Goal: Transaction & Acquisition: Purchase product/service

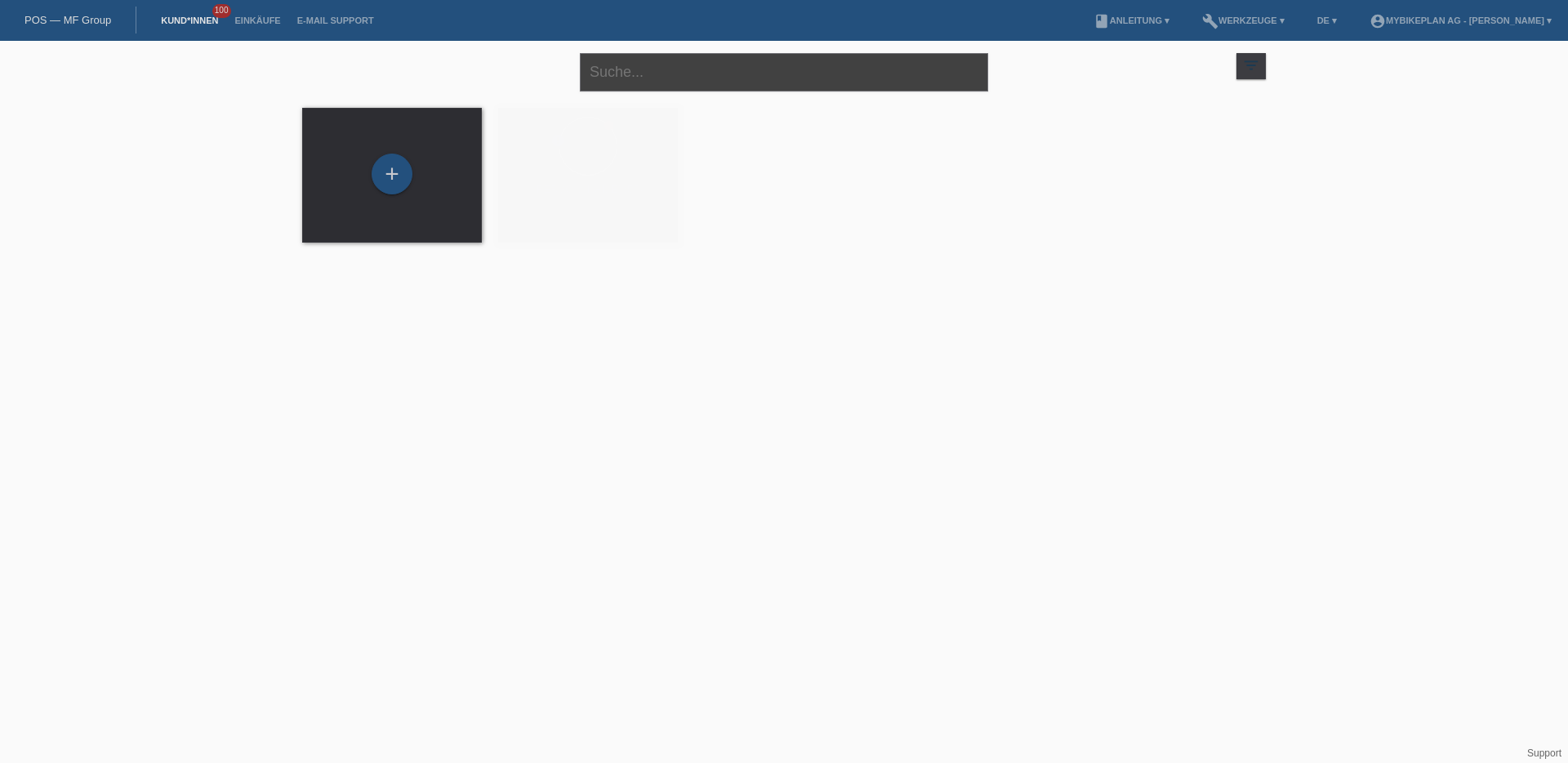
drag, startPoint x: 644, startPoint y: 90, endPoint x: 642, endPoint y: 80, distance: 10.2
click at [643, 90] on input "text" at bounding box center [784, 72] width 409 height 39
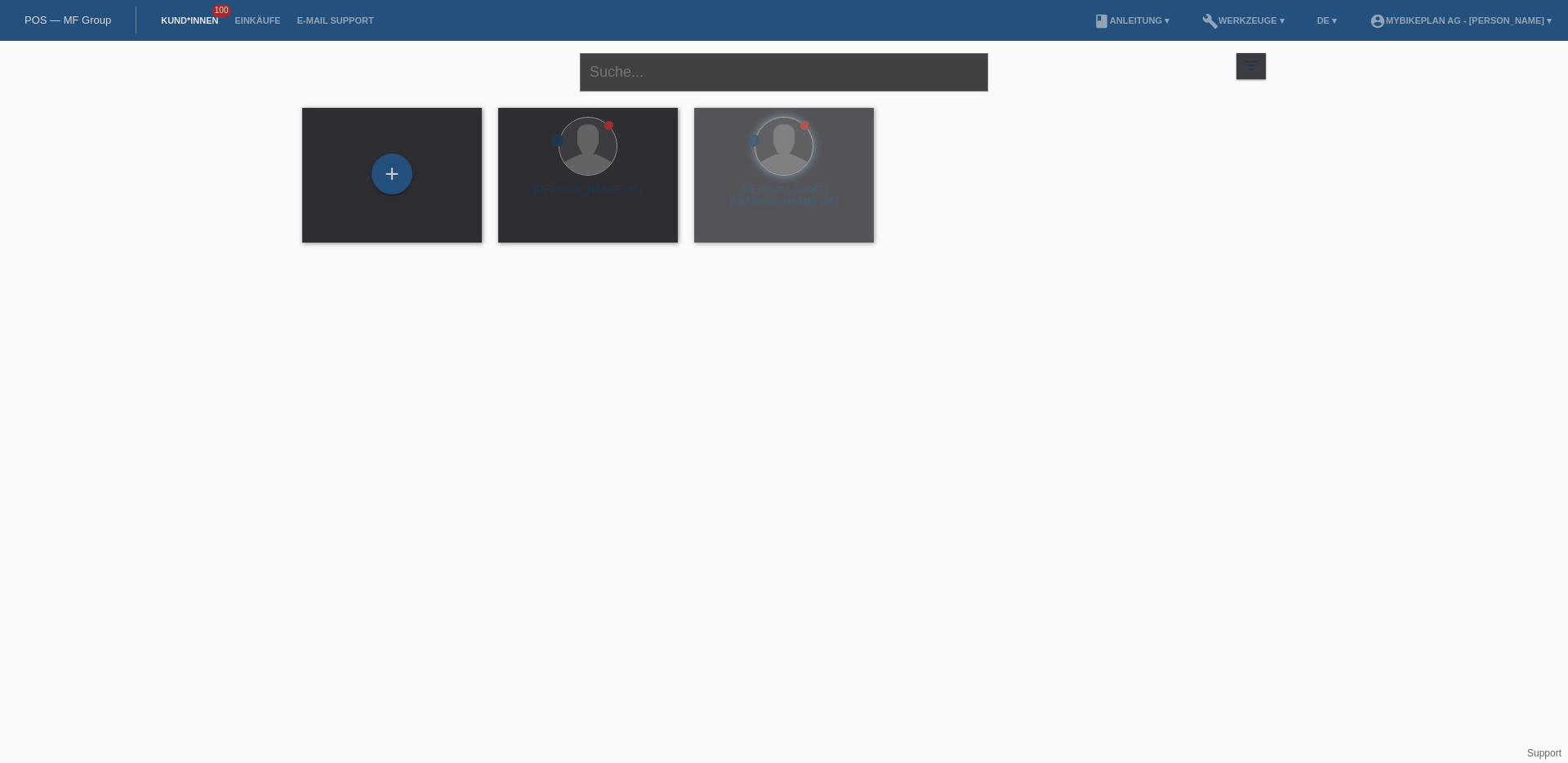
click at [642, 79] on input "text" at bounding box center [784, 72] width 409 height 39
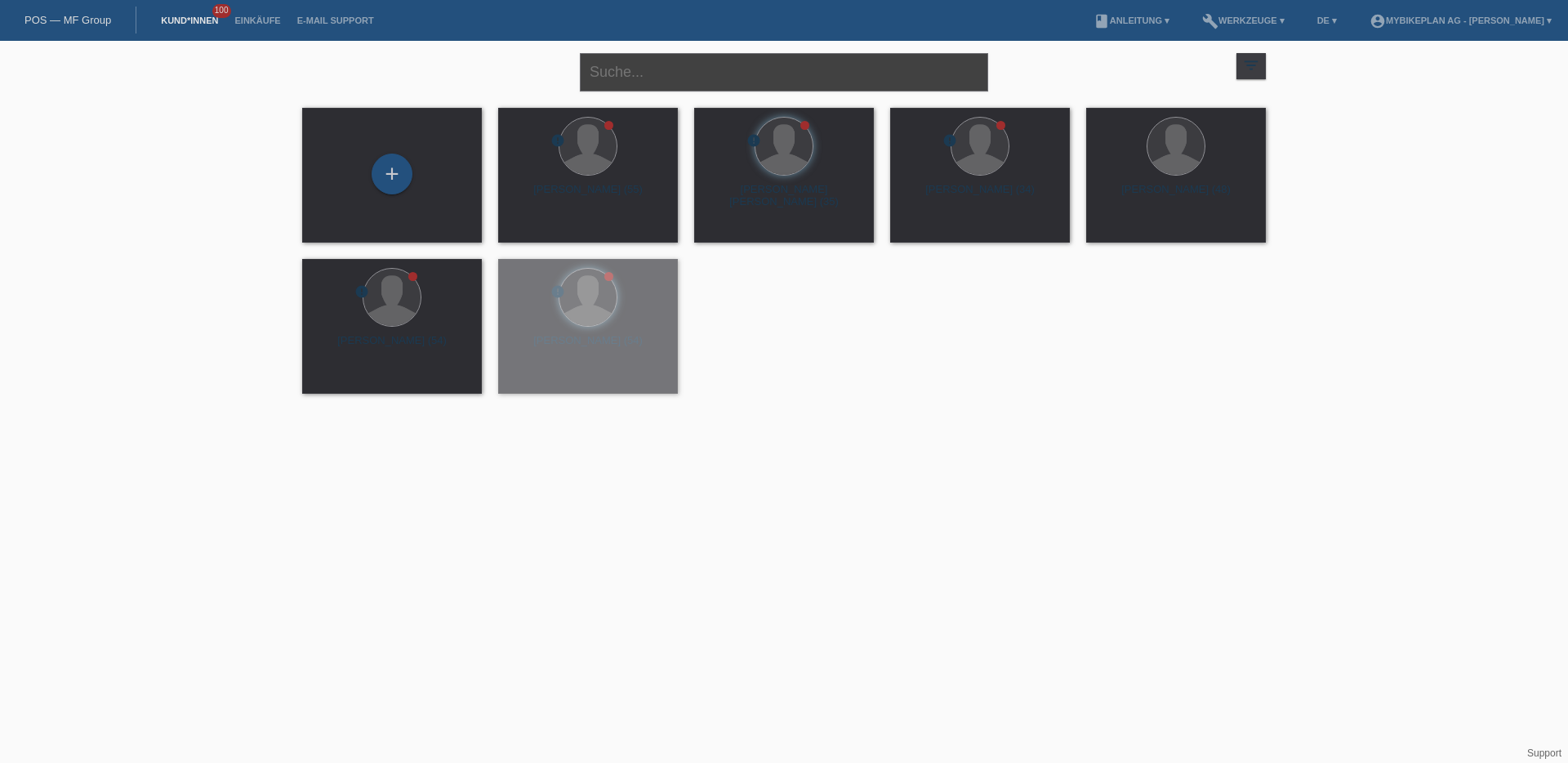
paste input "[PERSON_NAME]"
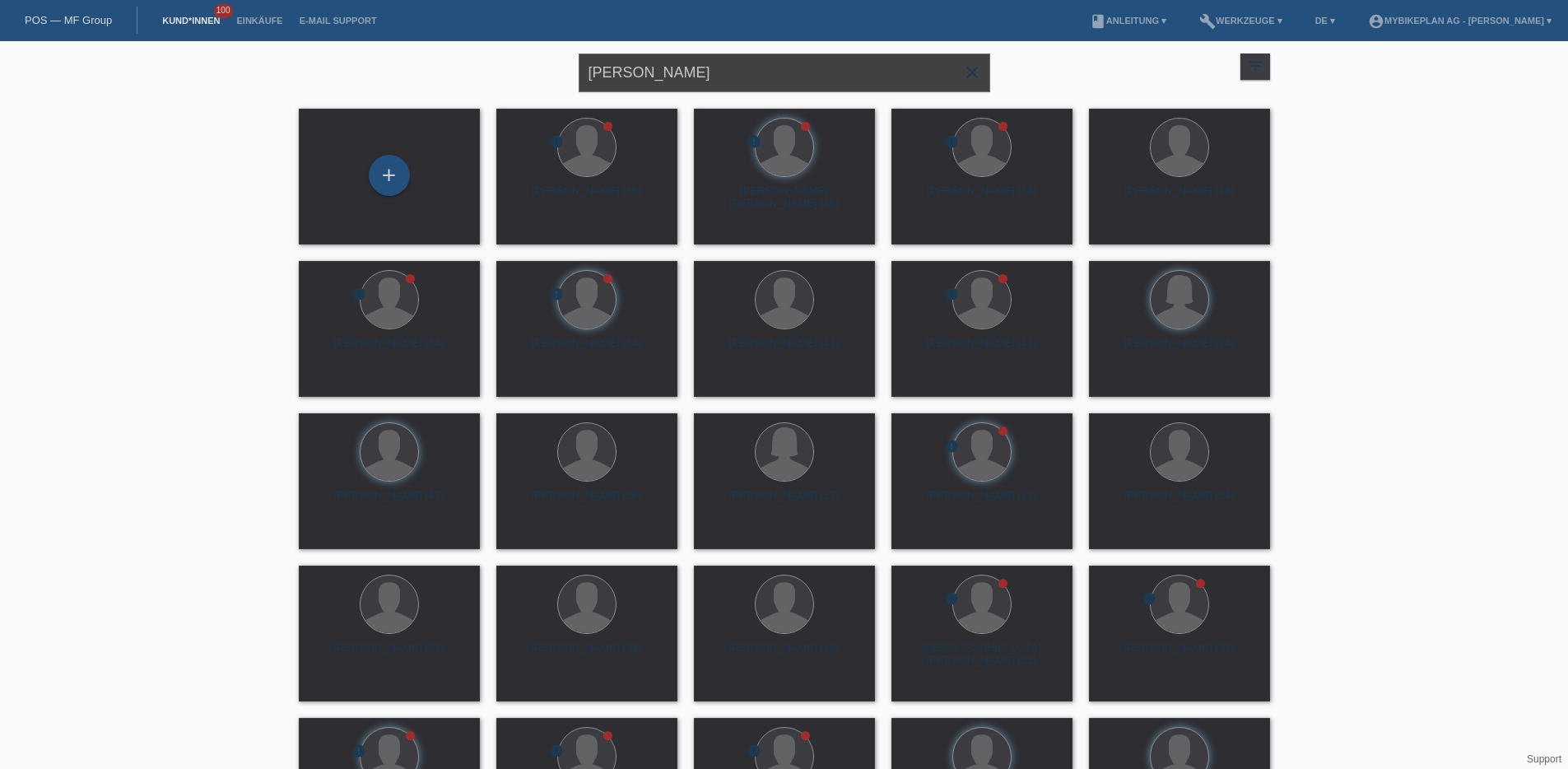
type input "Jakub Szewczul"
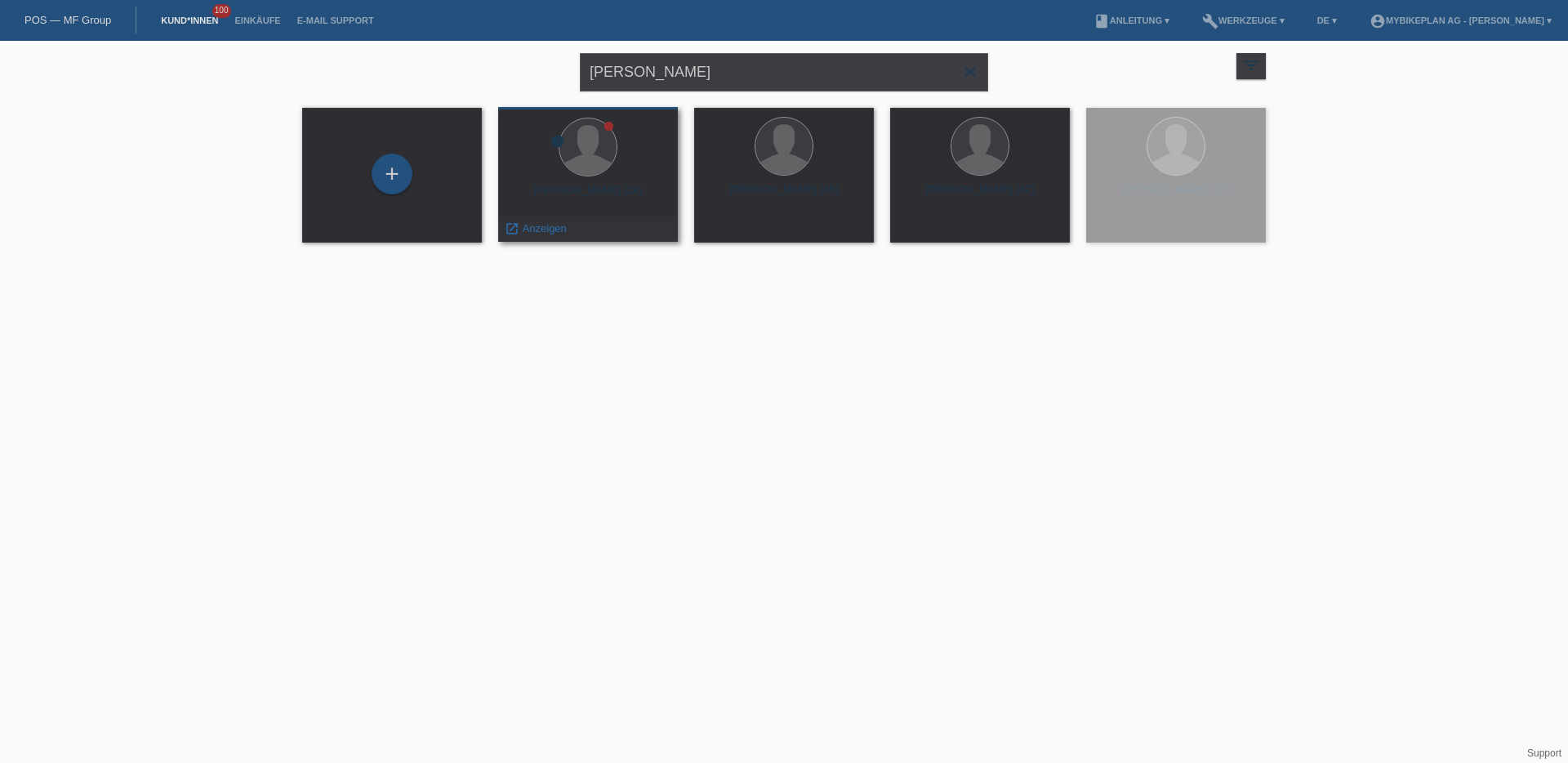
click at [608, 172] on div at bounding box center [588, 148] width 154 height 62
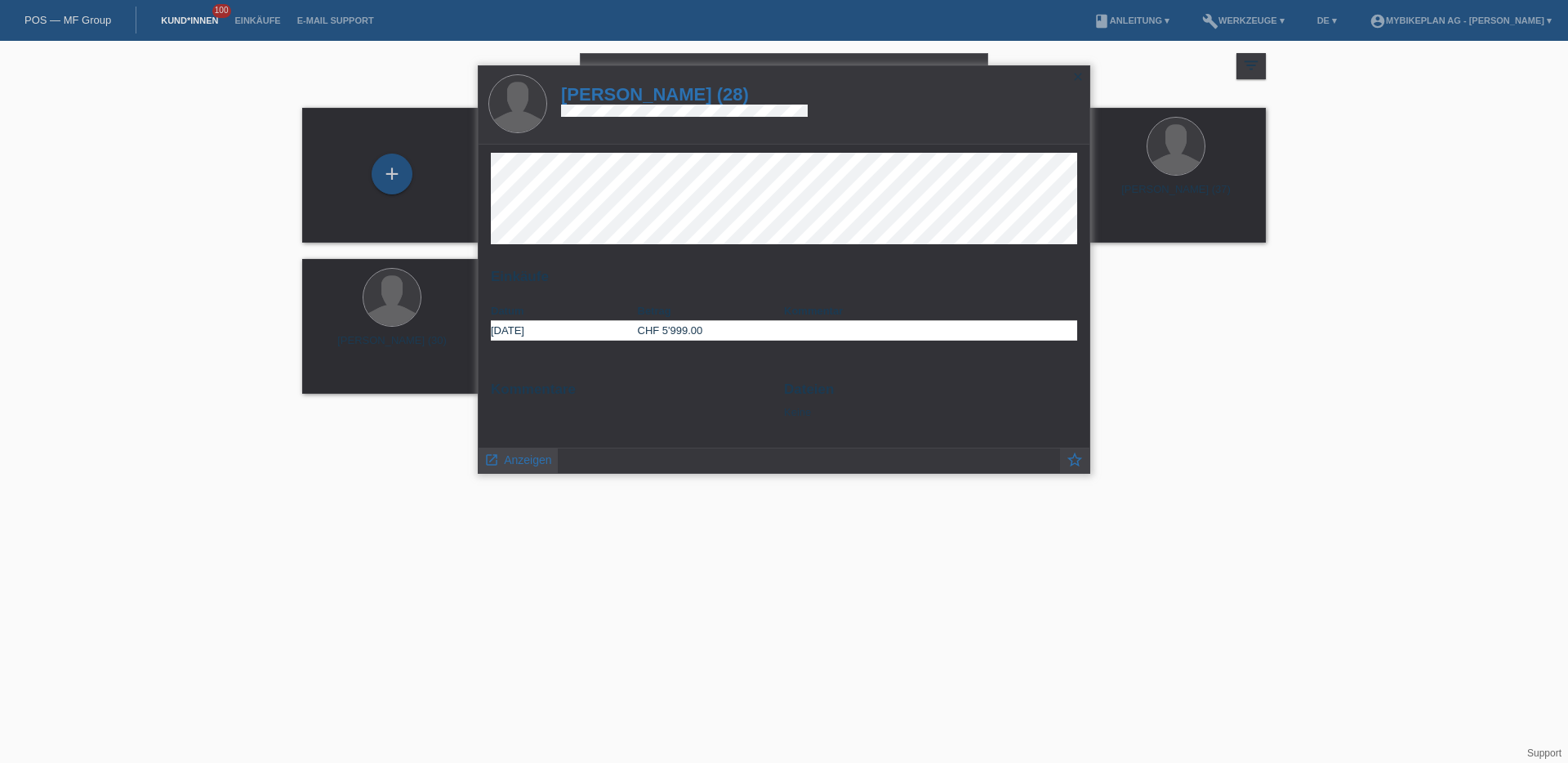
click at [521, 458] on span "Anzeigen" at bounding box center [528, 460] width 48 height 13
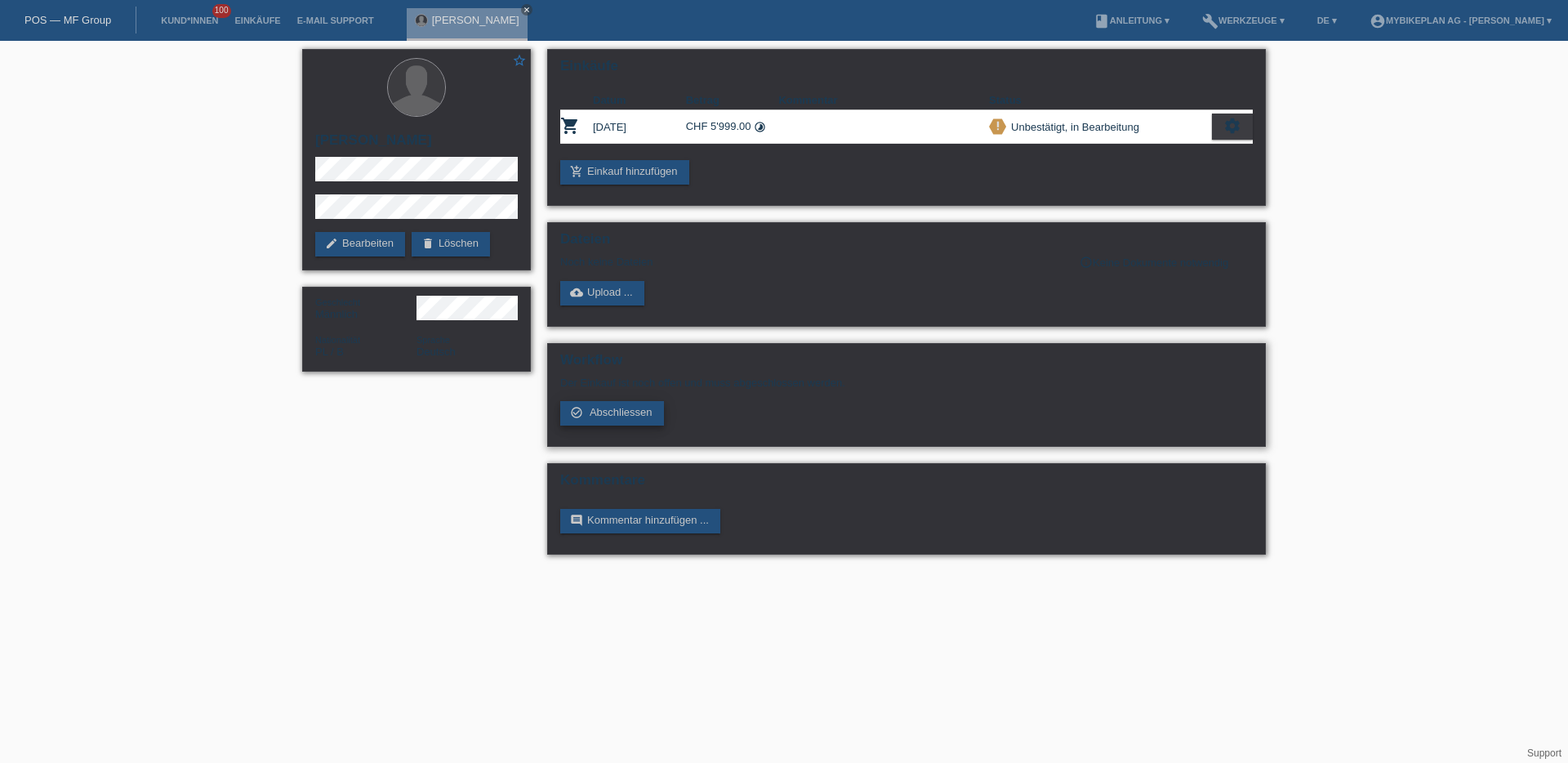
click at [612, 415] on span "Abschliessen" at bounding box center [621, 412] width 62 height 12
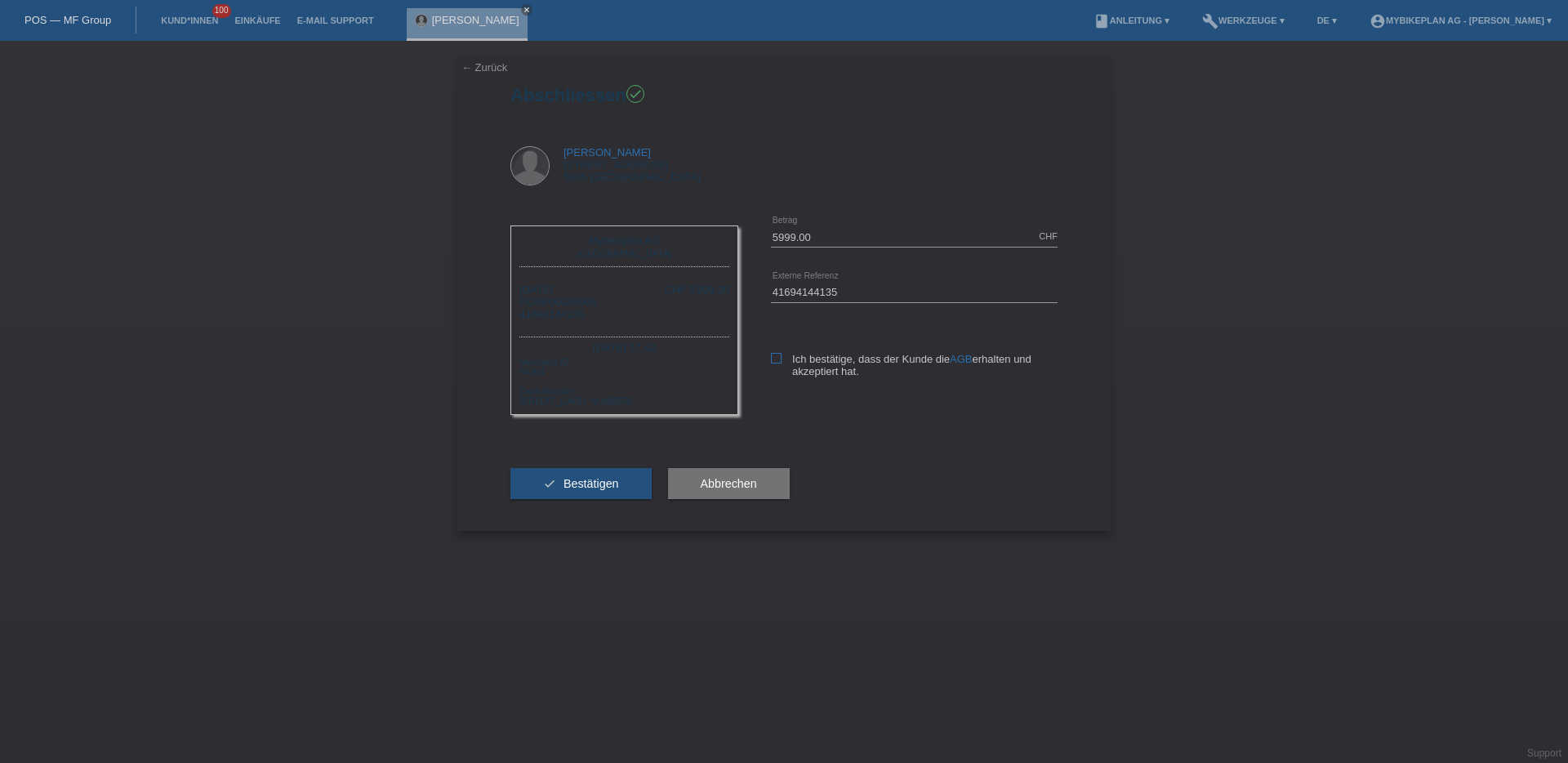
click at [783, 361] on label "Ich bestätige, dass der Kunde die AGB erhalten und akzeptiert hat." at bounding box center [914, 365] width 287 height 25
click at [782, 361] on input "Ich bestätige, dass der Kunde die AGB erhalten und akzeptiert hat." at bounding box center [776, 358] width 11 height 11
checkbox input "true"
click at [563, 481] on span "Bestätigen" at bounding box center [591, 483] width 56 height 13
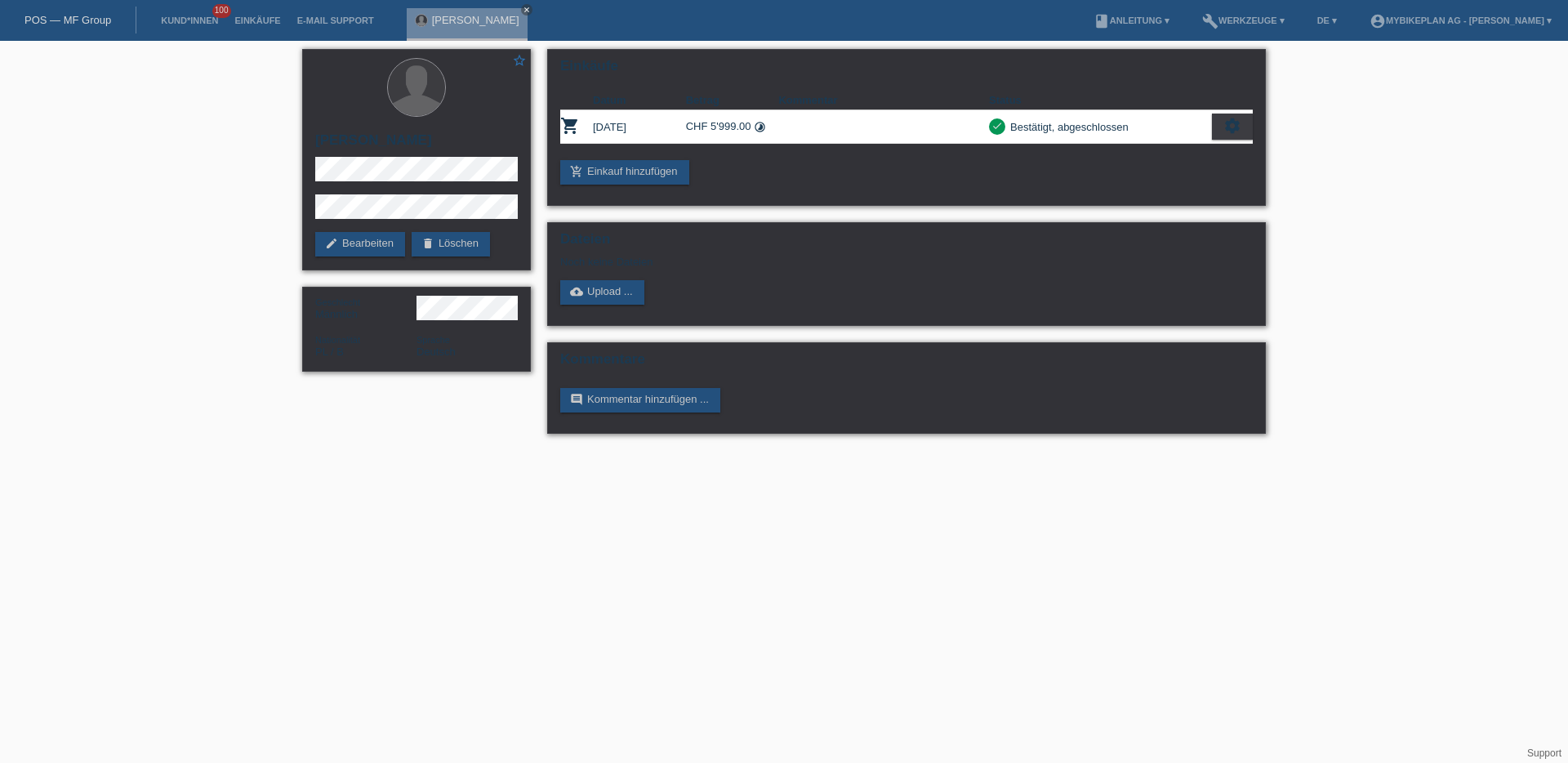
click at [73, 19] on link "POS — MF Group" at bounding box center [67, 20] width 86 height 12
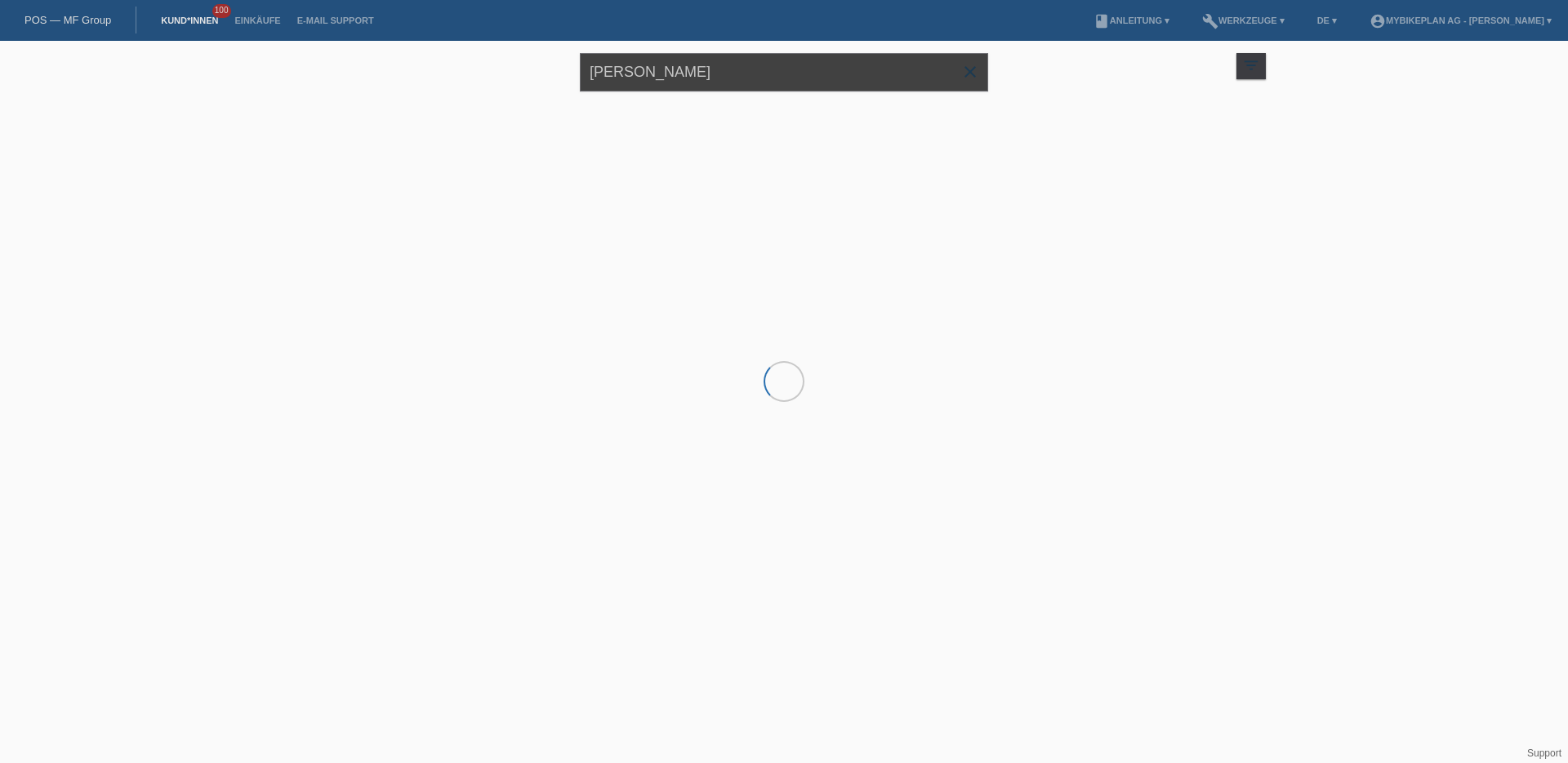
click at [780, 68] on input "[PERSON_NAME]" at bounding box center [784, 72] width 409 height 39
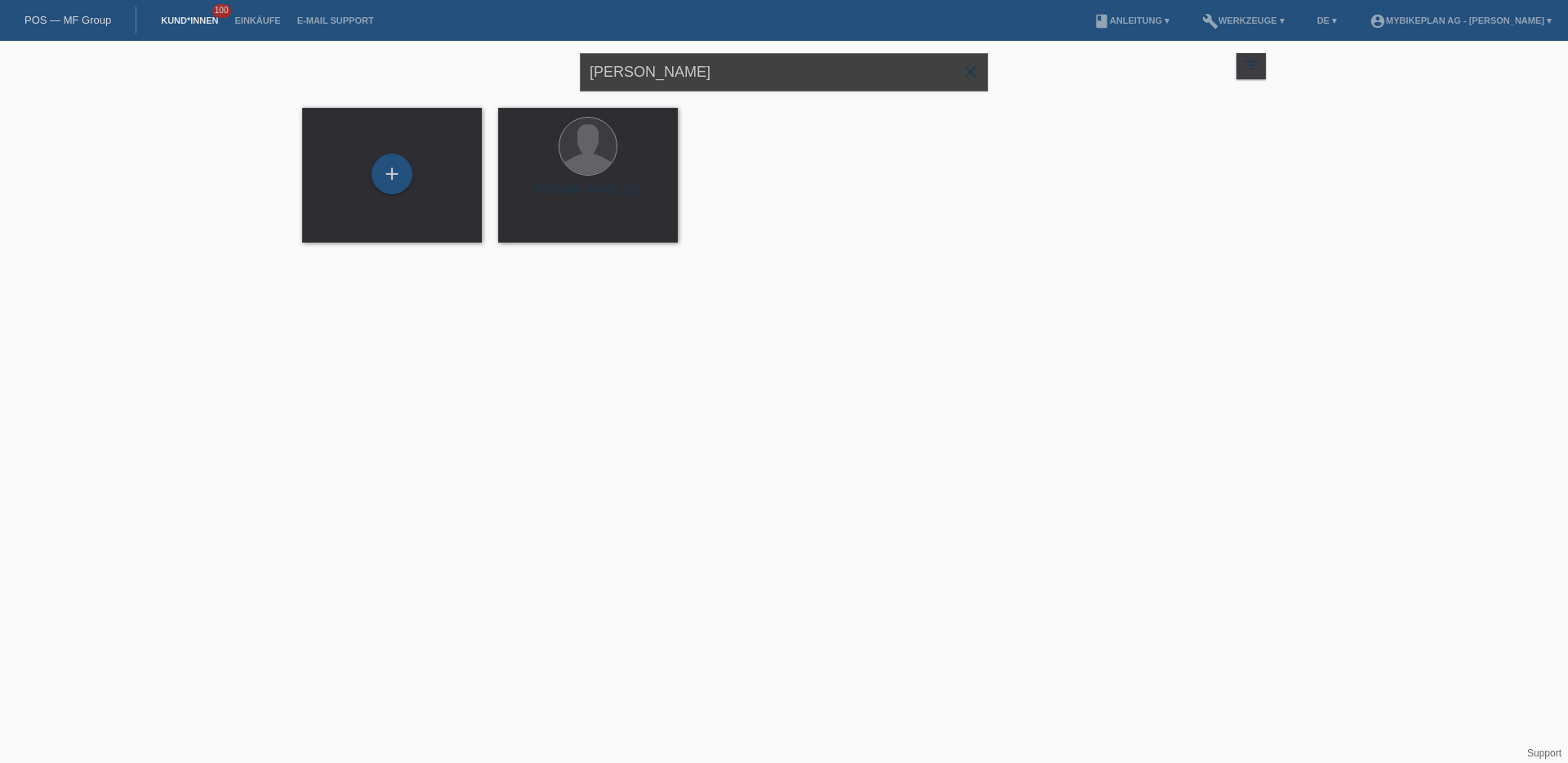
click at [779, 68] on input "[PERSON_NAME]" at bounding box center [784, 72] width 409 height 39
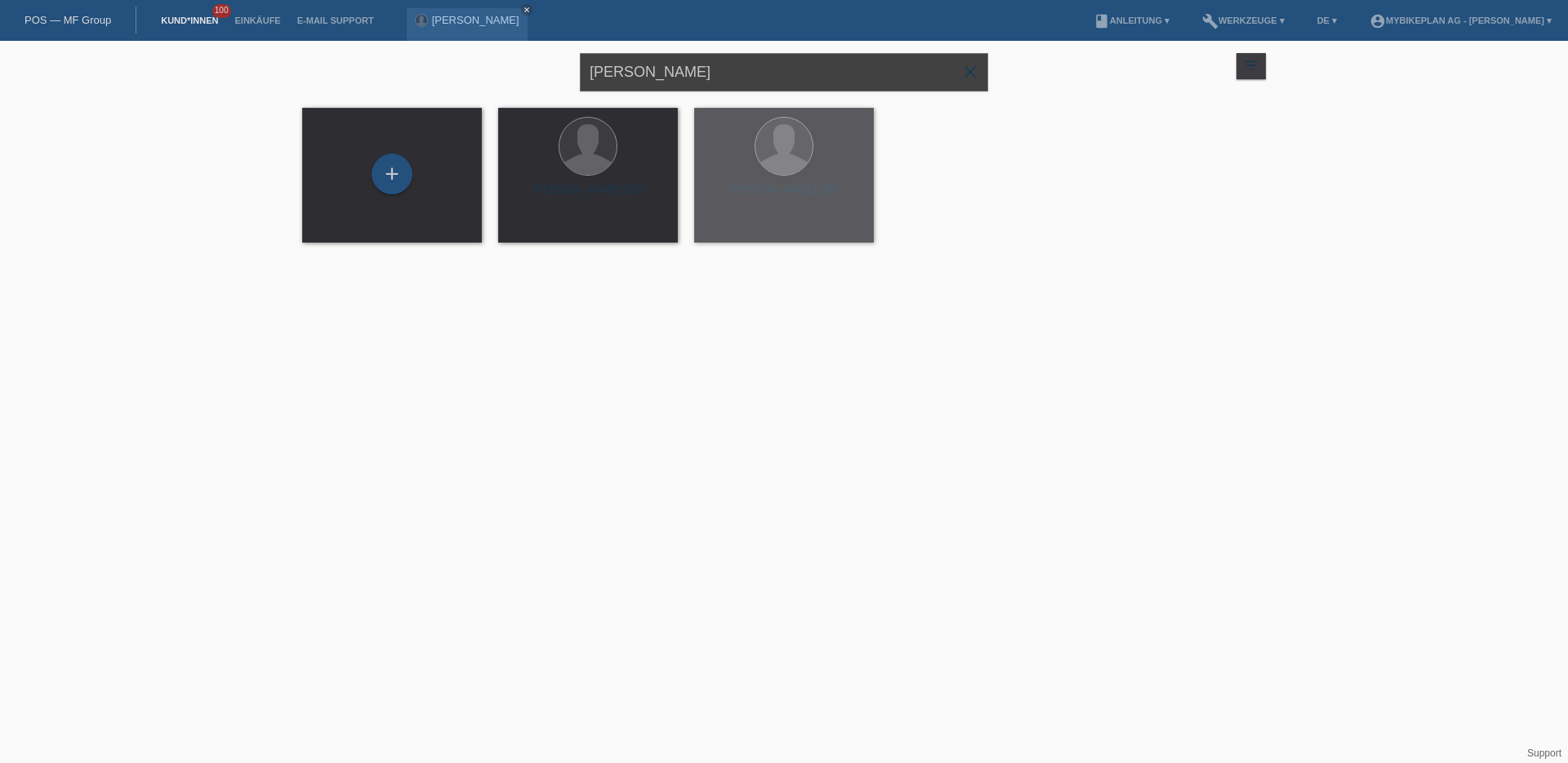
click at [779, 68] on input "[PERSON_NAME]" at bounding box center [784, 72] width 409 height 39
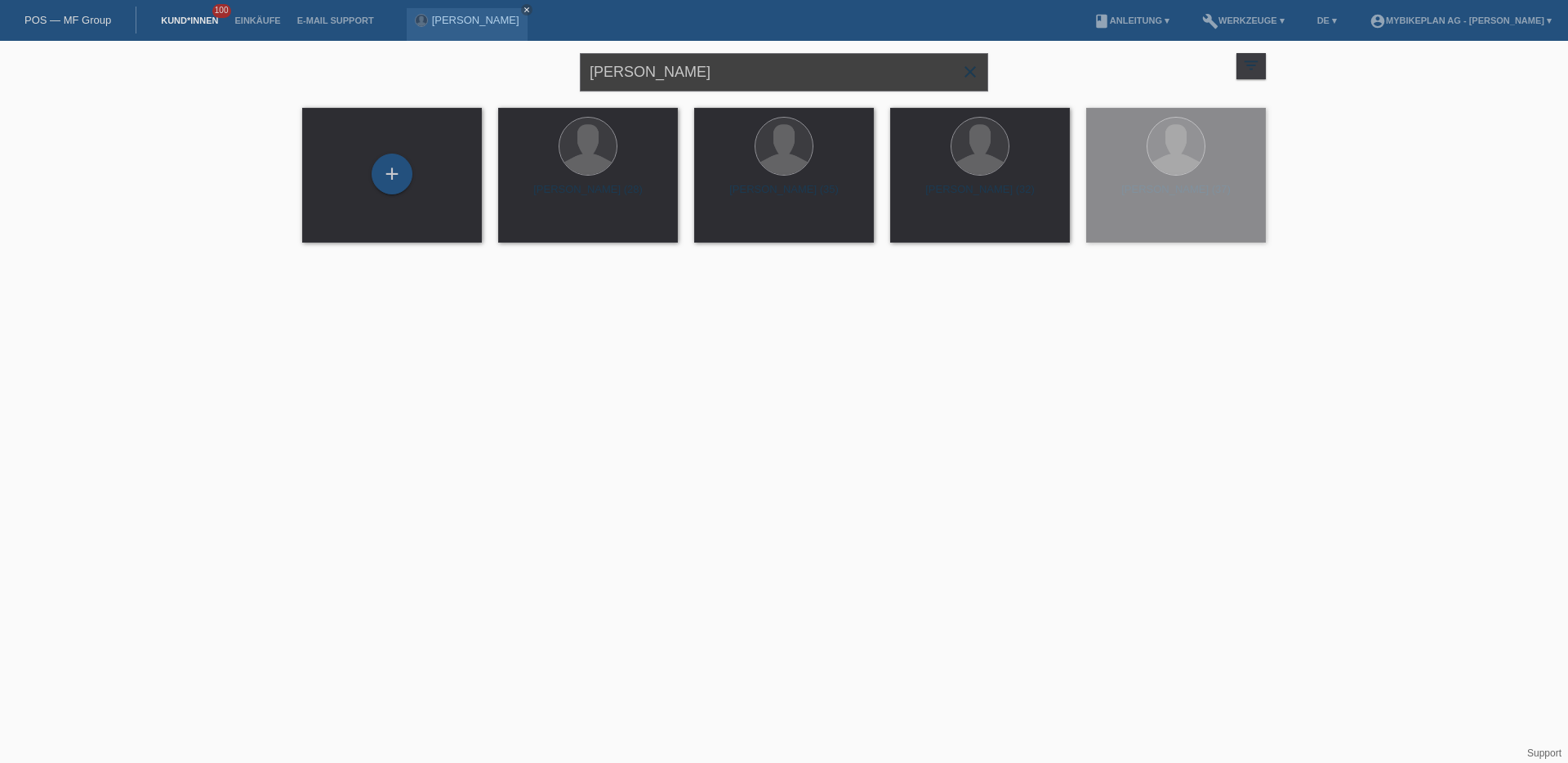
click at [779, 68] on input "Jakub Szewczul" at bounding box center [784, 72] width 409 height 39
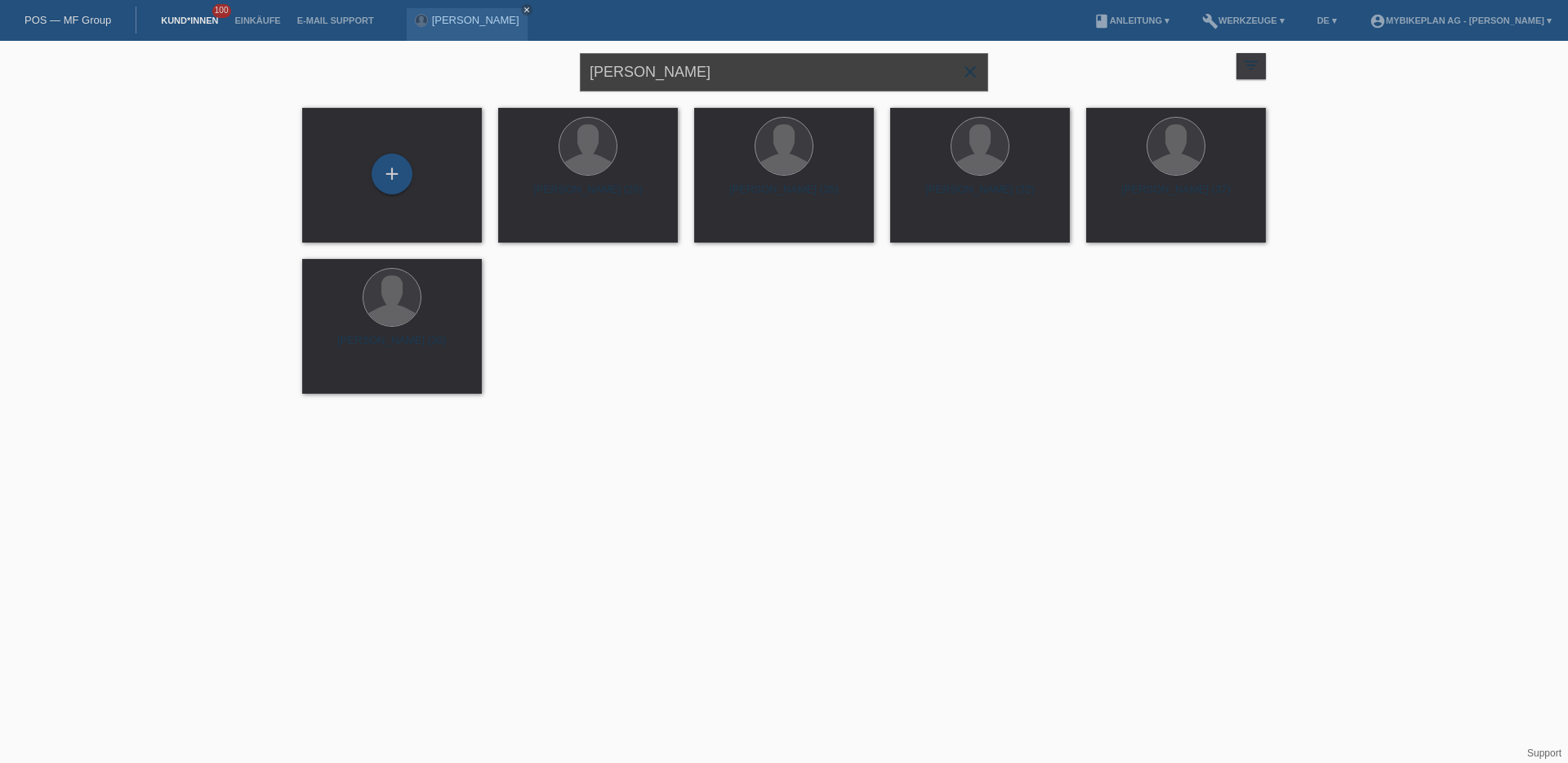
paste input "Yves Aymon"
type input "Yves Aymon"
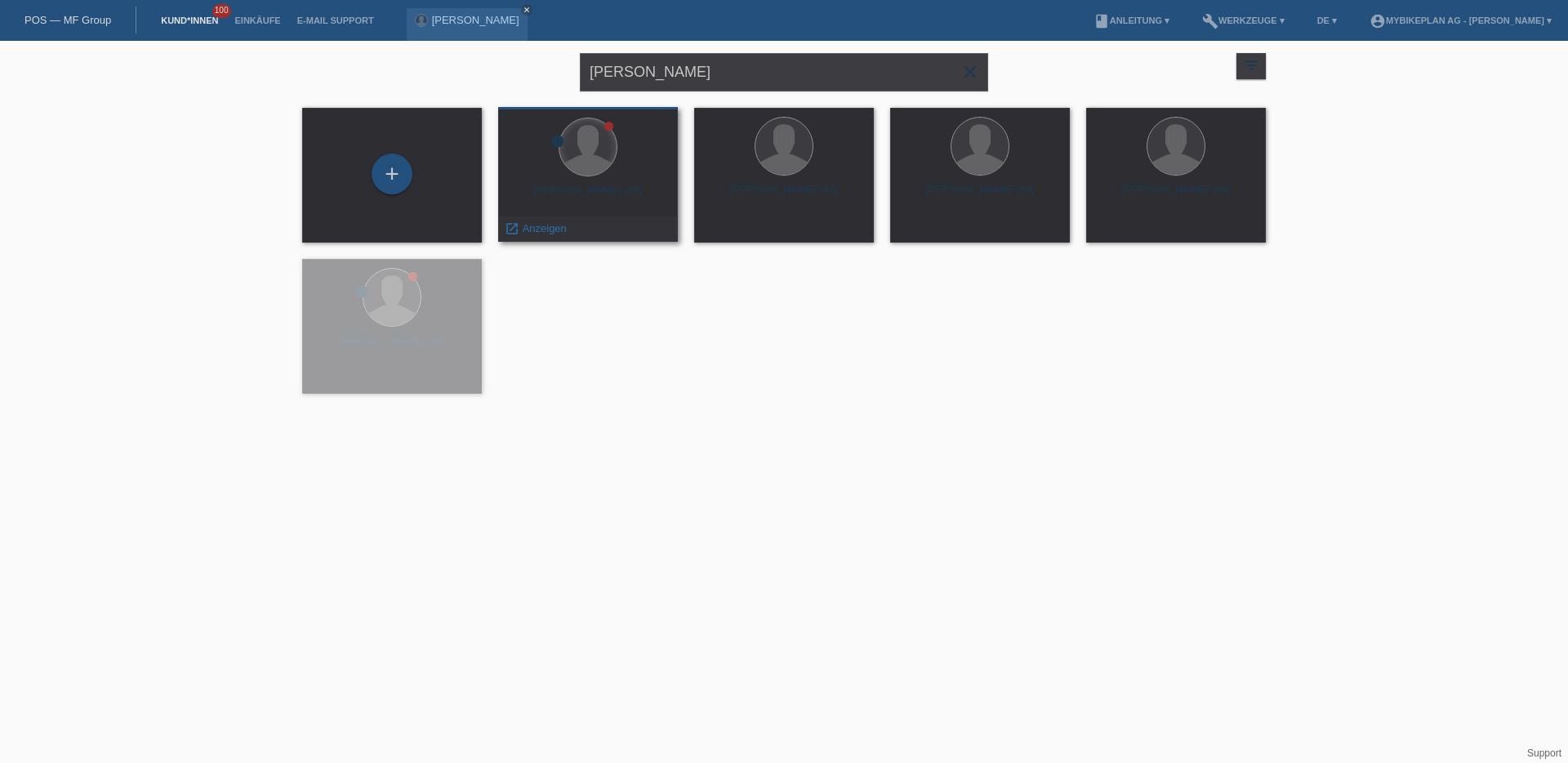
click at [578, 173] on div at bounding box center [588, 147] width 58 height 58
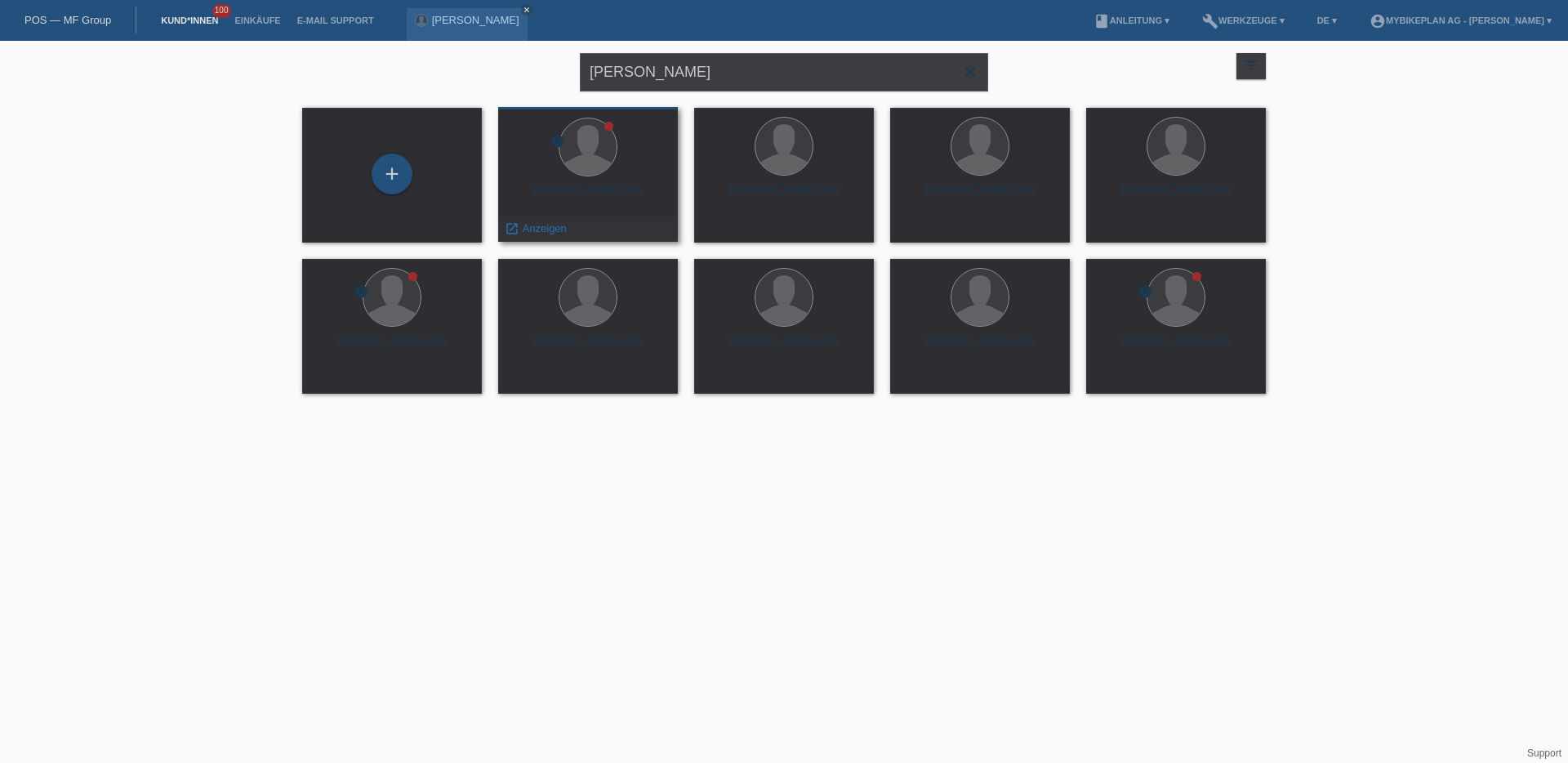
click at [634, 162] on div at bounding box center [588, 148] width 154 height 62
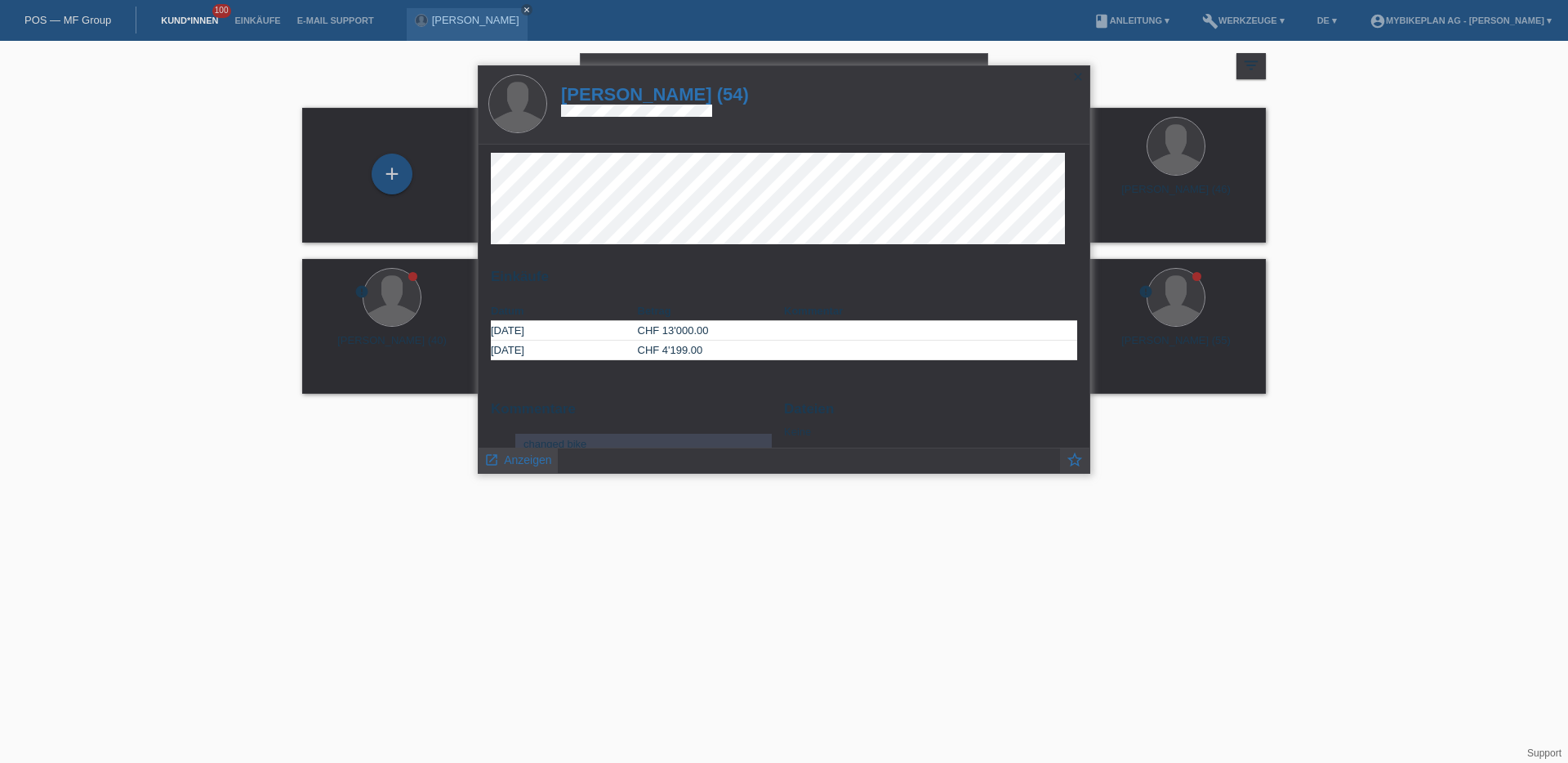
click at [520, 467] on link "launch Anzeigen" at bounding box center [518, 458] width 67 height 21
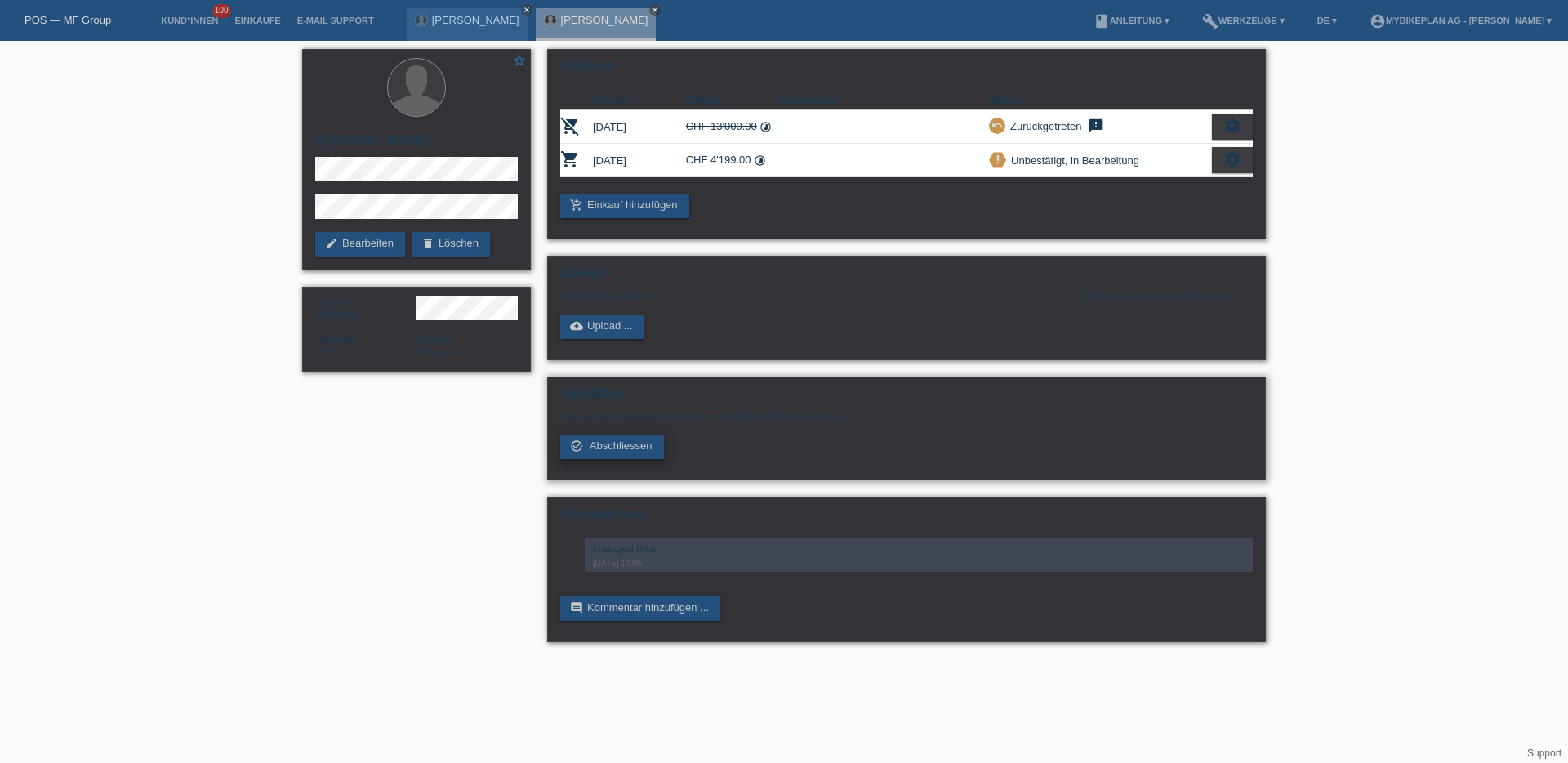
click at [598, 453] on link "check_circle_outline Abschliessen" at bounding box center [612, 446] width 104 height 25
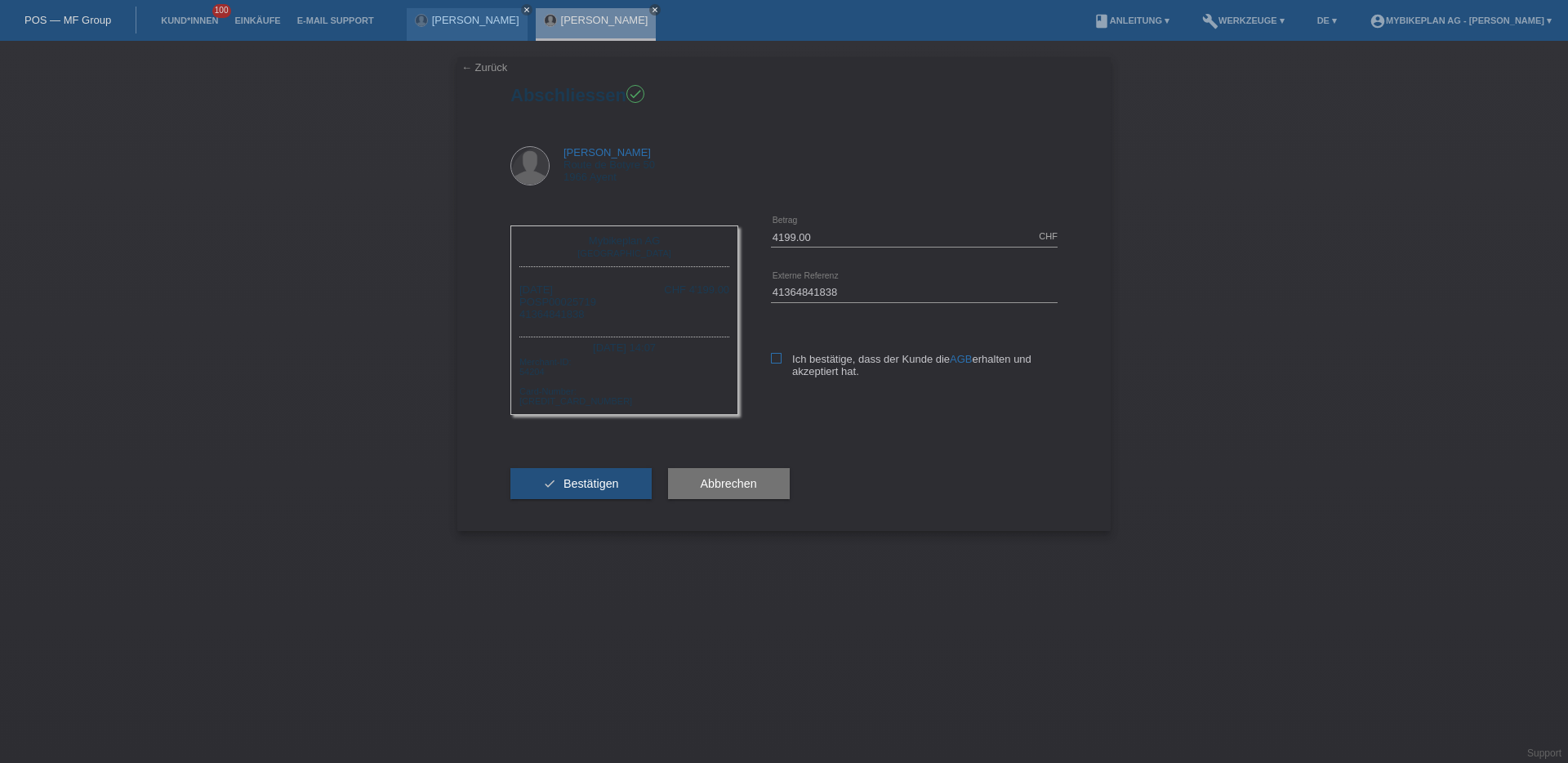
click at [777, 356] on icon at bounding box center [776, 358] width 11 height 11
click at [777, 356] on input "Ich bestätige, dass der Kunde die AGB erhalten und akzeptiert hat." at bounding box center [776, 358] width 11 height 11
checkbox input "true"
click at [591, 488] on span "Bestätigen" at bounding box center [591, 483] width 56 height 13
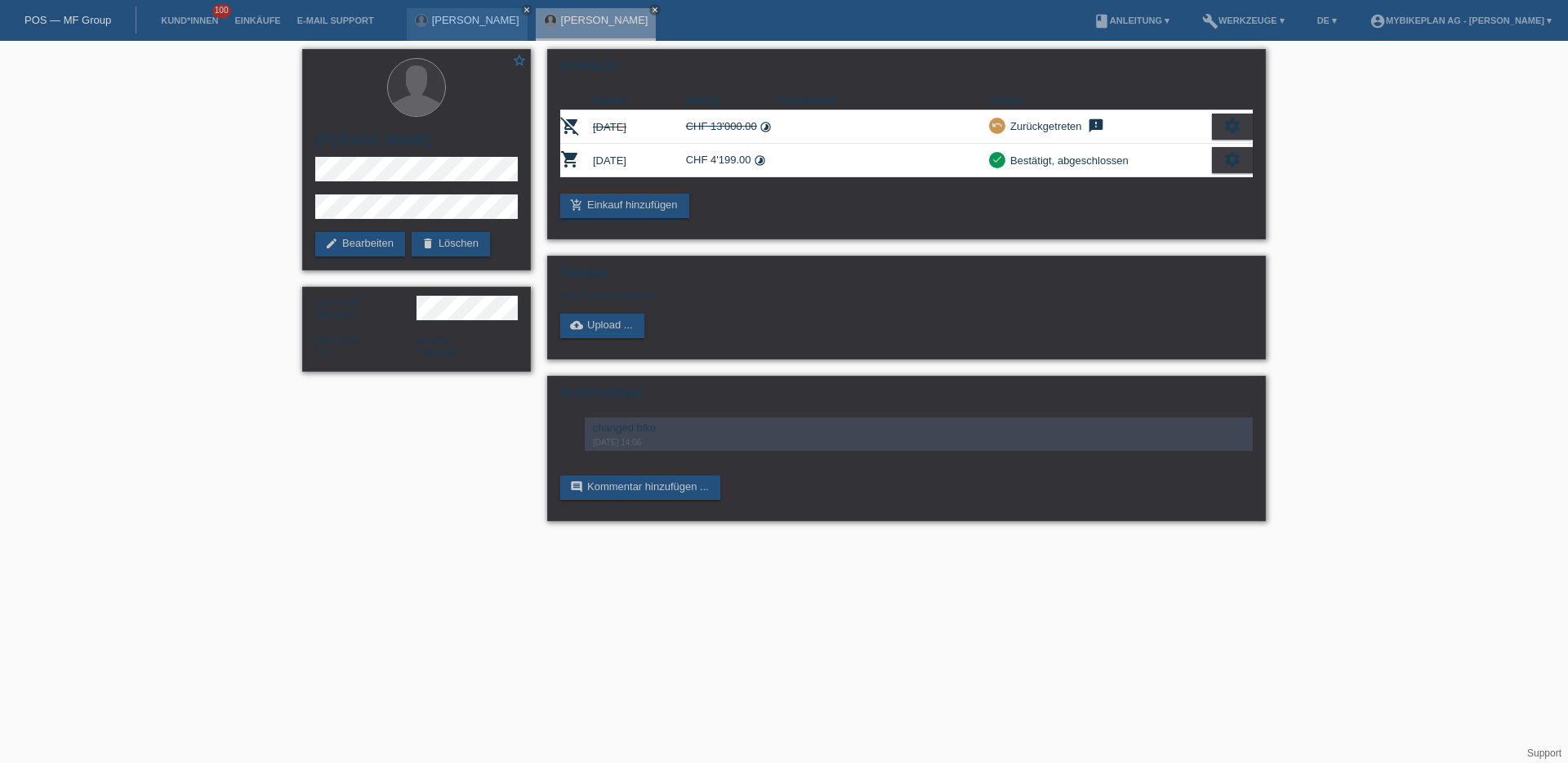
click at [57, 21] on link "POS — MF Group" at bounding box center [67, 20] width 86 height 12
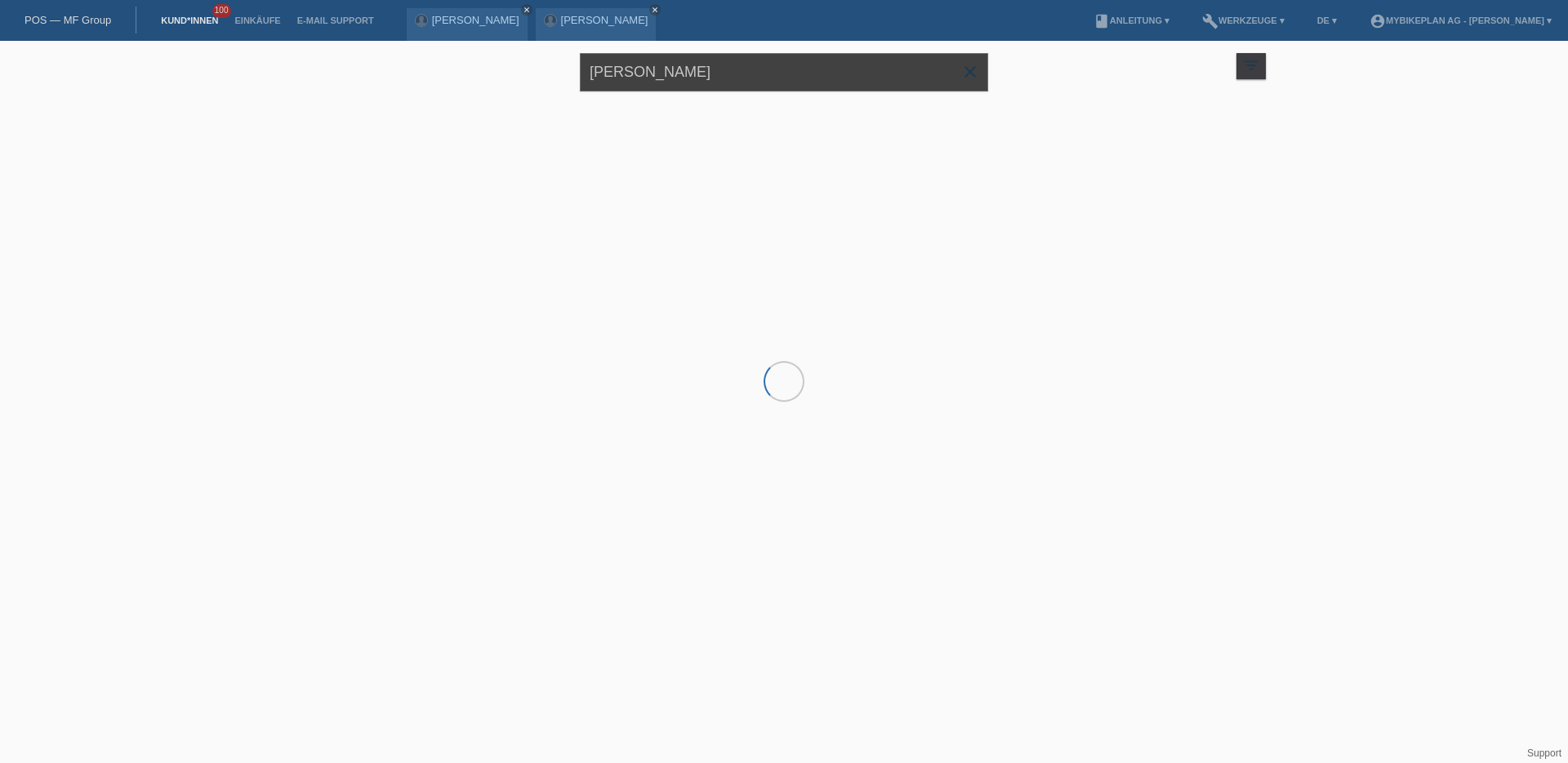
click at [659, 69] on input "Yves Aymon" at bounding box center [784, 72] width 409 height 39
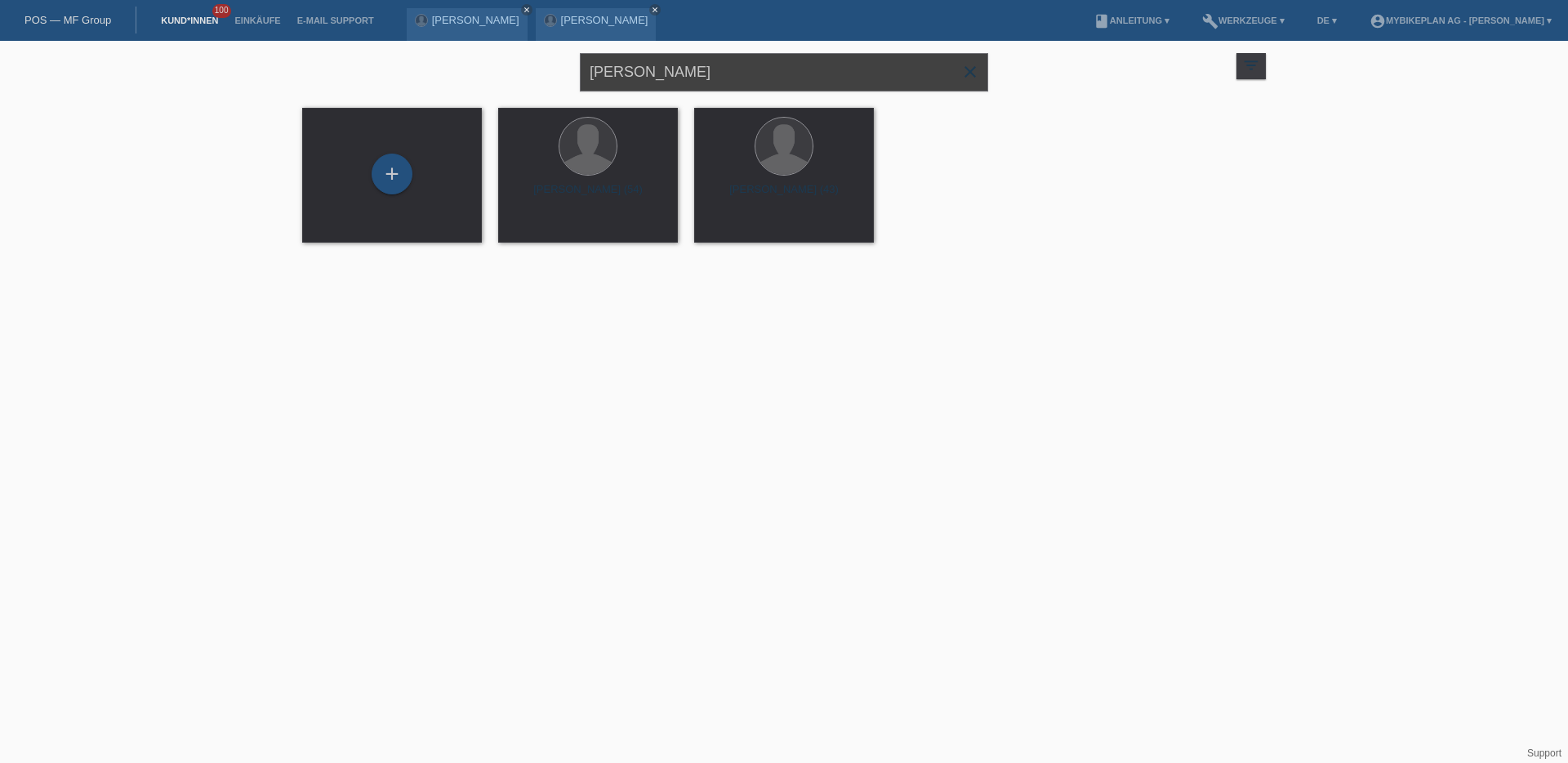
paste input "[PERSON_NAME]"
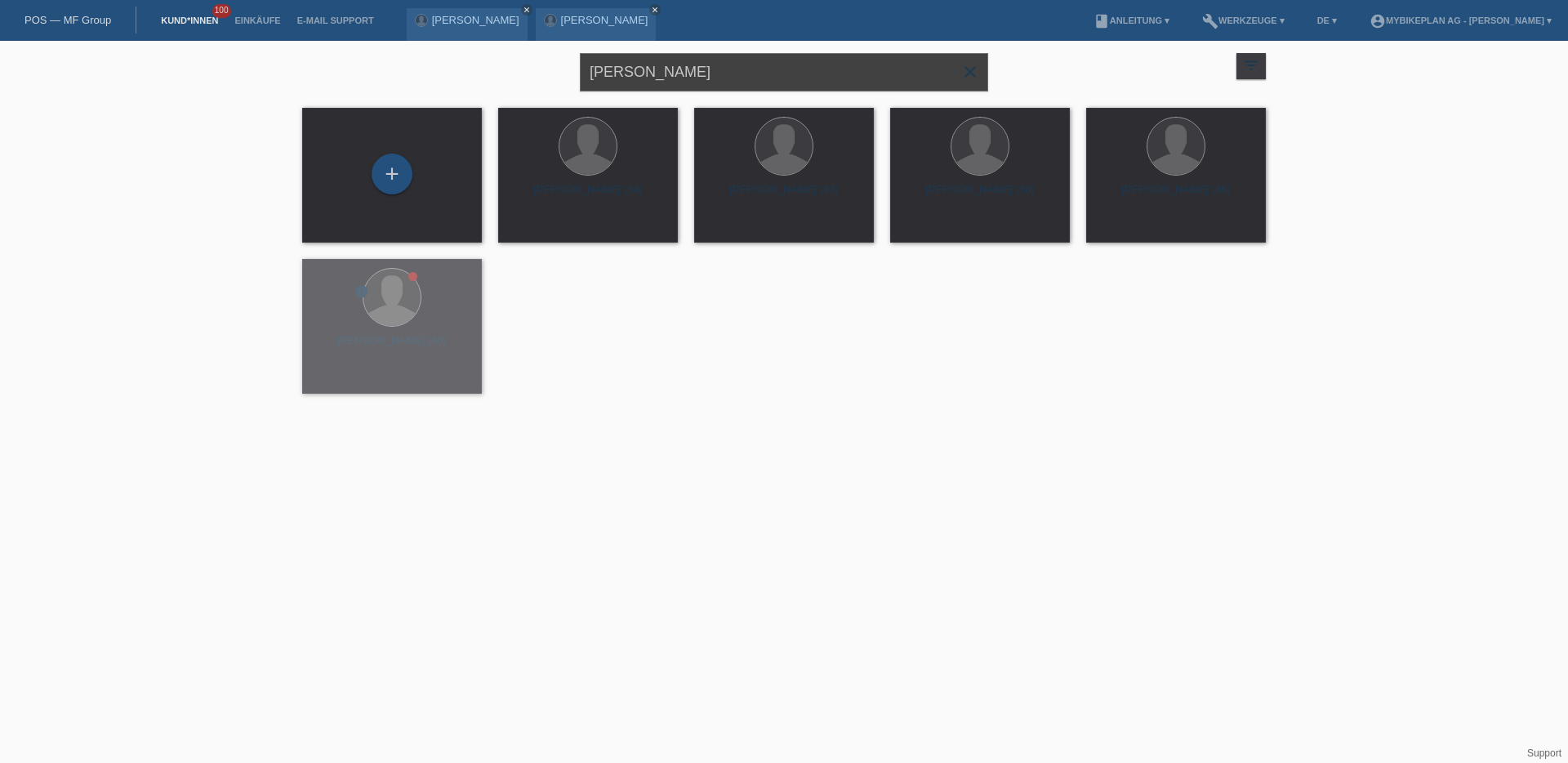
type input "[PERSON_NAME]"
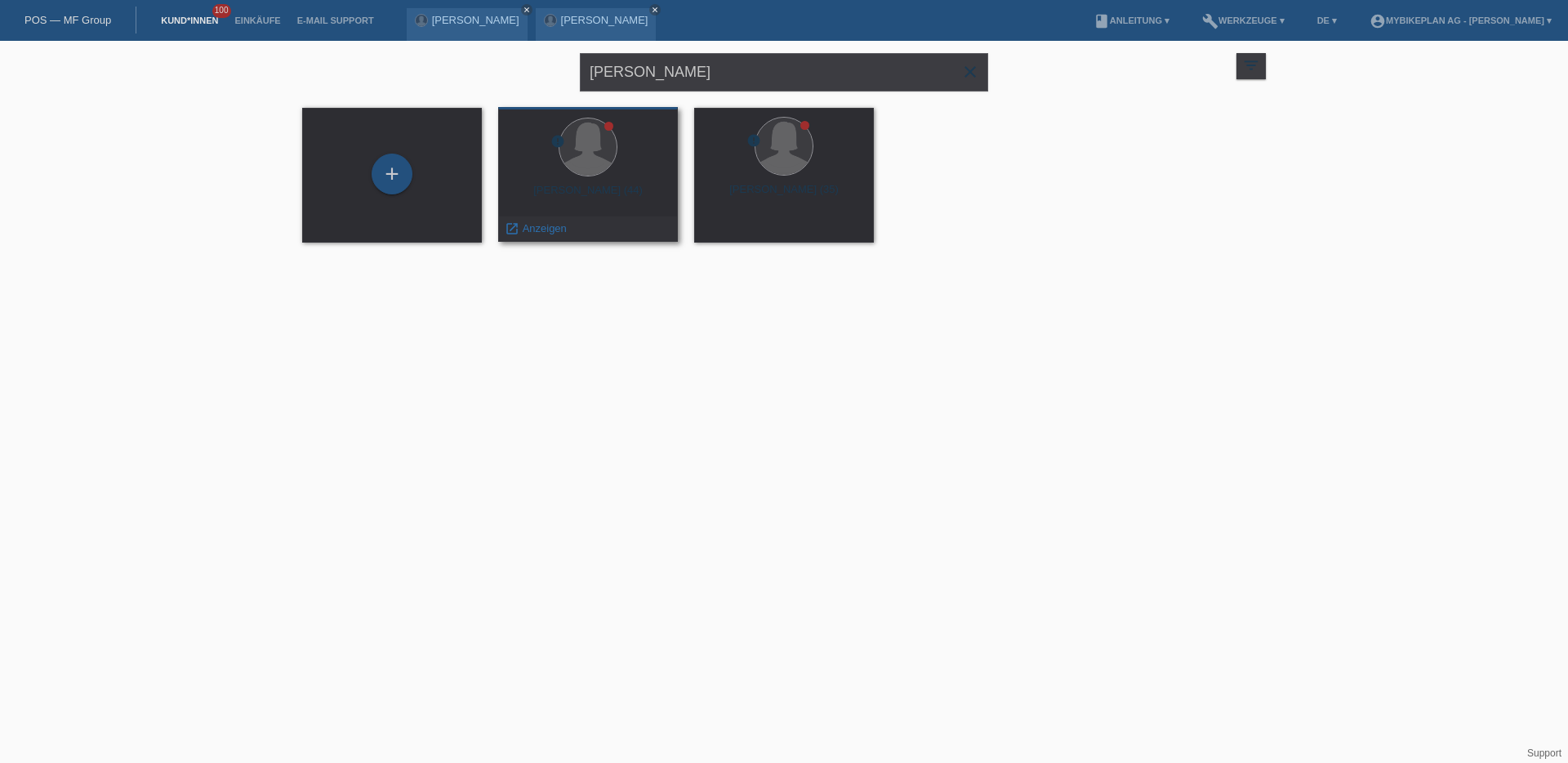
click at [579, 179] on div "error Sarah Baudat (44) launch Anzeigen" at bounding box center [588, 174] width 180 height 135
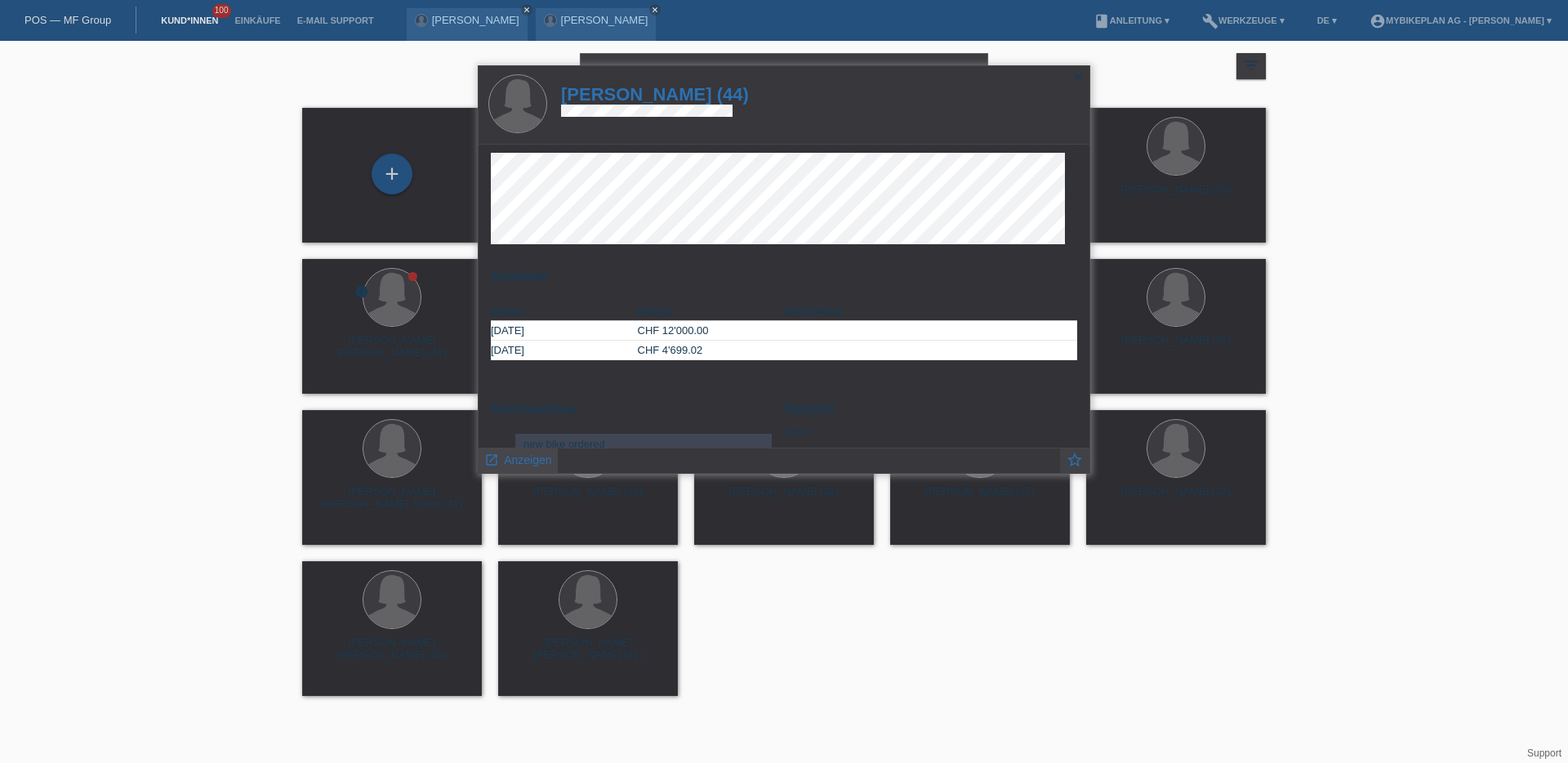
click at [532, 463] on span "Anzeigen" at bounding box center [528, 460] width 48 height 13
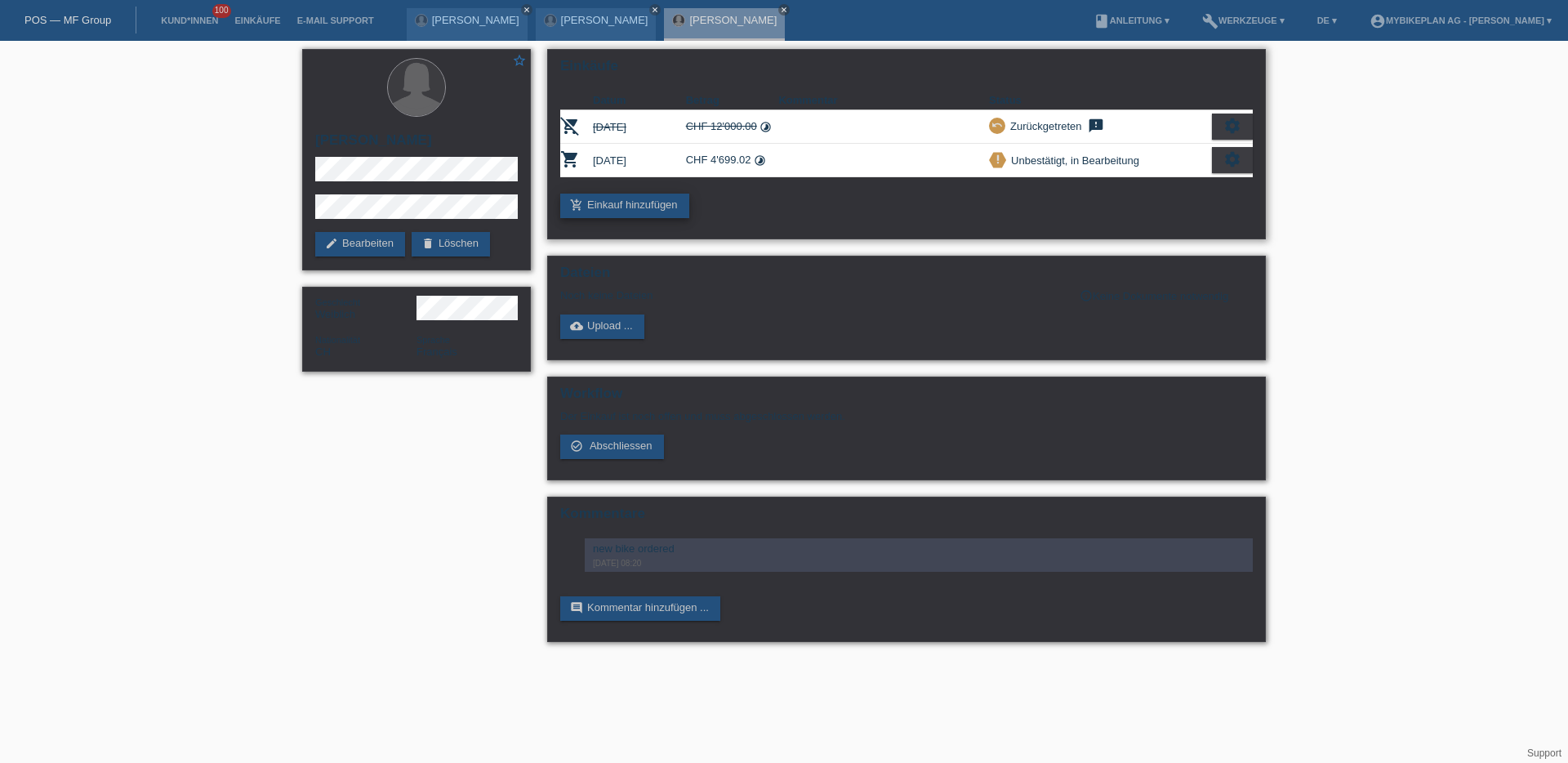
click at [654, 207] on link "add_shopping_cart Einkauf hinzufügen" at bounding box center [624, 206] width 129 height 25
click at [621, 437] on link "check_circle_outline Abschliessen" at bounding box center [612, 446] width 104 height 25
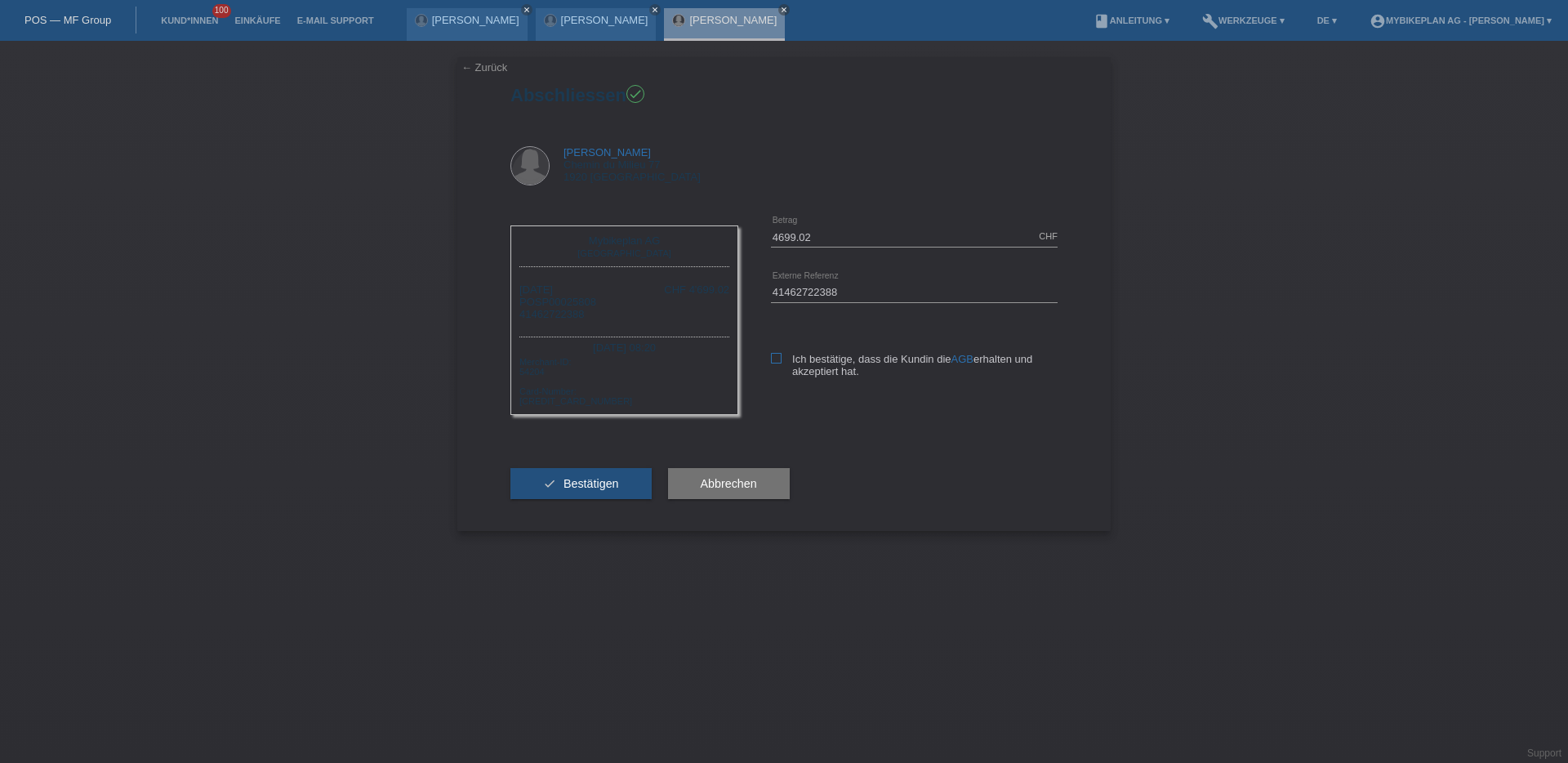
click at [775, 358] on icon at bounding box center [776, 358] width 11 height 11
click at [775, 358] on input "Ich bestätige, dass die Kundin die AGB erhalten und akzeptiert hat." at bounding box center [776, 358] width 11 height 11
checkbox input "true"
click at [583, 492] on button "check Bestätigen" at bounding box center [581, 483] width 141 height 31
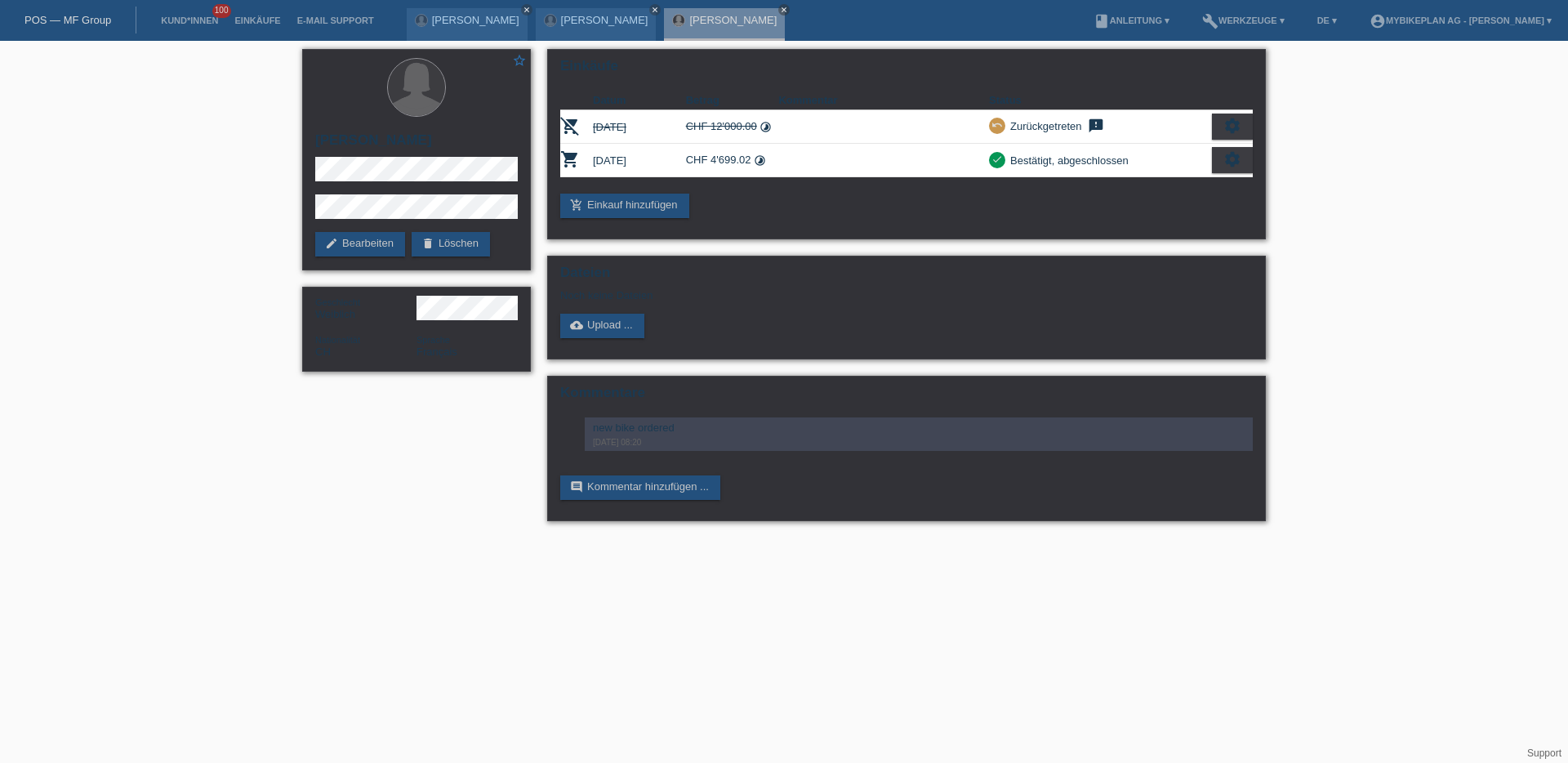
click at [73, 14] on link "POS — MF Group" at bounding box center [67, 20] width 86 height 12
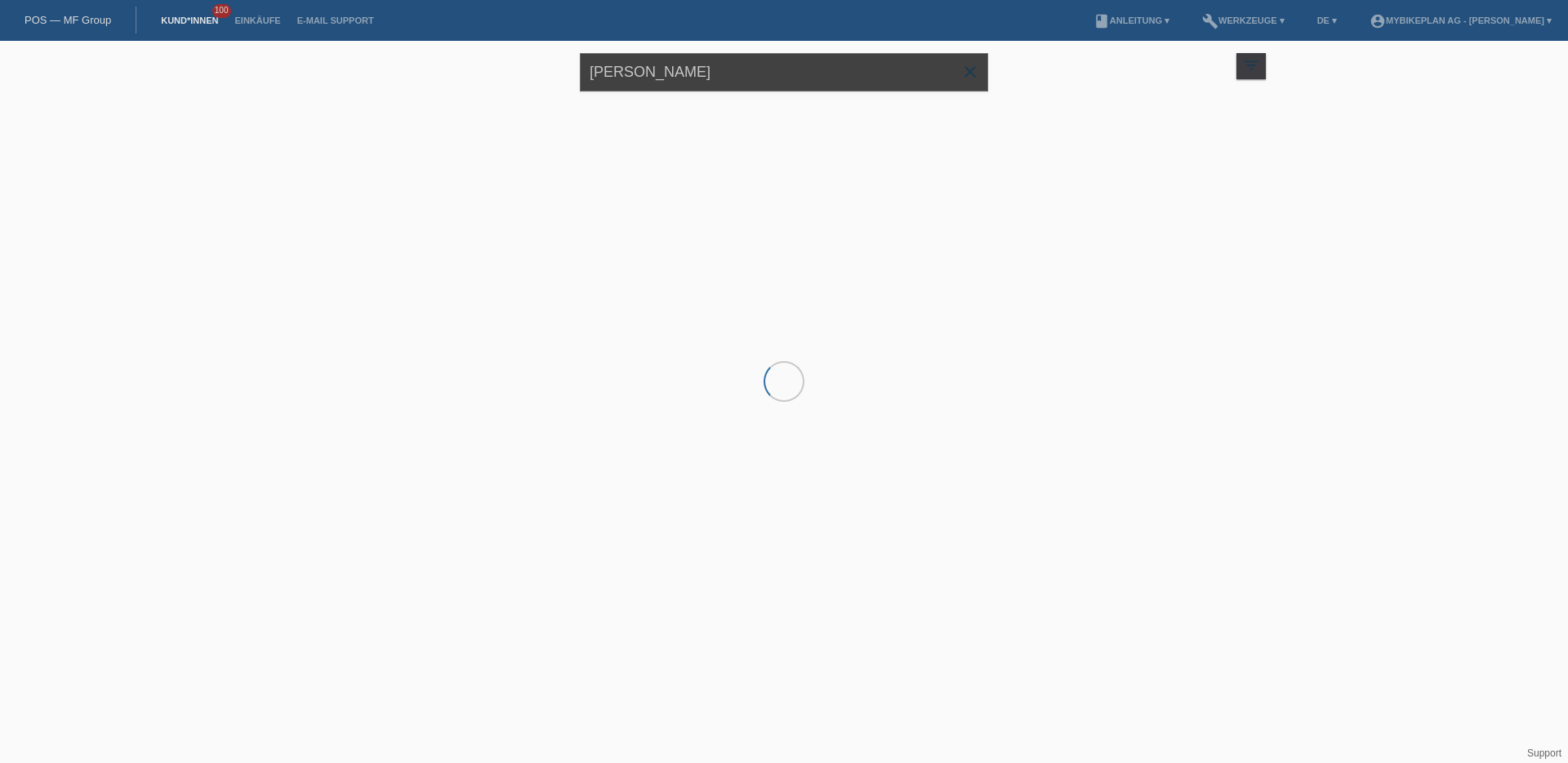
click at [658, 67] on input "[PERSON_NAME]" at bounding box center [784, 72] width 409 height 39
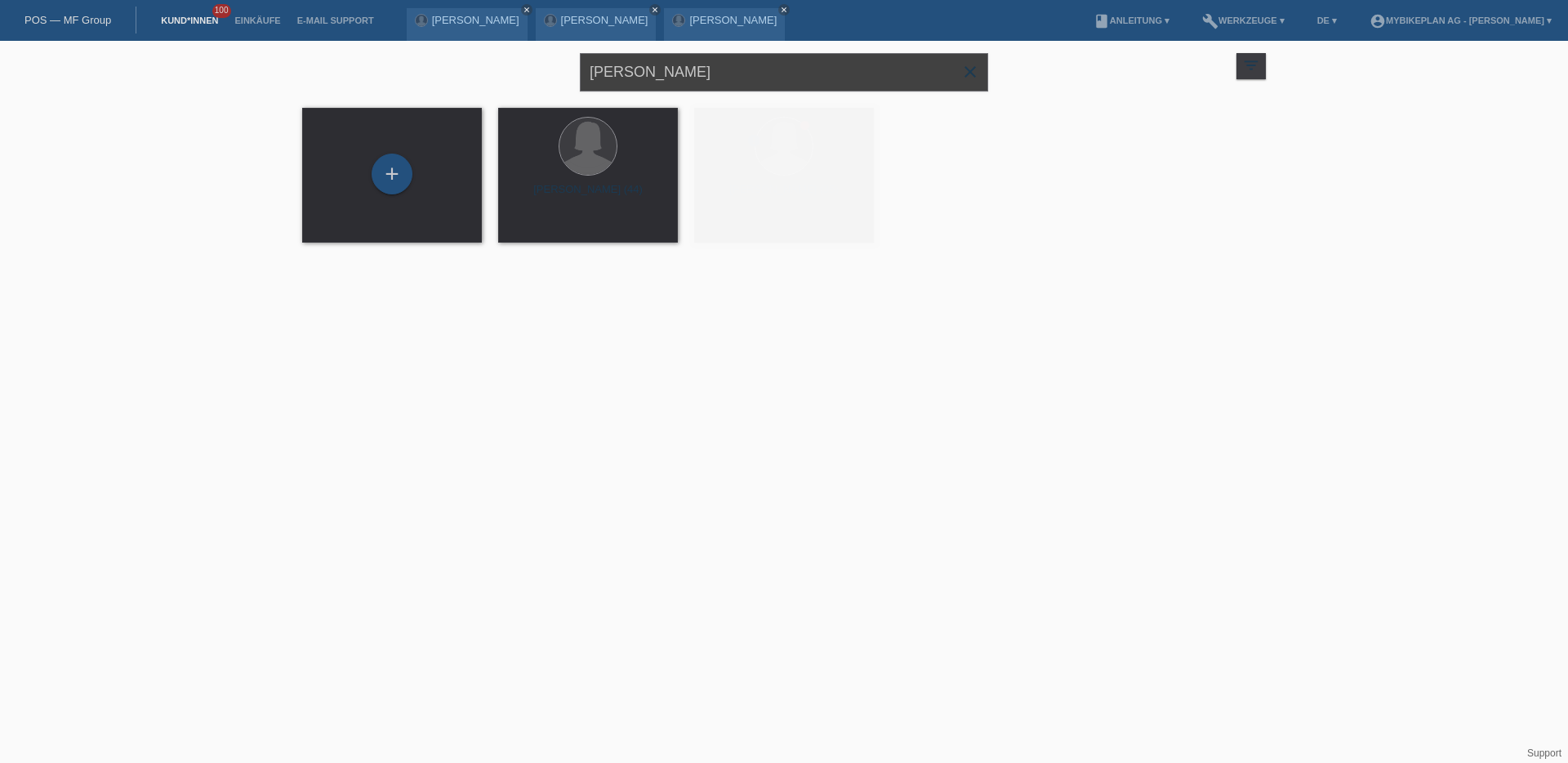
click at [658, 67] on input "[PERSON_NAME]" at bounding box center [784, 72] width 409 height 39
paste input "Carine Revaz"
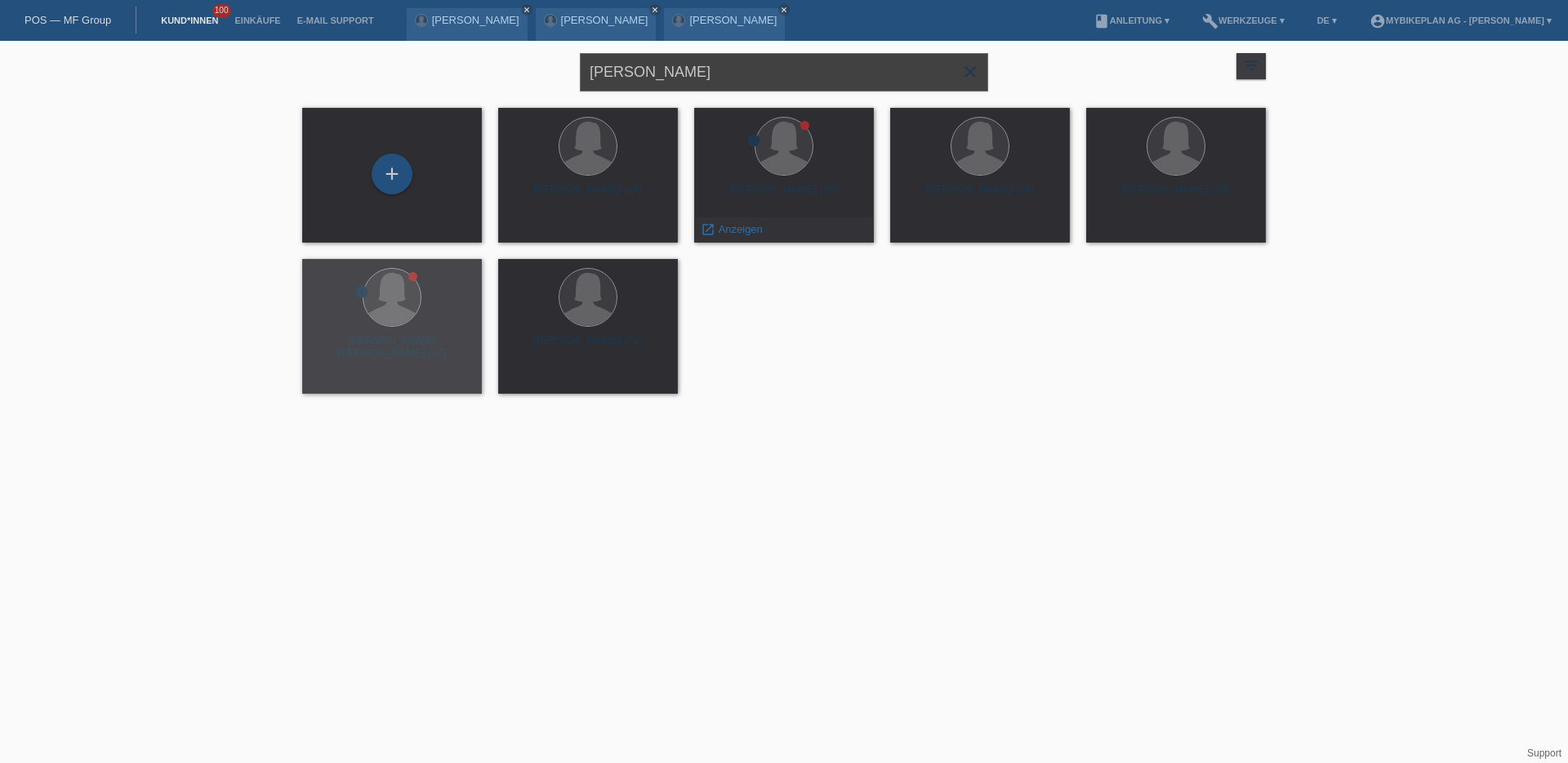
type input "Carine Revaz"
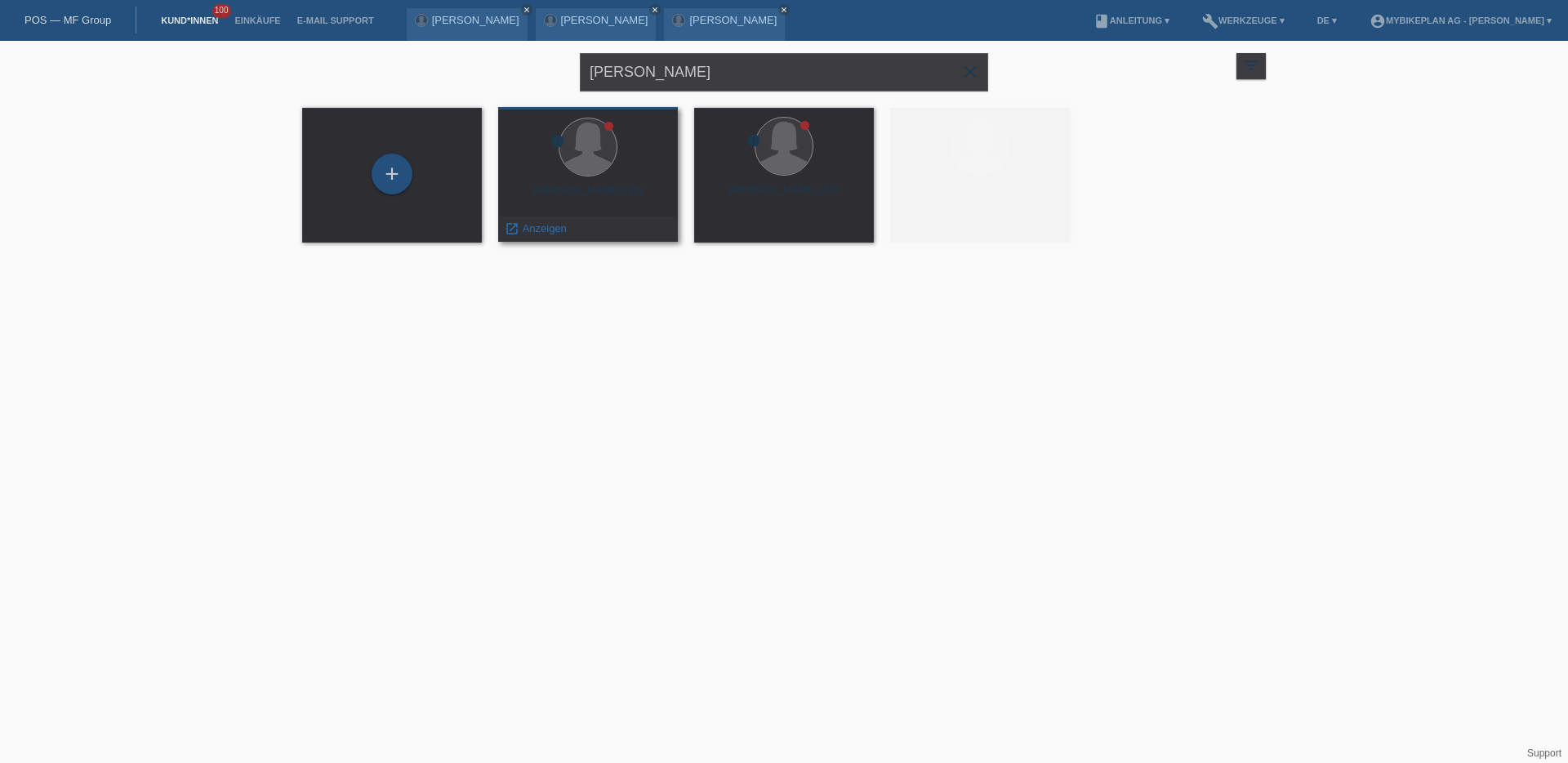
click at [588, 178] on div at bounding box center [588, 148] width 154 height 62
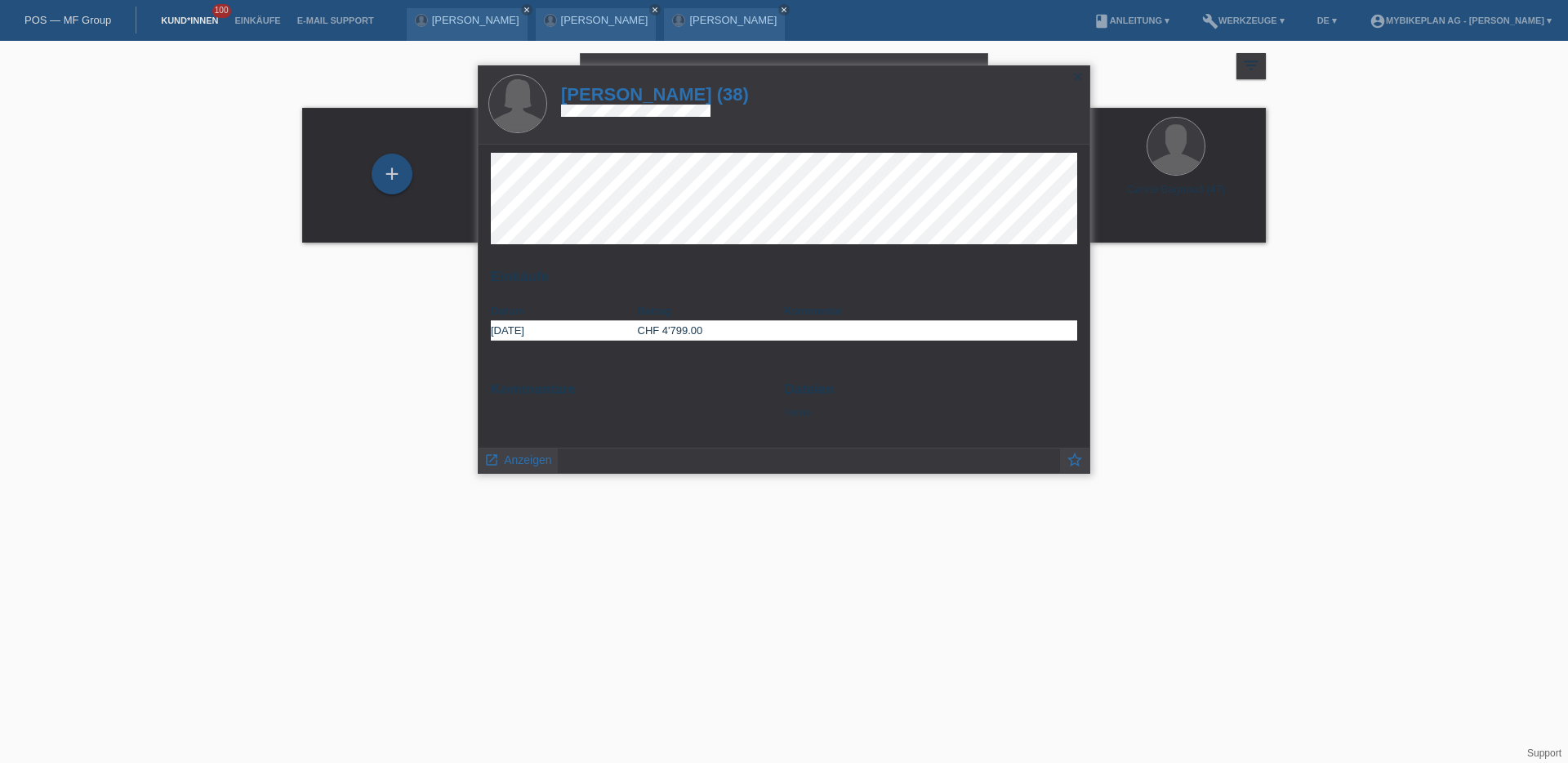
click at [1074, 75] on icon "close" at bounding box center [1078, 76] width 13 height 13
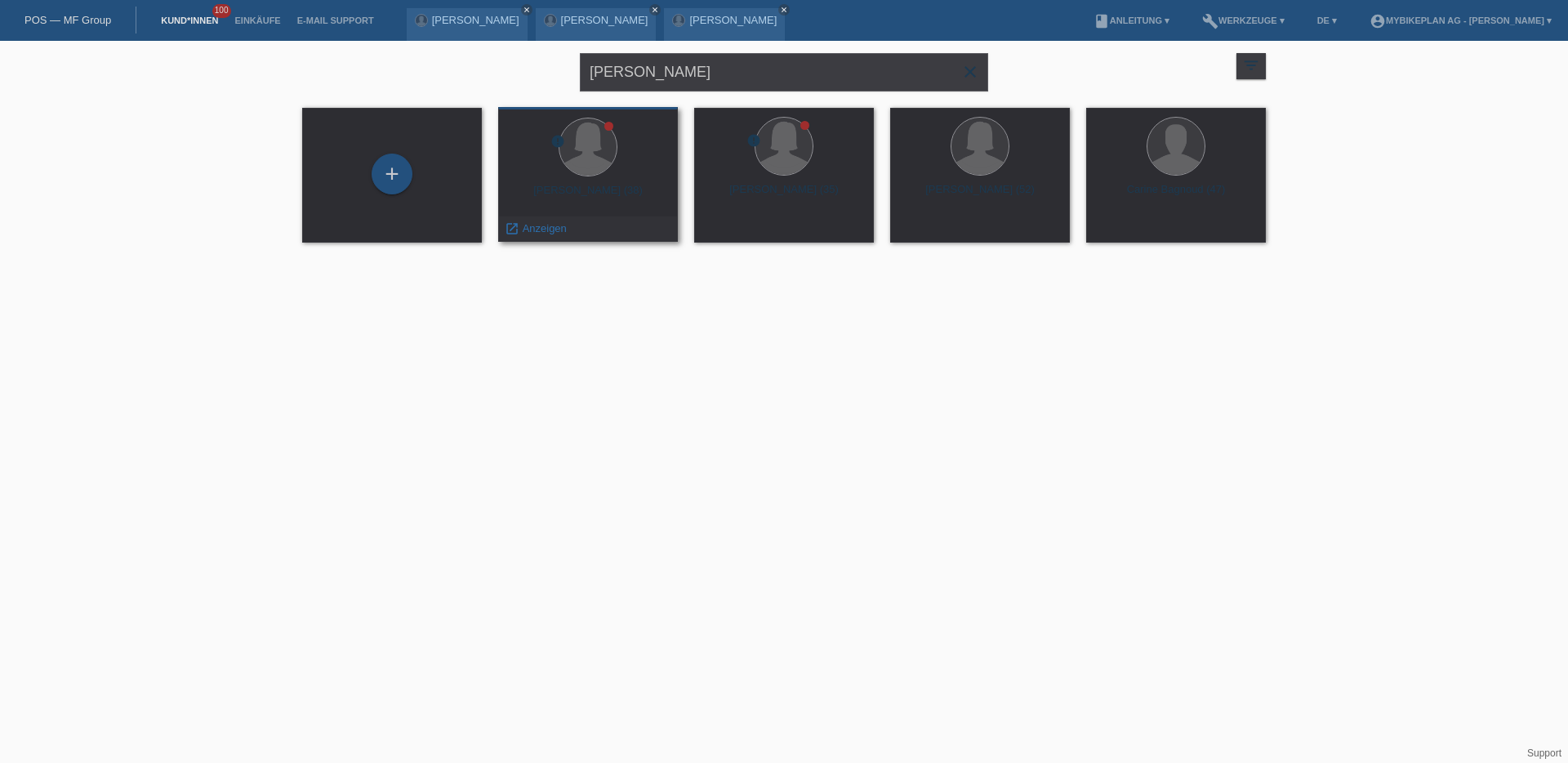
click at [571, 187] on div "Carine Revaz (38)" at bounding box center [588, 197] width 154 height 26
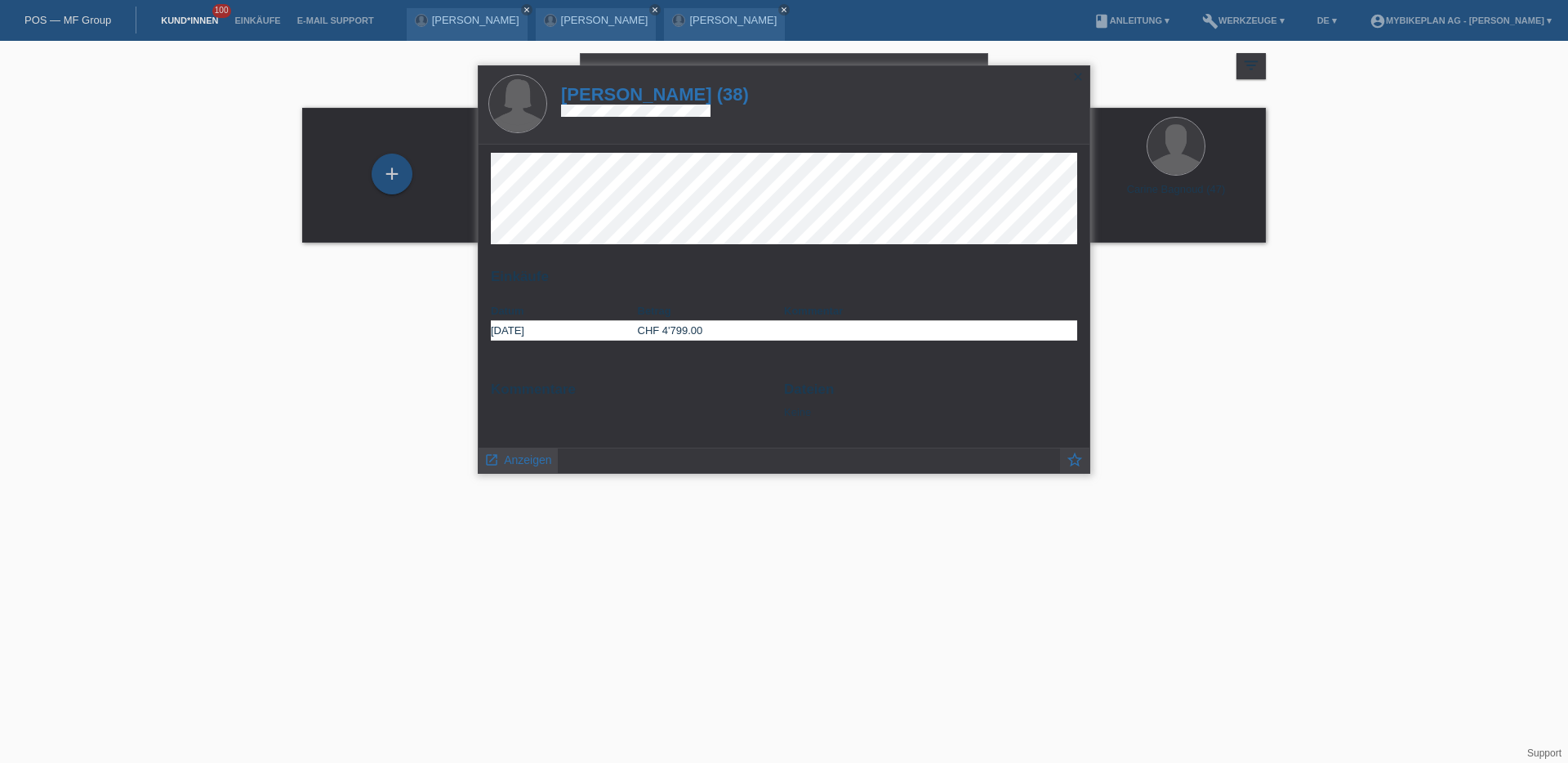
click at [530, 461] on span "Anzeigen" at bounding box center [528, 460] width 48 height 13
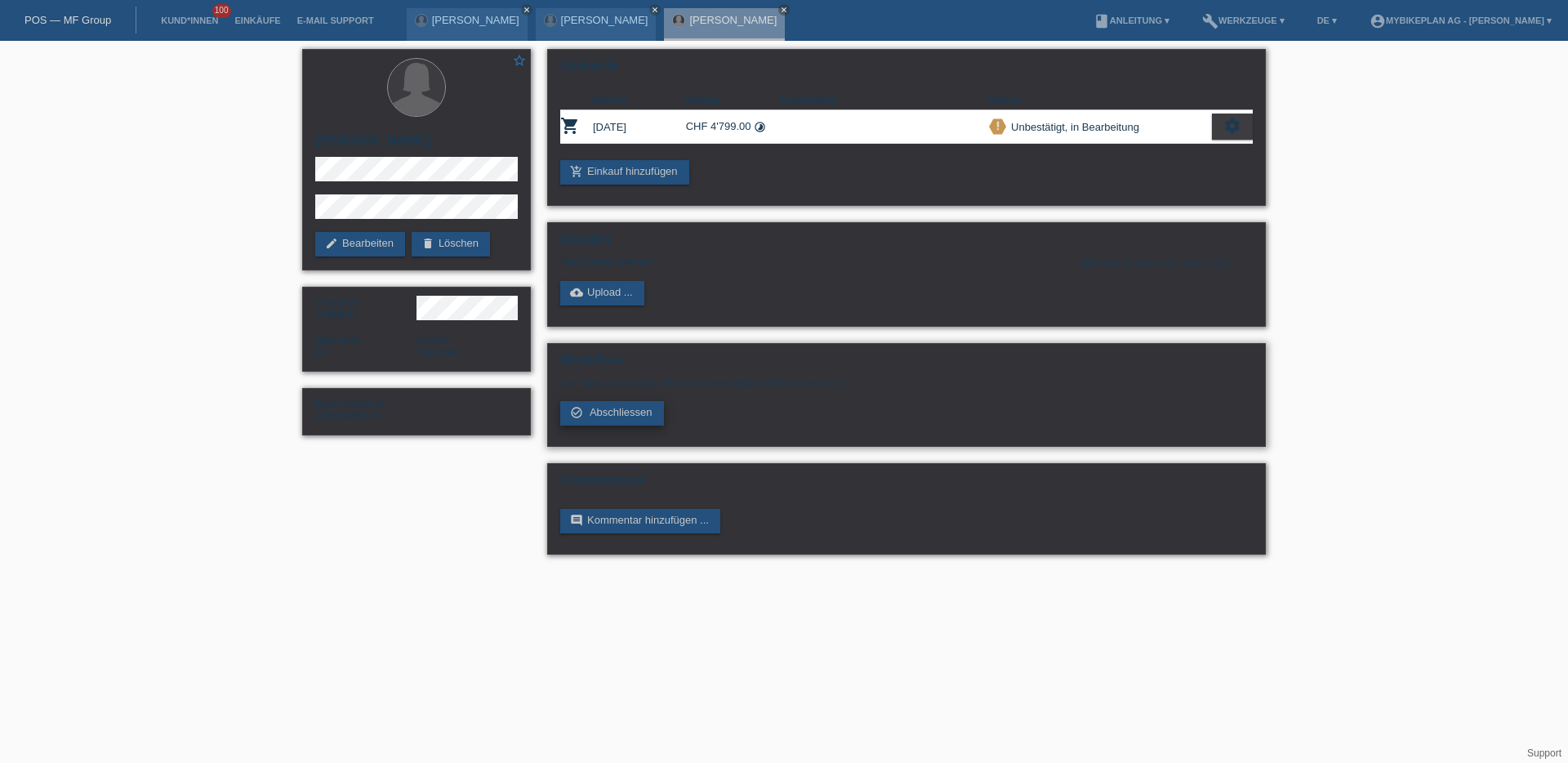
click at [621, 413] on span "Abschliessen" at bounding box center [621, 412] width 62 height 12
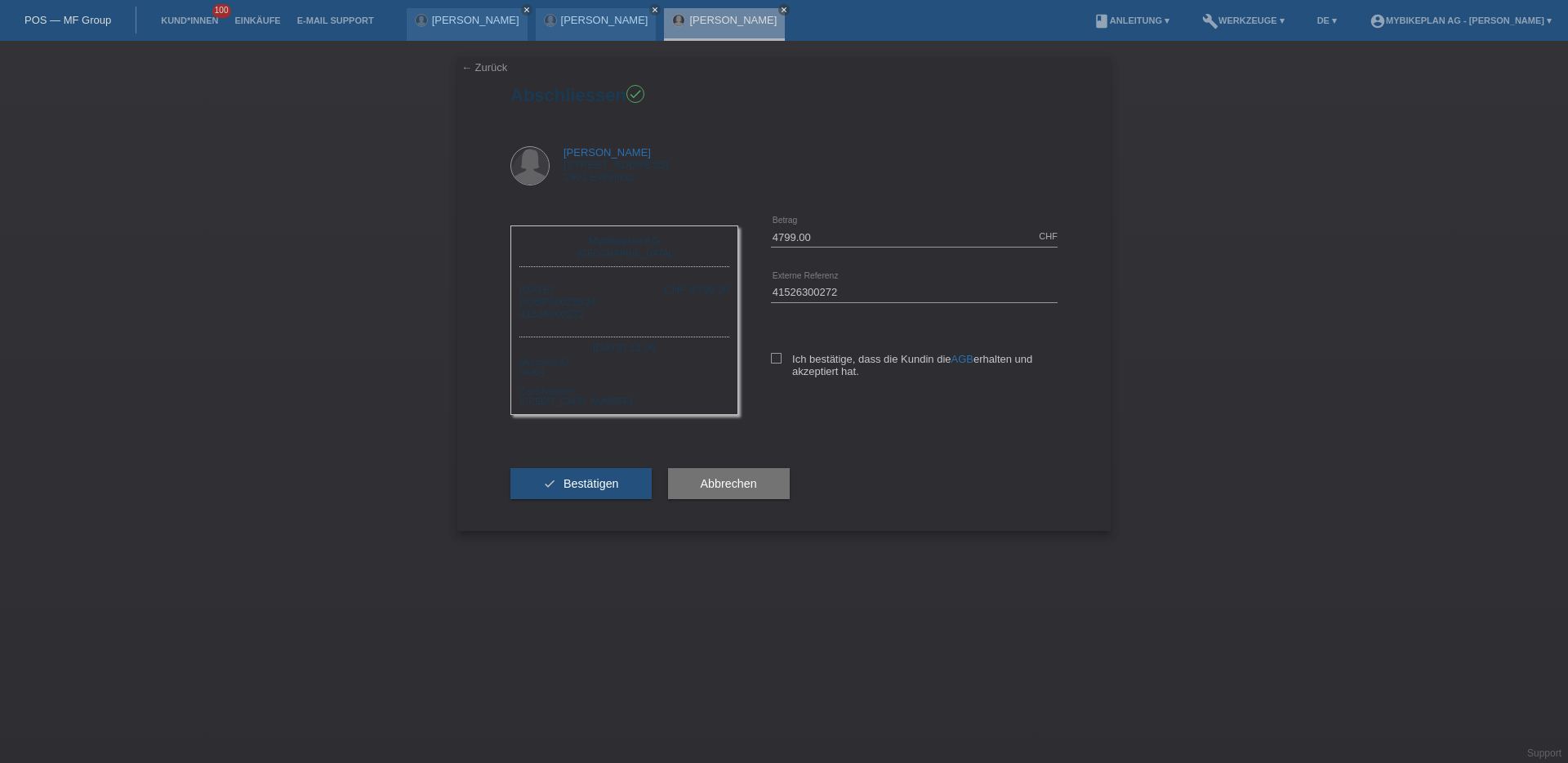
click at [775, 349] on div "Ich bestätige, dass die Kundin die AGB erhalten und akzeptiert hat." at bounding box center [914, 362] width 287 height 84
drag, startPoint x: 777, startPoint y: 348, endPoint x: 777, endPoint y: 360, distance: 12.0
click at [777, 348] on div "Ich bestätige, dass die Kundin die AGB erhalten und akzeptiert hat." at bounding box center [914, 362] width 287 height 84
click at [777, 361] on icon at bounding box center [776, 358] width 11 height 11
click at [777, 361] on input "Ich bestätige, dass die Kundin die AGB erhalten und akzeptiert hat." at bounding box center [776, 358] width 11 height 11
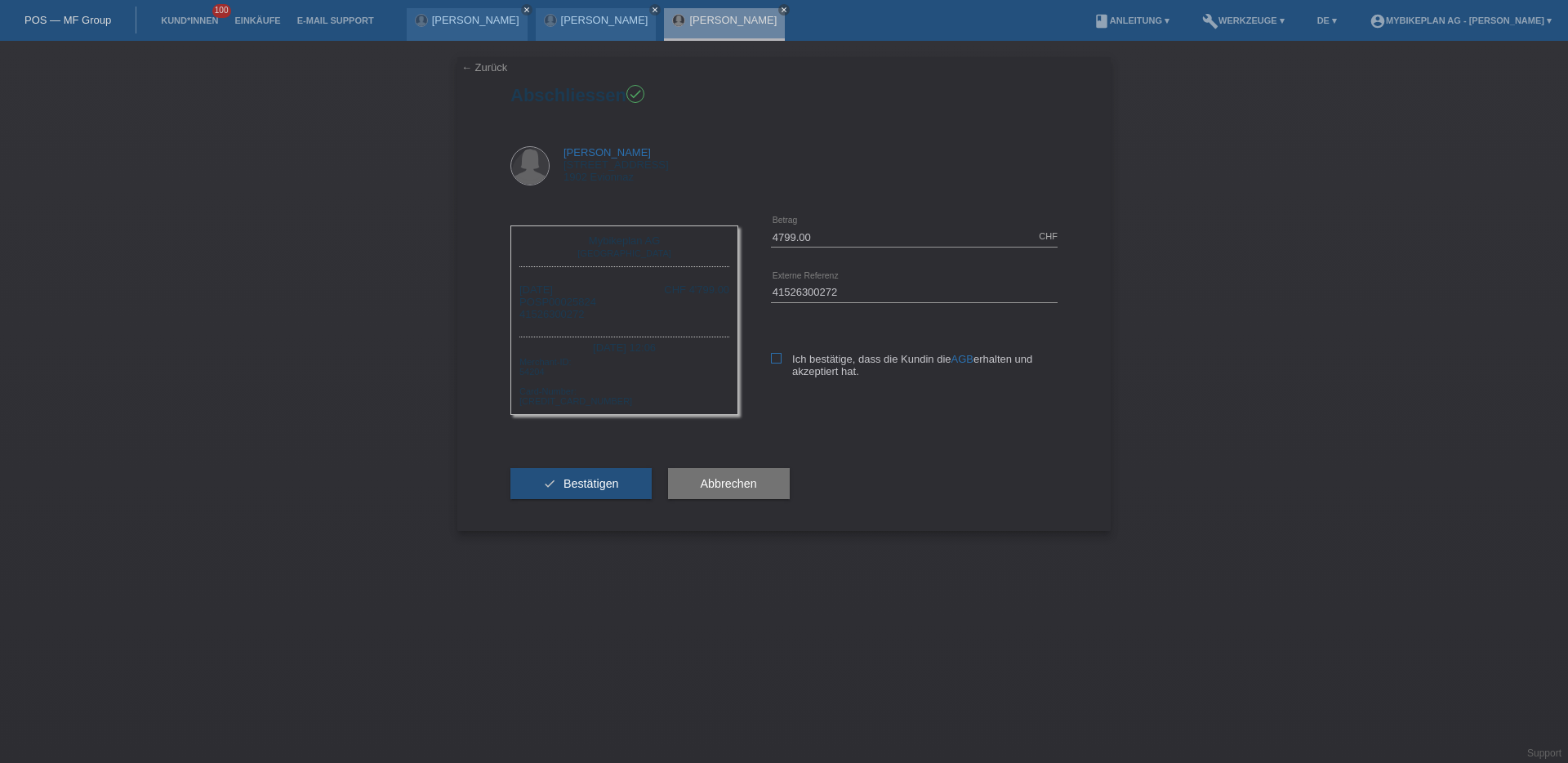
checkbox input "true"
click at [589, 487] on span "Bestätigen" at bounding box center [591, 483] width 56 height 13
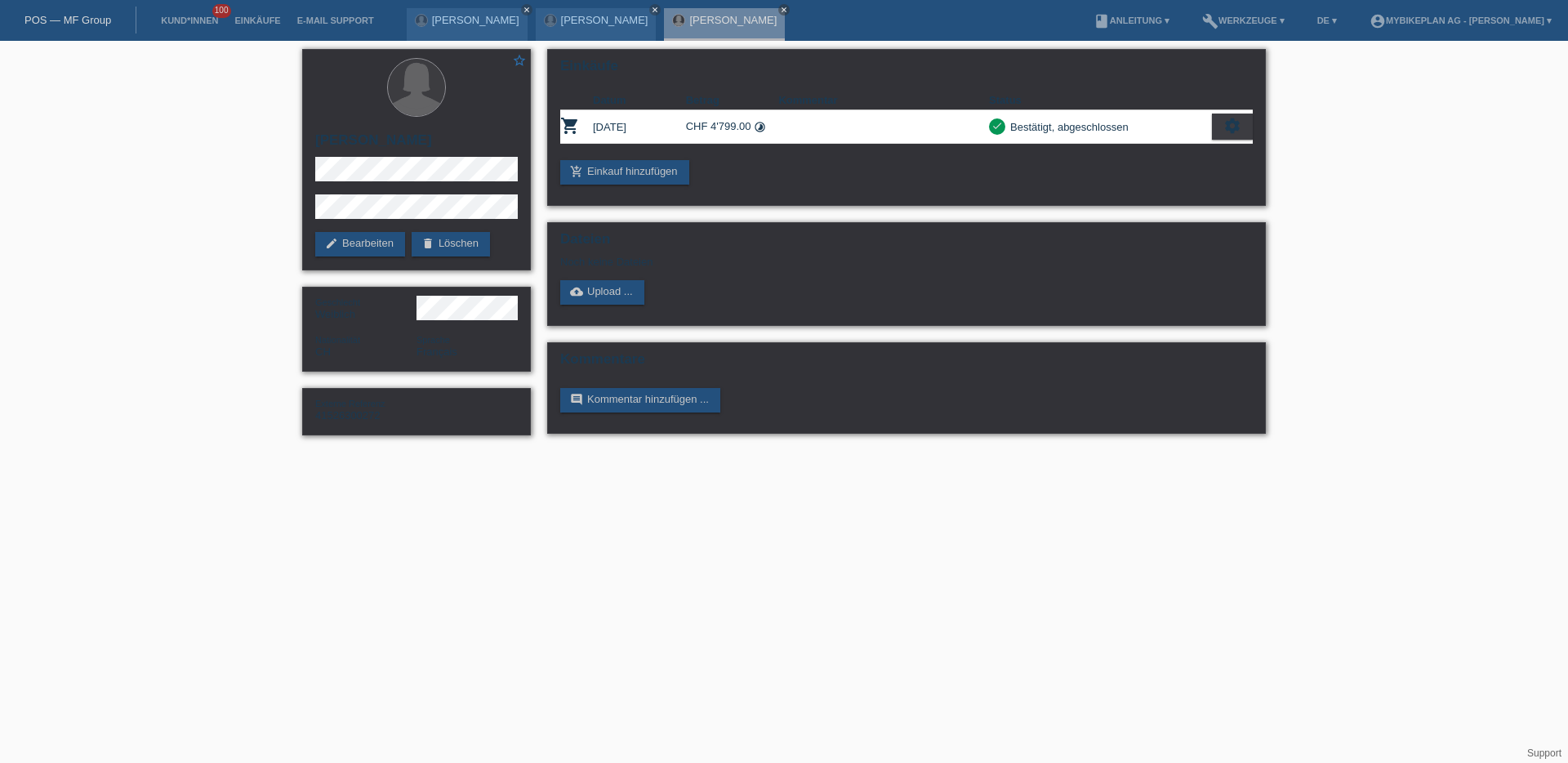
click at [53, 3] on nav "POS — MF Group Kund*innen 100 Einkäufe E-Mail Support yves aymon close close" at bounding box center [784, 21] width 1568 height 41
click at [53, 22] on link "POS — MF Group" at bounding box center [67, 20] width 86 height 12
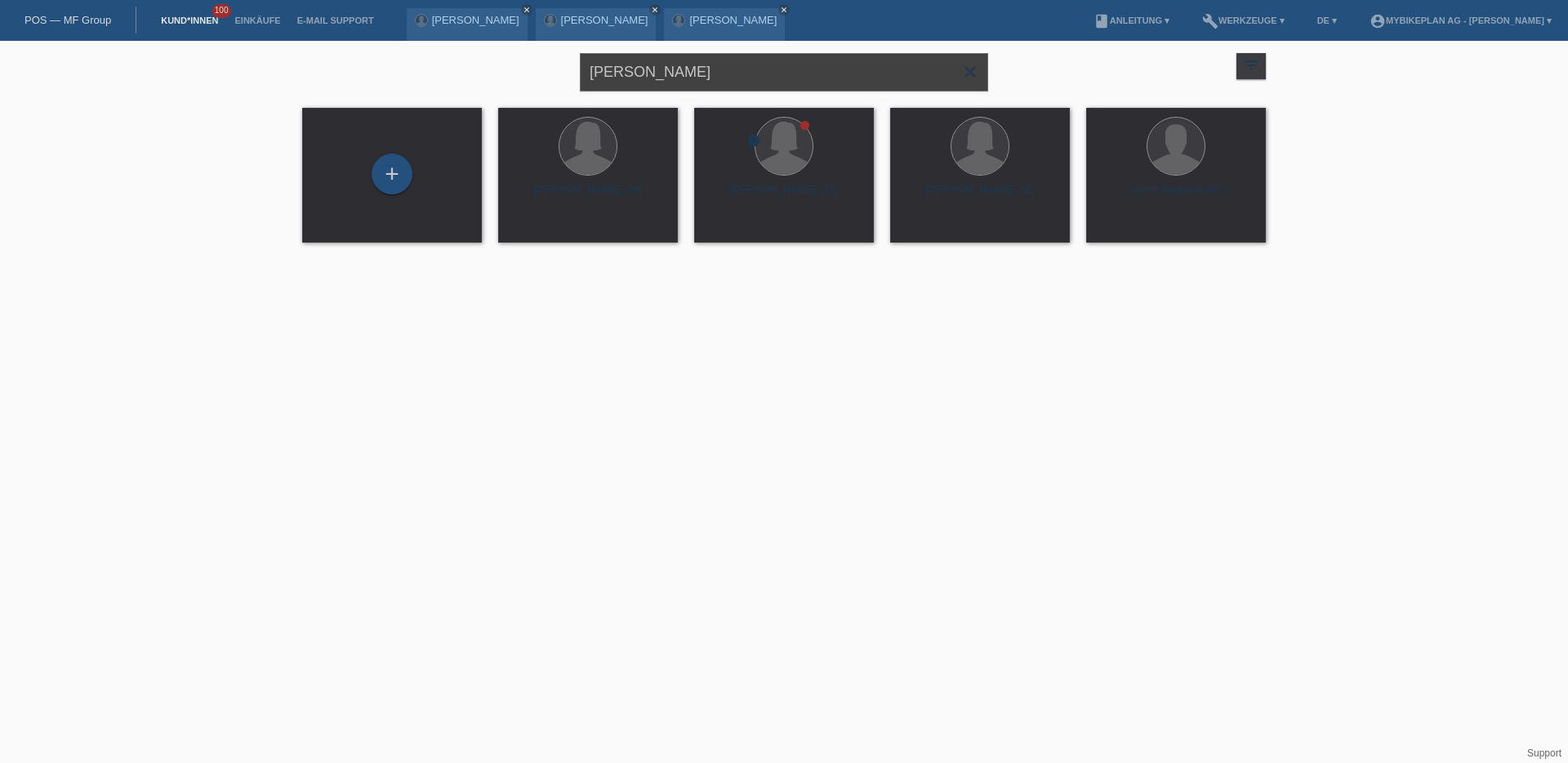
click at [631, 61] on input "[PERSON_NAME]" at bounding box center [784, 72] width 409 height 39
paste input "[PERSON_NAME]"
type input "[PERSON_NAME]"
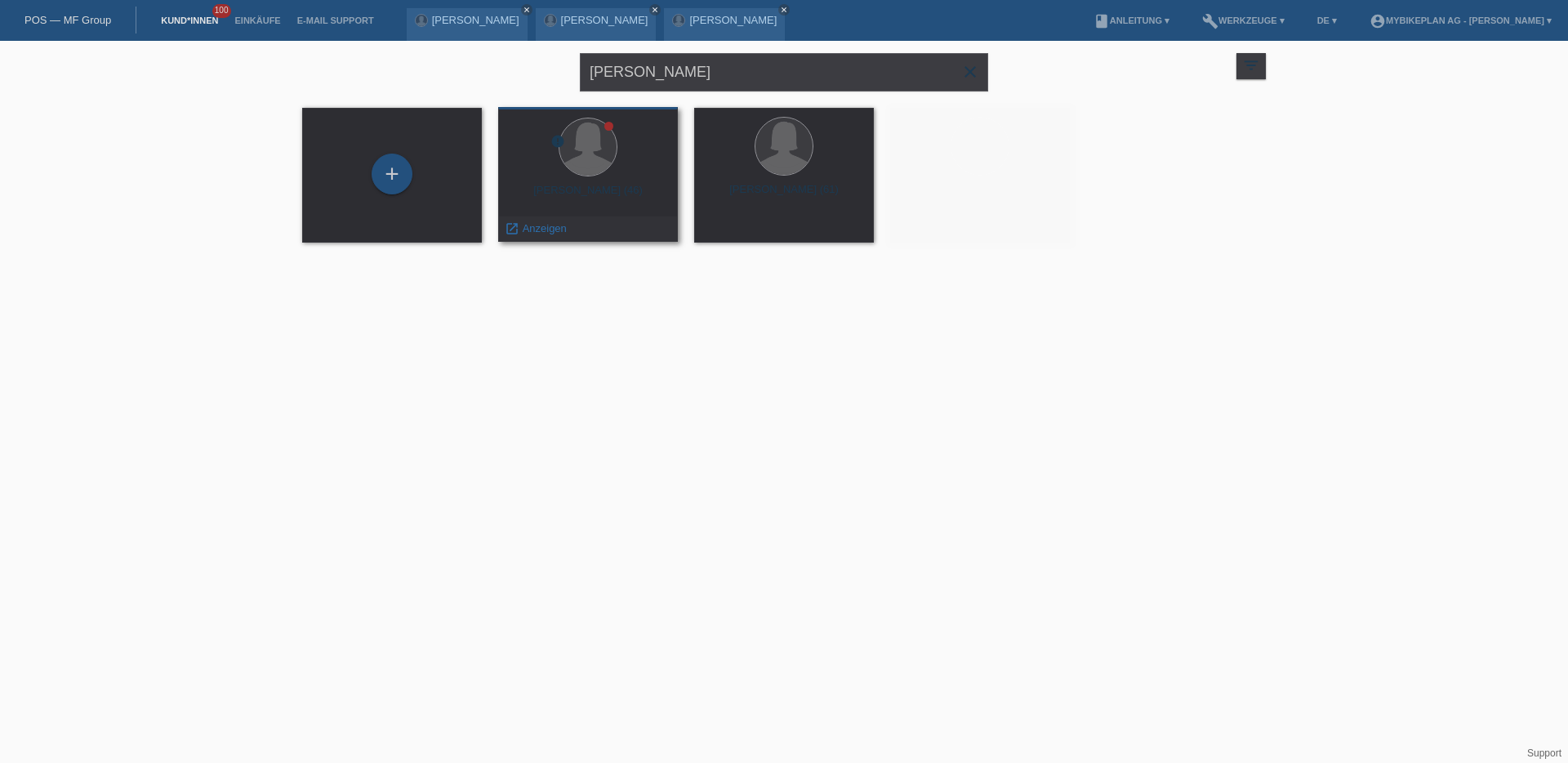
click at [622, 161] on div at bounding box center [588, 148] width 154 height 62
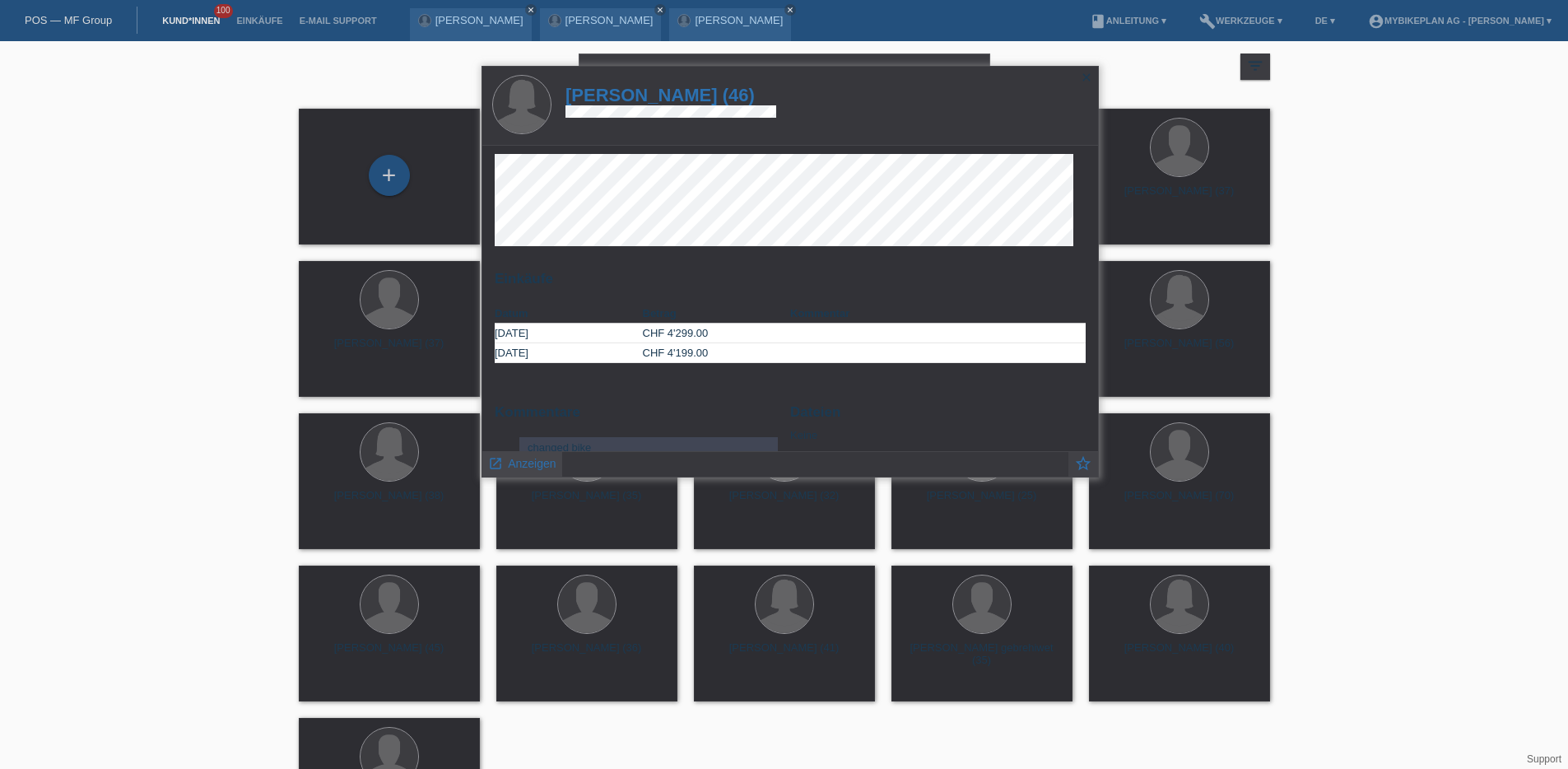
click at [521, 457] on span "Anzeigen" at bounding box center [532, 463] width 48 height 13
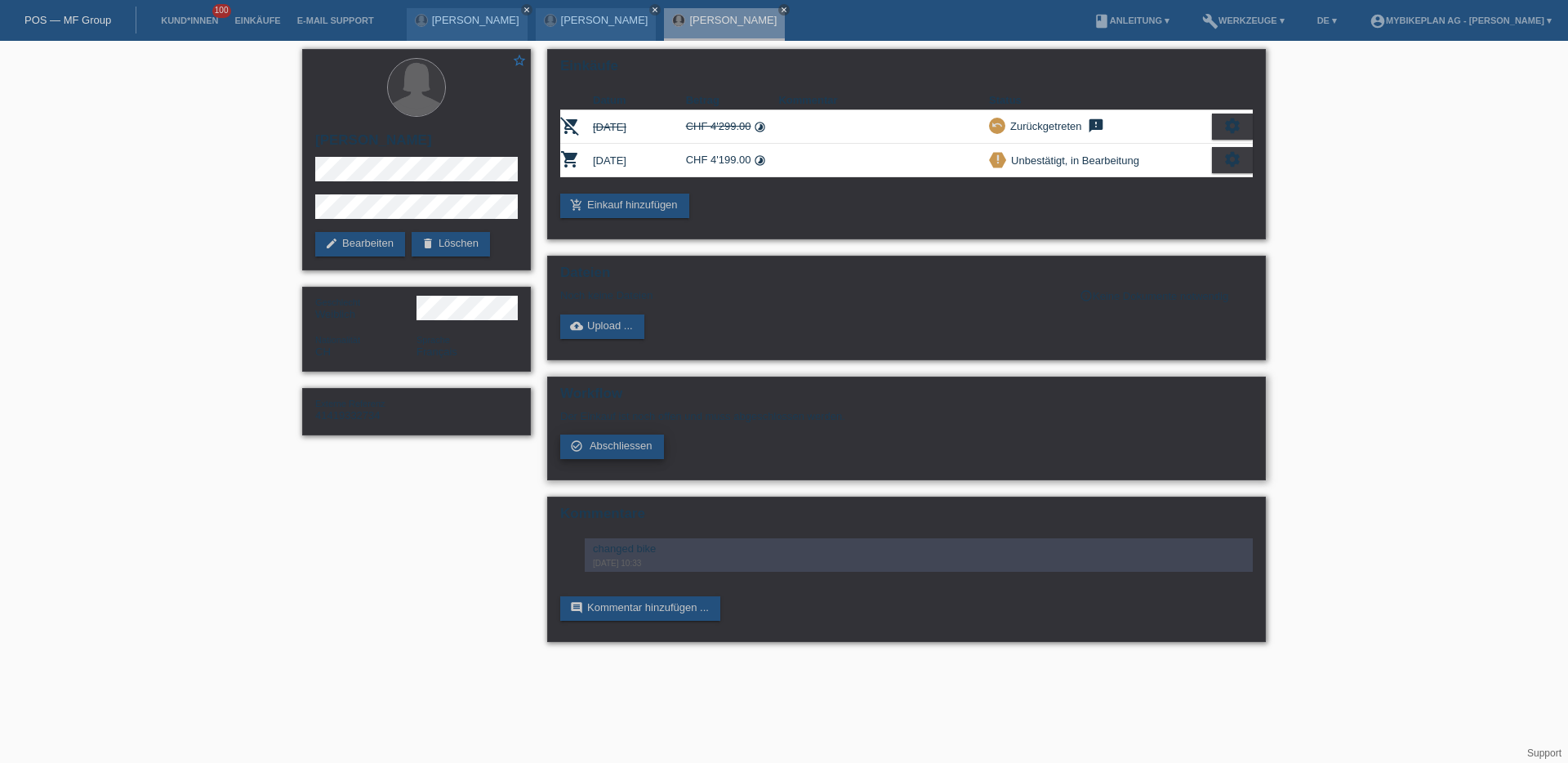
click at [599, 451] on span "Abschliessen" at bounding box center [621, 445] width 62 height 12
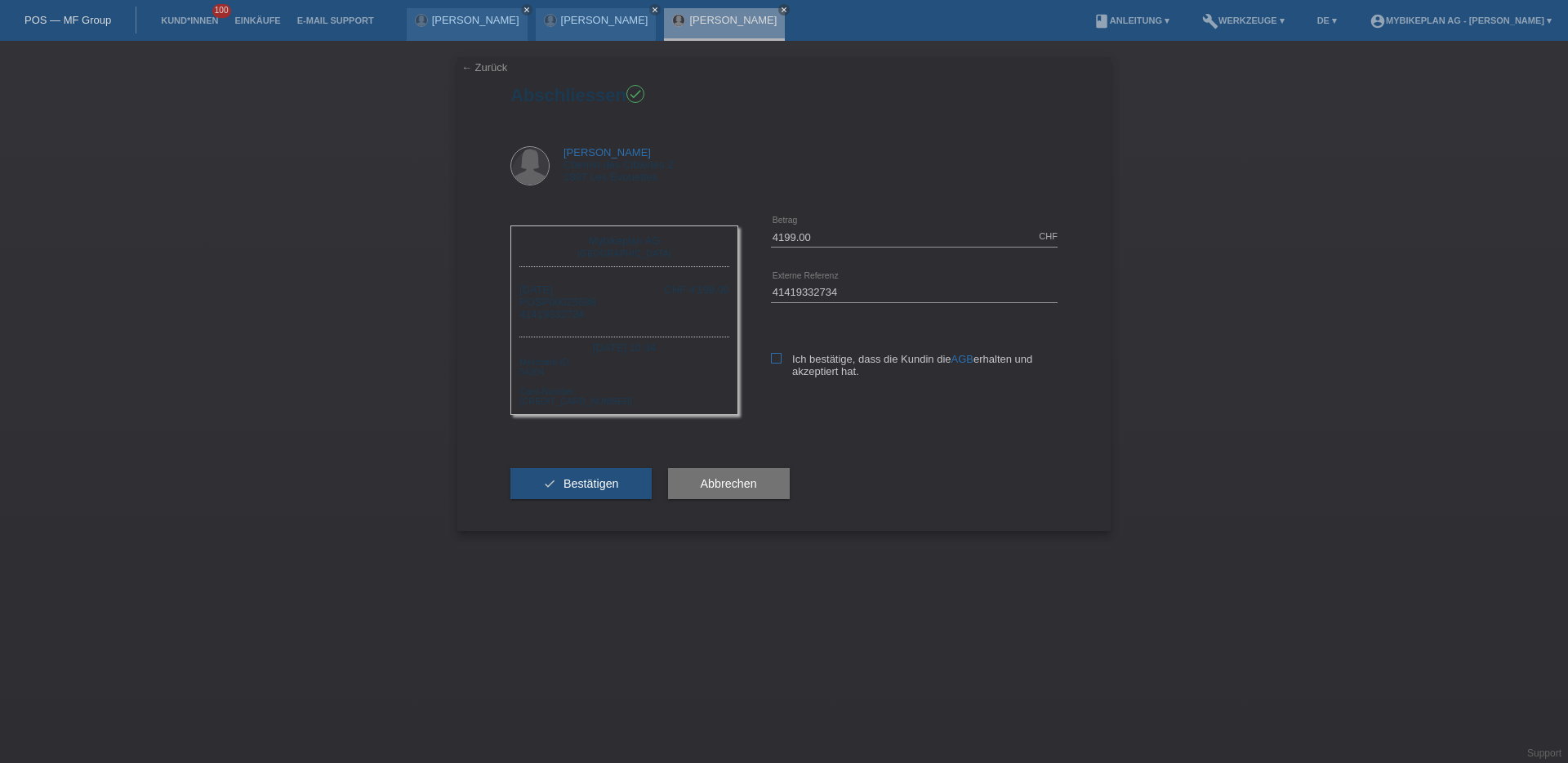
click at [775, 363] on label "Ich bestätige, dass die Kundin die AGB erhalten und akzeptiert hat." at bounding box center [914, 365] width 287 height 25
click at [775, 363] on input "Ich bestätige, dass die Kundin die AGB erhalten und akzeptiert hat." at bounding box center [776, 358] width 11 height 11
checkbox input "true"
click at [787, 241] on input "4199.00" at bounding box center [914, 236] width 287 height 21
click at [1219, 466] on div "← Zurück Abschliessen check Inès Carruzzo Chemin des Cibleries 2 1897 Les Evoue…" at bounding box center [784, 402] width 1568 height 722
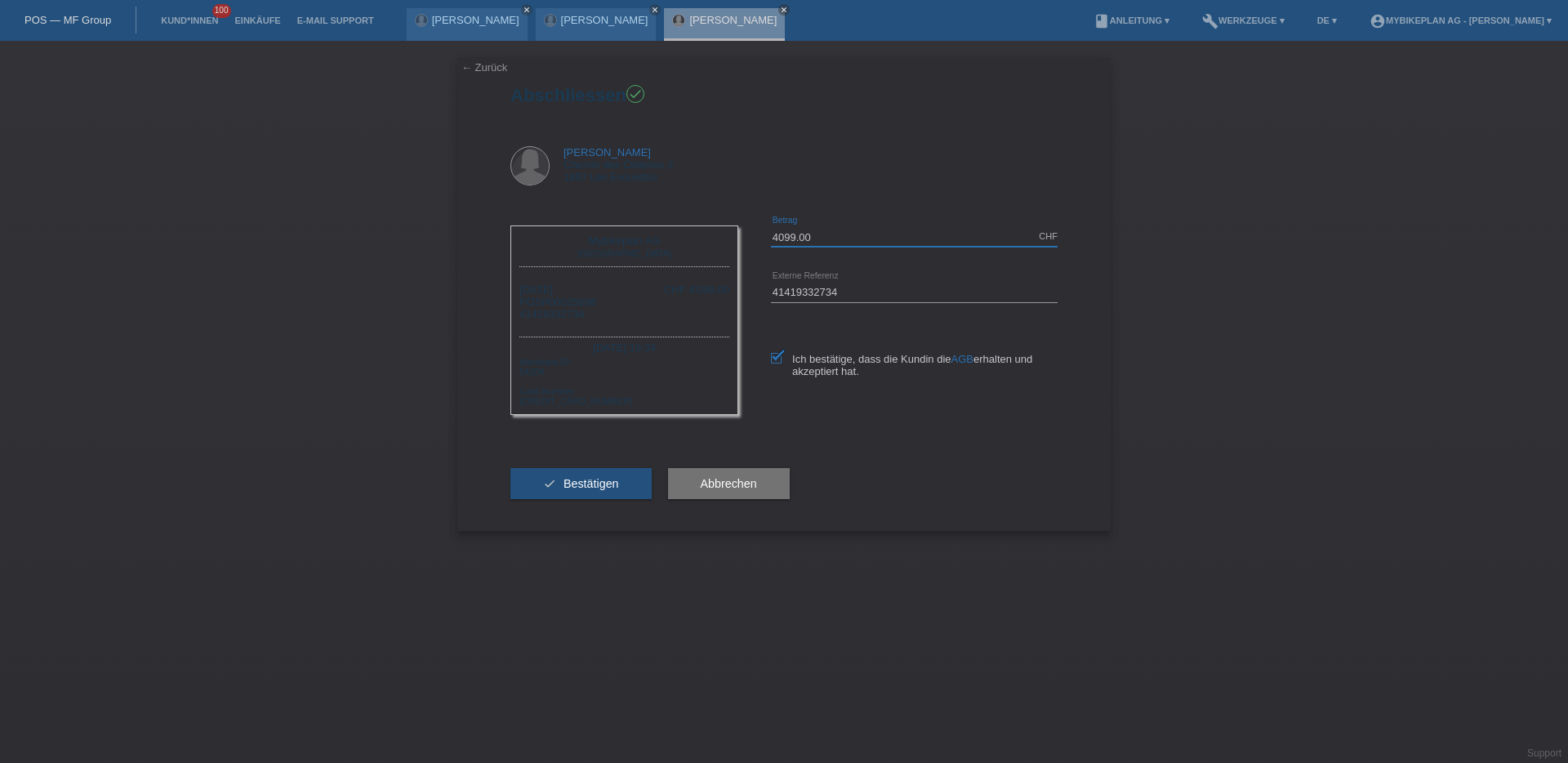
click at [784, 238] on input "4099.00" at bounding box center [914, 236] width 287 height 21
type input "4199.00"
click at [63, 16] on link "POS — MF Group" at bounding box center [67, 20] width 86 height 12
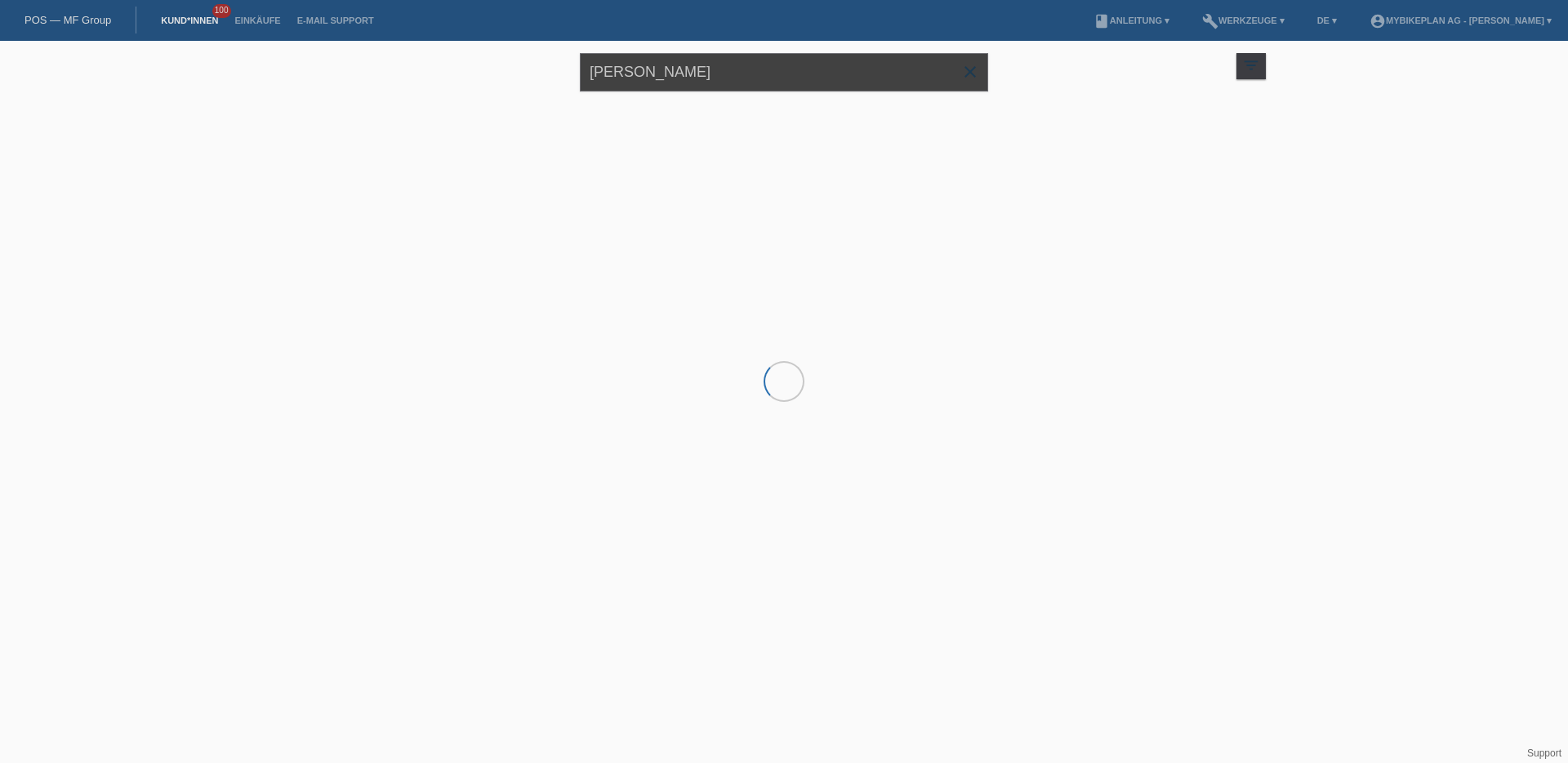
click at [749, 78] on input "[PERSON_NAME]" at bounding box center [784, 72] width 409 height 39
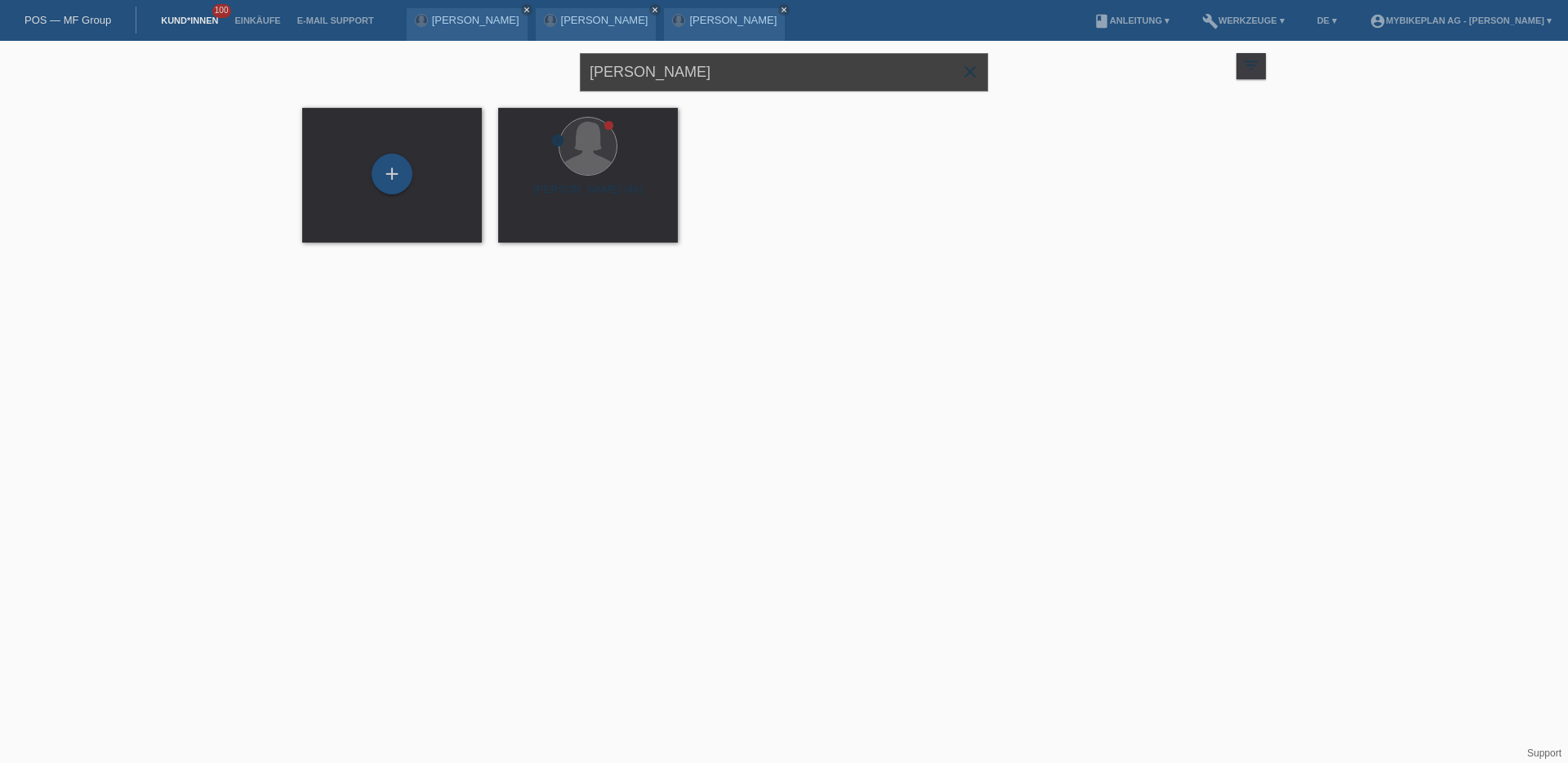
click at [749, 78] on input "[PERSON_NAME]" at bounding box center [784, 72] width 409 height 39
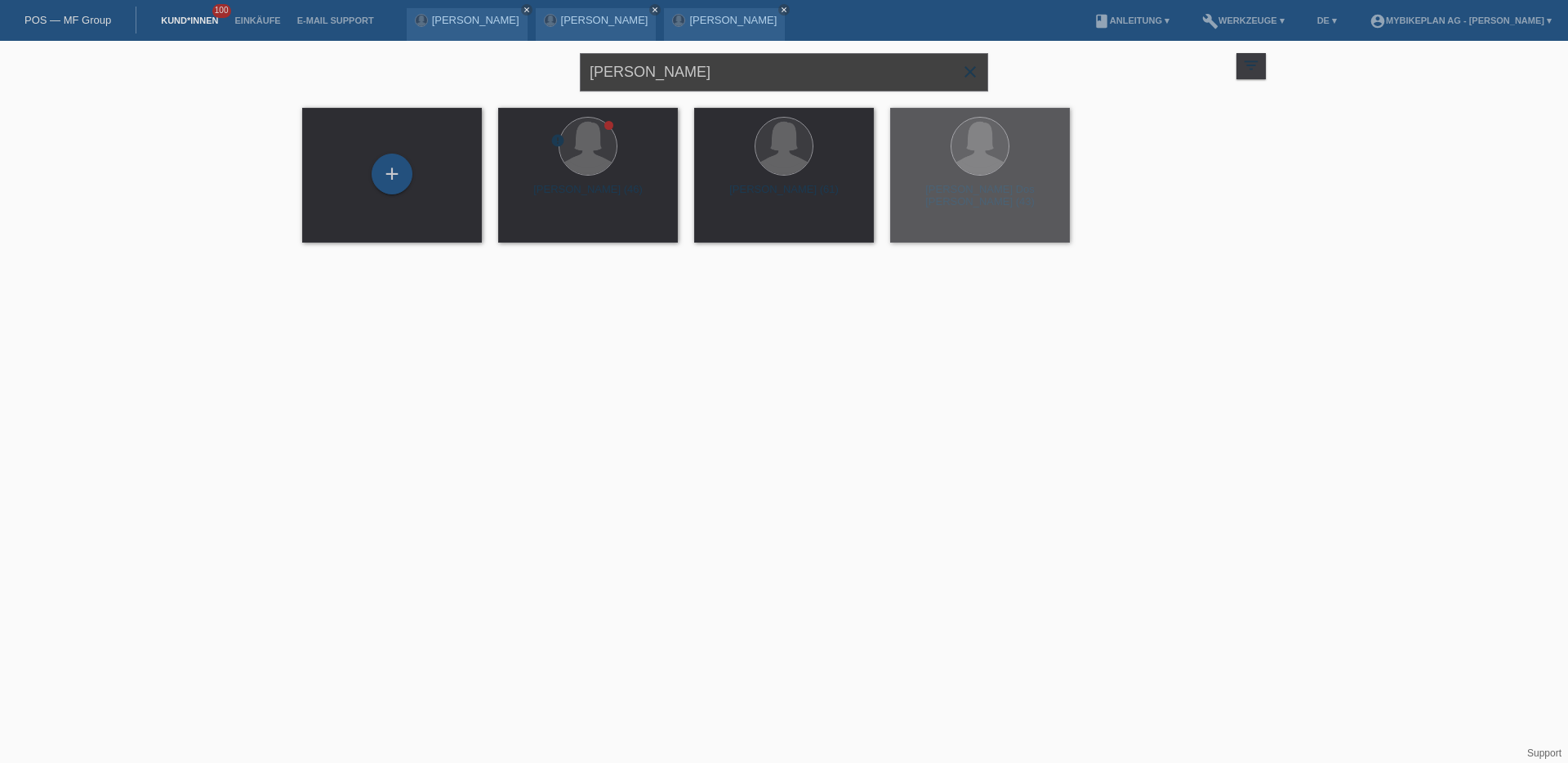
paste input "[PERSON_NAME]"
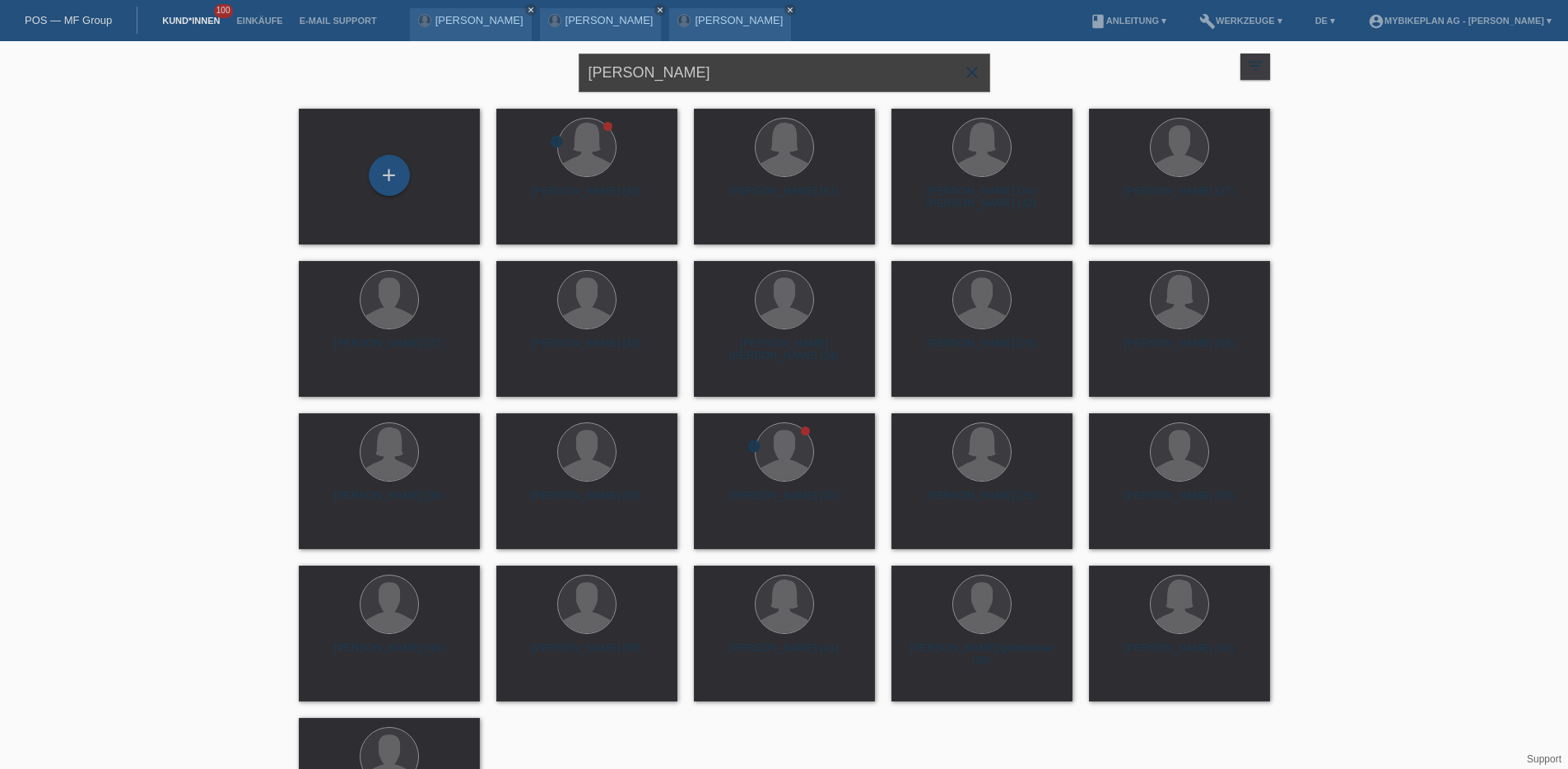
type input "[PERSON_NAME]"
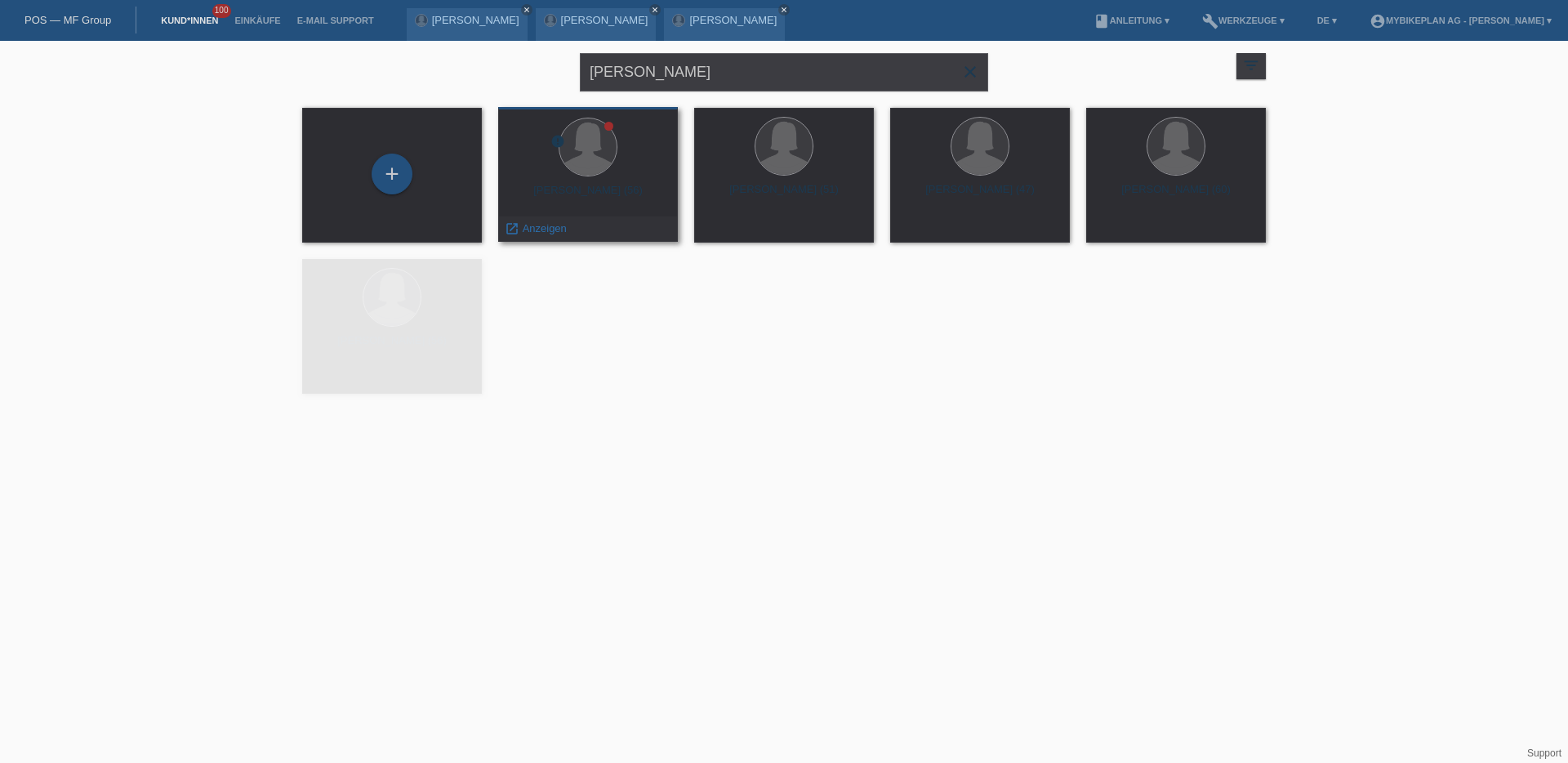
click at [610, 175] on div at bounding box center [588, 148] width 154 height 62
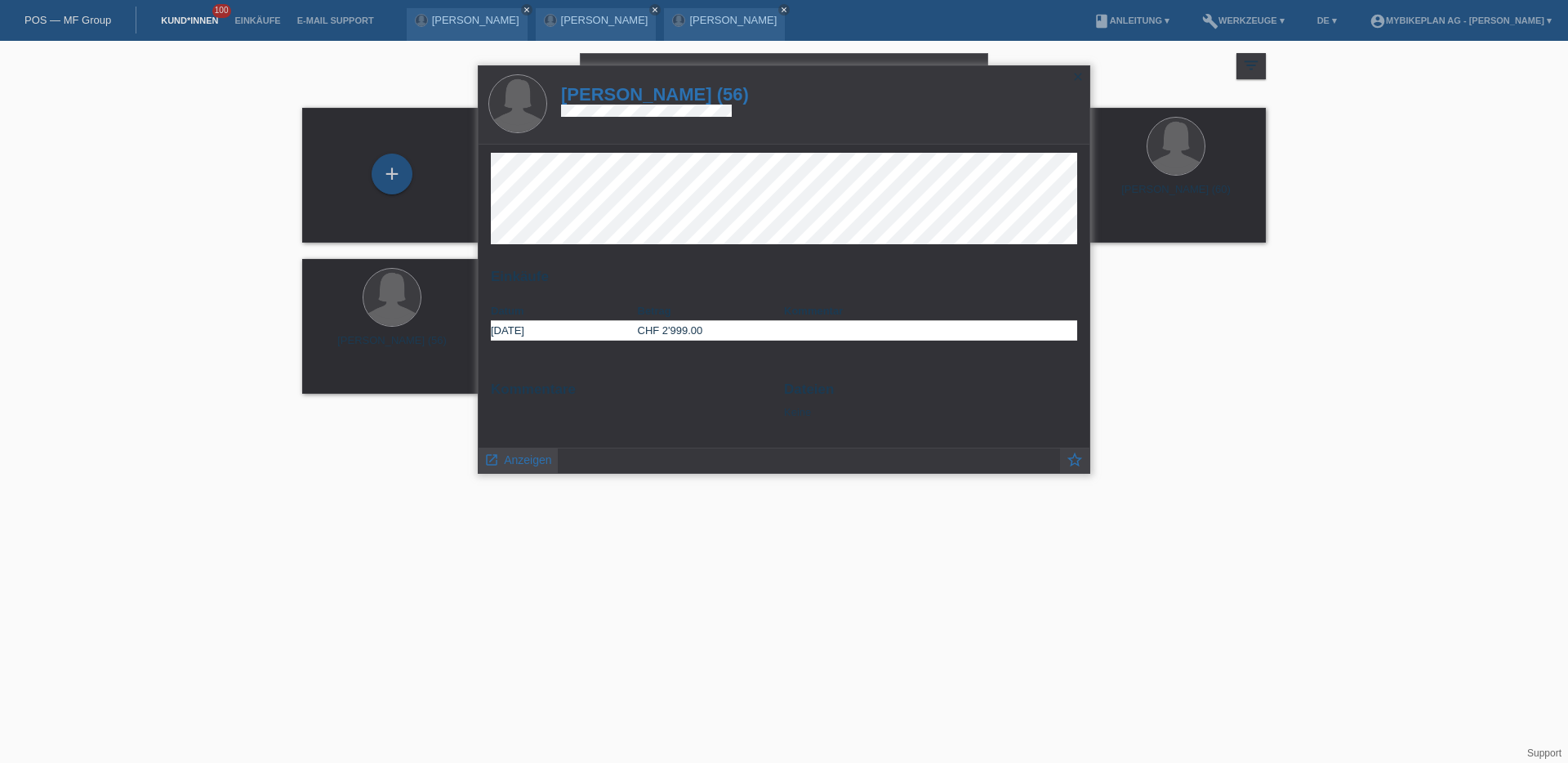
click at [505, 456] on span "Anzeigen" at bounding box center [528, 460] width 48 height 13
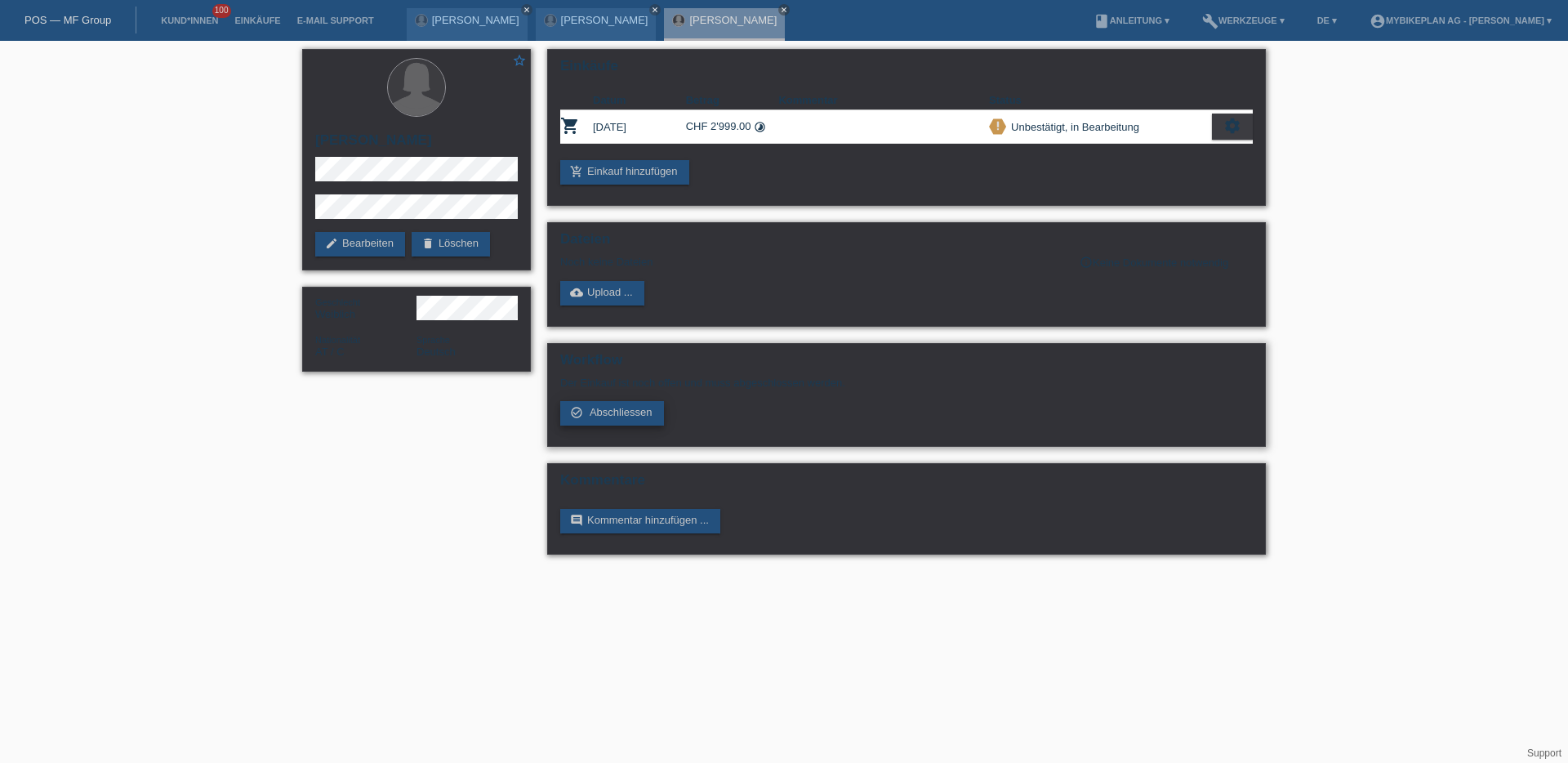
click at [608, 416] on span "Abschliessen" at bounding box center [621, 412] width 62 height 12
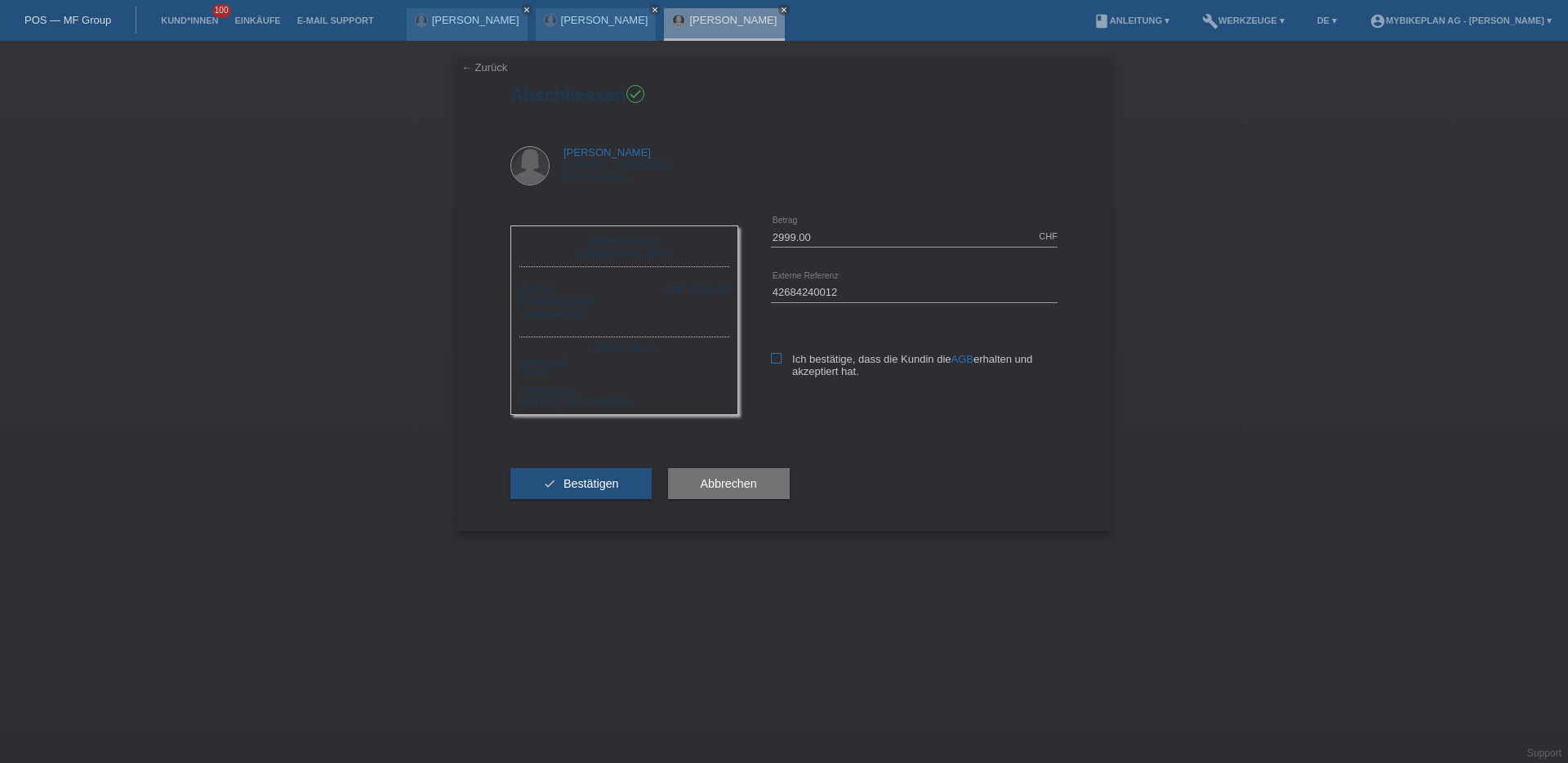
click at [781, 355] on icon at bounding box center [776, 358] width 11 height 11
click at [781, 355] on input "Ich bestätige, dass die Kundin die AGB erhalten und akzeptiert hat." at bounding box center [776, 358] width 11 height 11
checkbox input "true"
click at [574, 479] on span "Bestätigen" at bounding box center [591, 483] width 56 height 13
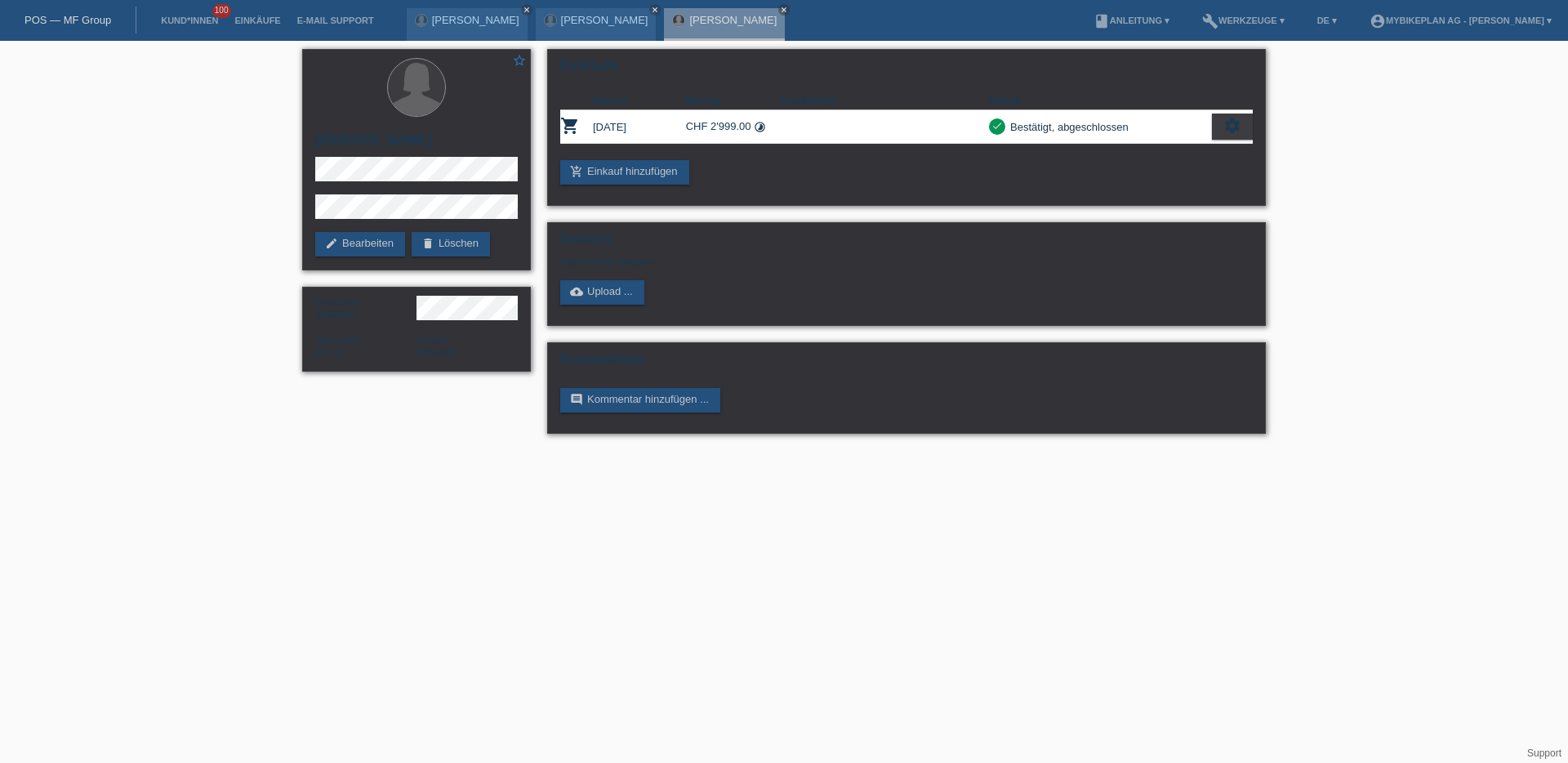
click at [56, 26] on div "POS — MF Group" at bounding box center [68, 20] width 136 height 27
click at [61, 20] on link "POS — MF Group" at bounding box center [67, 20] width 86 height 12
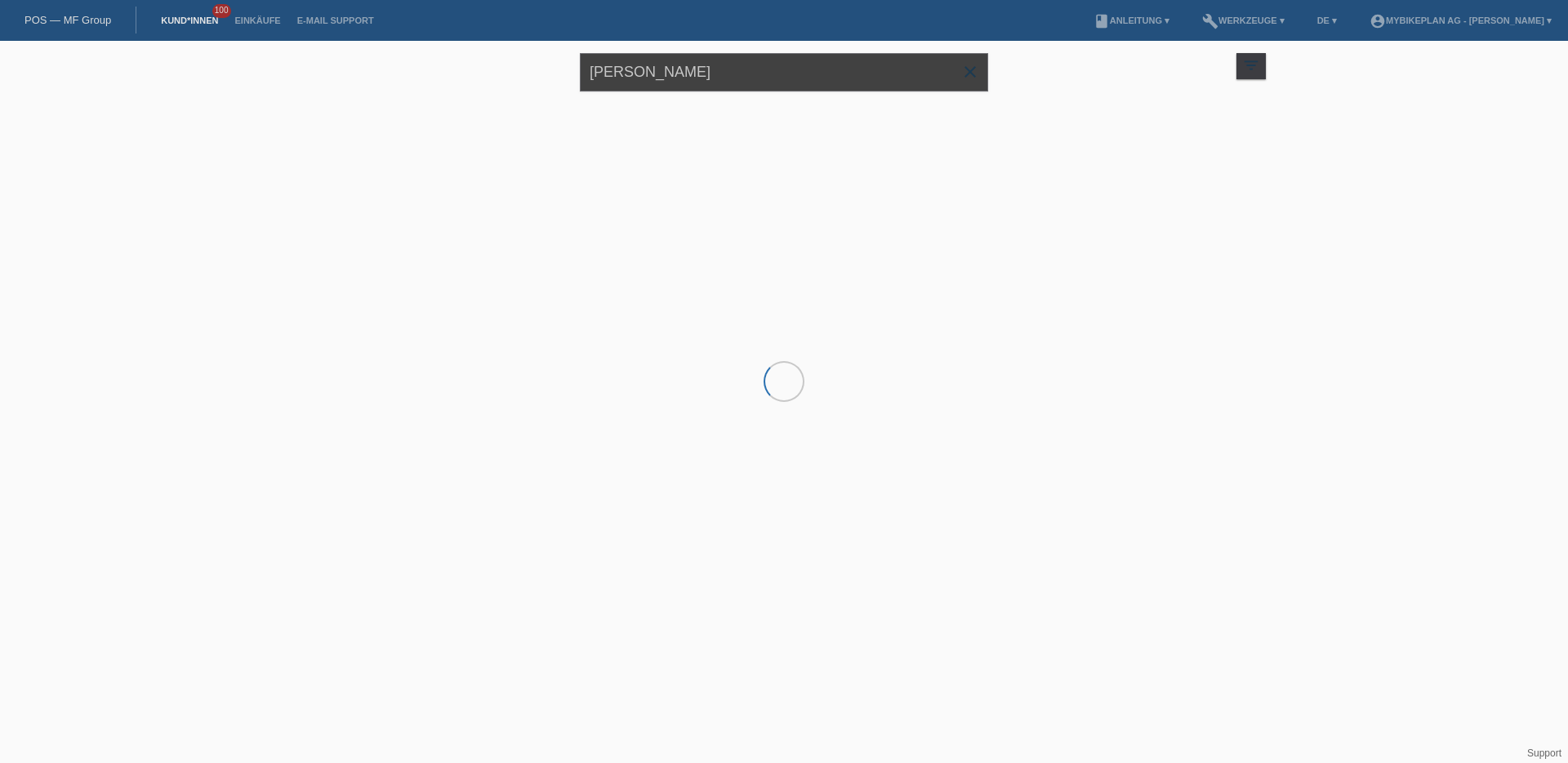
click at [666, 79] on input "[PERSON_NAME]" at bounding box center [784, 72] width 409 height 39
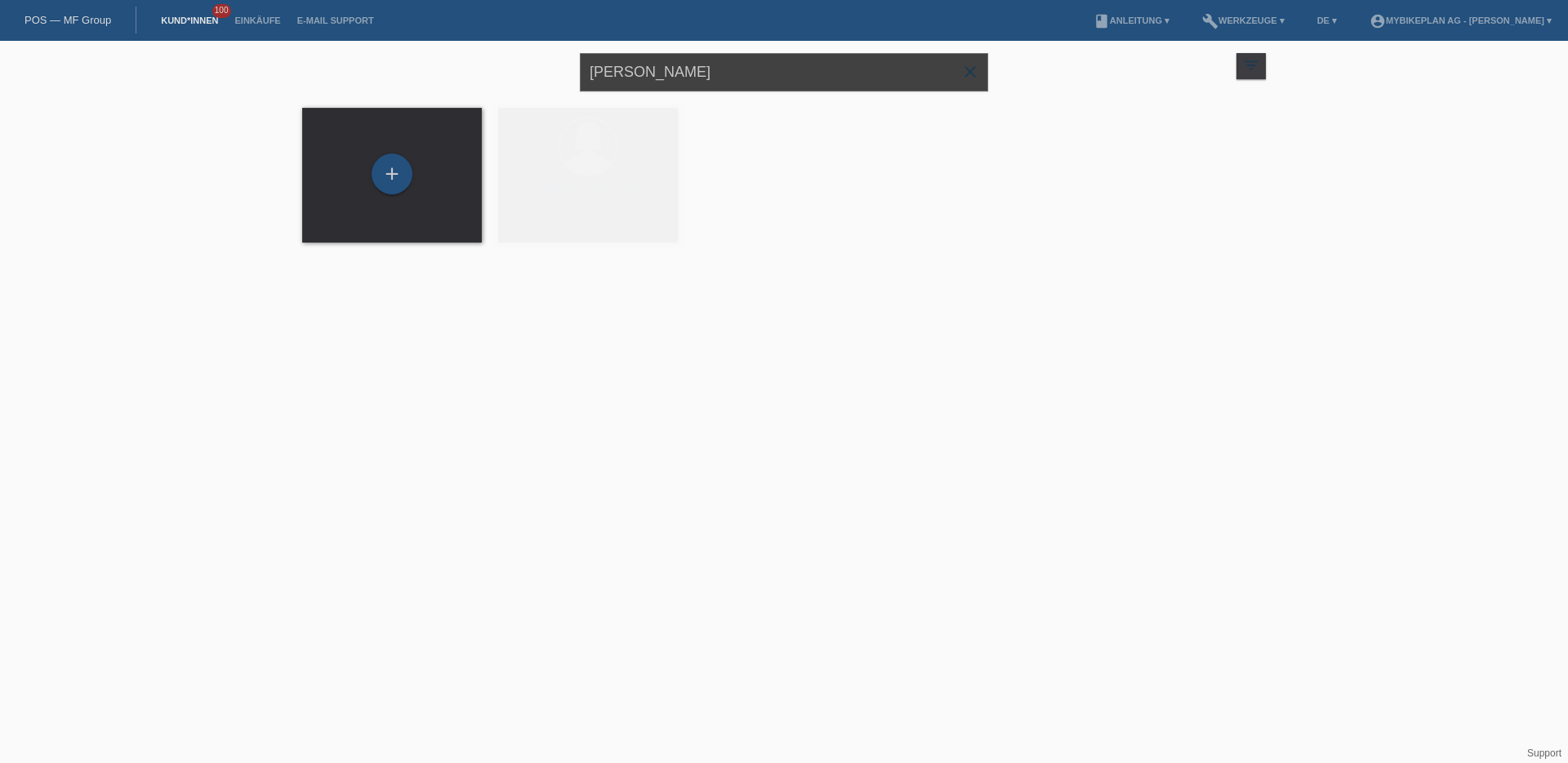
click at [666, 79] on input "[PERSON_NAME]" at bounding box center [784, 72] width 409 height 39
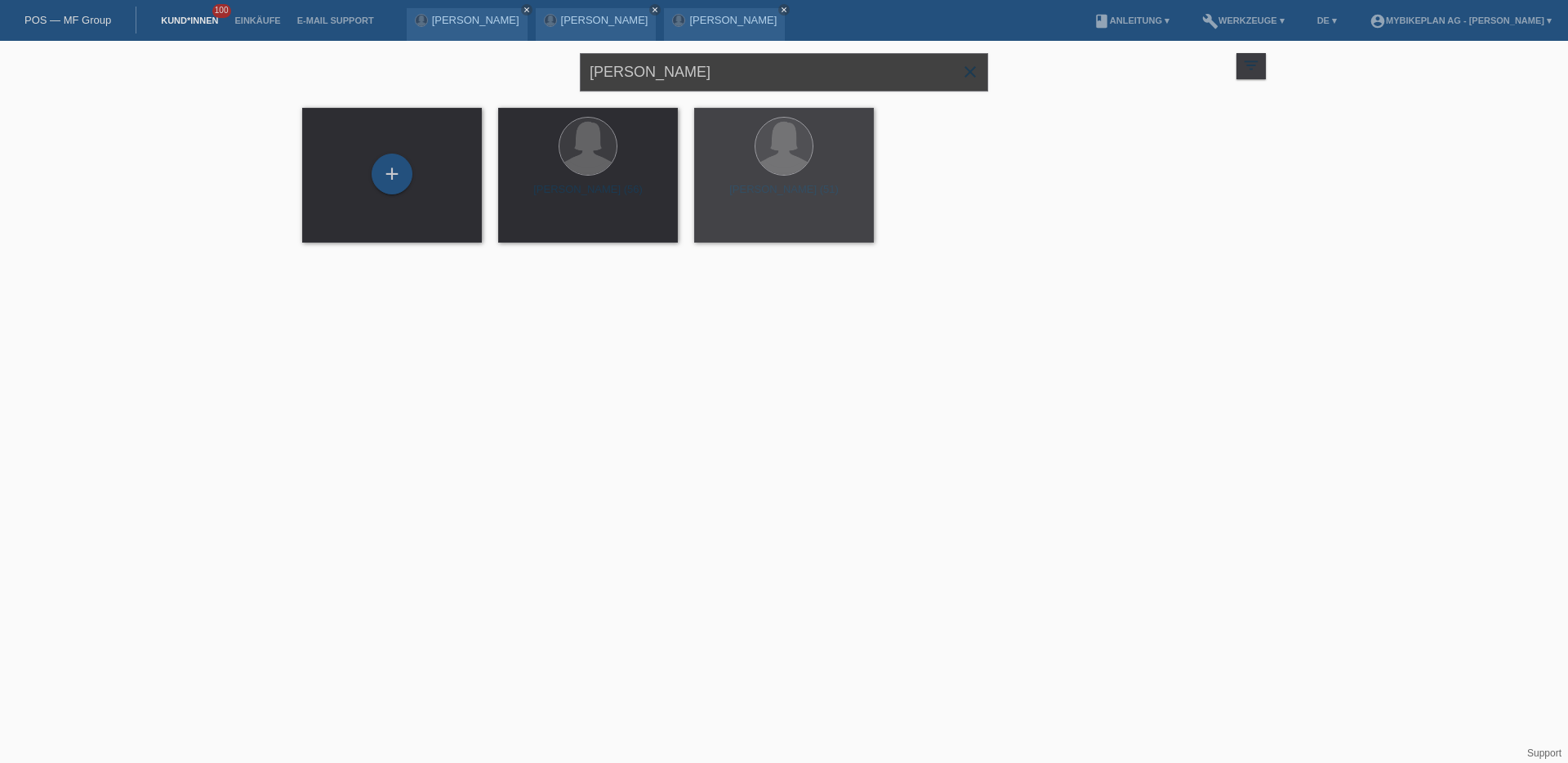
paste input "[PERSON_NAME]"
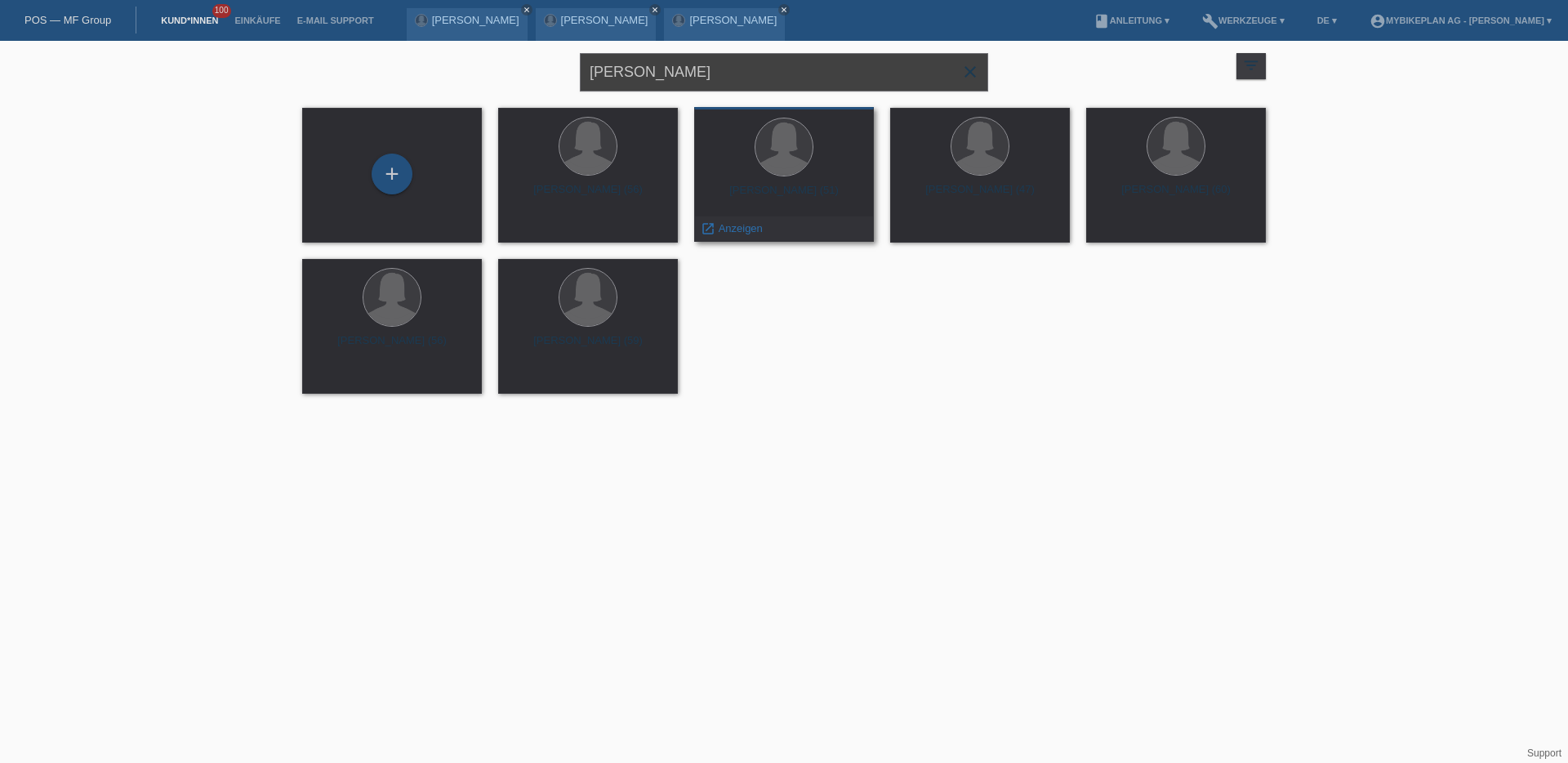
type input "[PERSON_NAME]"
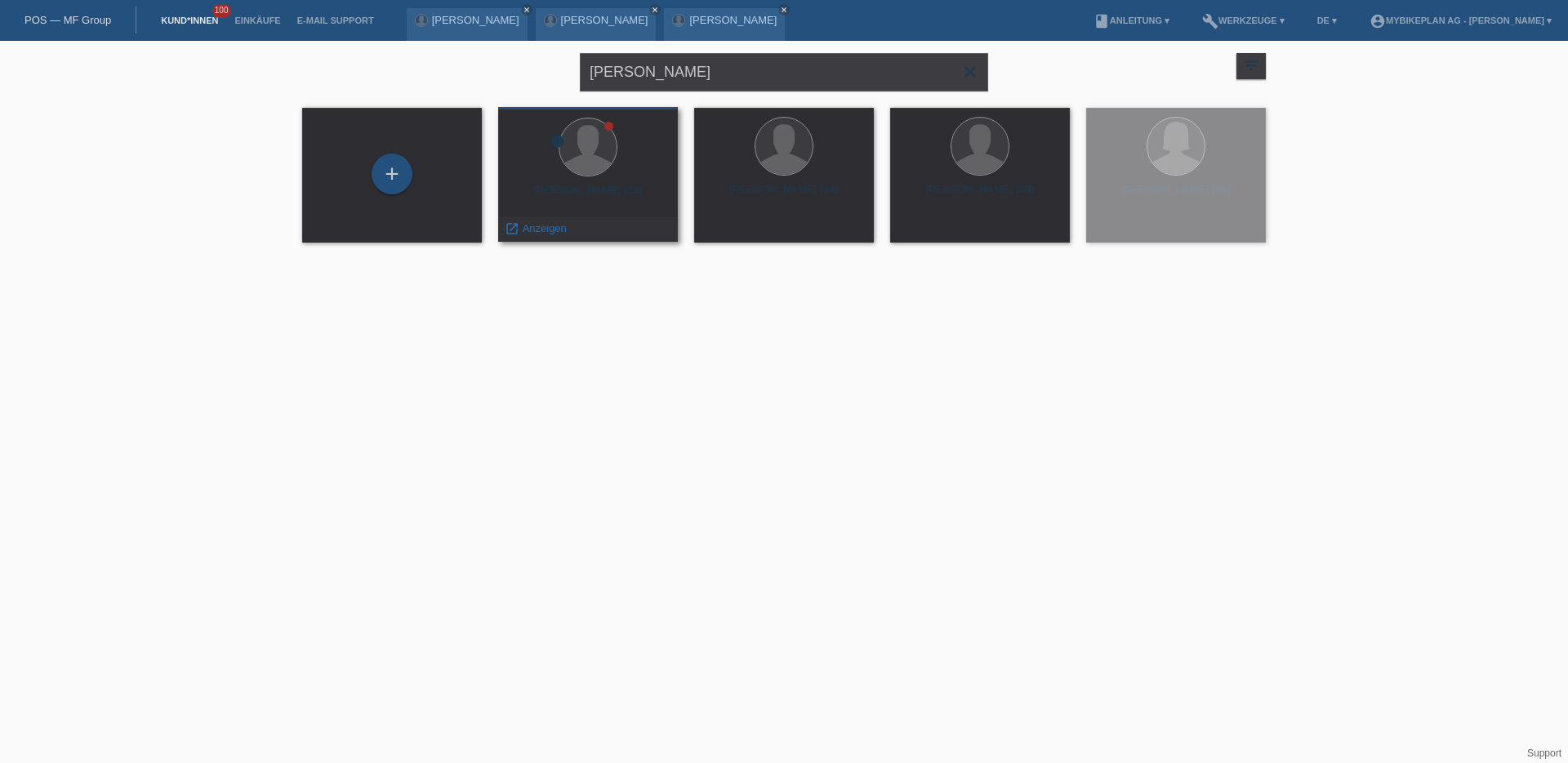
click at [559, 171] on div at bounding box center [588, 148] width 154 height 62
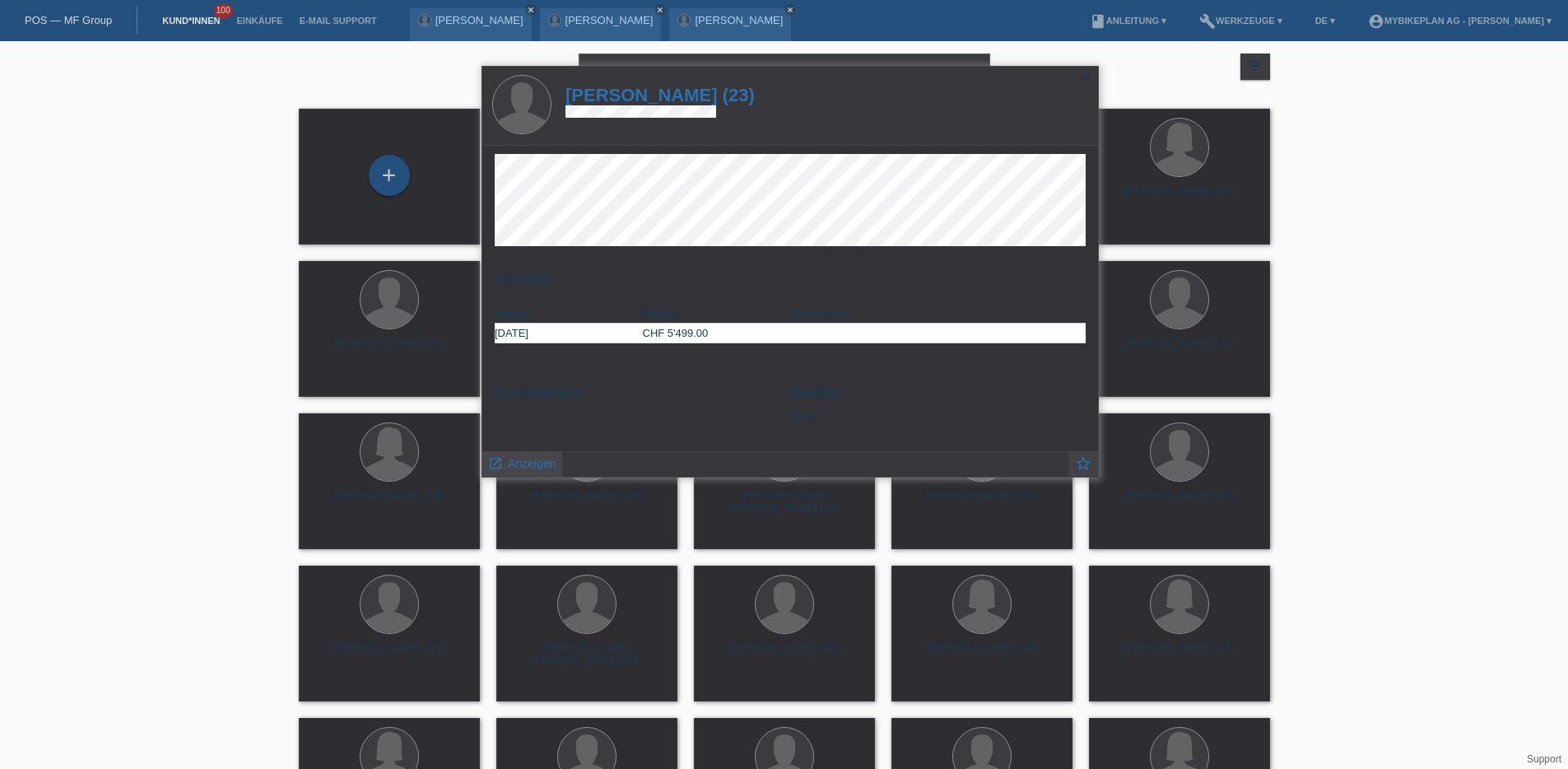
click at [540, 462] on span "Anzeigen" at bounding box center [532, 463] width 48 height 13
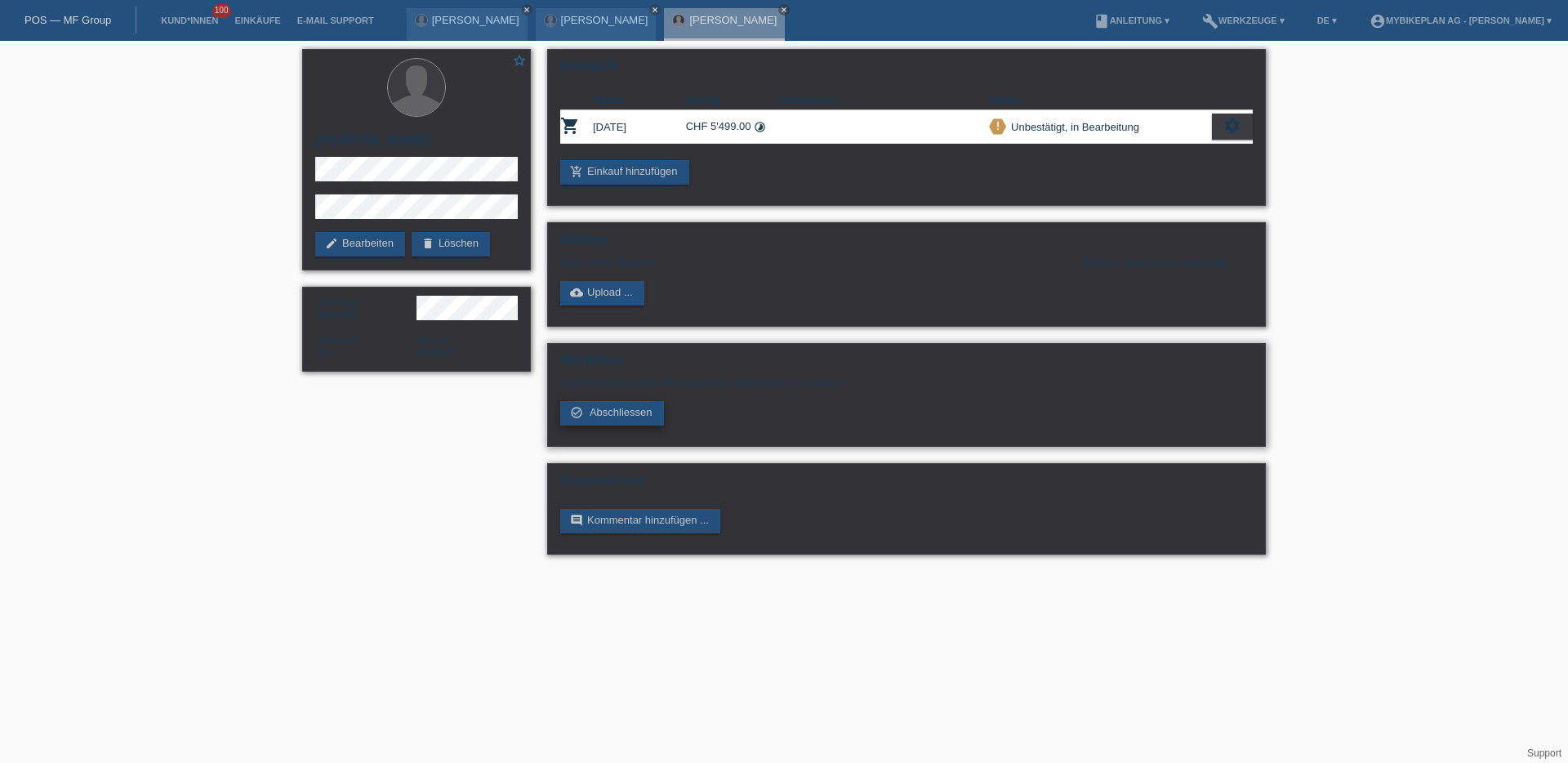
click at [599, 416] on span "Abschliessen" at bounding box center [621, 412] width 62 height 12
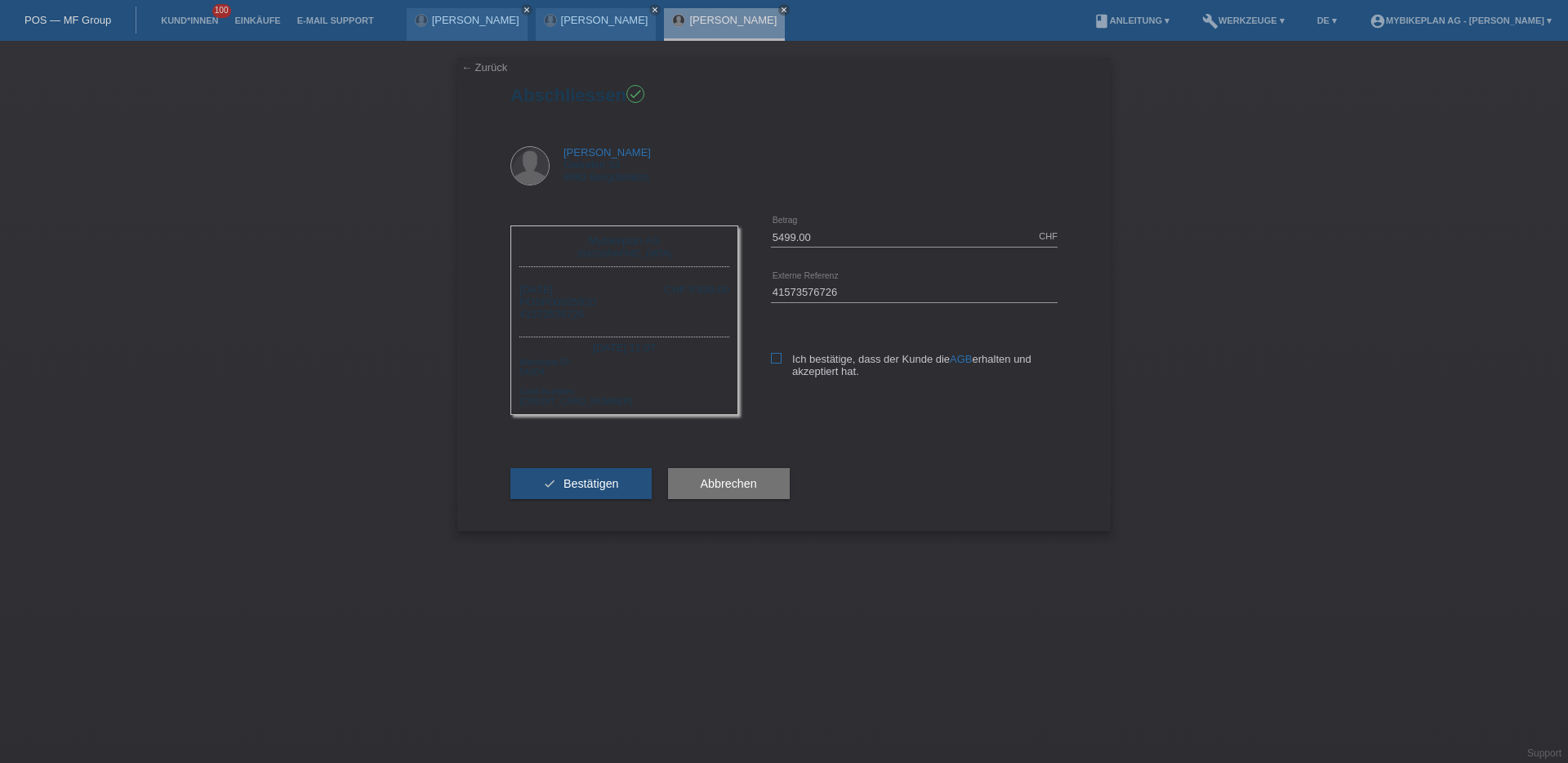
click at [773, 357] on icon at bounding box center [776, 358] width 11 height 11
click at [773, 357] on input "Ich bestätige, dass der Kunde die AGB erhalten und akzeptiert hat." at bounding box center [776, 358] width 11 height 11
checkbox input "true"
click at [590, 486] on span "Bestätigen" at bounding box center [591, 483] width 56 height 13
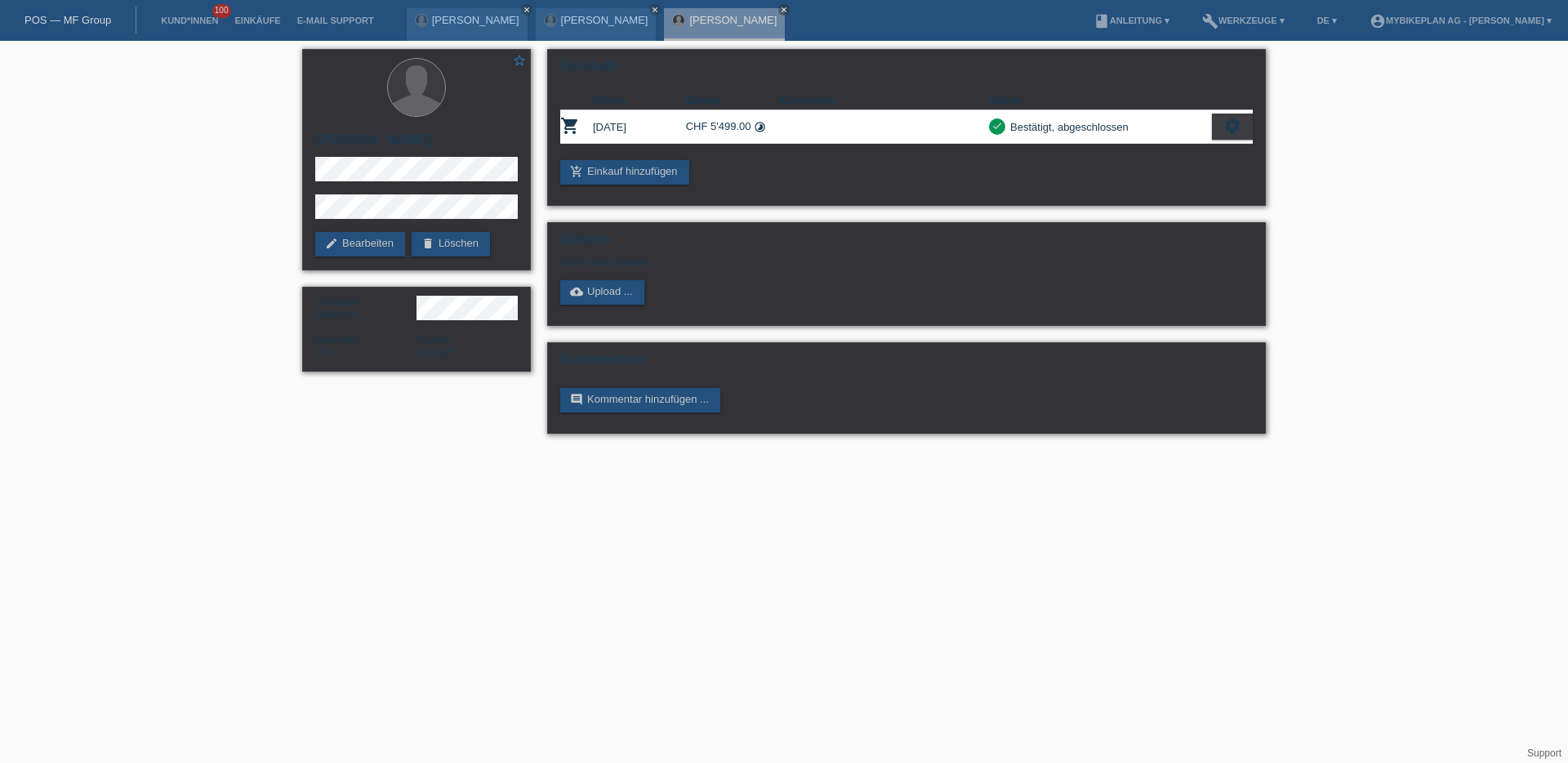
click at [78, 36] on nav "POS — MF Group Kund*innen 100 Einkäufe E-Mail Support [PERSON_NAME][GEOGRAPHIC_…" at bounding box center [784, 21] width 1568 height 41
click at [82, 18] on link "POS — MF Group" at bounding box center [67, 20] width 86 height 12
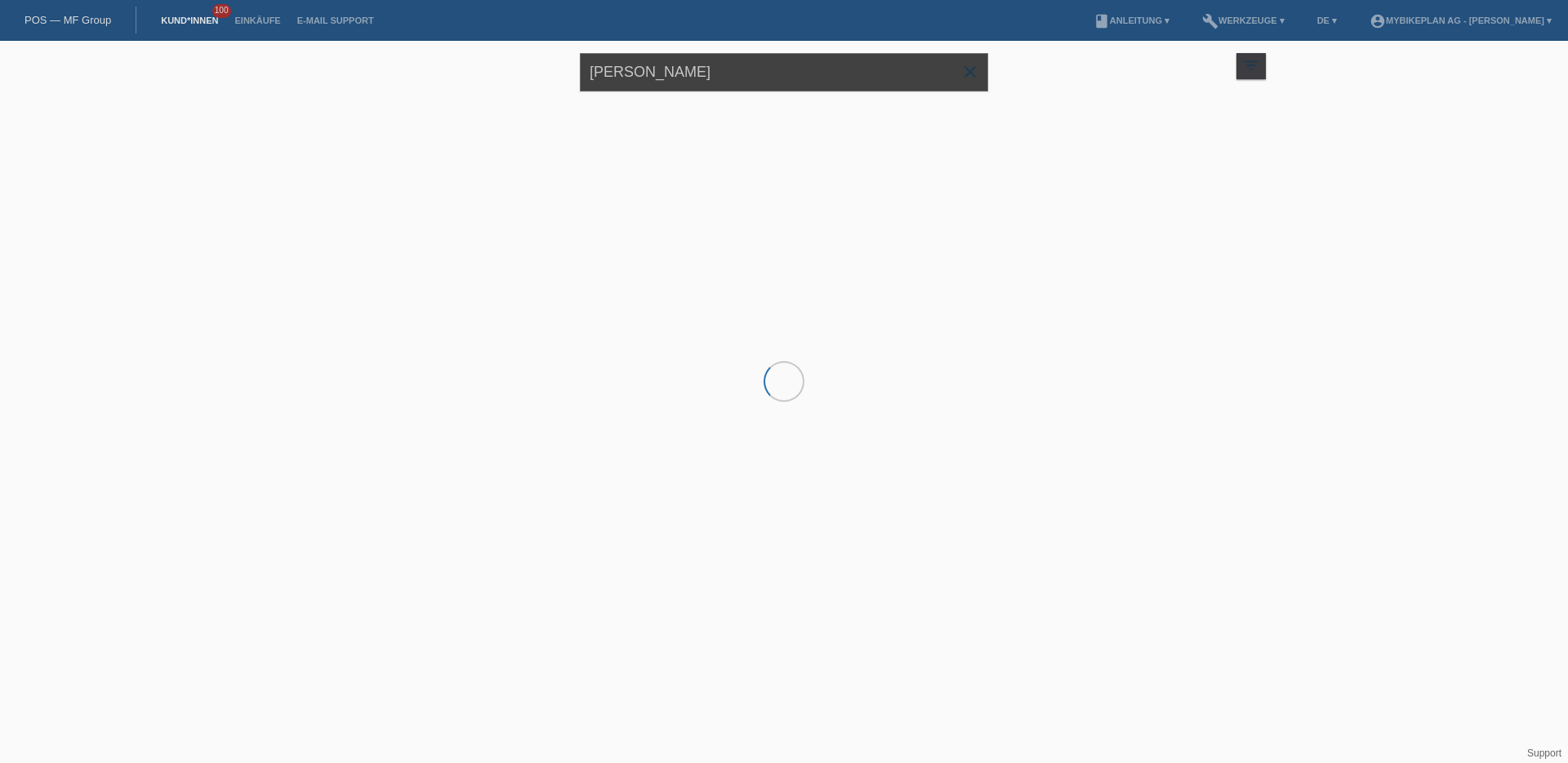
click at [656, 67] on input "[PERSON_NAME]" at bounding box center [784, 72] width 409 height 39
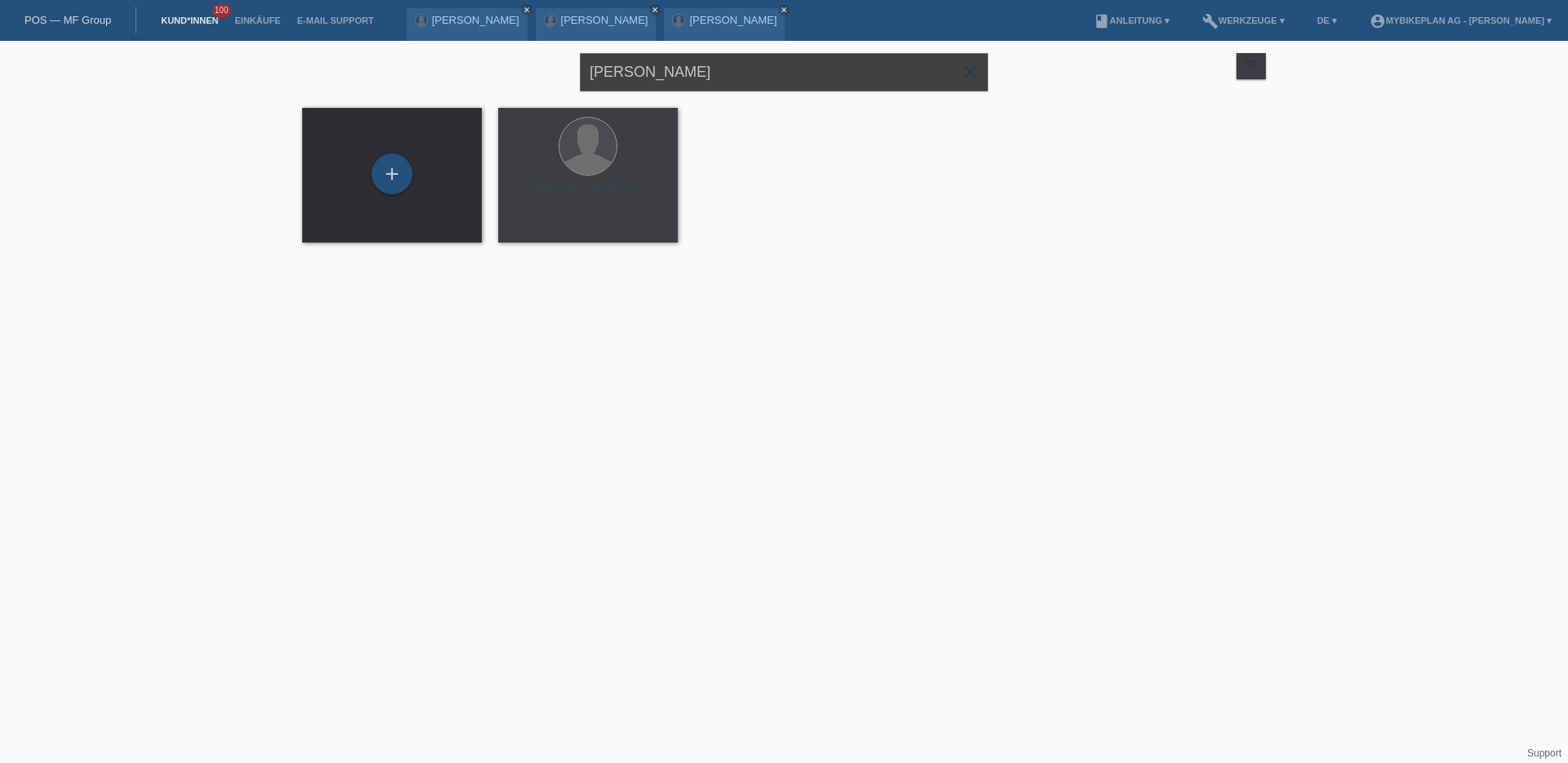
paste input "Mesut Yildirim"
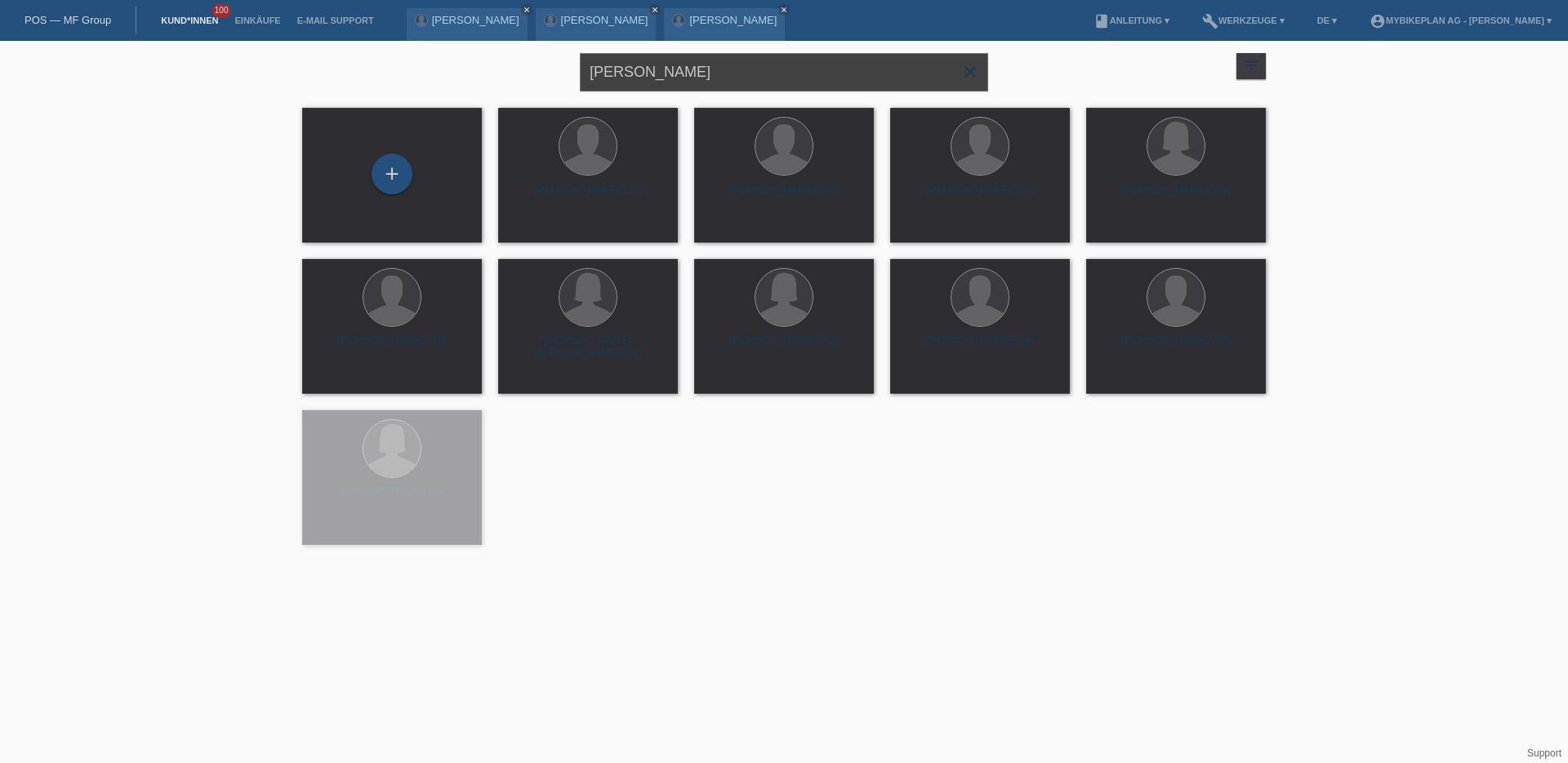
type input "Mesut Yildirim"
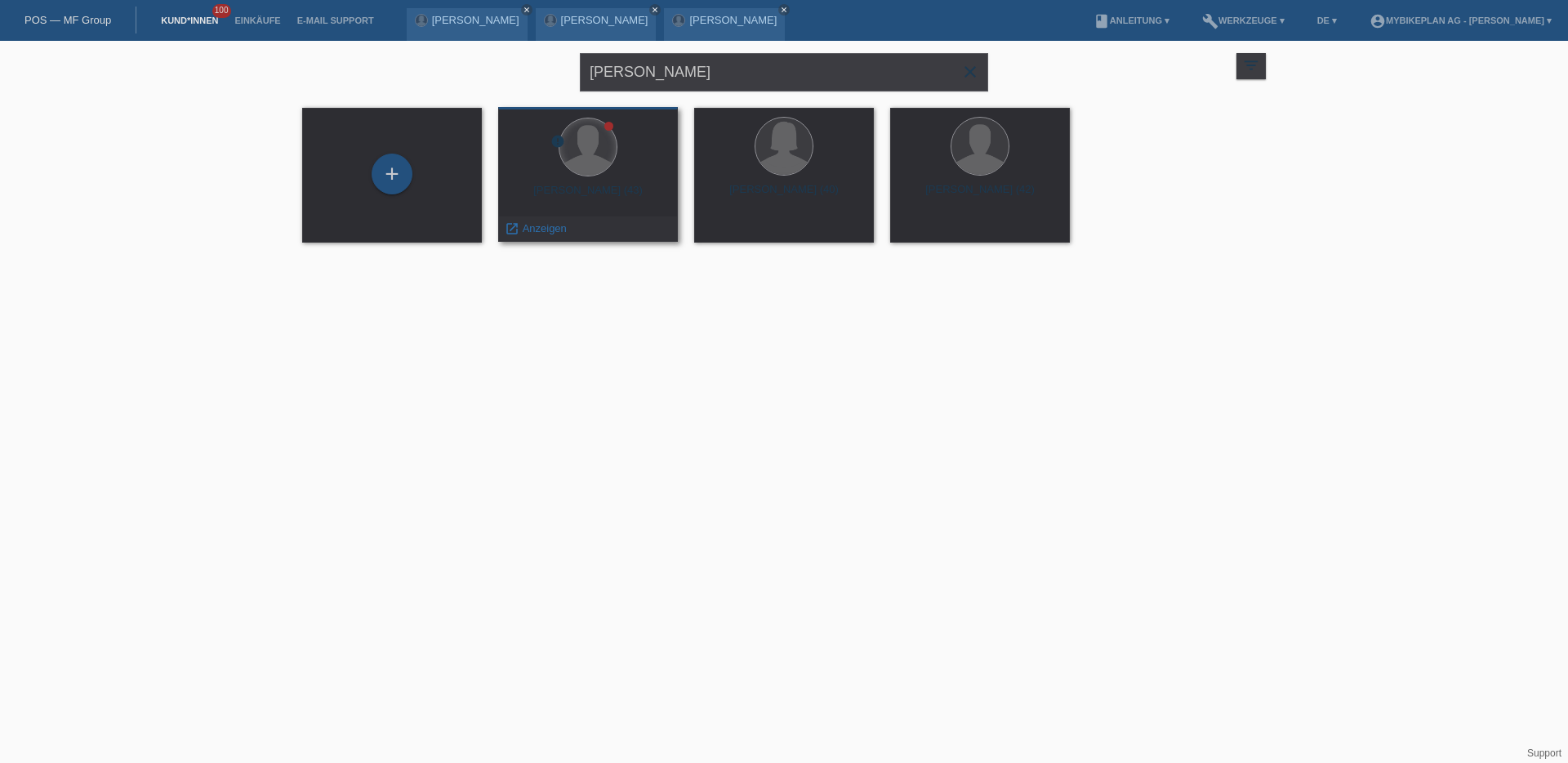
click at [562, 161] on div at bounding box center [588, 147] width 58 height 58
click at [585, 184] on div "Mesut Yildrim (43)" at bounding box center [588, 197] width 154 height 26
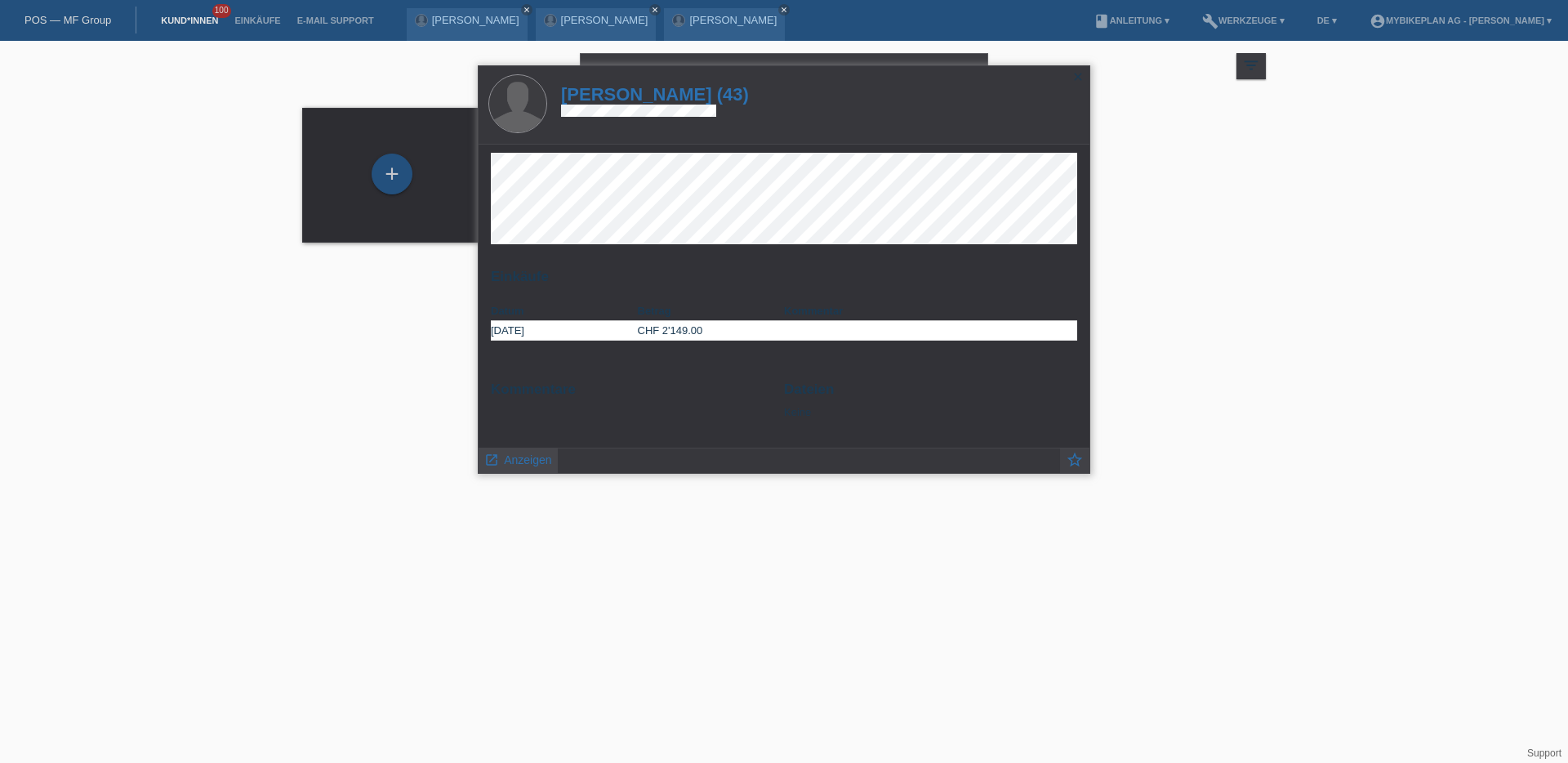
click at [535, 461] on span "Anzeigen" at bounding box center [528, 460] width 48 height 13
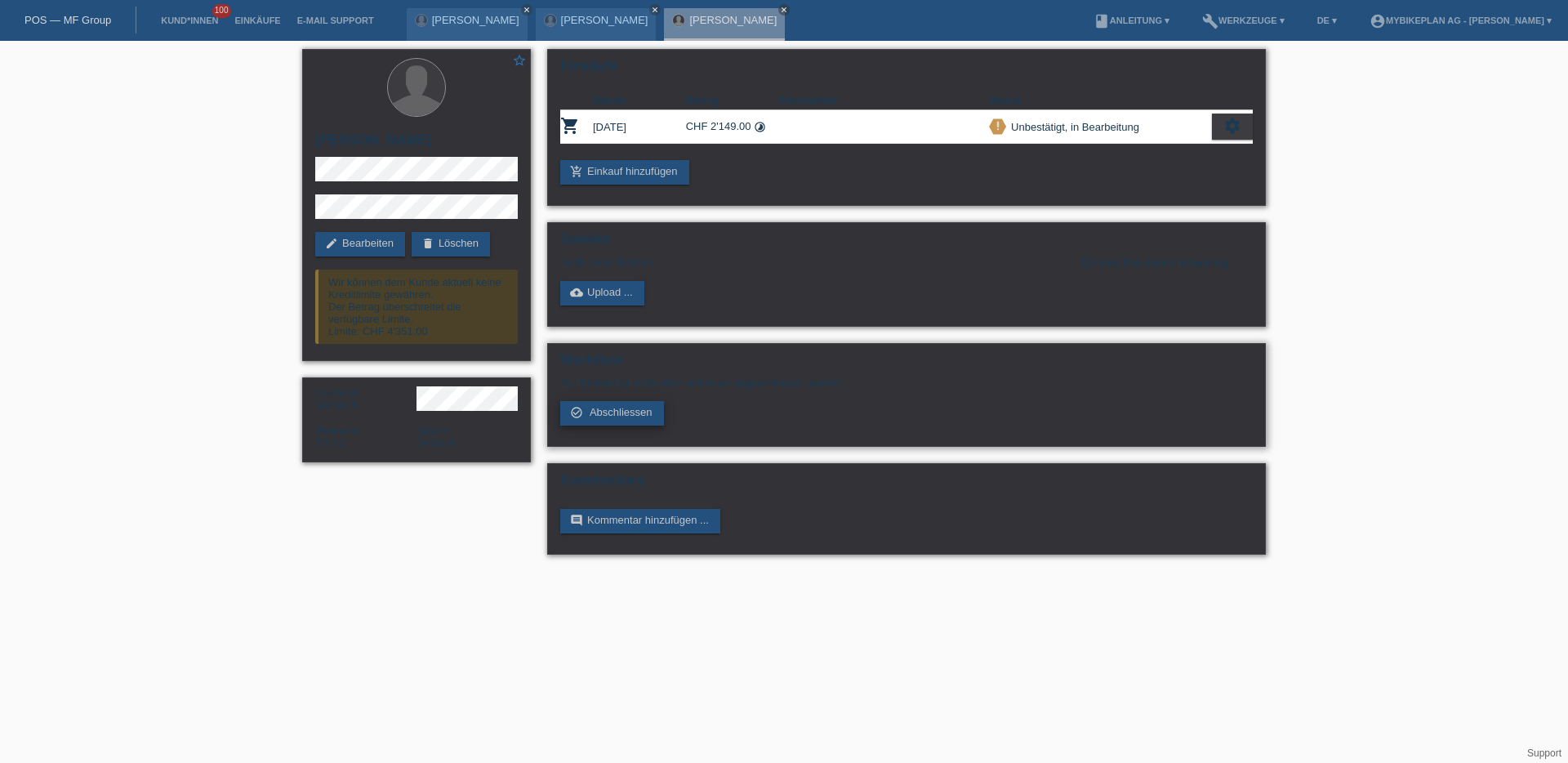
click at [613, 410] on span "Abschliessen" at bounding box center [621, 412] width 62 height 12
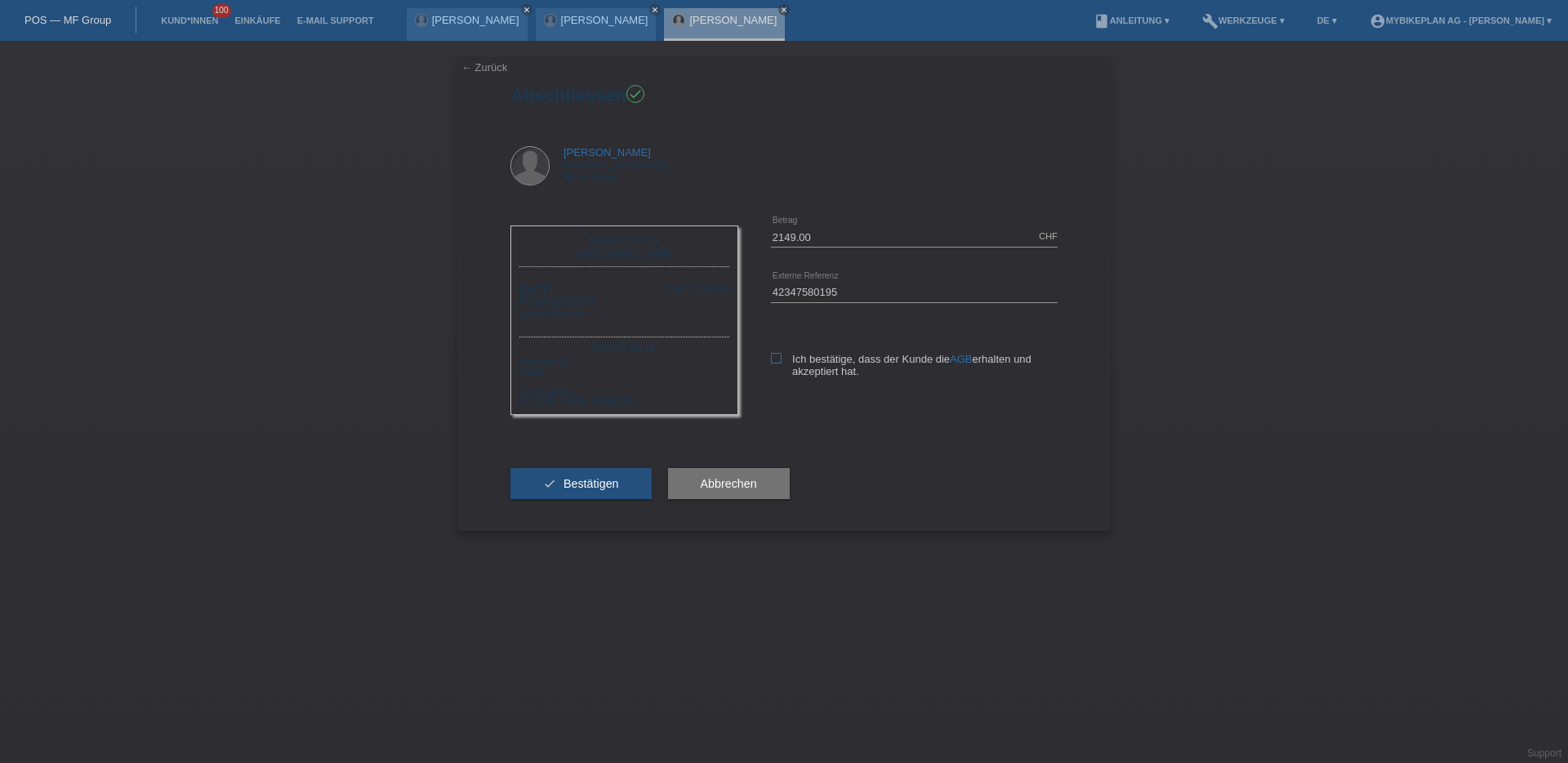
click at [775, 356] on icon at bounding box center [776, 358] width 11 height 11
click at [775, 356] on input "Ich bestätige, dass der Kunde die AGB erhalten und akzeptiert hat." at bounding box center [776, 358] width 11 height 11
checkbox input "true"
click at [573, 483] on span "Bestätigen" at bounding box center [591, 483] width 56 height 13
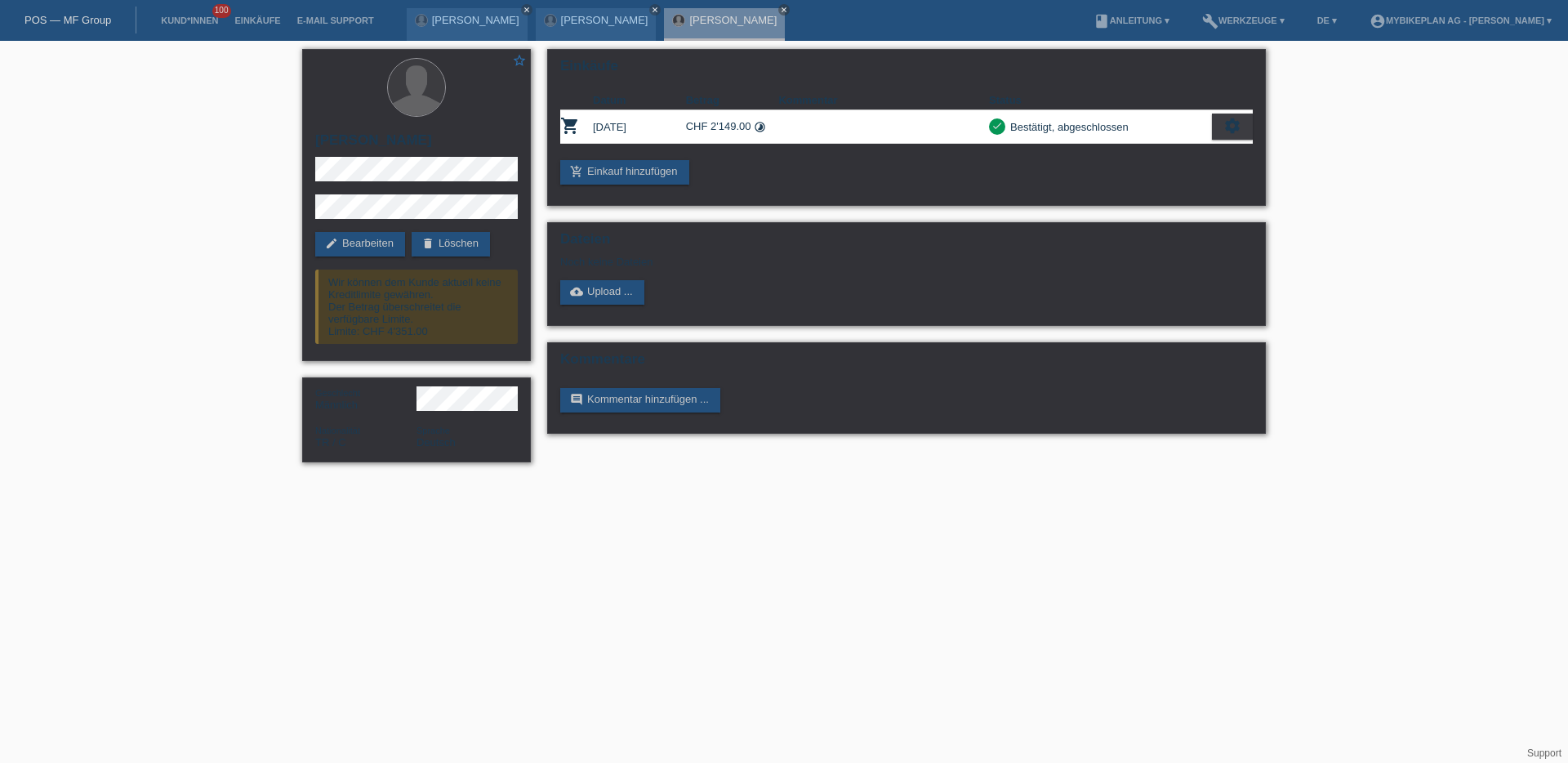
click at [53, 7] on div "POS — MF Group" at bounding box center [68, 20] width 136 height 27
click at [54, 18] on link "POS — MF Group" at bounding box center [67, 20] width 86 height 12
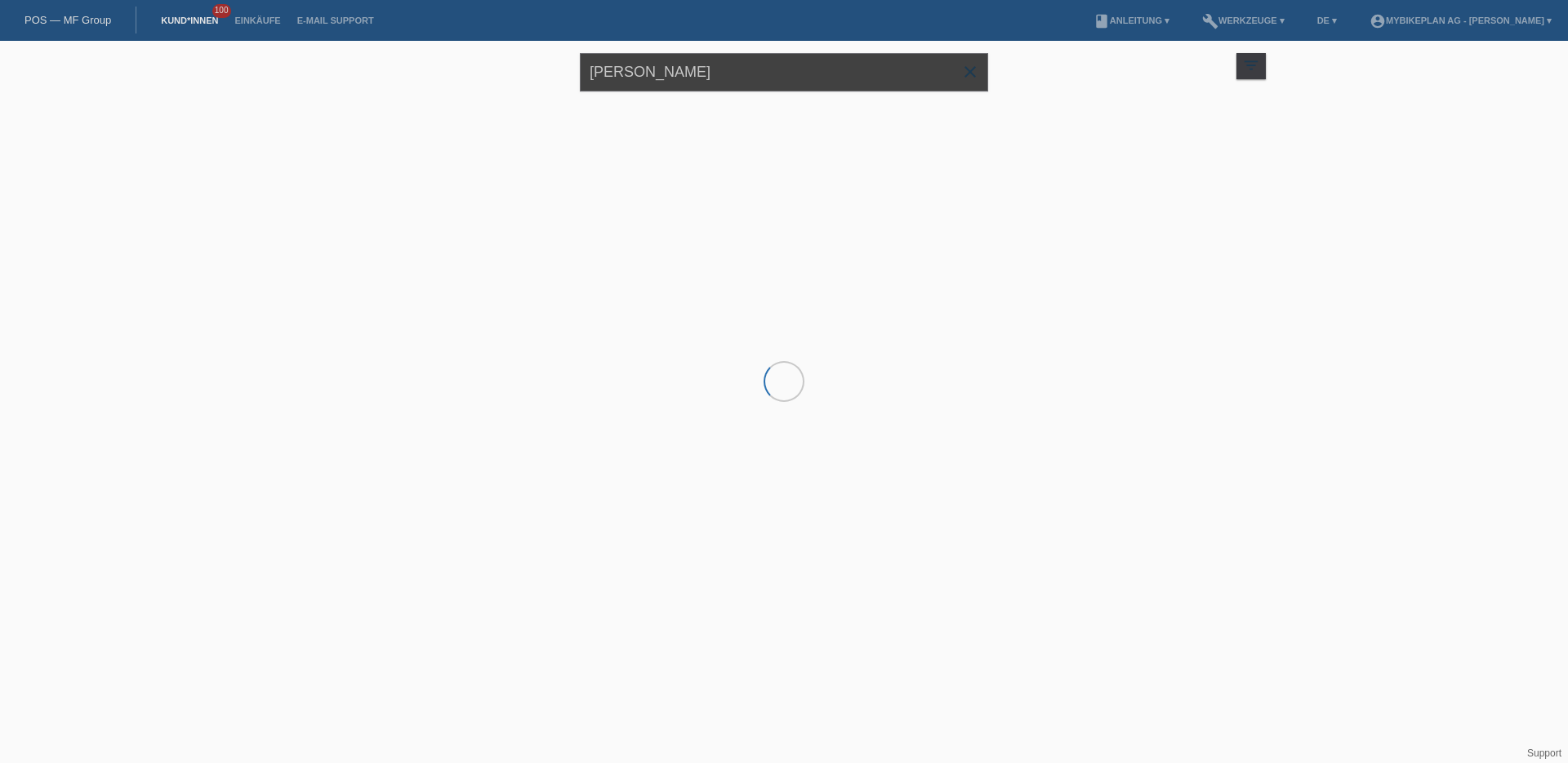
click at [668, 81] on input "[PERSON_NAME]" at bounding box center [784, 72] width 409 height 39
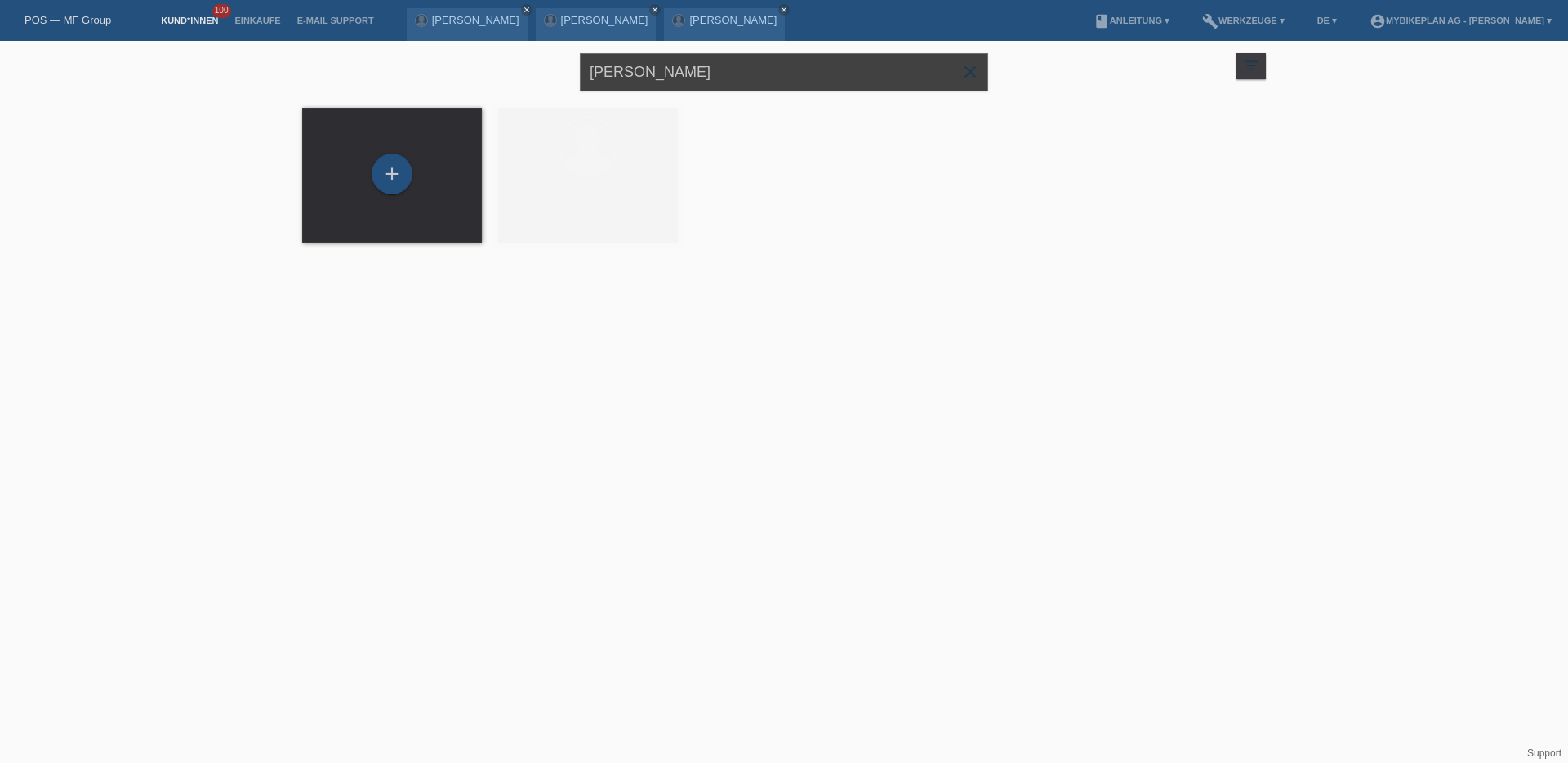
click at [668, 81] on input "[PERSON_NAME]" at bounding box center [784, 72] width 409 height 39
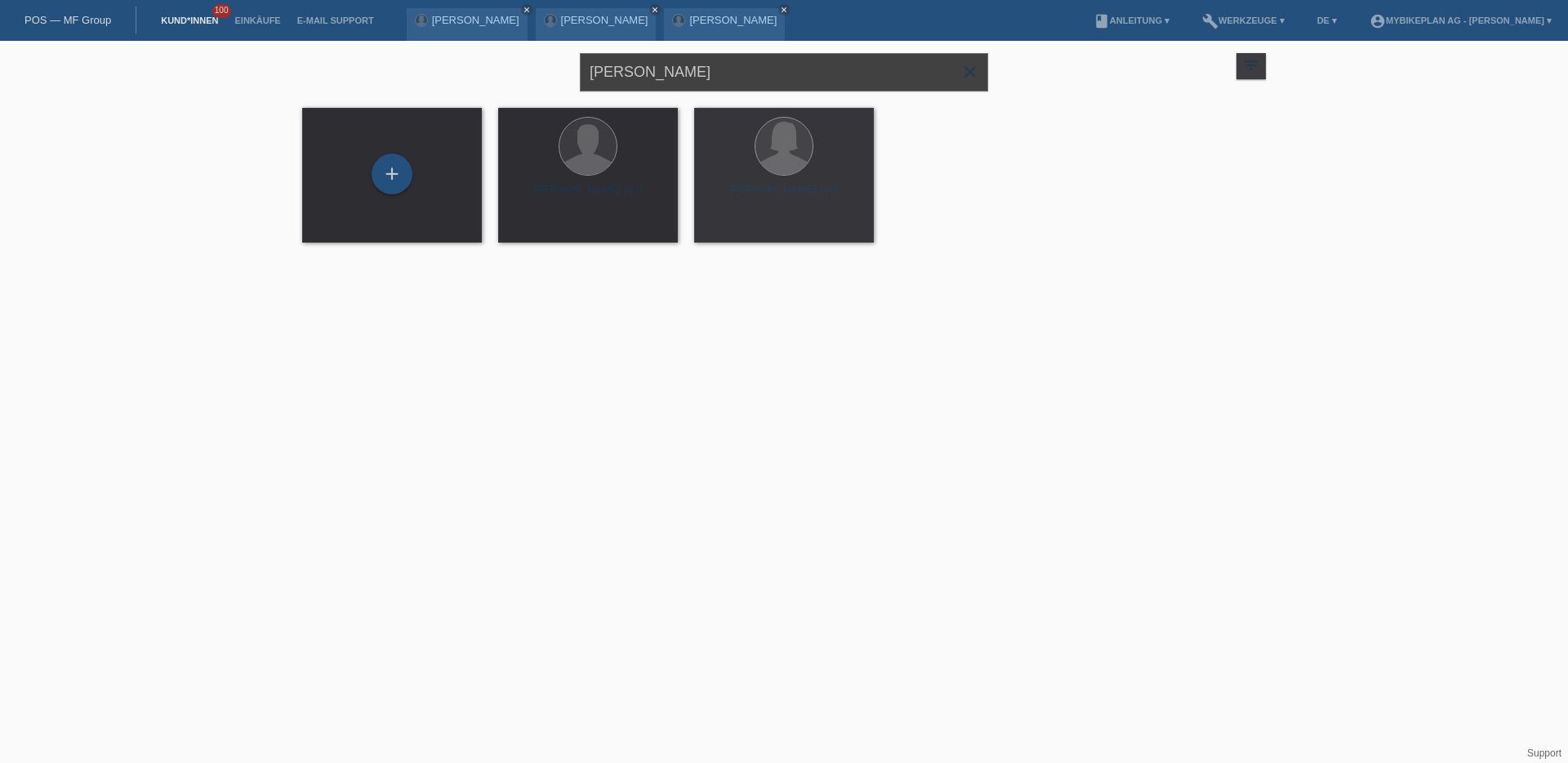
click at [668, 81] on input "[PERSON_NAME]" at bounding box center [784, 72] width 409 height 39
paste input "[PERSON_NAME]"
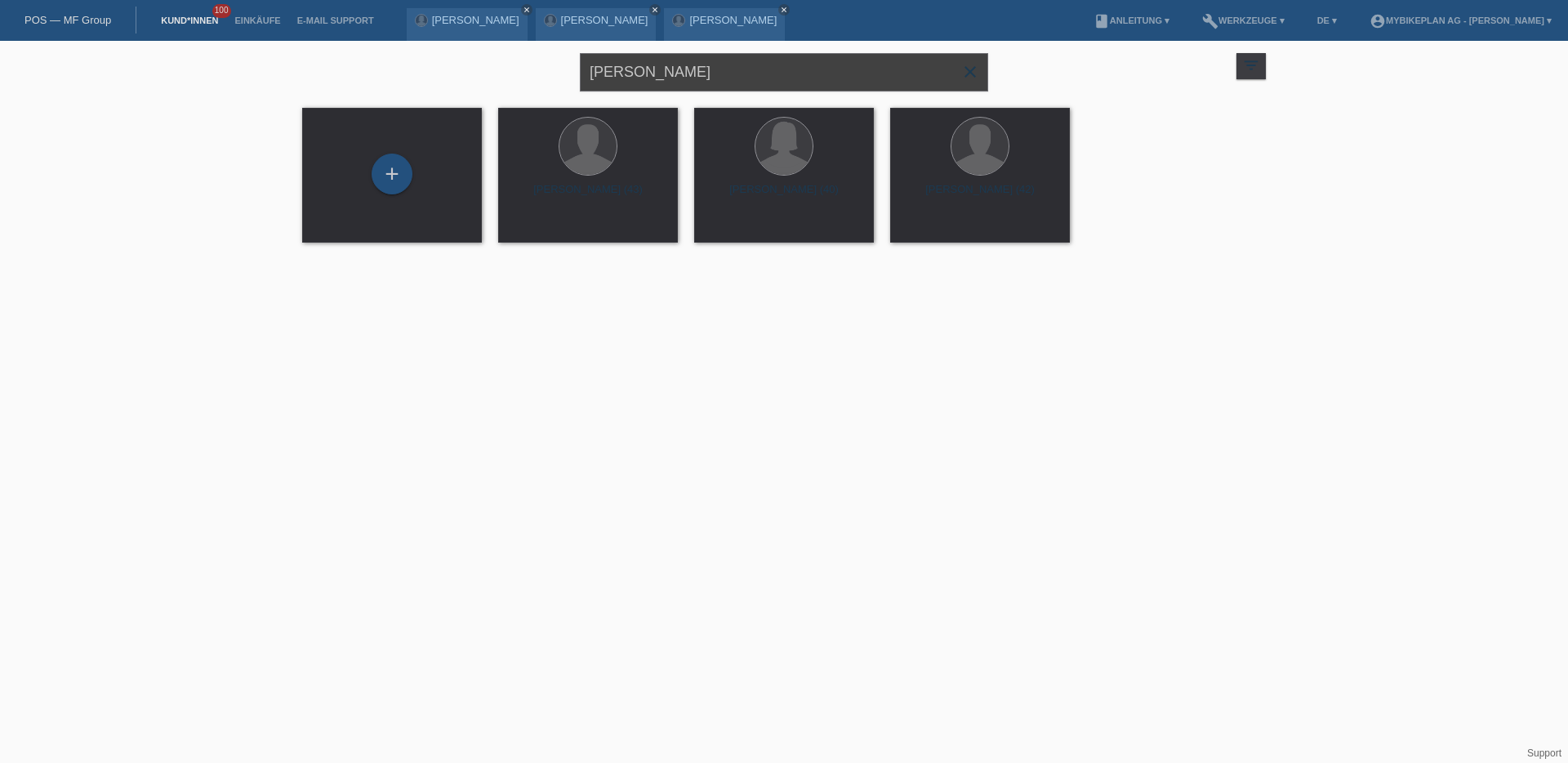
type input "[PERSON_NAME]"
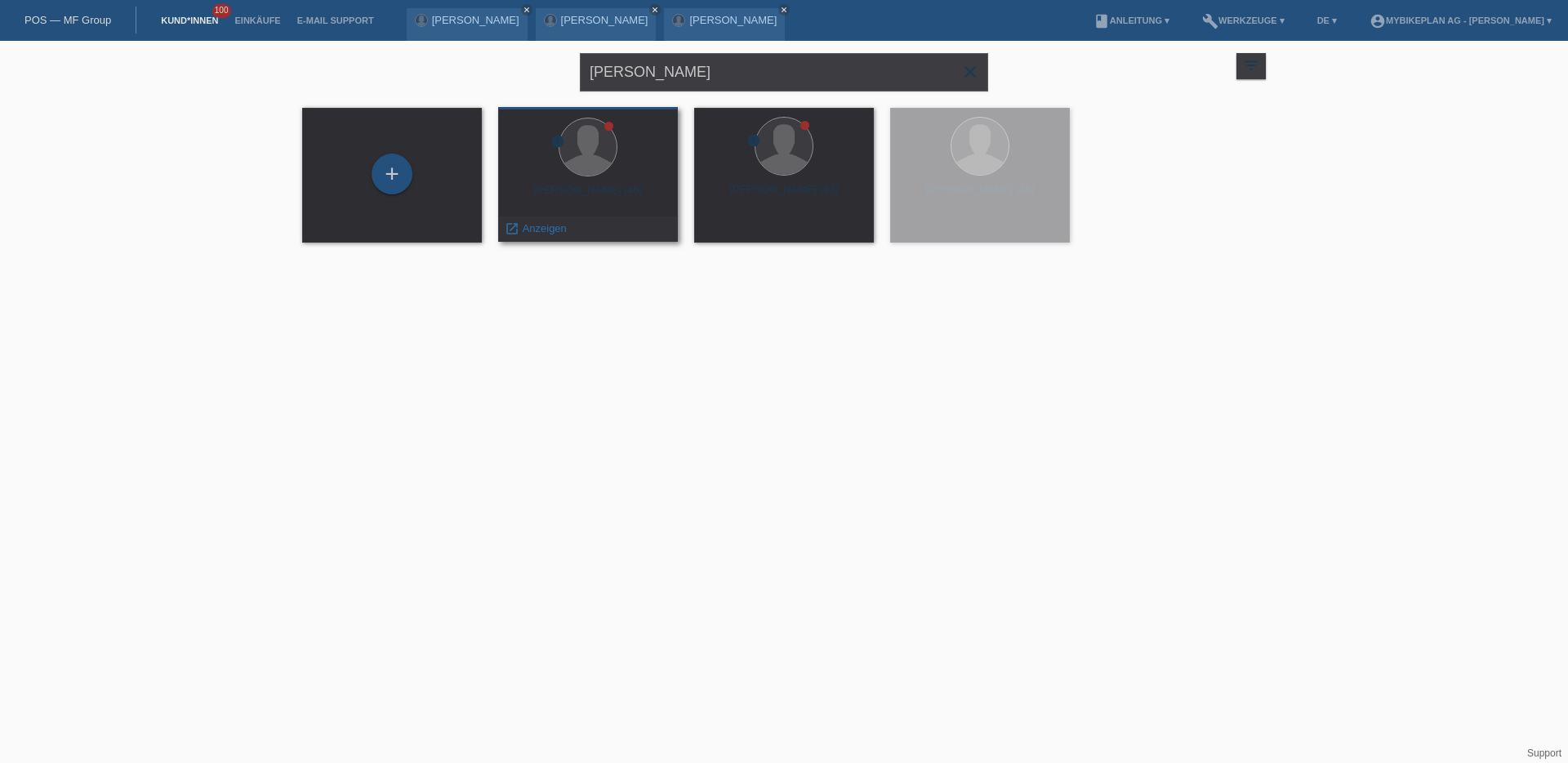
click at [602, 182] on div "error [PERSON_NAME] (46) launch Anzeigen" at bounding box center [588, 174] width 180 height 135
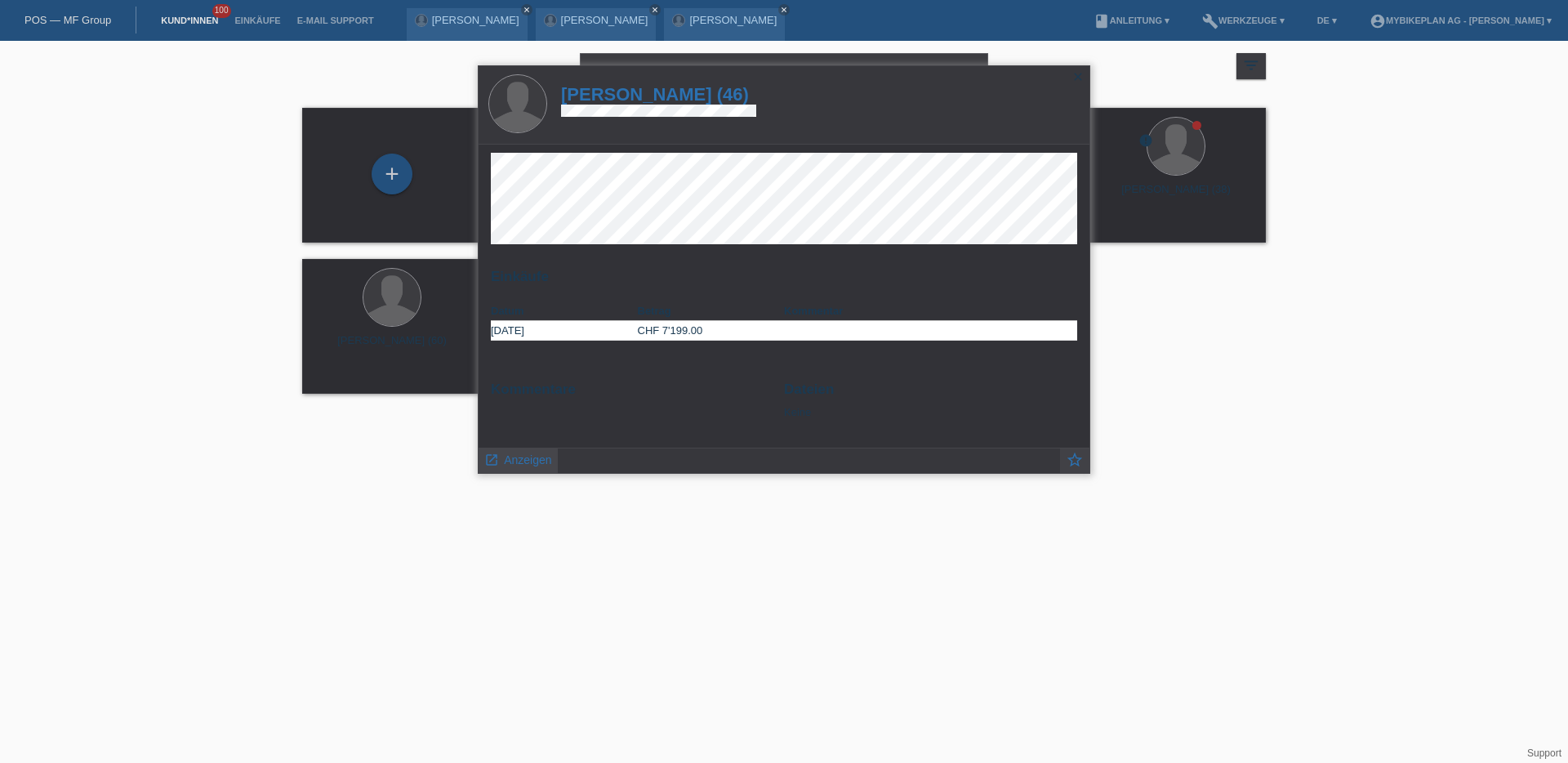
click at [525, 465] on span "Anzeigen" at bounding box center [528, 460] width 48 height 13
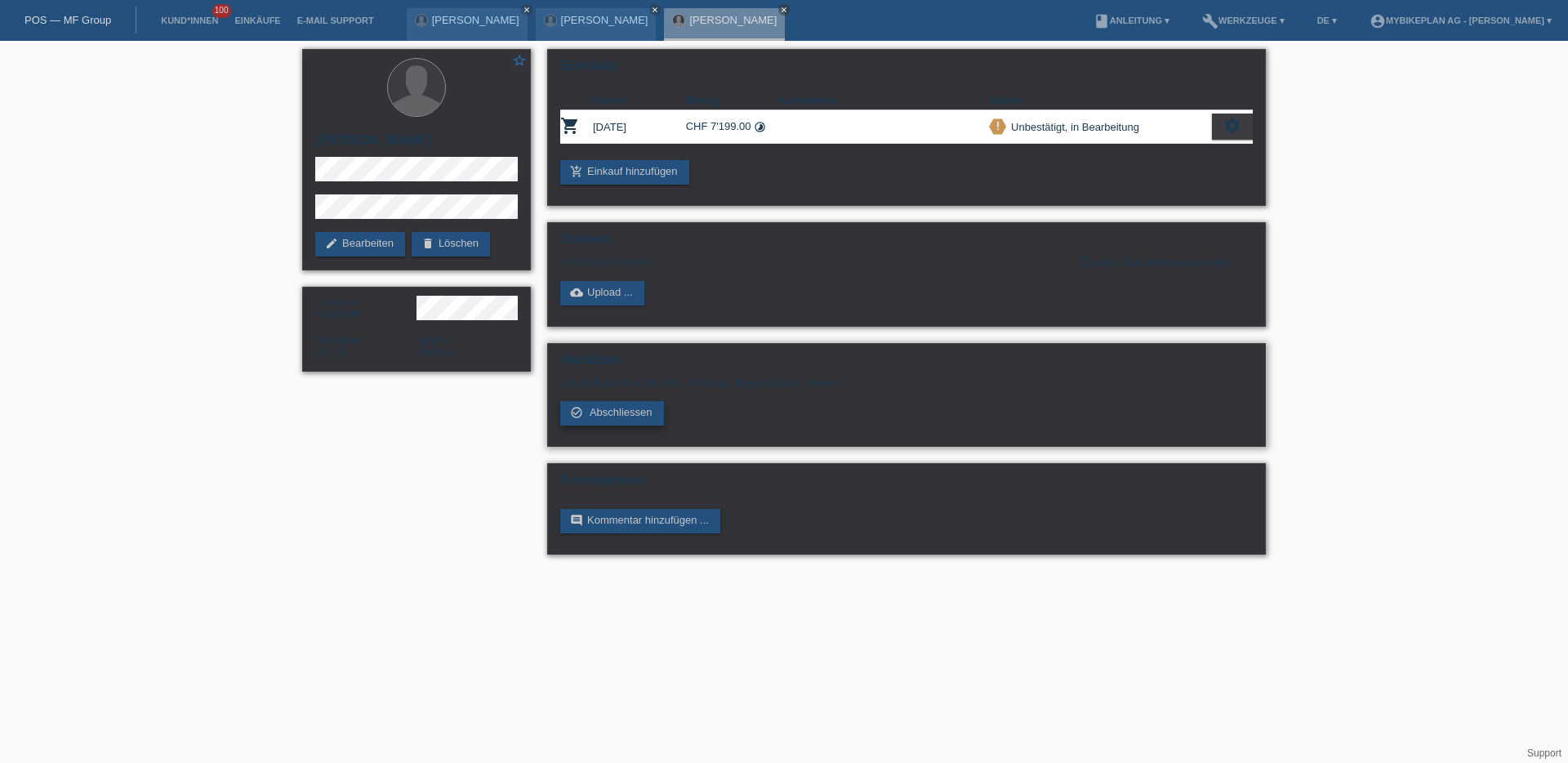
click at [607, 411] on span "Abschliessen" at bounding box center [621, 412] width 62 height 12
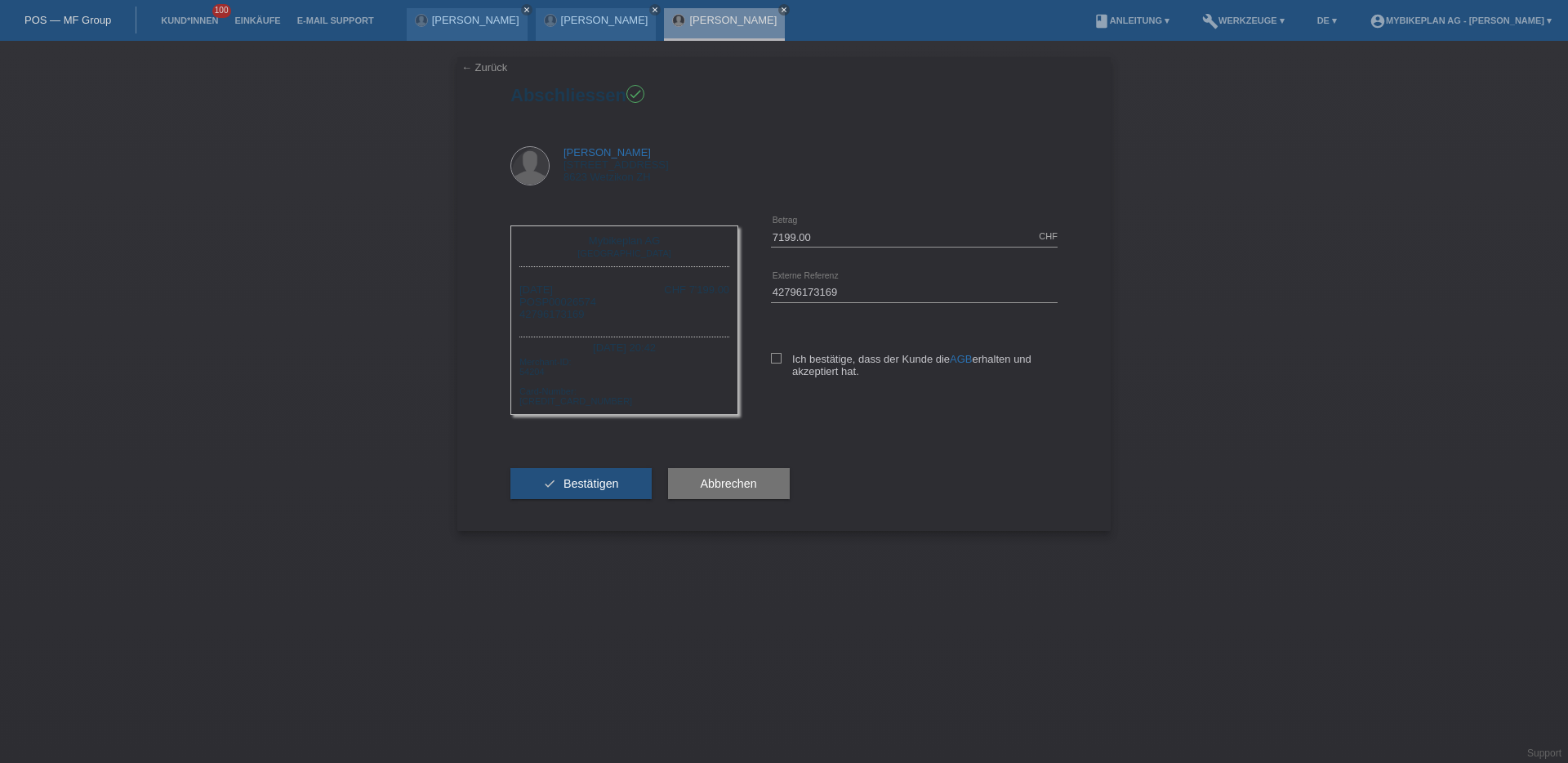
click at [779, 351] on div "Ich bestätige, dass der Kunde die AGB erhalten und akzeptiert hat." at bounding box center [914, 362] width 287 height 84
click at [781, 363] on label "Ich bestätige, dass der Kunde die AGB erhalten und akzeptiert hat." at bounding box center [914, 365] width 287 height 25
click at [775, 358] on icon at bounding box center [776, 358] width 11 height 11
click at [775, 358] on input "Ich bestätige, dass der Kunde die AGB erhalten und akzeptiert hat." at bounding box center [776, 358] width 11 height 11
checkbox input "true"
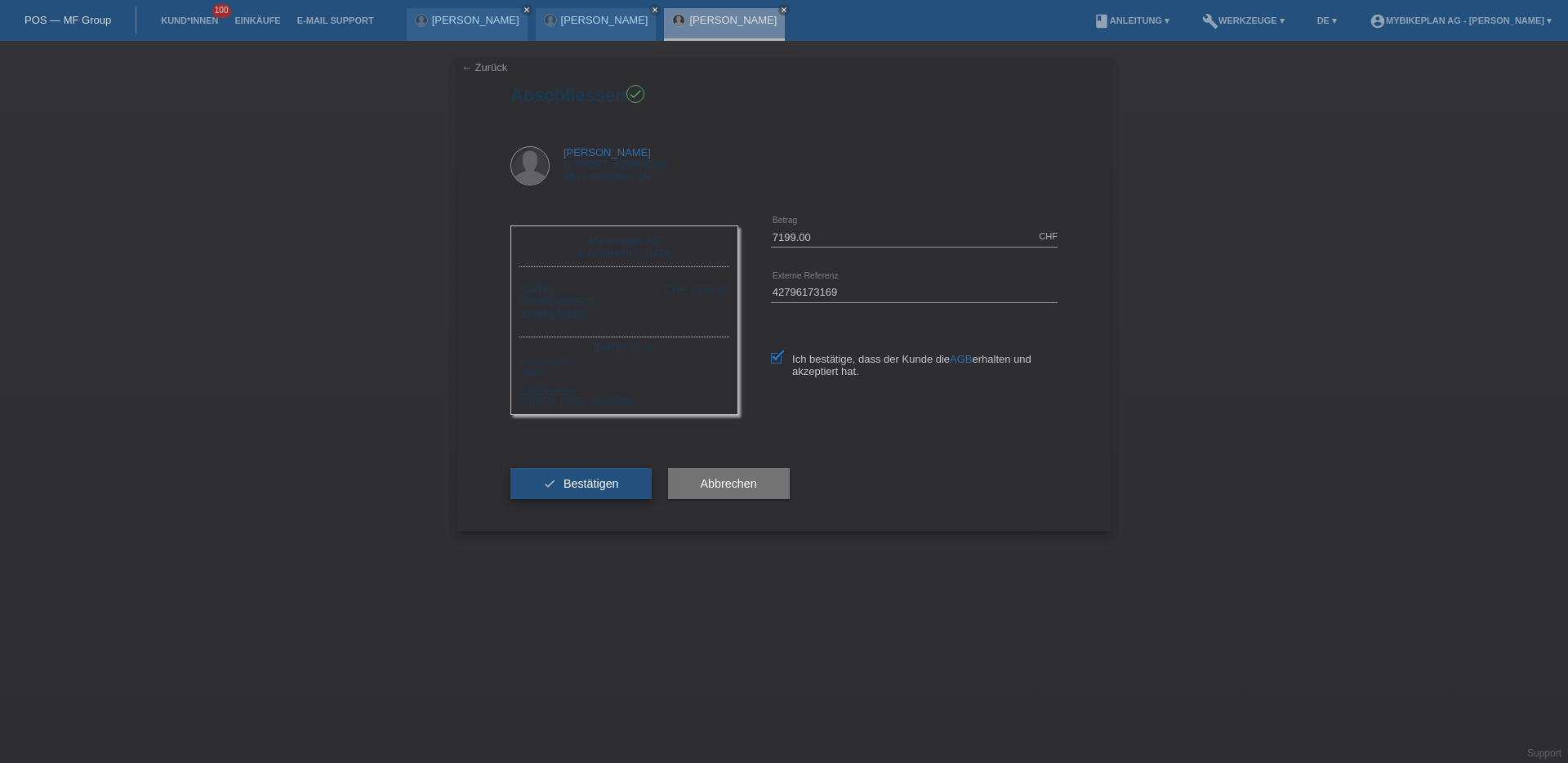
click at [557, 479] on button "check Bestätigen" at bounding box center [581, 483] width 141 height 31
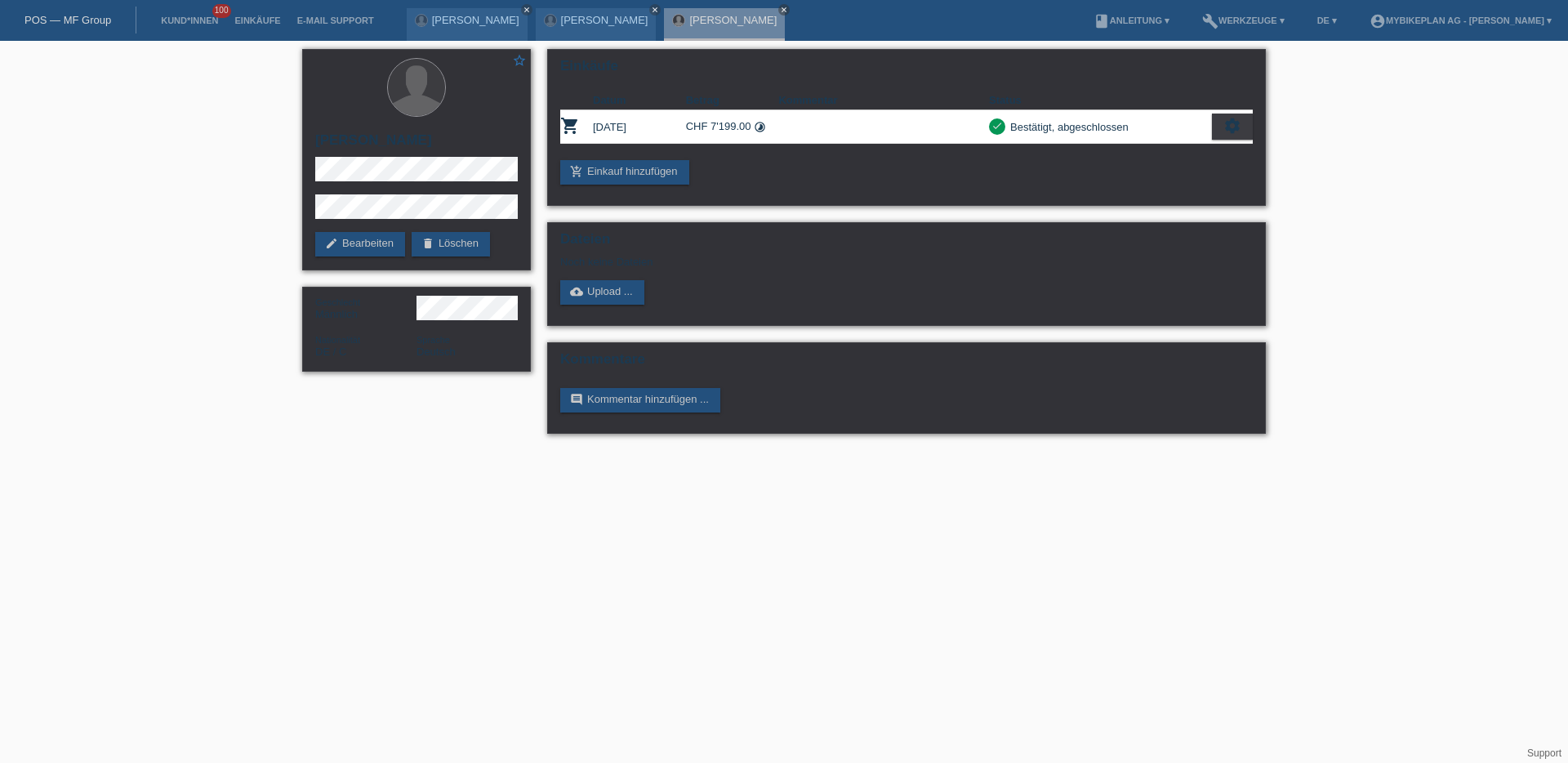
click at [95, 18] on link "POS — MF Group" at bounding box center [67, 20] width 86 height 12
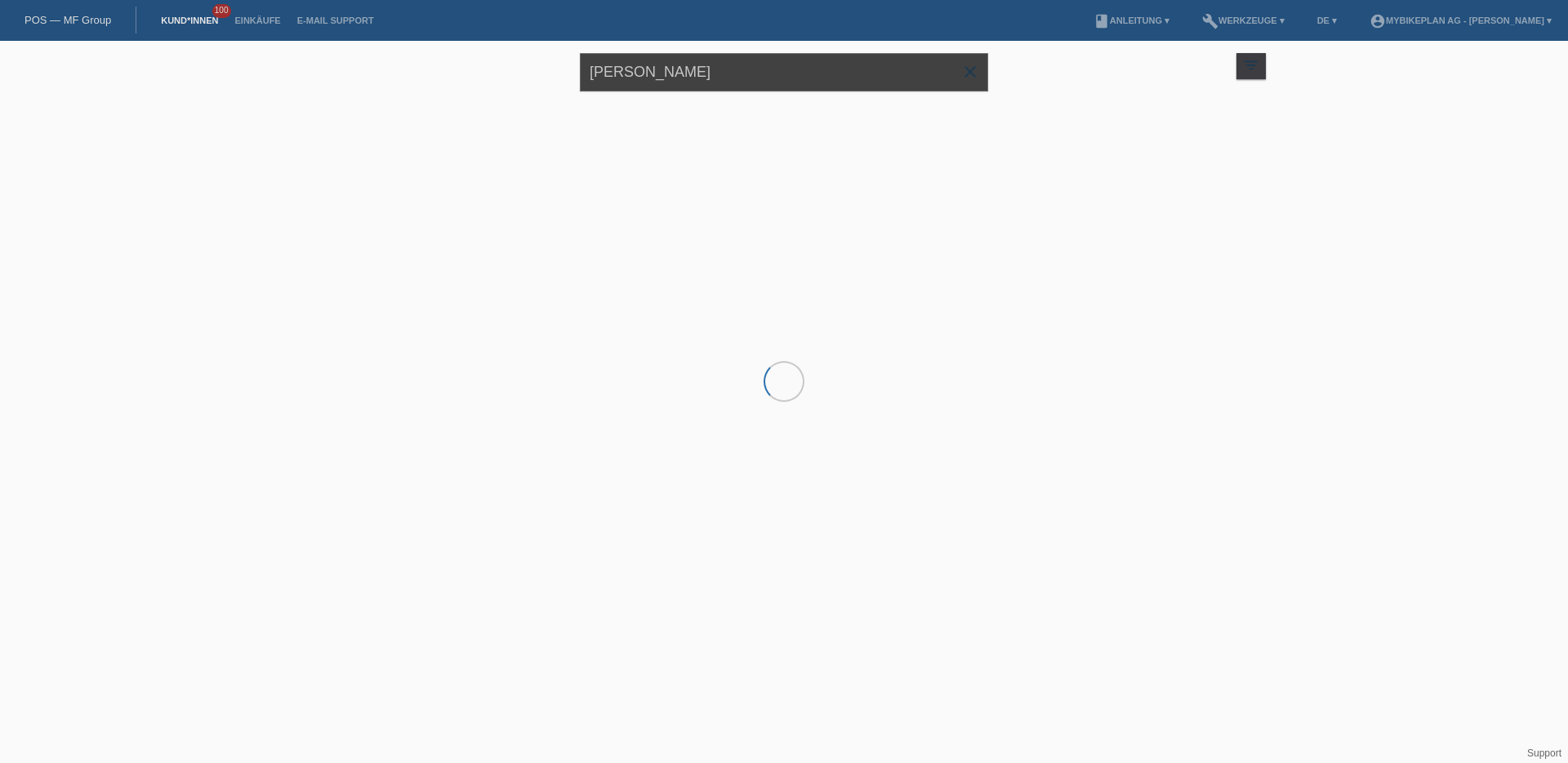
click at [647, 69] on input "[PERSON_NAME]" at bounding box center [784, 72] width 409 height 39
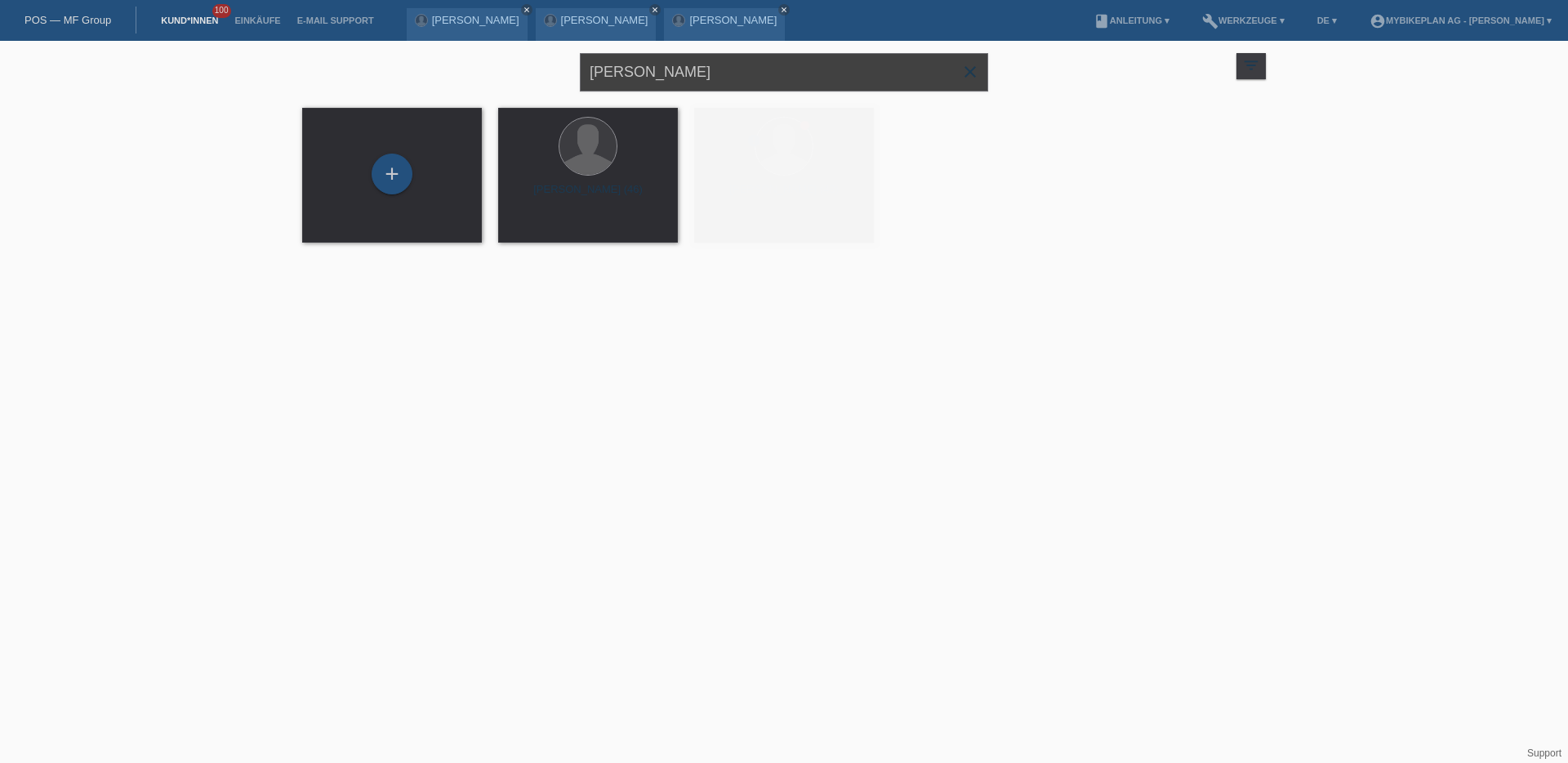
click at [647, 69] on input "[PERSON_NAME]" at bounding box center [784, 72] width 409 height 39
paste input "[PERSON_NAME]"
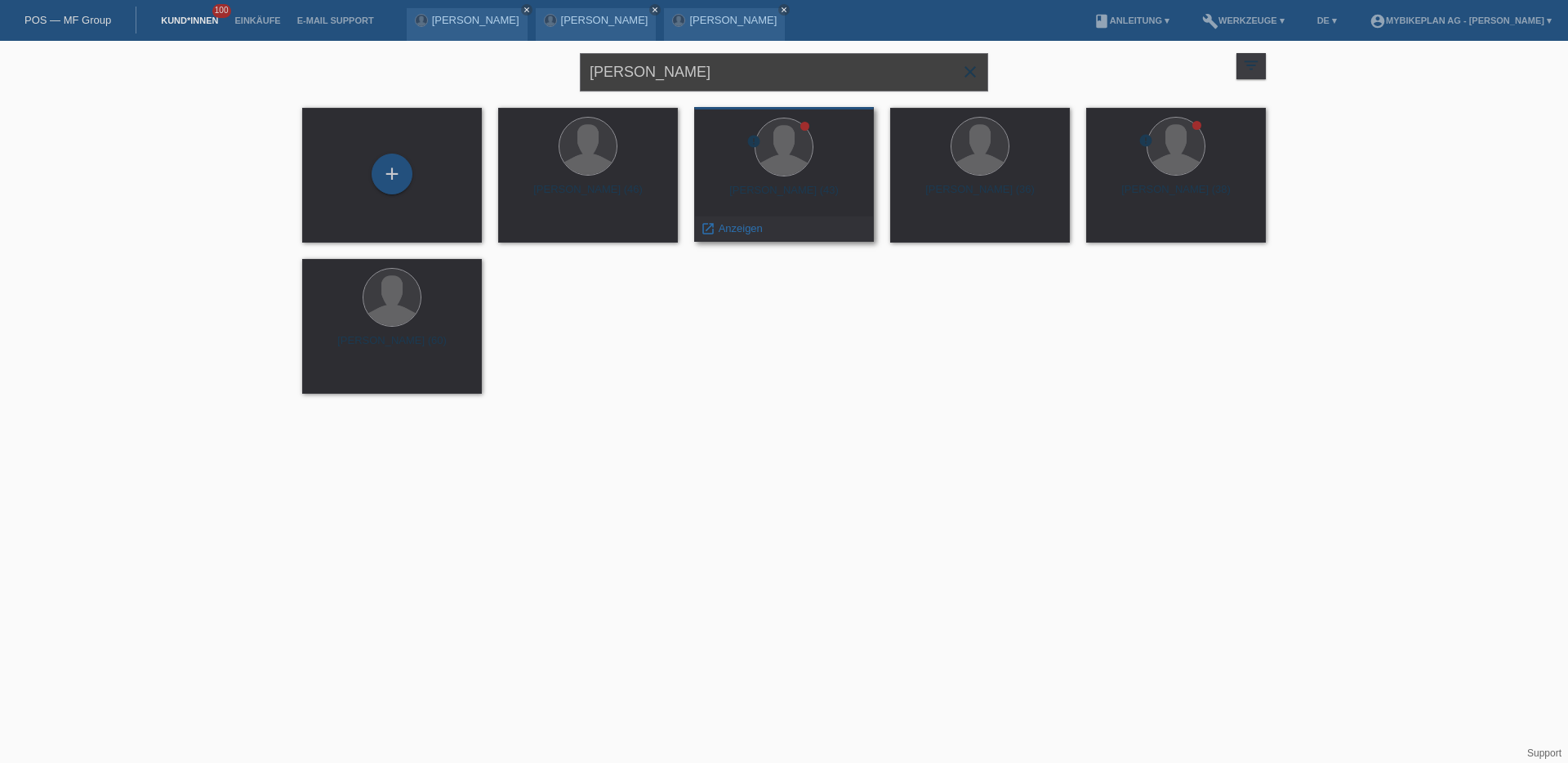
type input "[PERSON_NAME]"
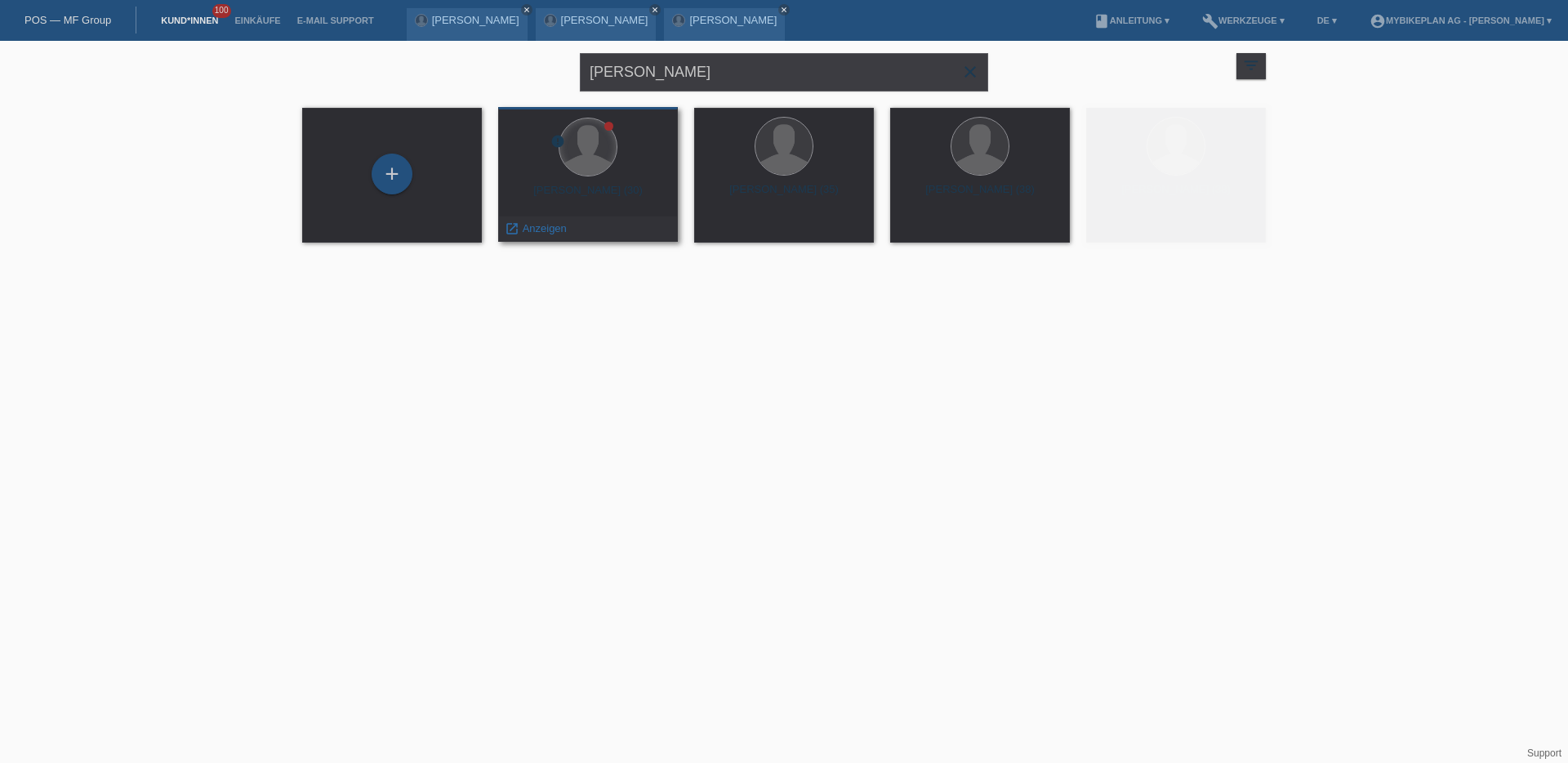
click at [605, 166] on div at bounding box center [588, 147] width 58 height 58
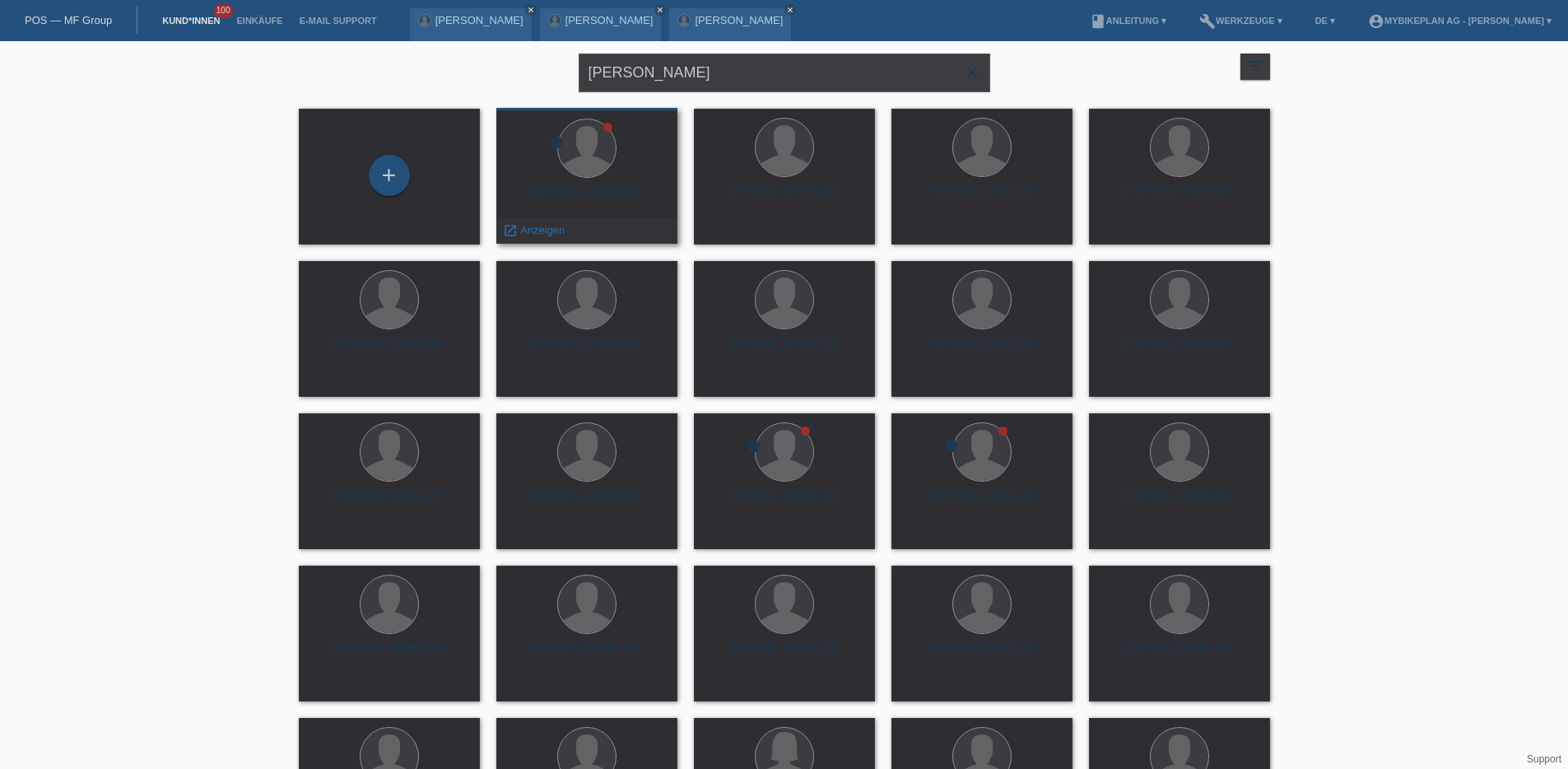
click at [603, 187] on div "Pascal René Stadelmann (30)" at bounding box center [587, 199] width 155 height 27
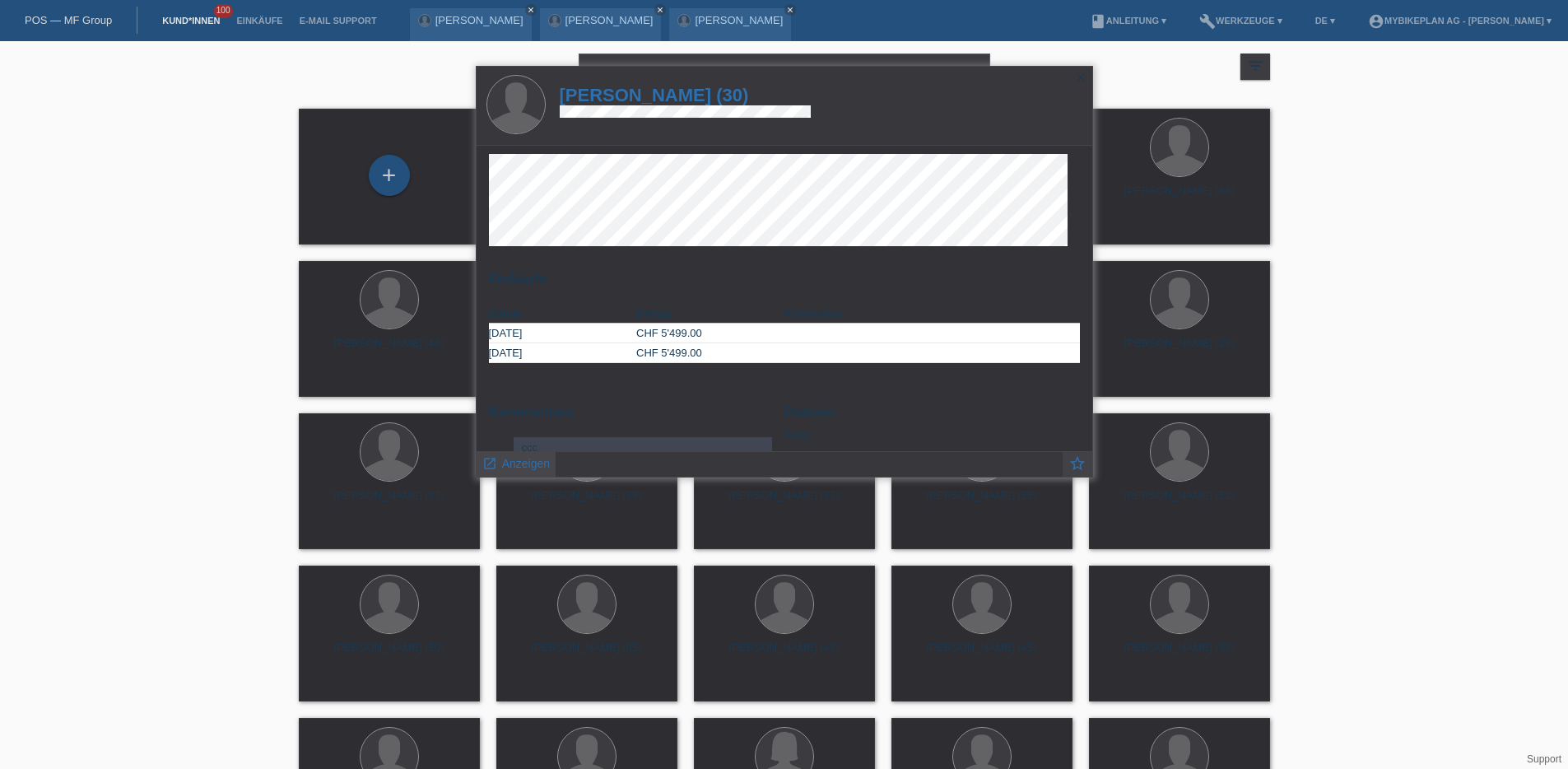
click at [522, 457] on span "Anzeigen" at bounding box center [526, 463] width 48 height 13
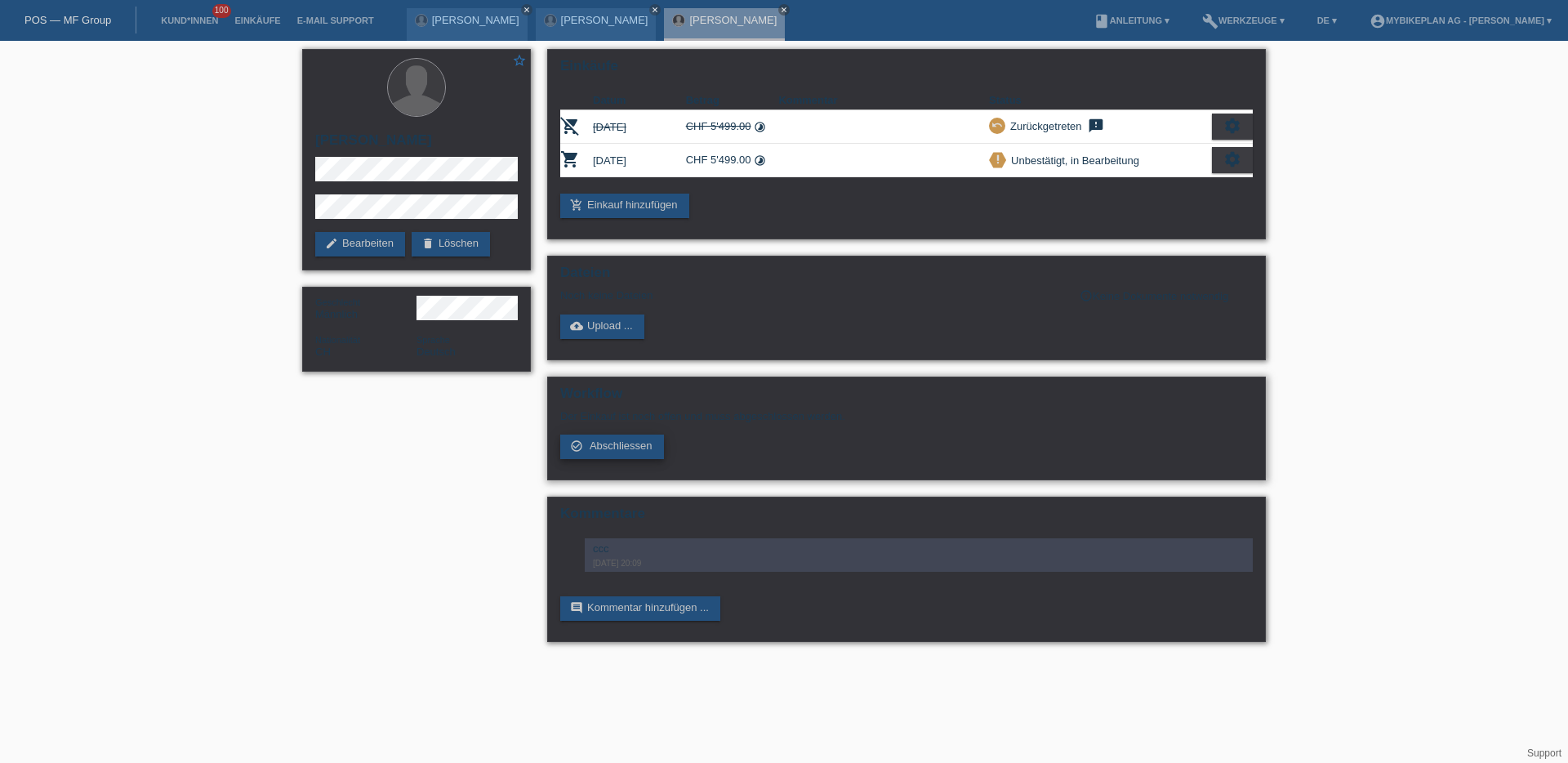
click at [608, 457] on link "check_circle_outline Abschliessen" at bounding box center [612, 446] width 104 height 25
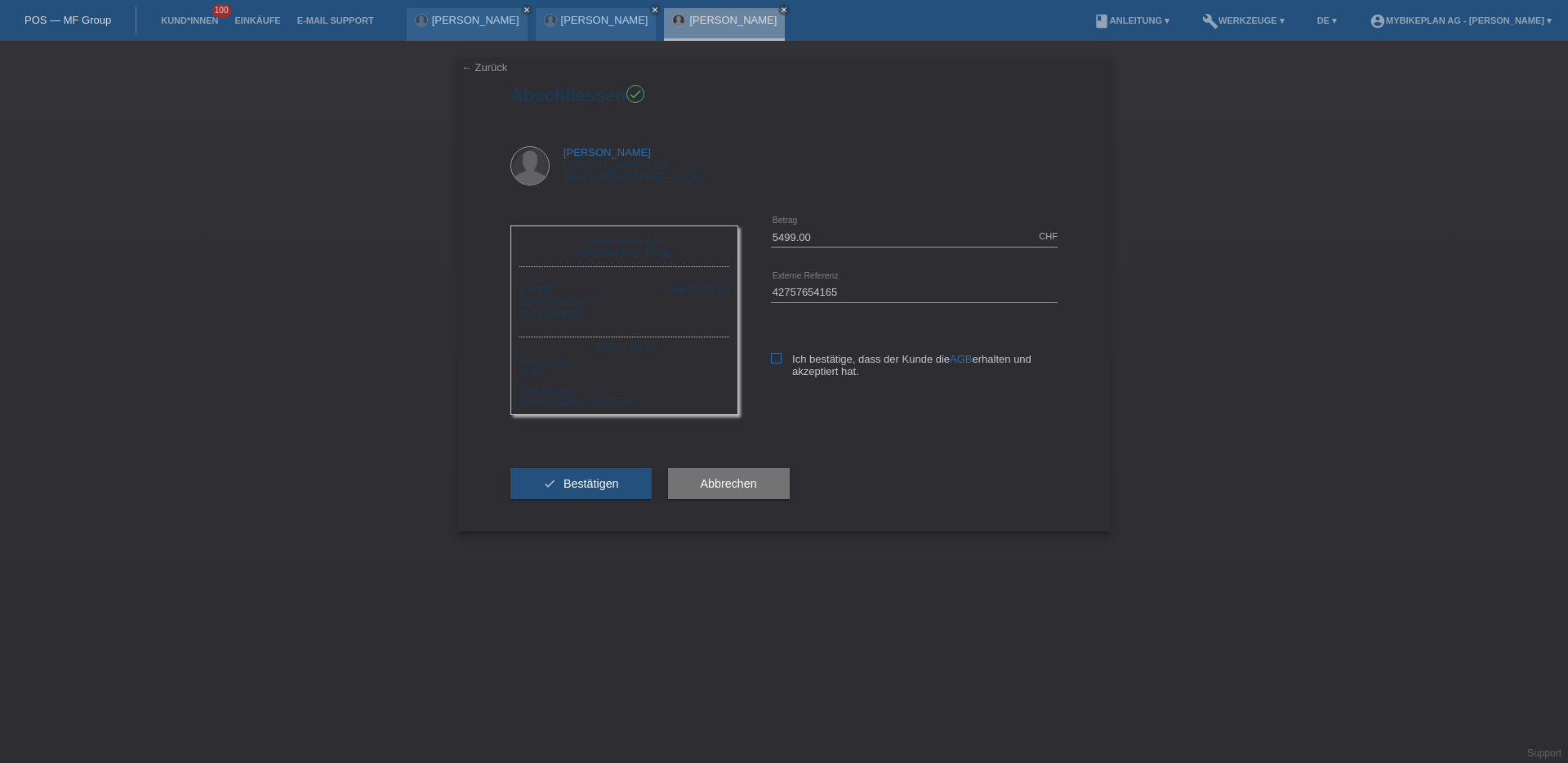
click at [776, 357] on icon at bounding box center [776, 358] width 11 height 11
click at [776, 357] on input "Ich bestätige, dass der Kunde die AGB erhalten und akzeptiert hat." at bounding box center [776, 358] width 11 height 11
checkbox input "true"
click at [576, 479] on span "Bestätigen" at bounding box center [591, 483] width 56 height 13
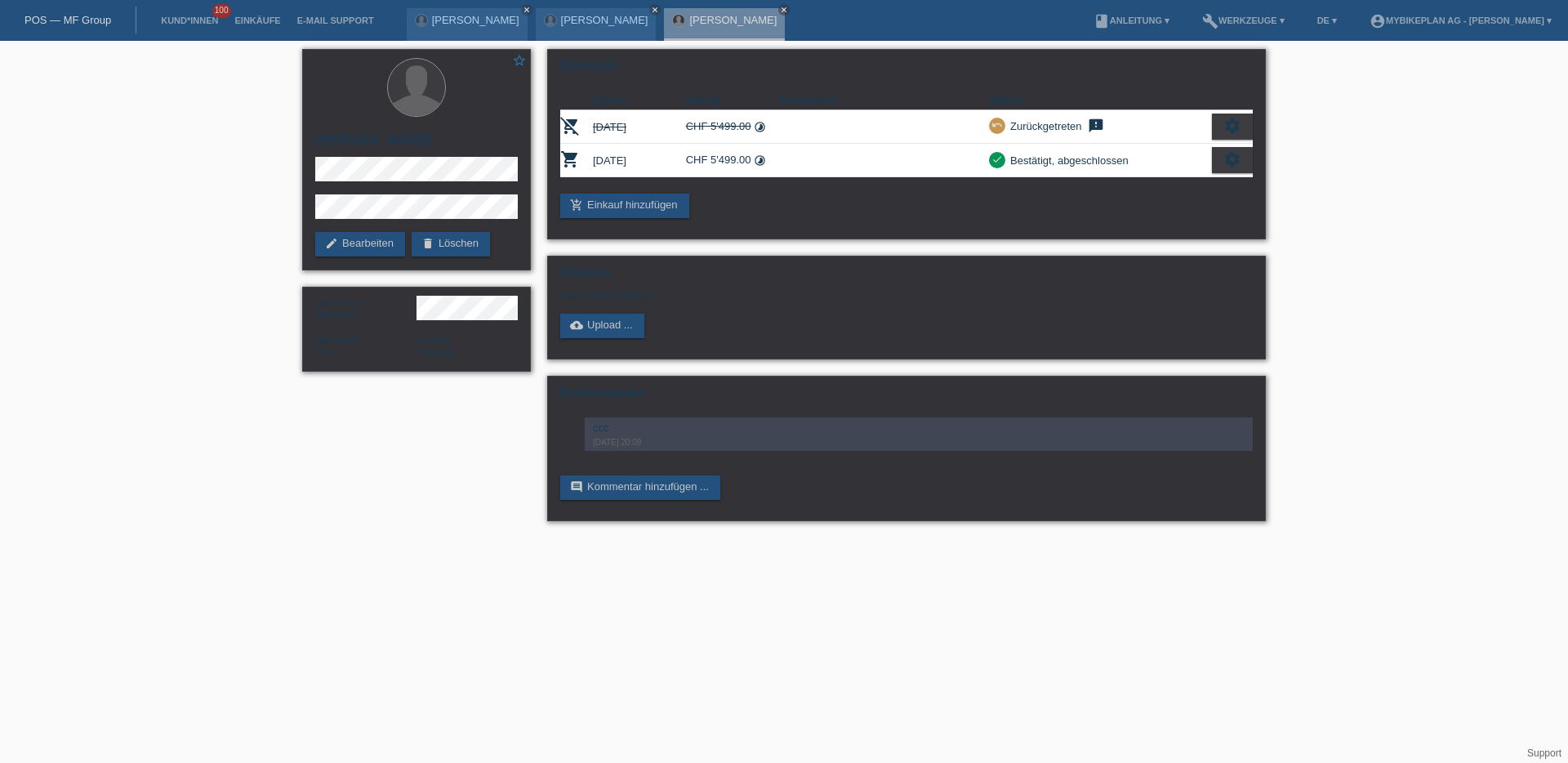
click at [68, 30] on div "POS — MF Group" at bounding box center [68, 20] width 136 height 27
click at [73, 18] on link "POS — MF Group" at bounding box center [67, 20] width 86 height 12
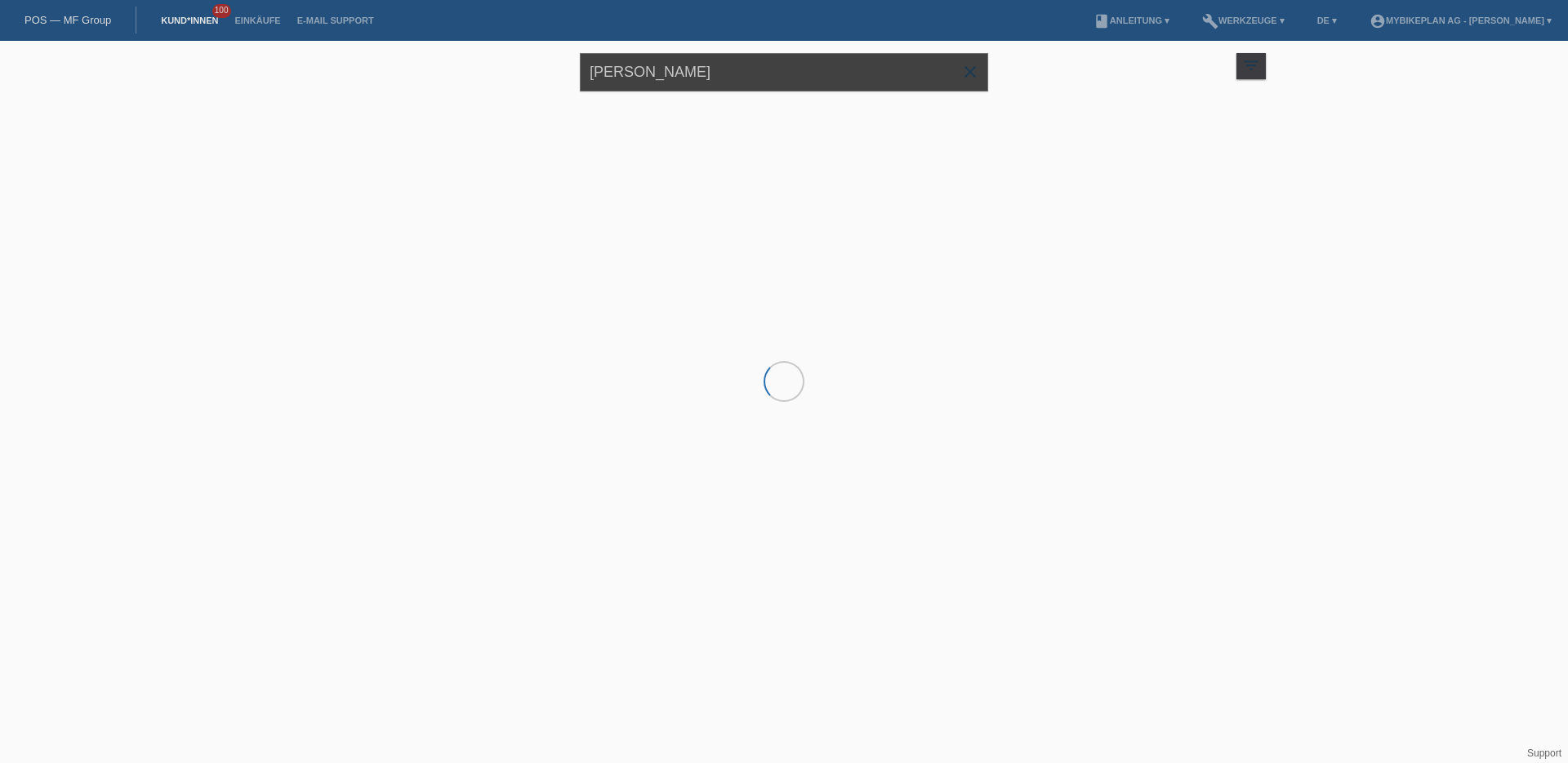
click at [696, 74] on input "[PERSON_NAME]" at bounding box center [784, 72] width 409 height 39
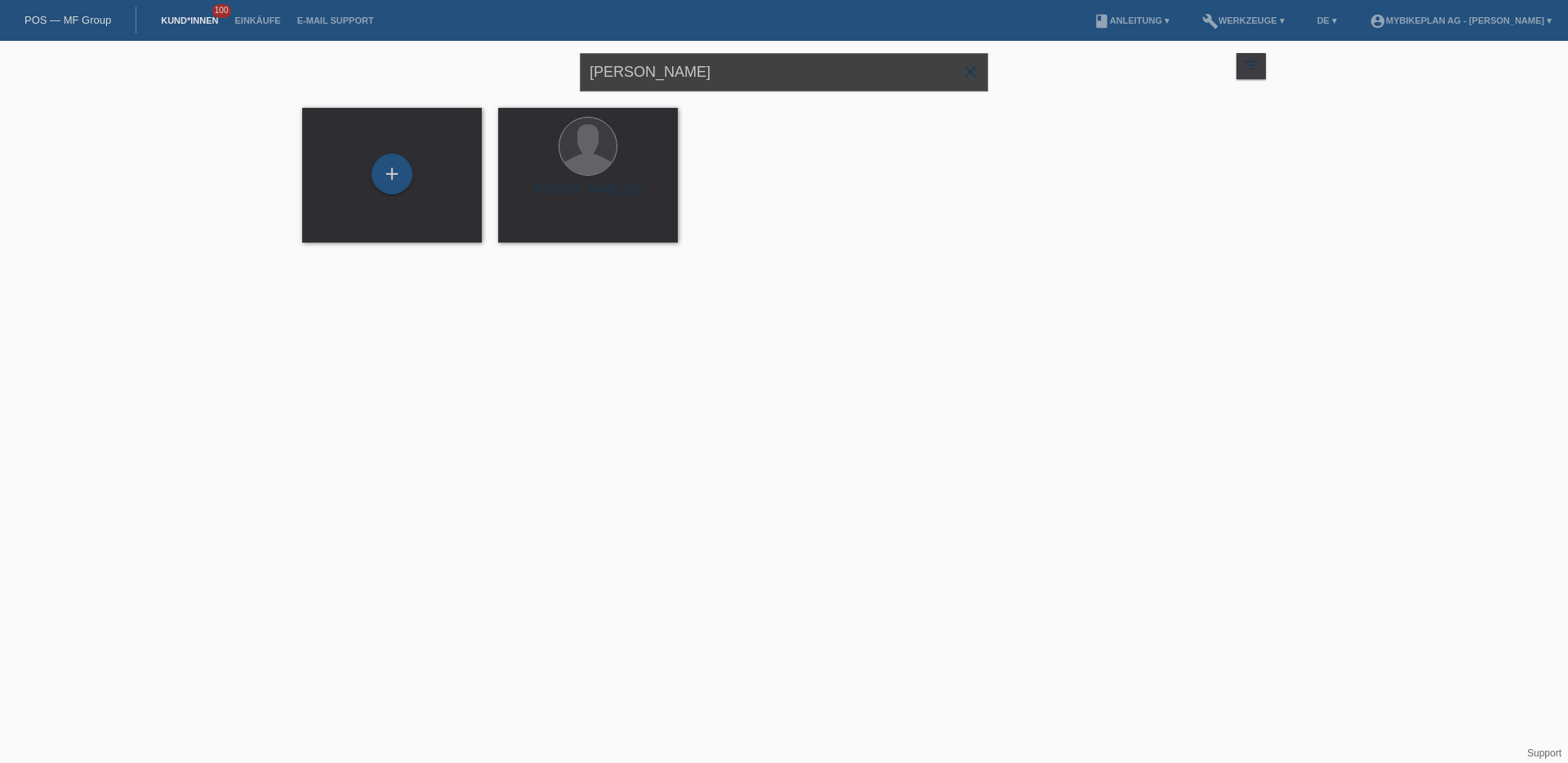
click at [696, 74] on input "[PERSON_NAME]" at bounding box center [784, 72] width 409 height 39
paste input "[PERSON_NAME]"
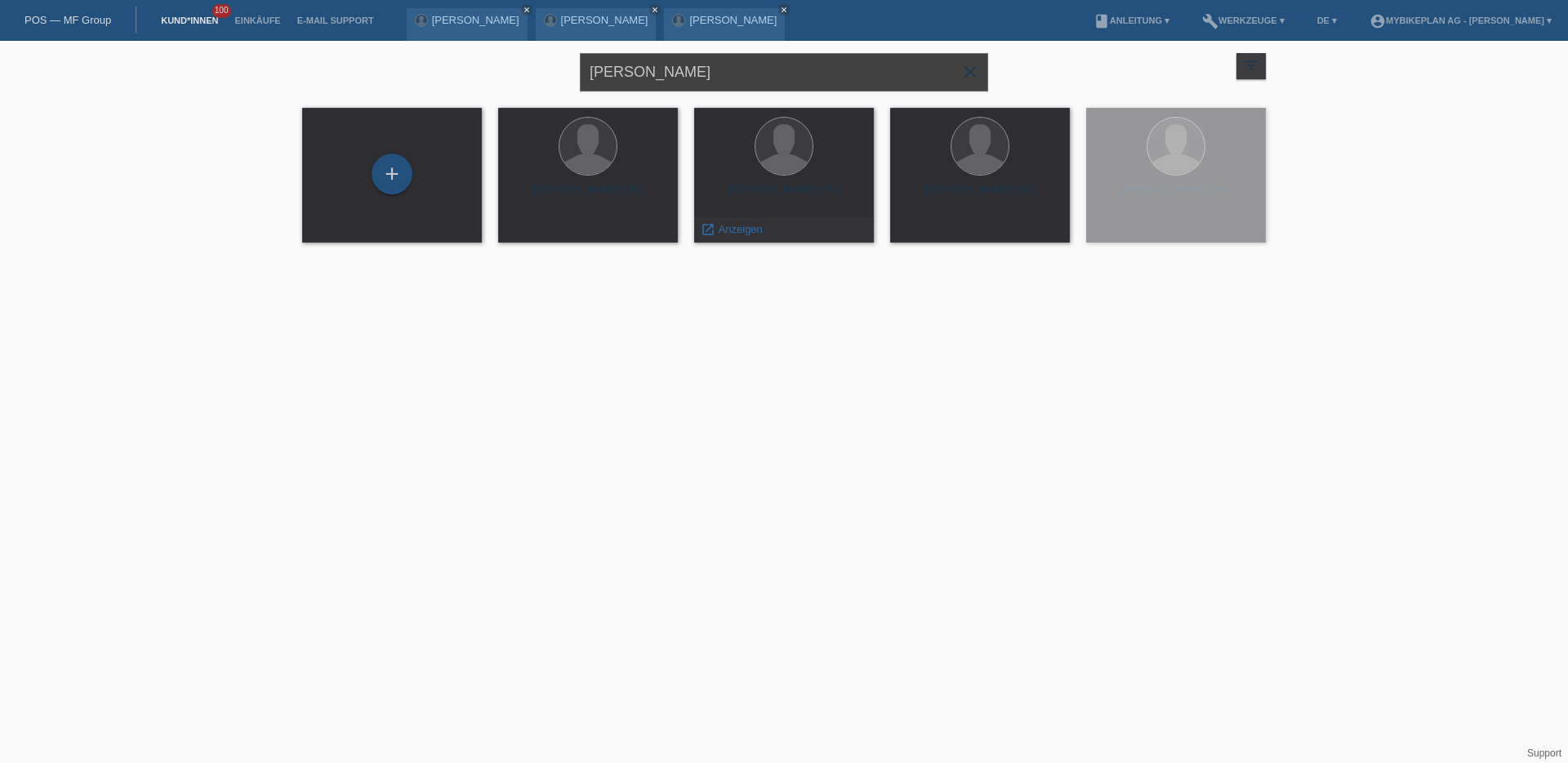
type input "[PERSON_NAME]"
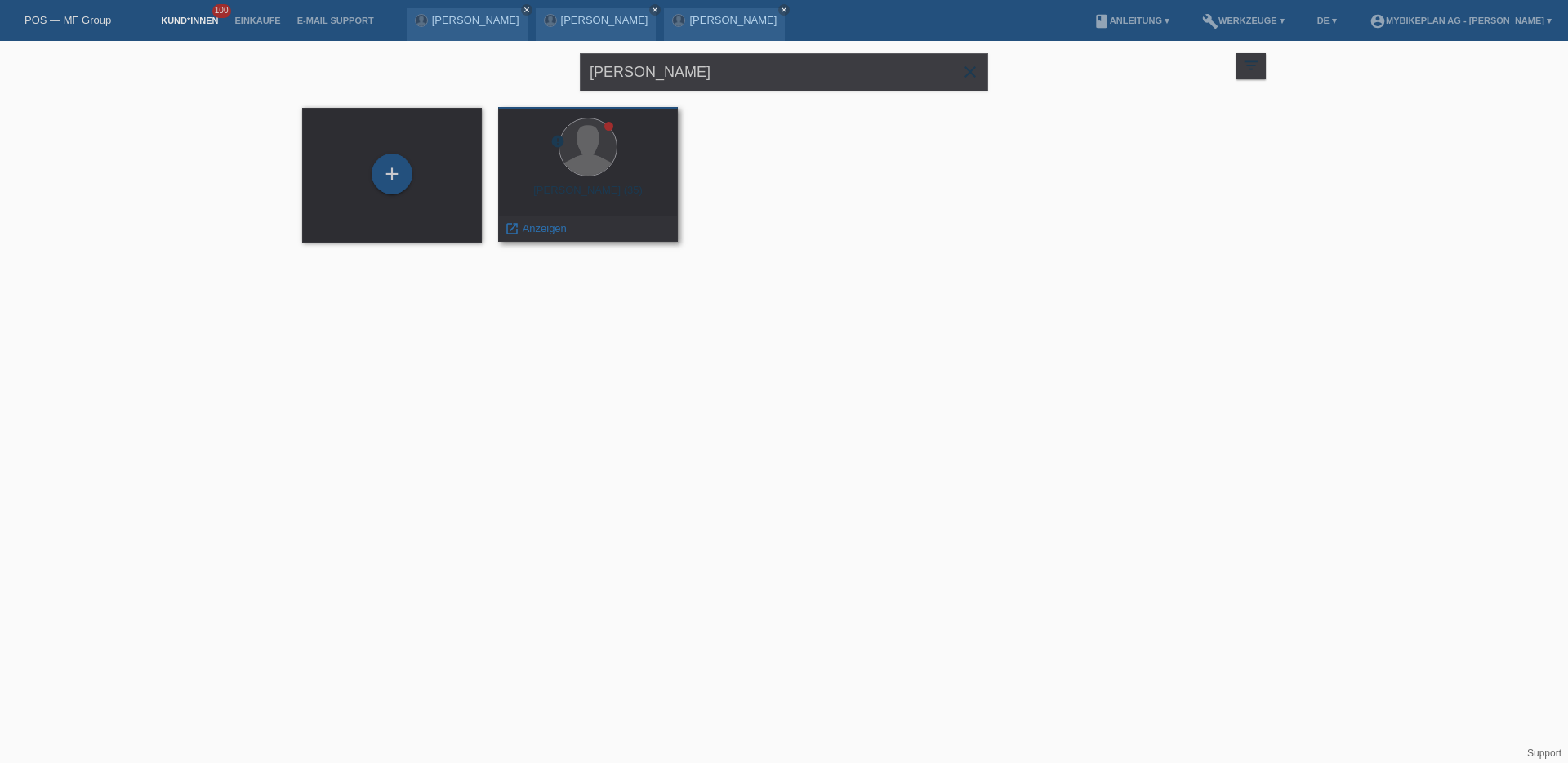
click at [581, 182] on div "error Fitore Behluli (35) launch Anzeigen" at bounding box center [588, 174] width 180 height 135
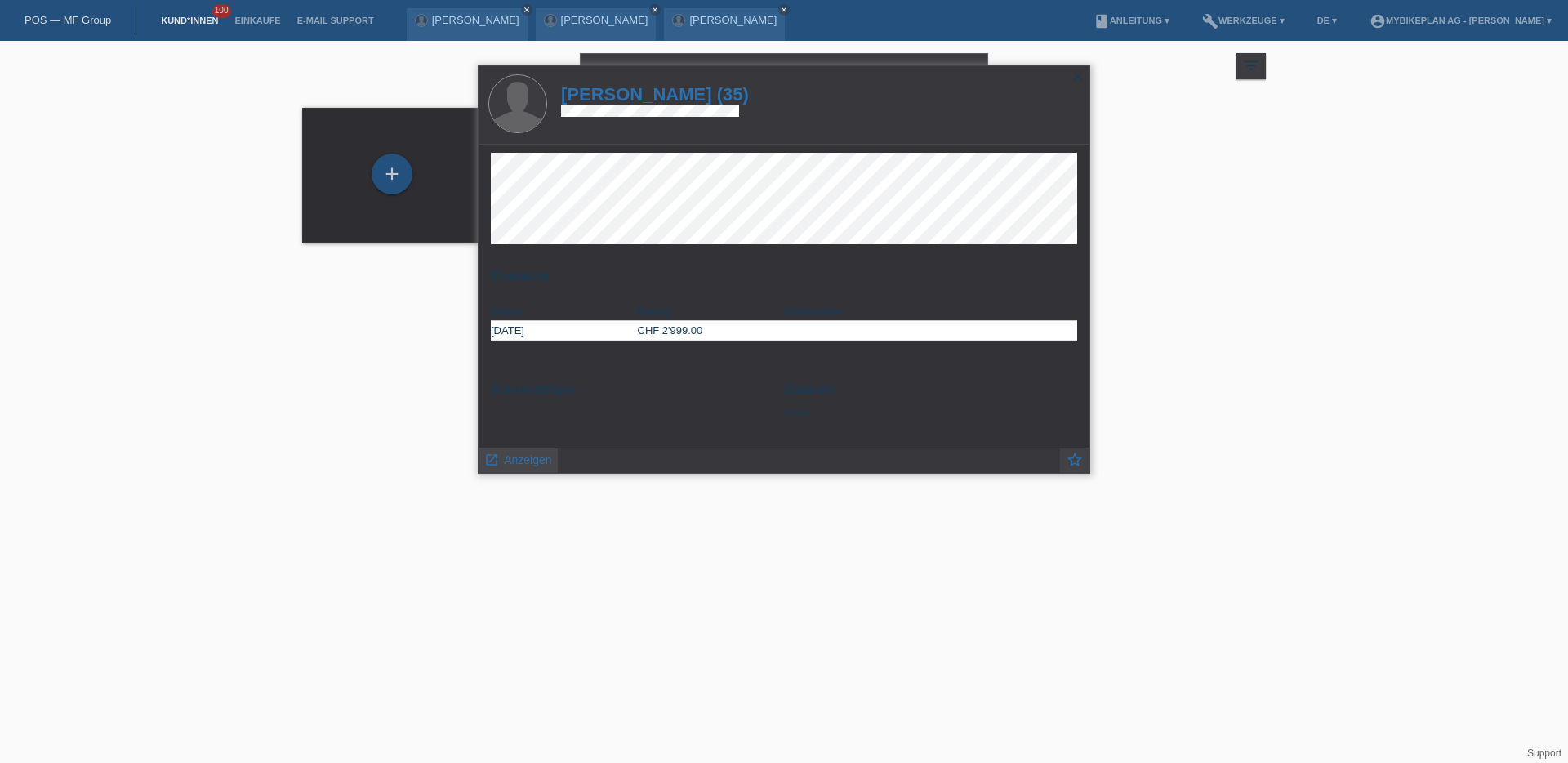
click at [515, 453] on link "launch Anzeigen" at bounding box center [518, 458] width 67 height 21
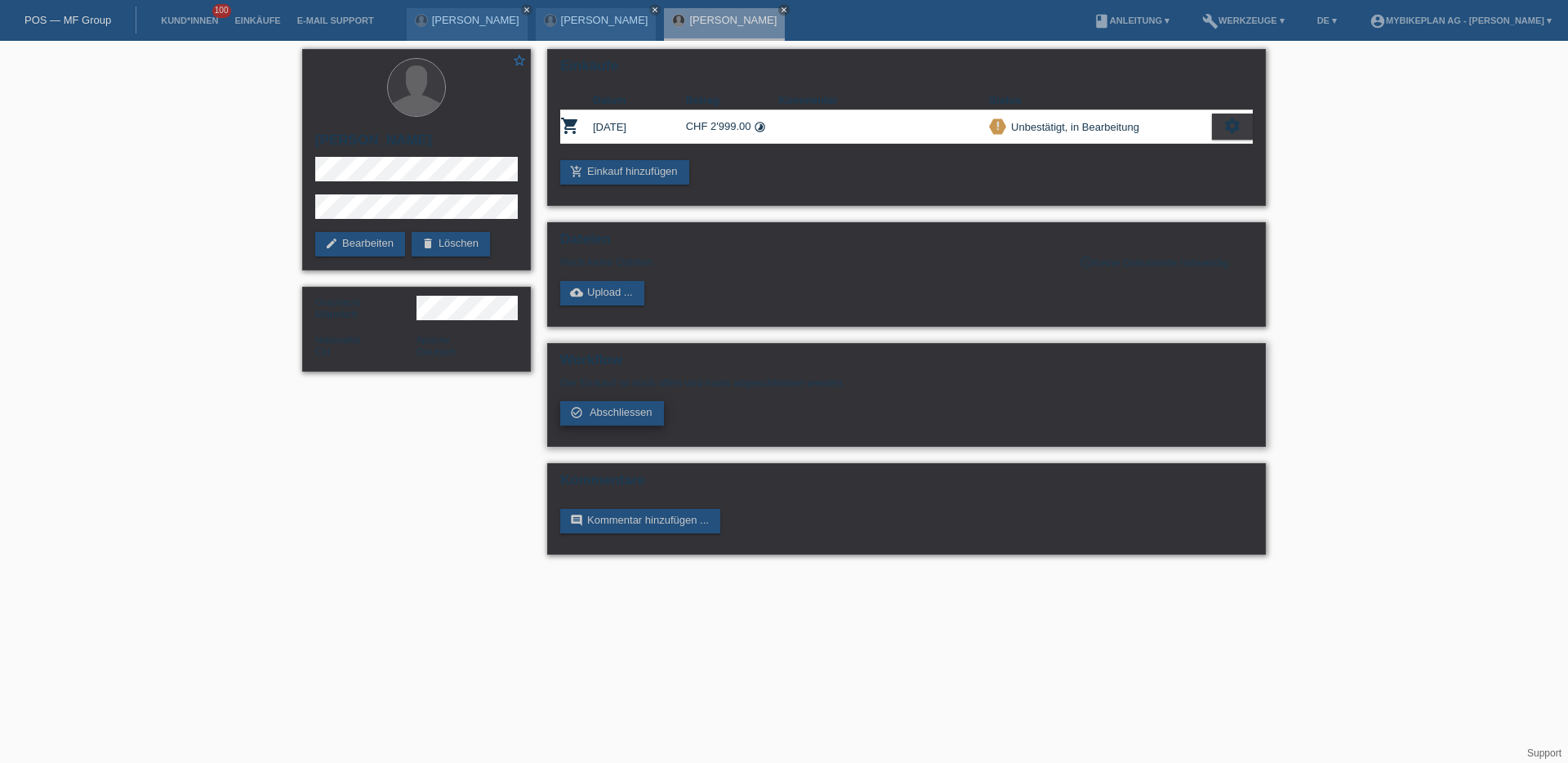
click at [608, 409] on span "Abschliessen" at bounding box center [621, 412] width 62 height 12
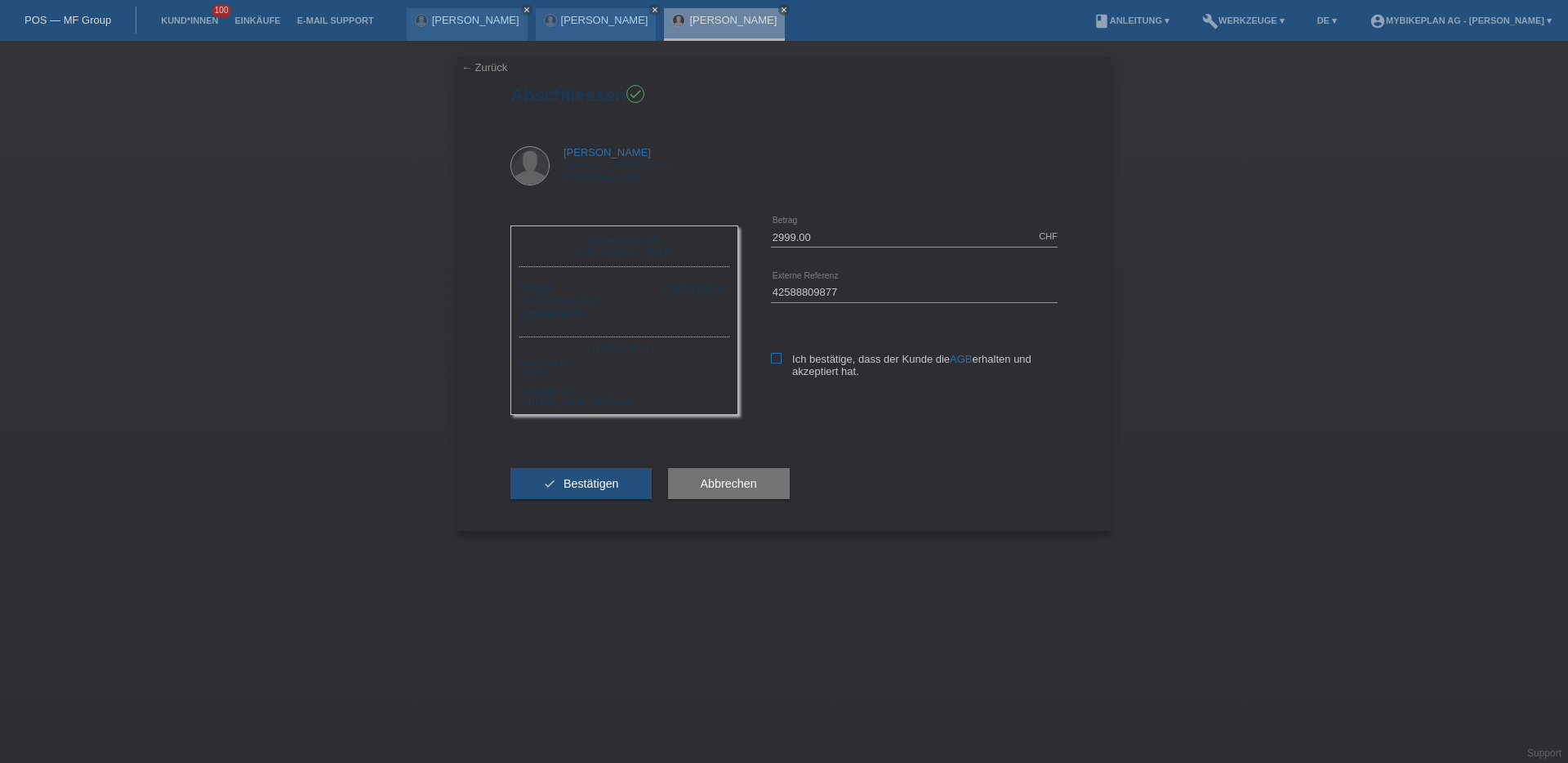
click at [776, 364] on label "Ich bestätige, dass der Kunde die AGB erhalten und akzeptiert hat." at bounding box center [914, 365] width 287 height 25
click at [776, 354] on icon at bounding box center [776, 358] width 11 height 11
click at [776, 354] on input "Ich bestätige, dass der Kunde die AGB erhalten und akzeptiert hat." at bounding box center [776, 358] width 11 height 11
checkbox input "true"
click at [592, 475] on button "check Bestätigen" at bounding box center [581, 483] width 141 height 31
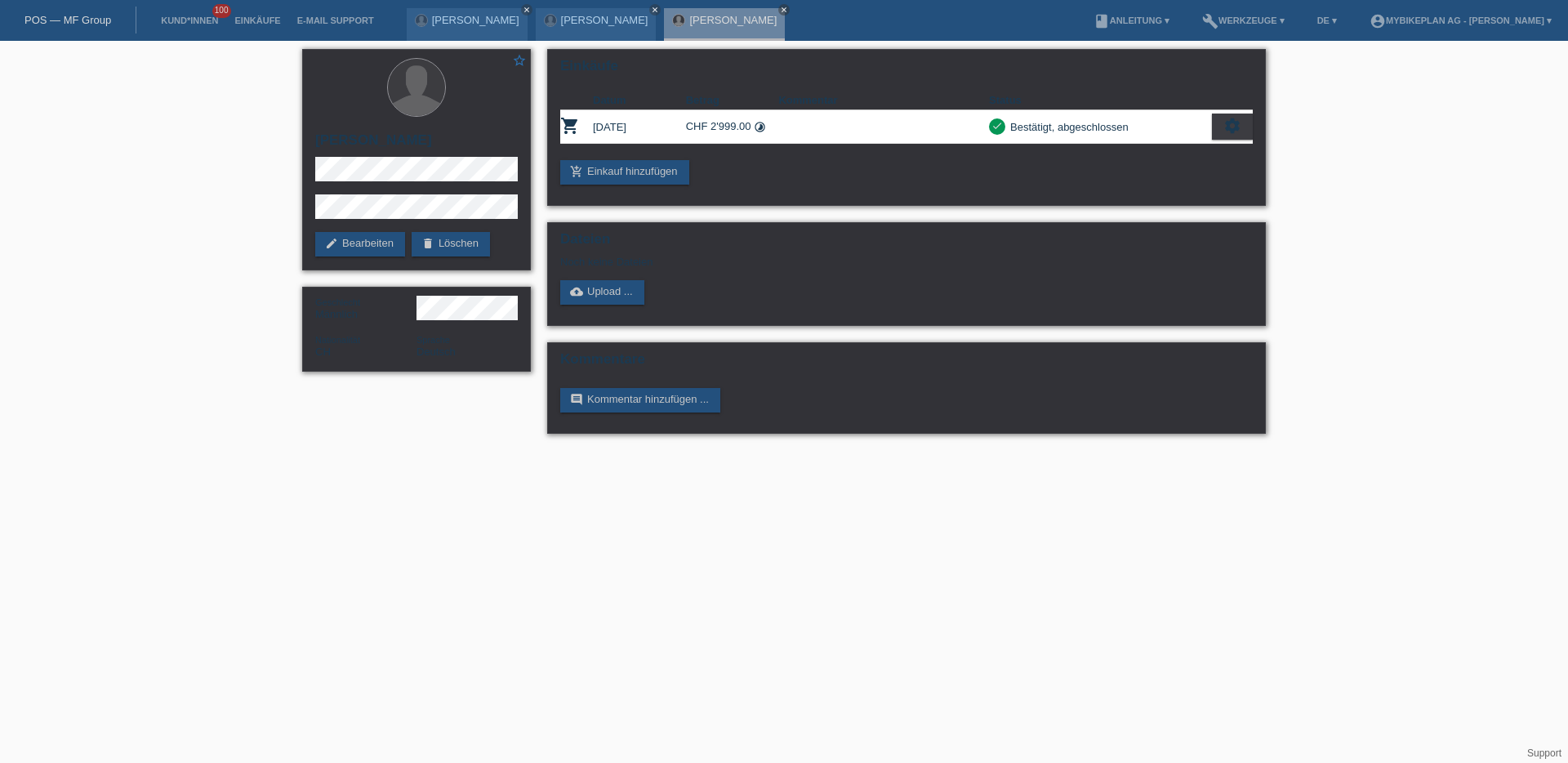
click at [45, 25] on link "POS — MF Group" at bounding box center [67, 20] width 86 height 12
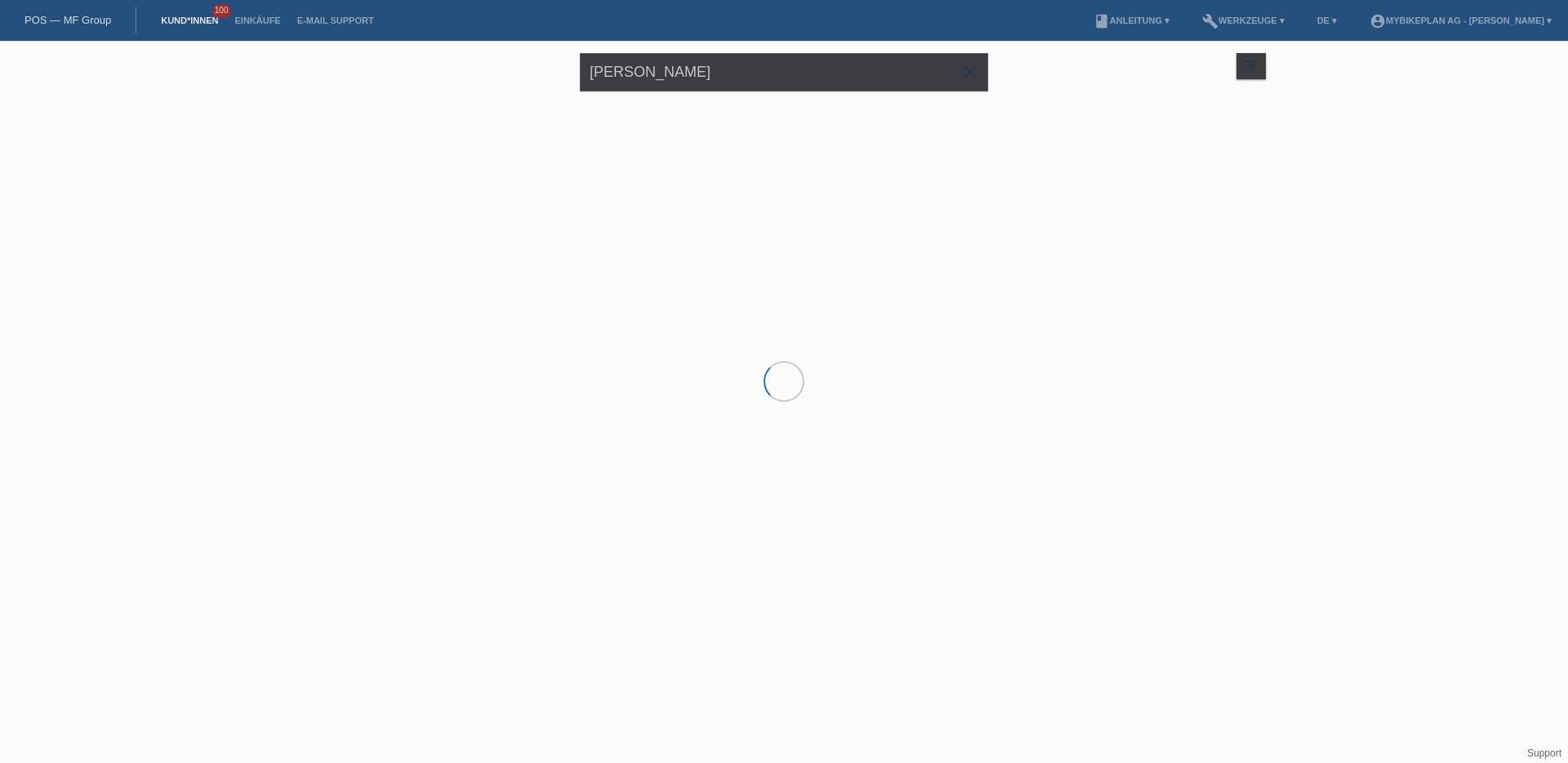
click at [83, 26] on div "POS — MF Group" at bounding box center [68, 20] width 136 height 27
click at [79, 21] on link "POS — MF Group" at bounding box center [67, 20] width 86 height 12
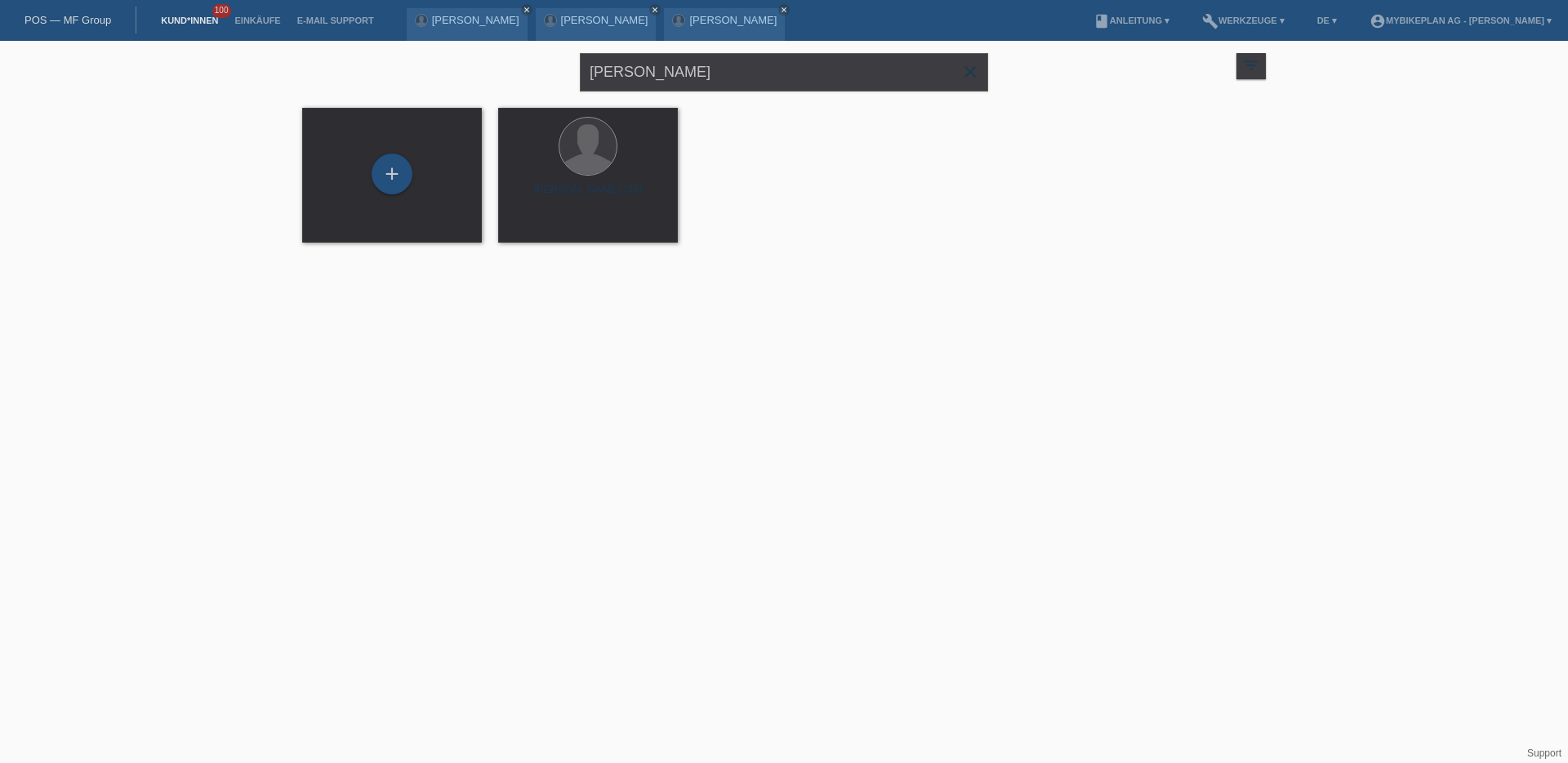
click at [79, 21] on link "POS — MF Group" at bounding box center [67, 20] width 86 height 12
click at [618, 66] on input "[PERSON_NAME]" at bounding box center [784, 72] width 409 height 39
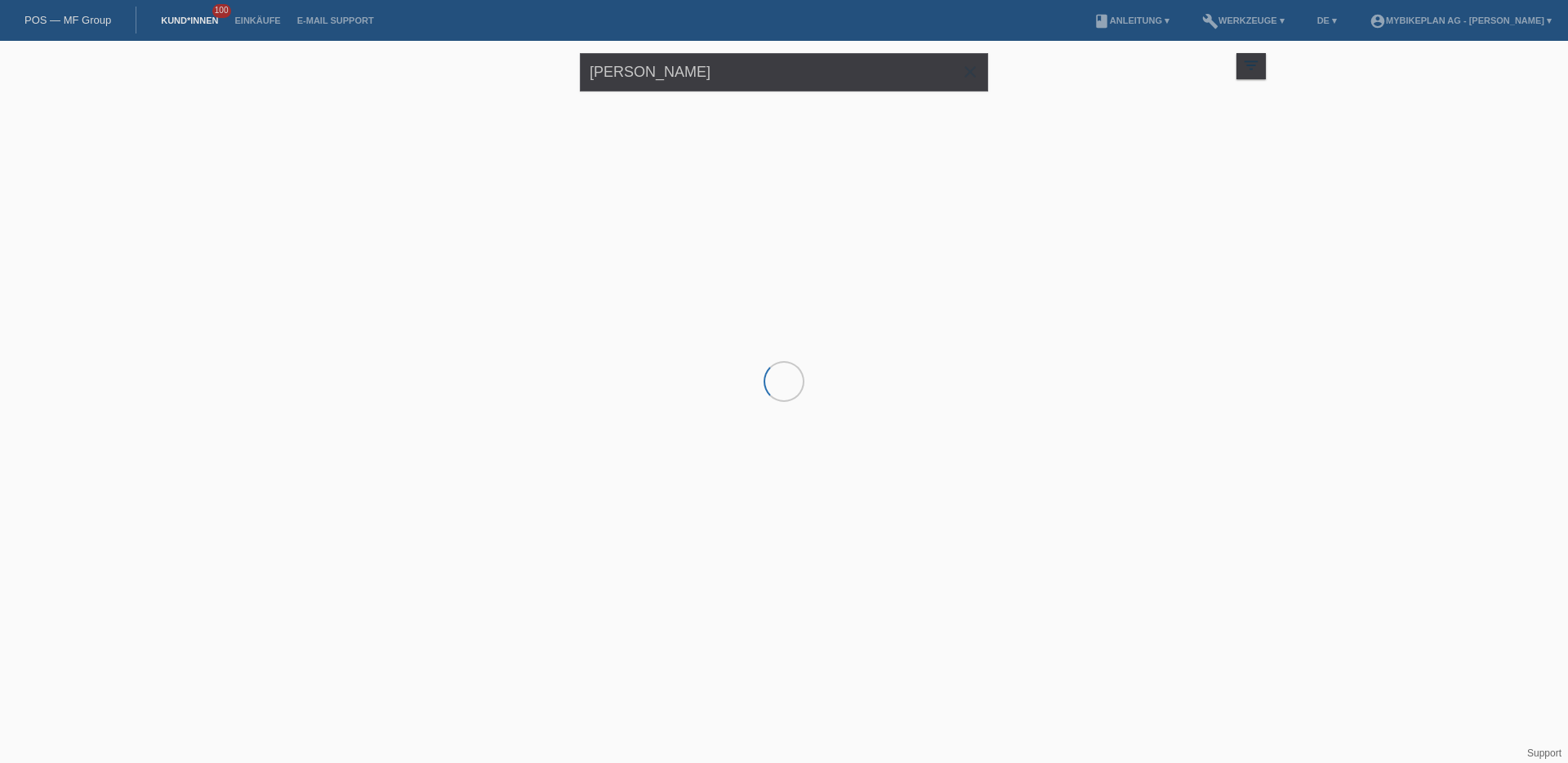
click at [619, 67] on input "[PERSON_NAME]" at bounding box center [784, 72] width 409 height 39
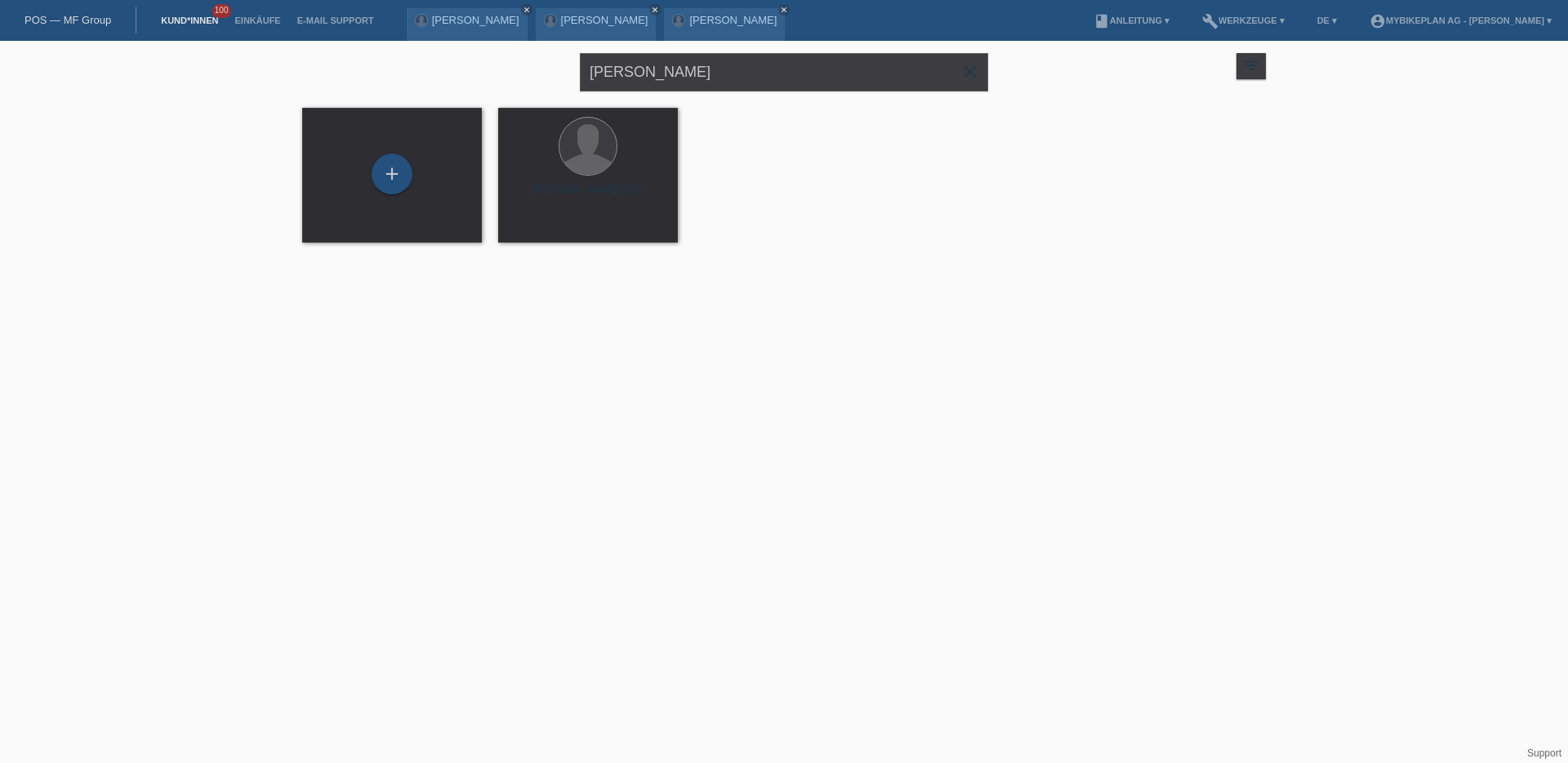
type input "[PERSON_NAME]"
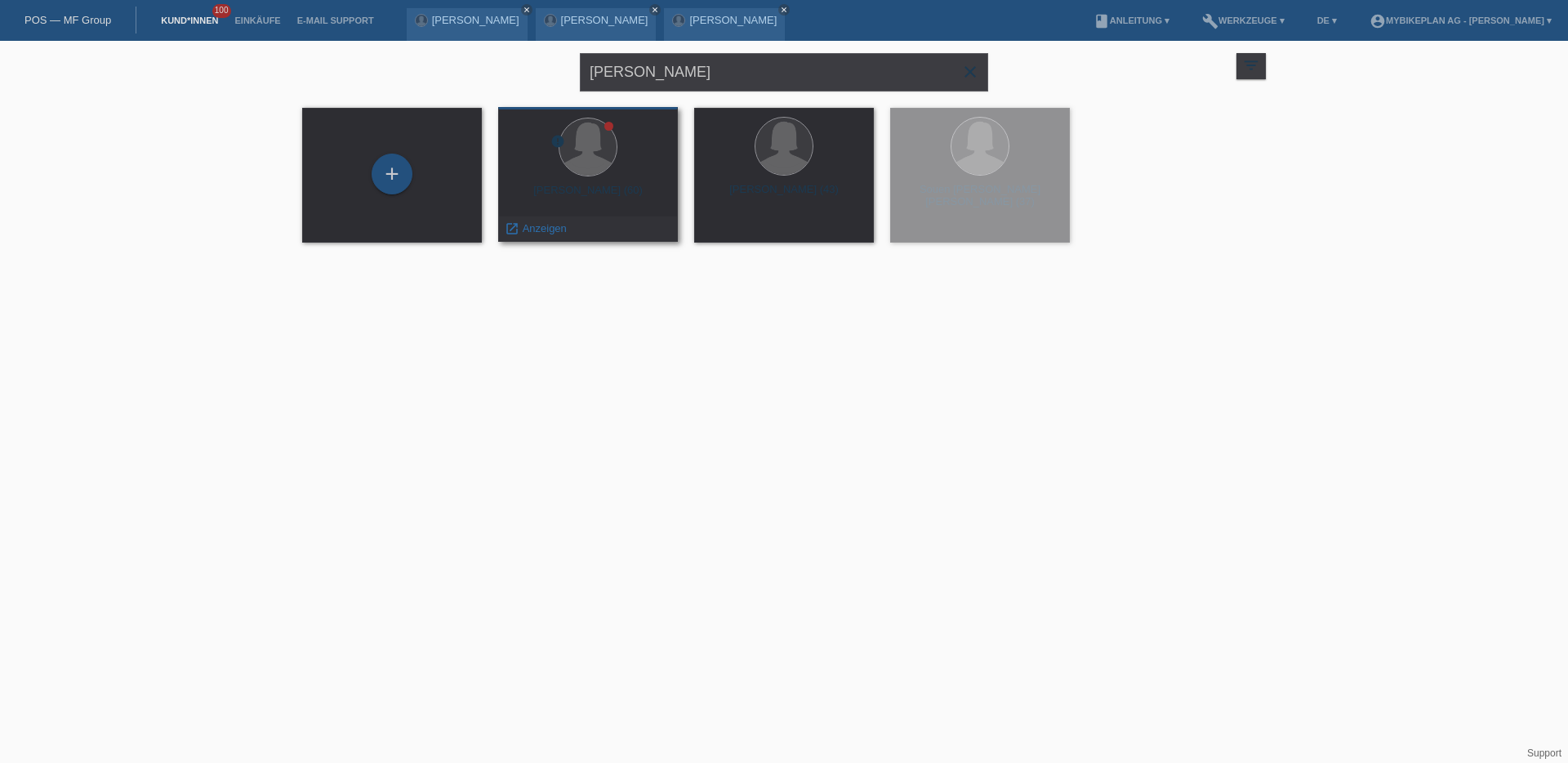
click at [604, 177] on div at bounding box center [588, 148] width 154 height 62
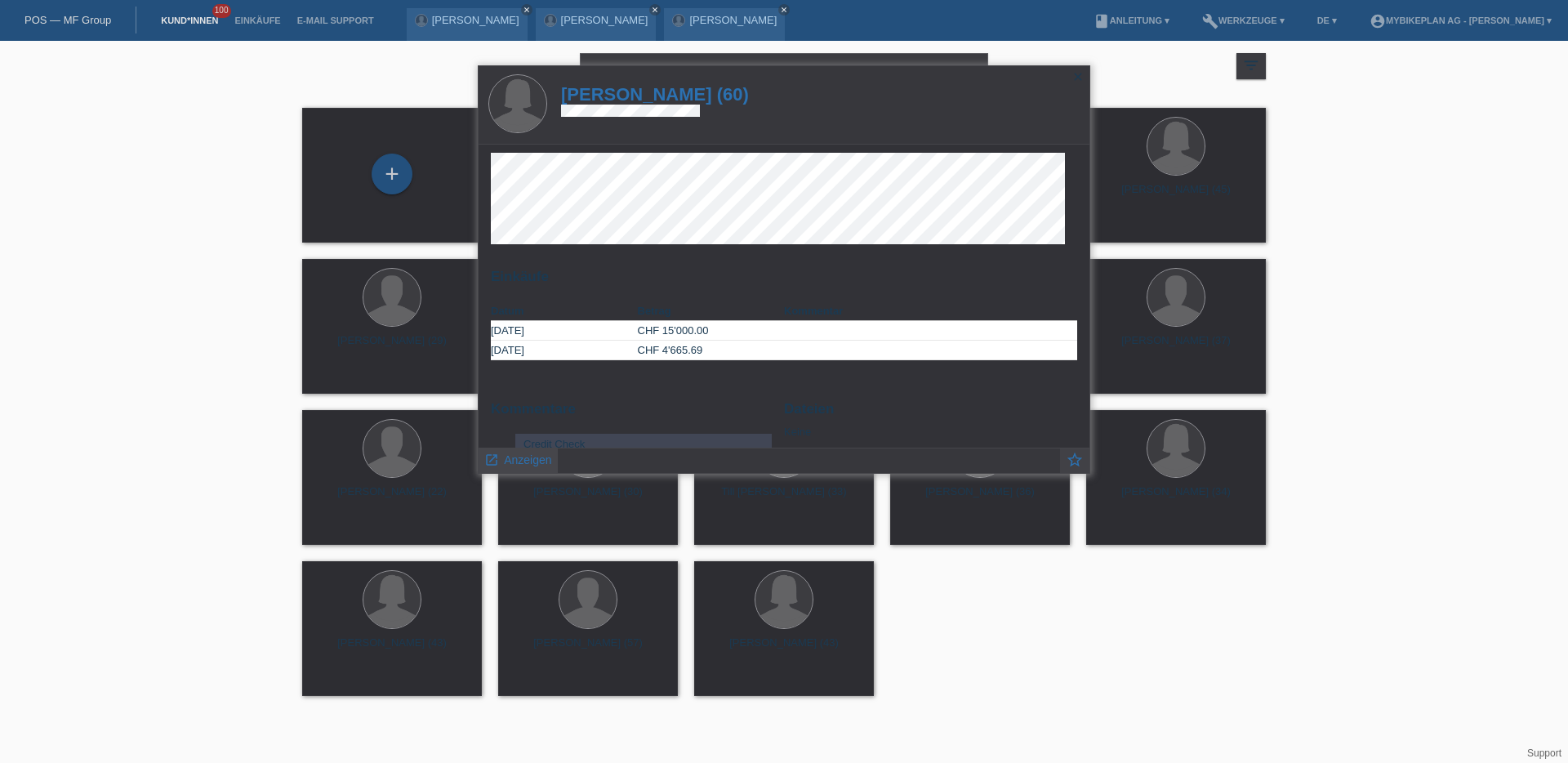
click at [529, 463] on span "Anzeigen" at bounding box center [528, 460] width 48 height 13
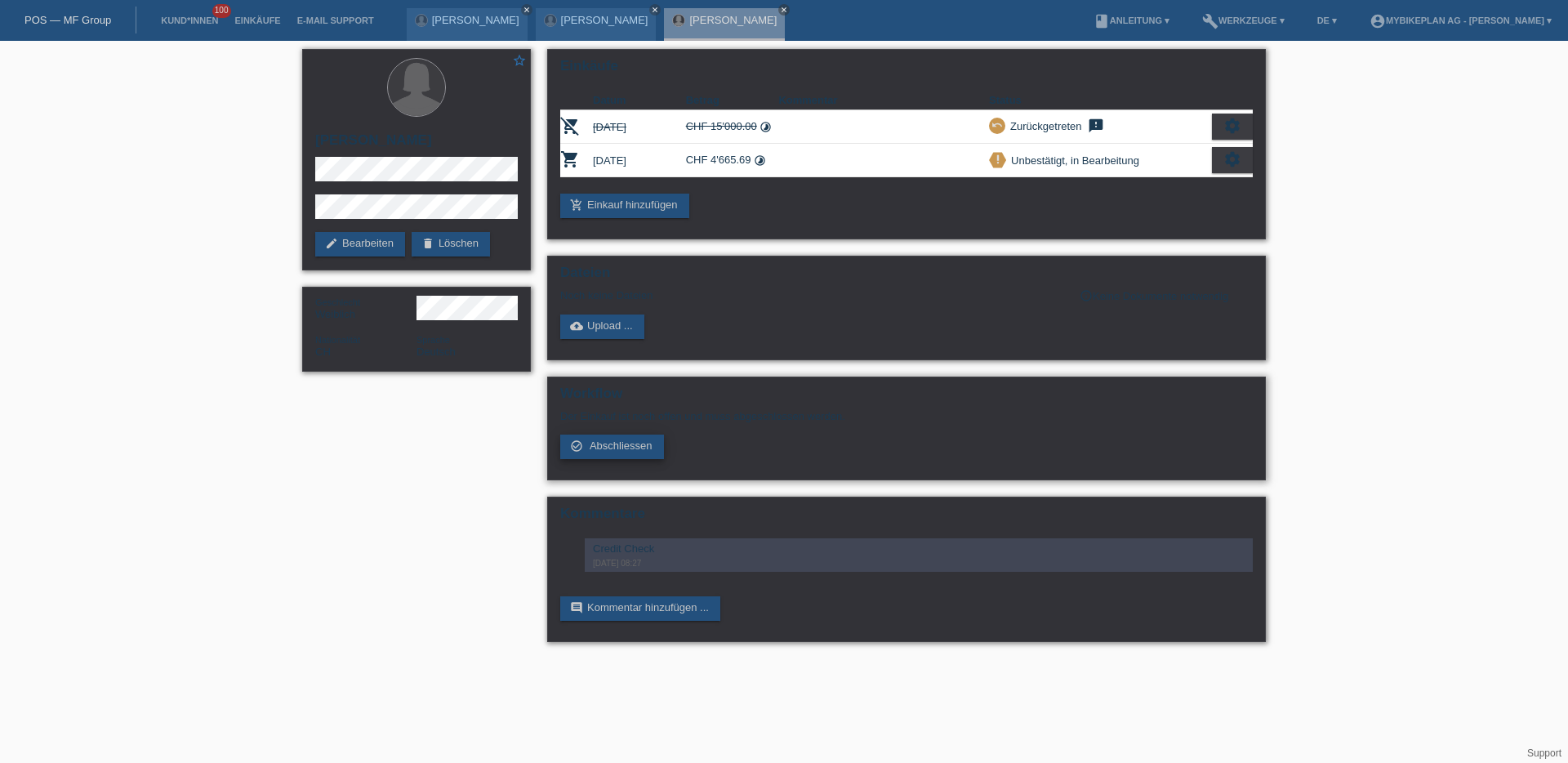
click at [623, 448] on span "Abschliessen" at bounding box center [621, 445] width 62 height 12
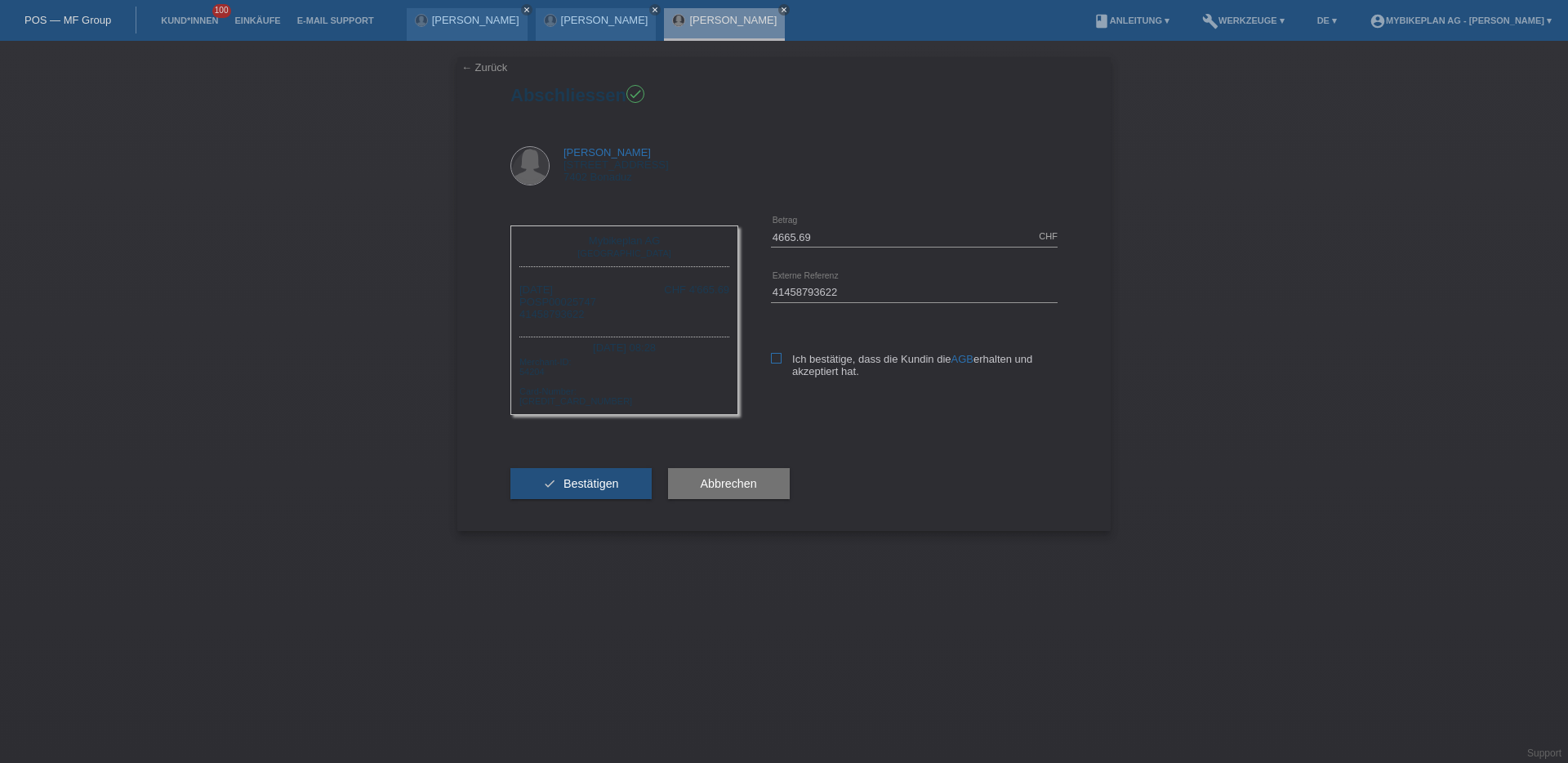
click at [778, 356] on icon at bounding box center [776, 358] width 11 height 11
click at [778, 356] on input "Ich bestätige, dass die Kundin die AGB erhalten und akzeptiert hat." at bounding box center [776, 358] width 11 height 11
checkbox input "true"
click at [577, 471] on button "check Bestätigen" at bounding box center [581, 483] width 141 height 31
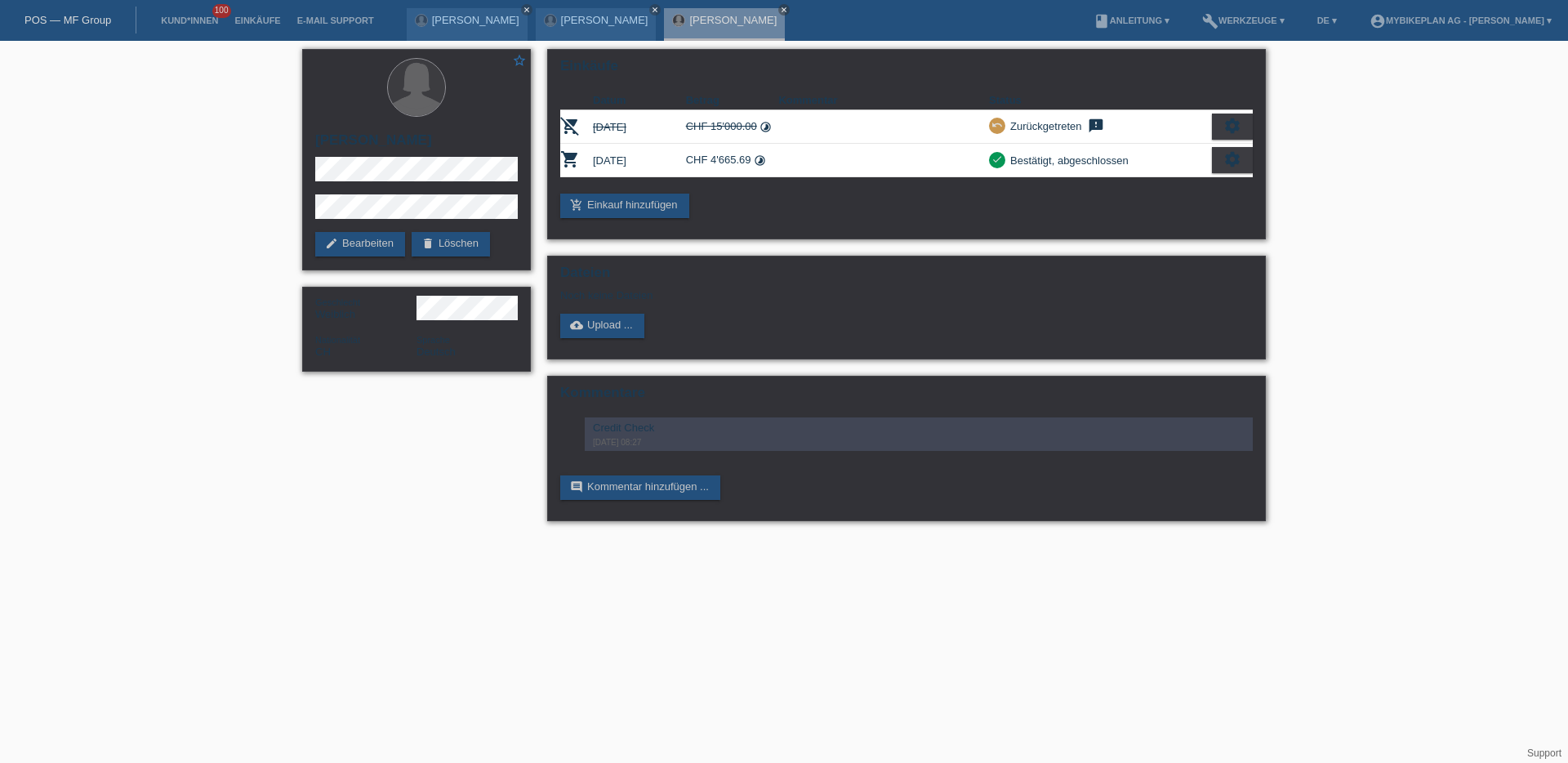
click at [60, 24] on link "POS — MF Group" at bounding box center [67, 20] width 86 height 12
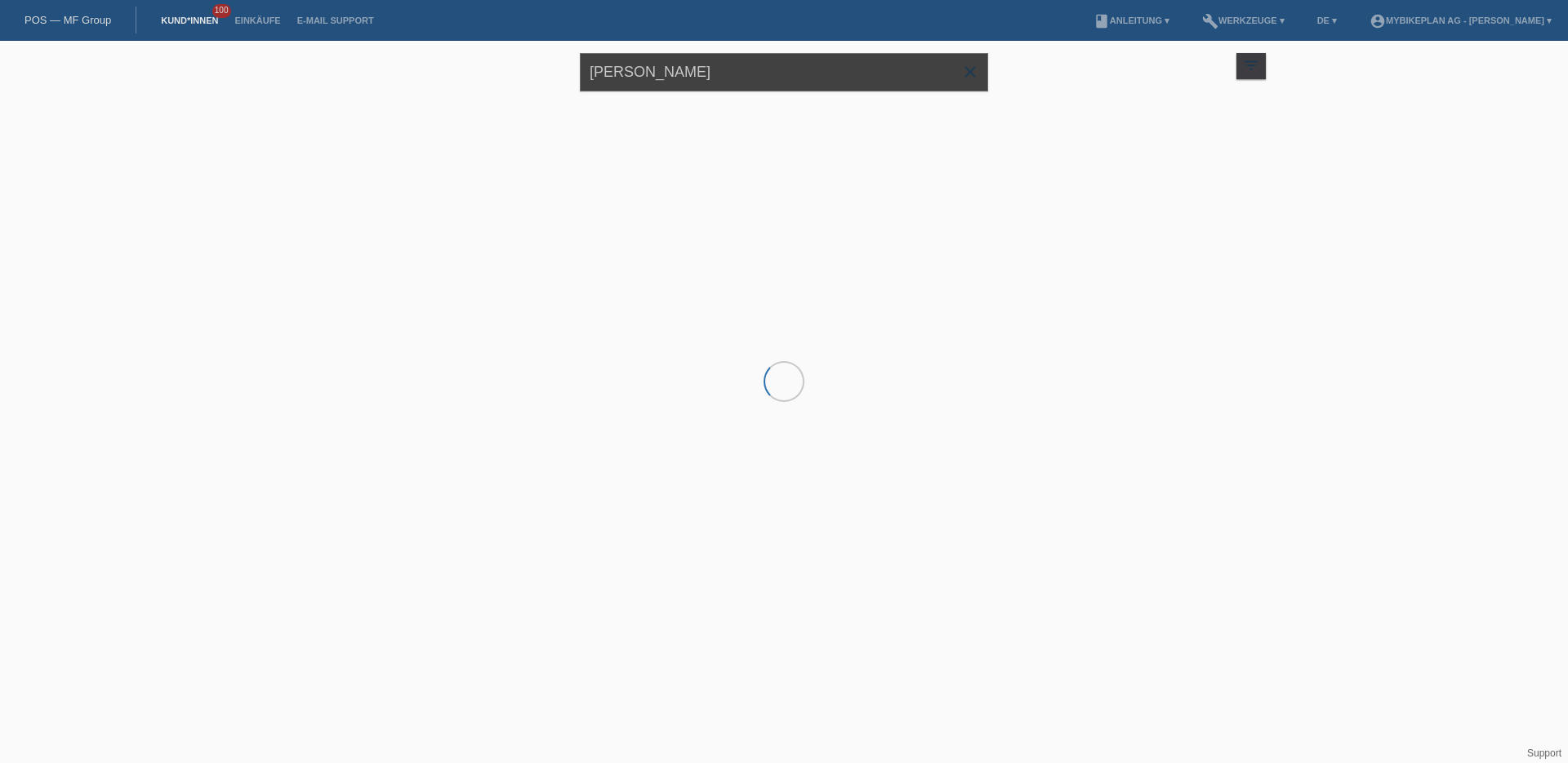
click at [628, 64] on input "[PERSON_NAME]" at bounding box center [784, 72] width 409 height 39
paste input "[PERSON_NAME] [PERSON_NAME]"
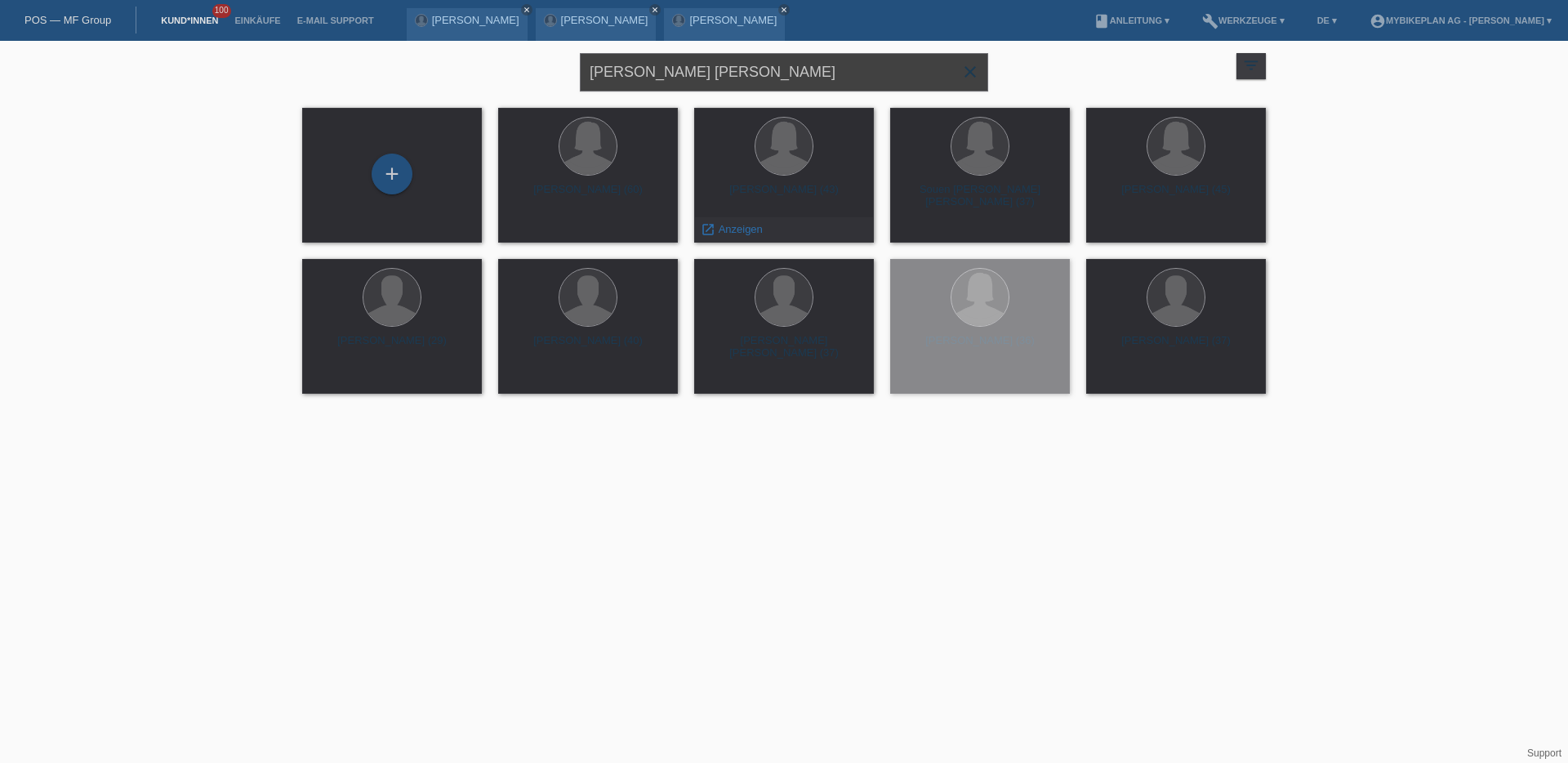
type input "[PERSON_NAME] [PERSON_NAME]"
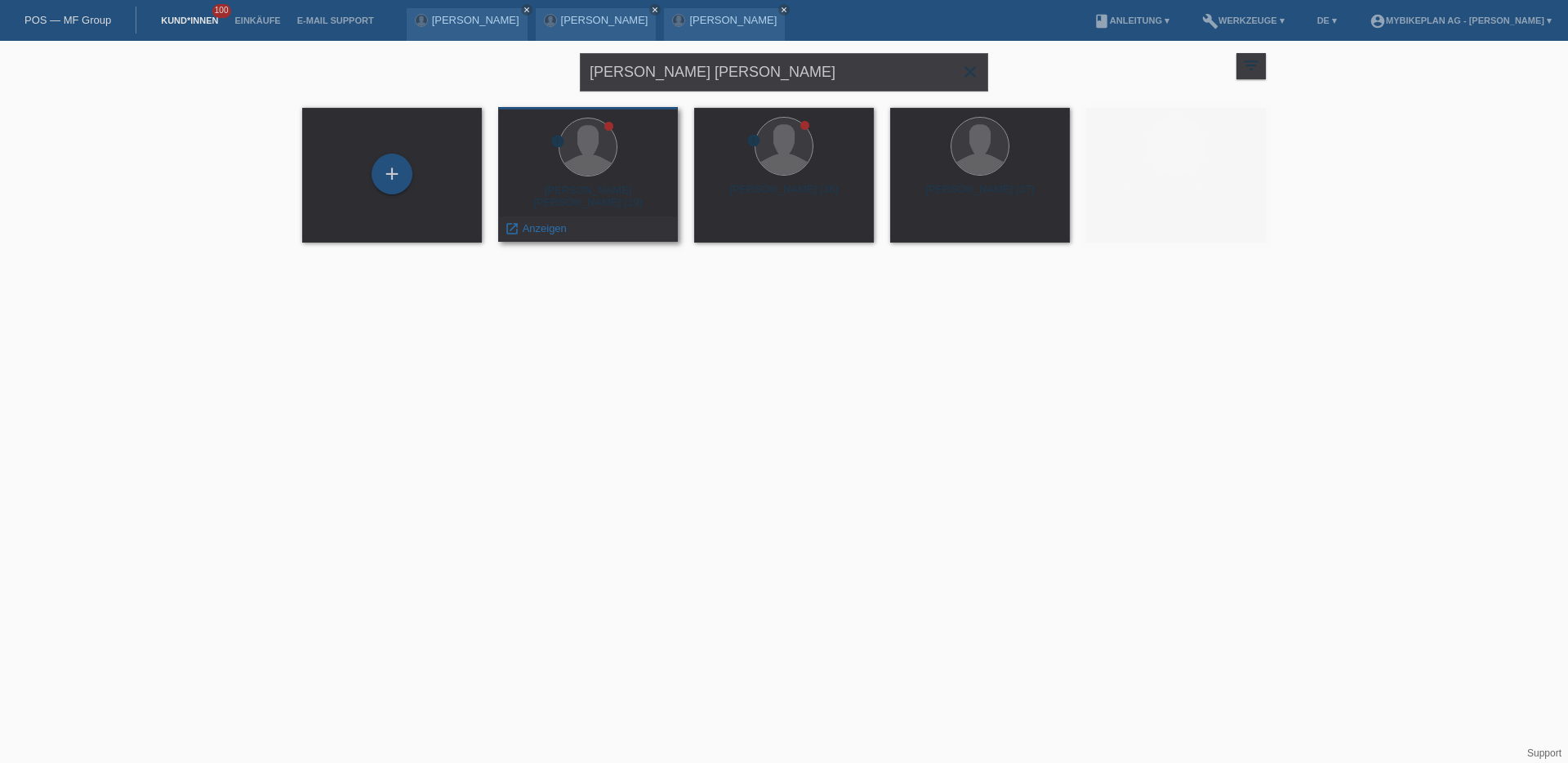
click at [615, 174] on div at bounding box center [588, 148] width 154 height 62
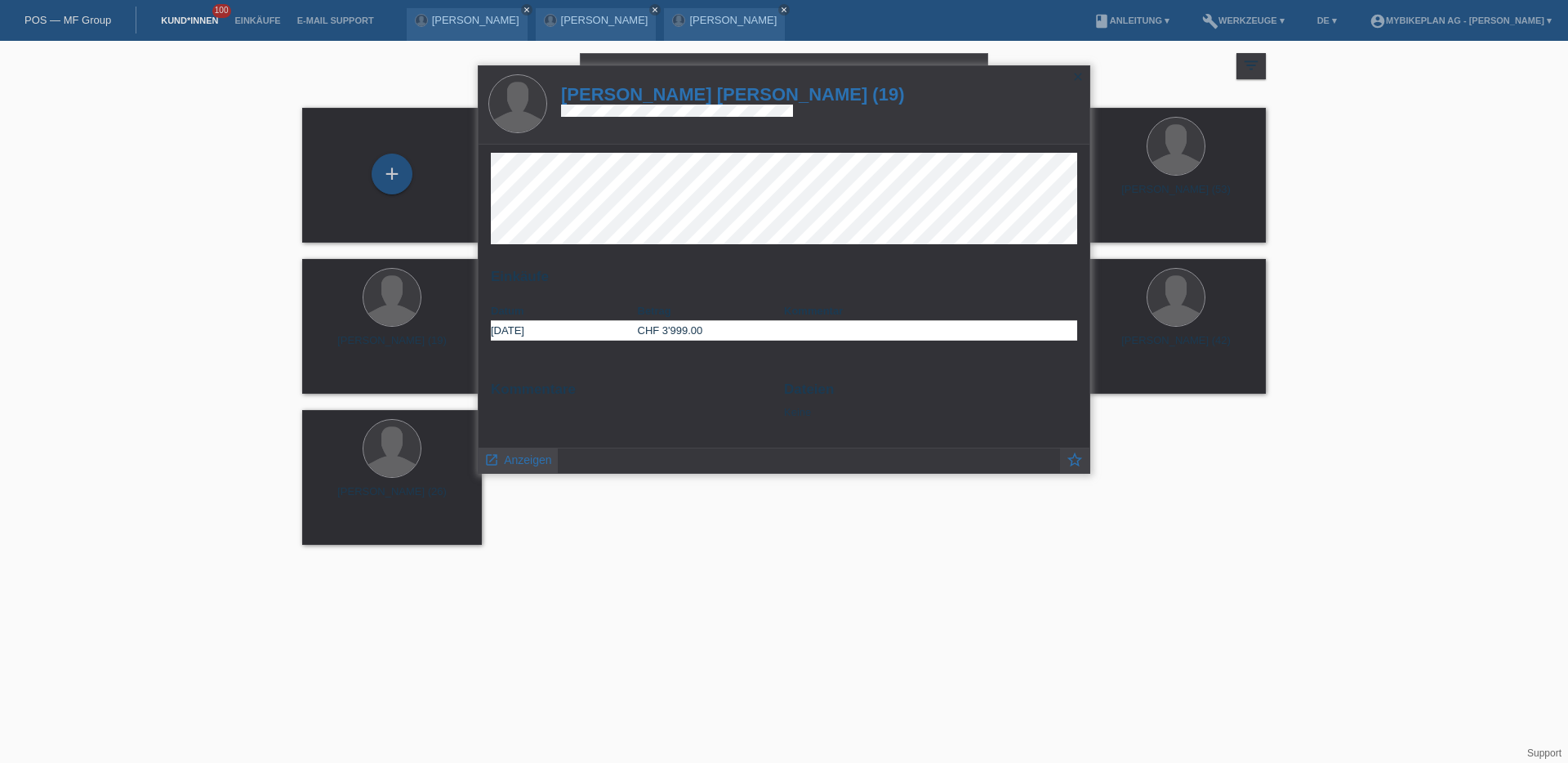
click at [522, 468] on link "launch Anzeigen" at bounding box center [518, 458] width 67 height 21
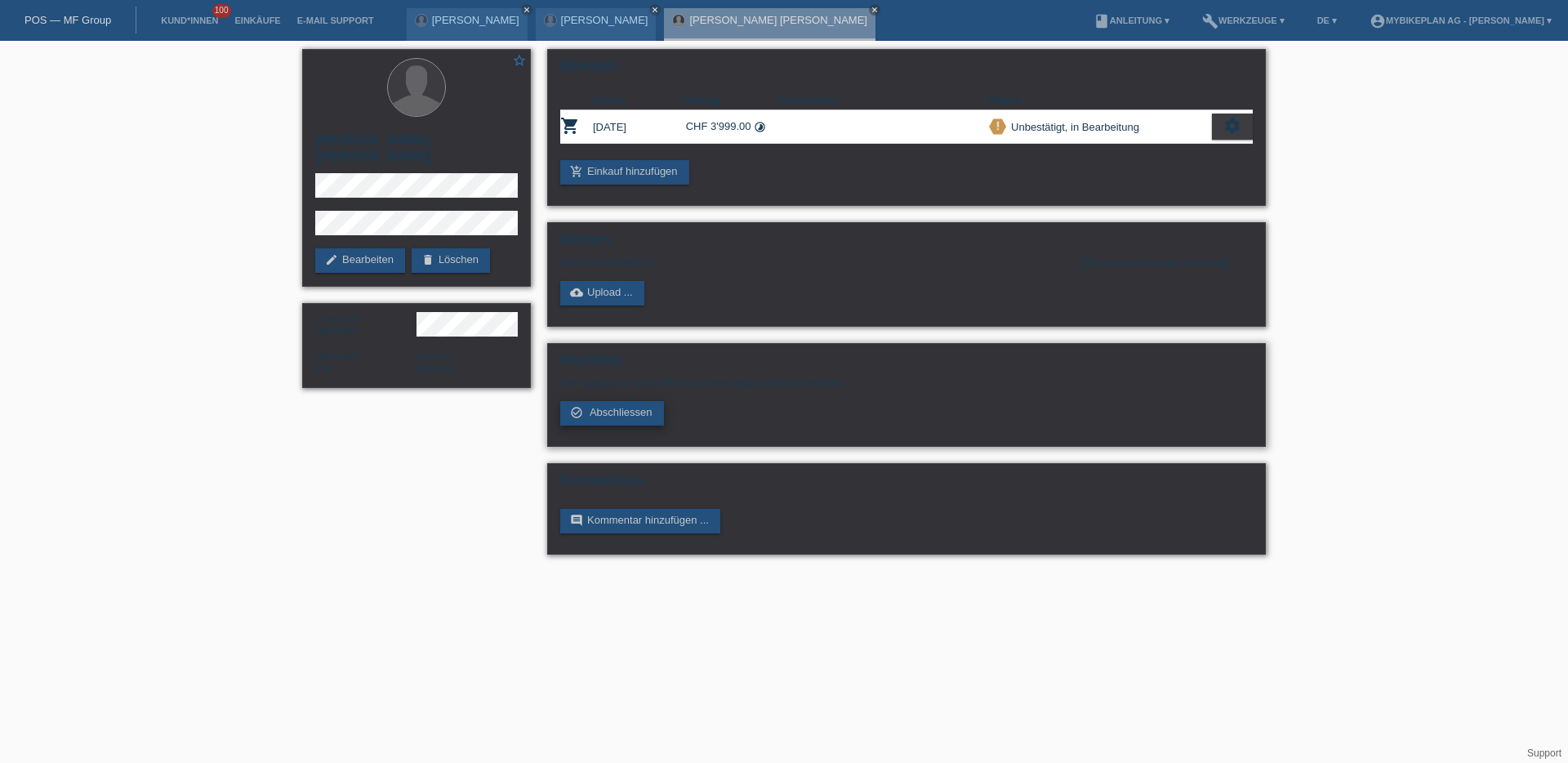
click at [611, 424] on link "check_circle_outline Abschliessen" at bounding box center [612, 414] width 104 height 25
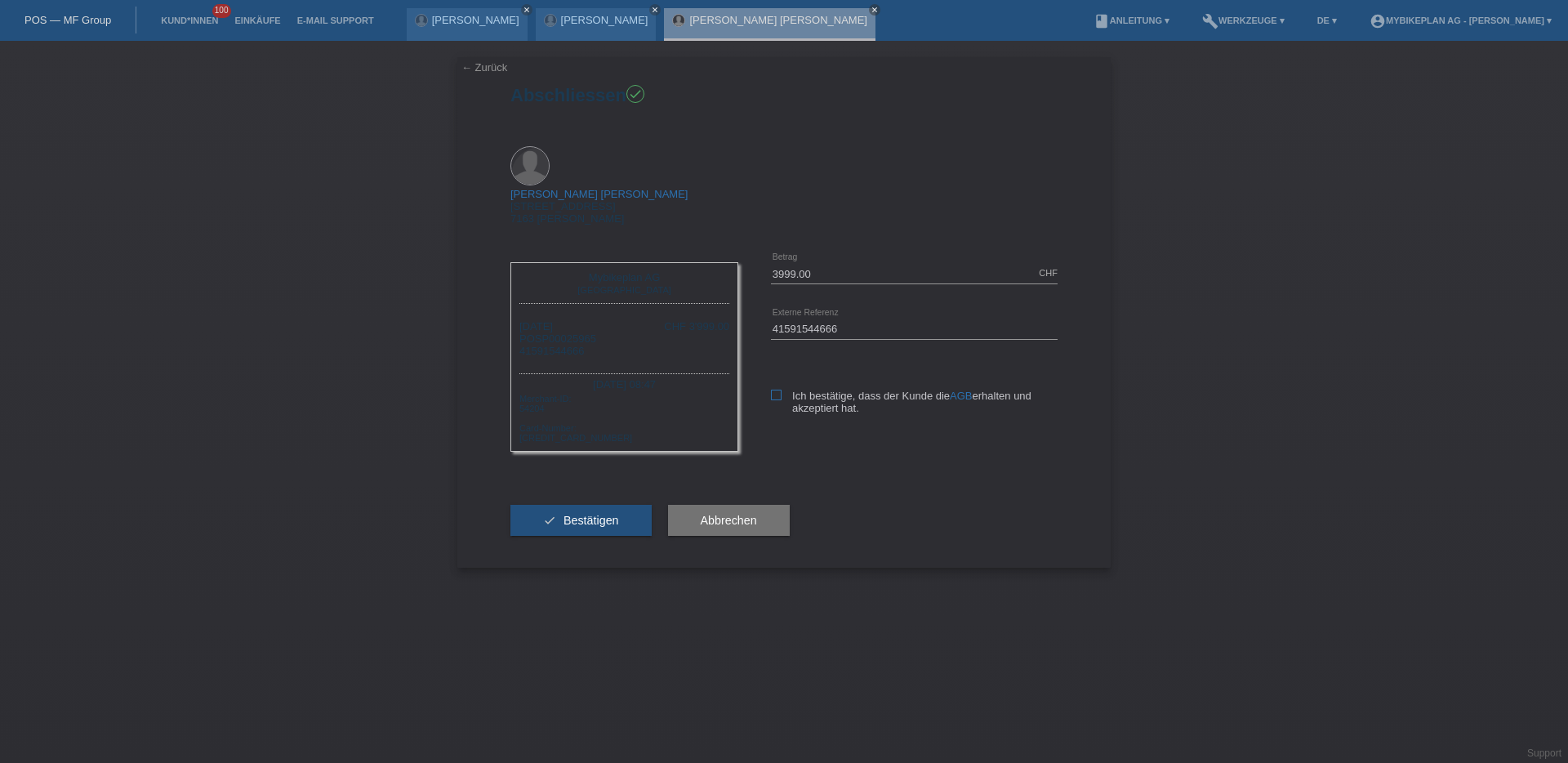
click at [775, 390] on icon at bounding box center [776, 395] width 11 height 11
click at [775, 390] on input "Ich bestätige, dass der Kunde die AGB erhalten und akzeptiert hat." at bounding box center [776, 395] width 11 height 11
checkbox input "true"
click at [582, 505] on button "check Bestätigen" at bounding box center [581, 520] width 141 height 31
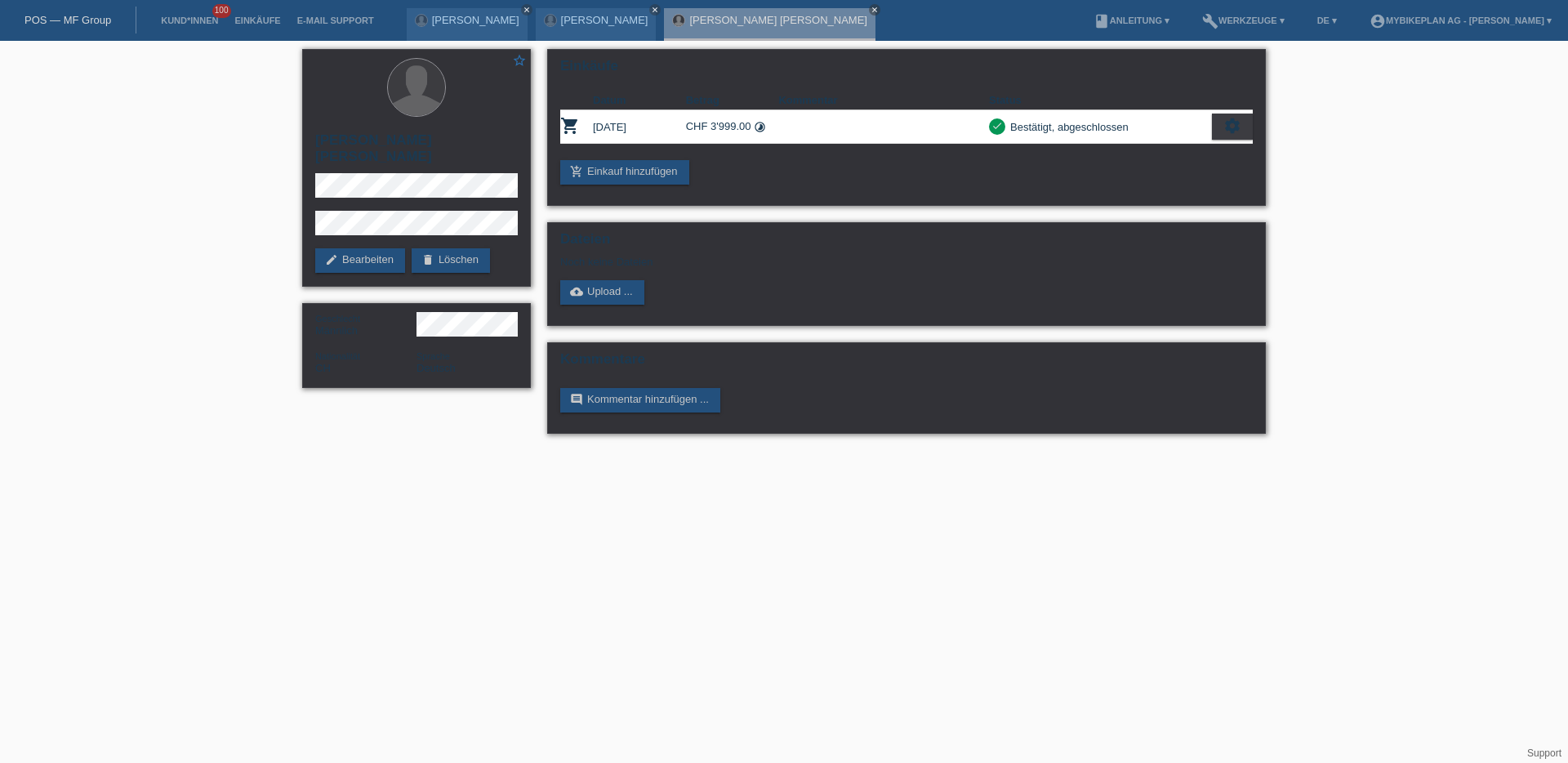
click at [53, 21] on link "POS — MF Group" at bounding box center [67, 20] width 86 height 12
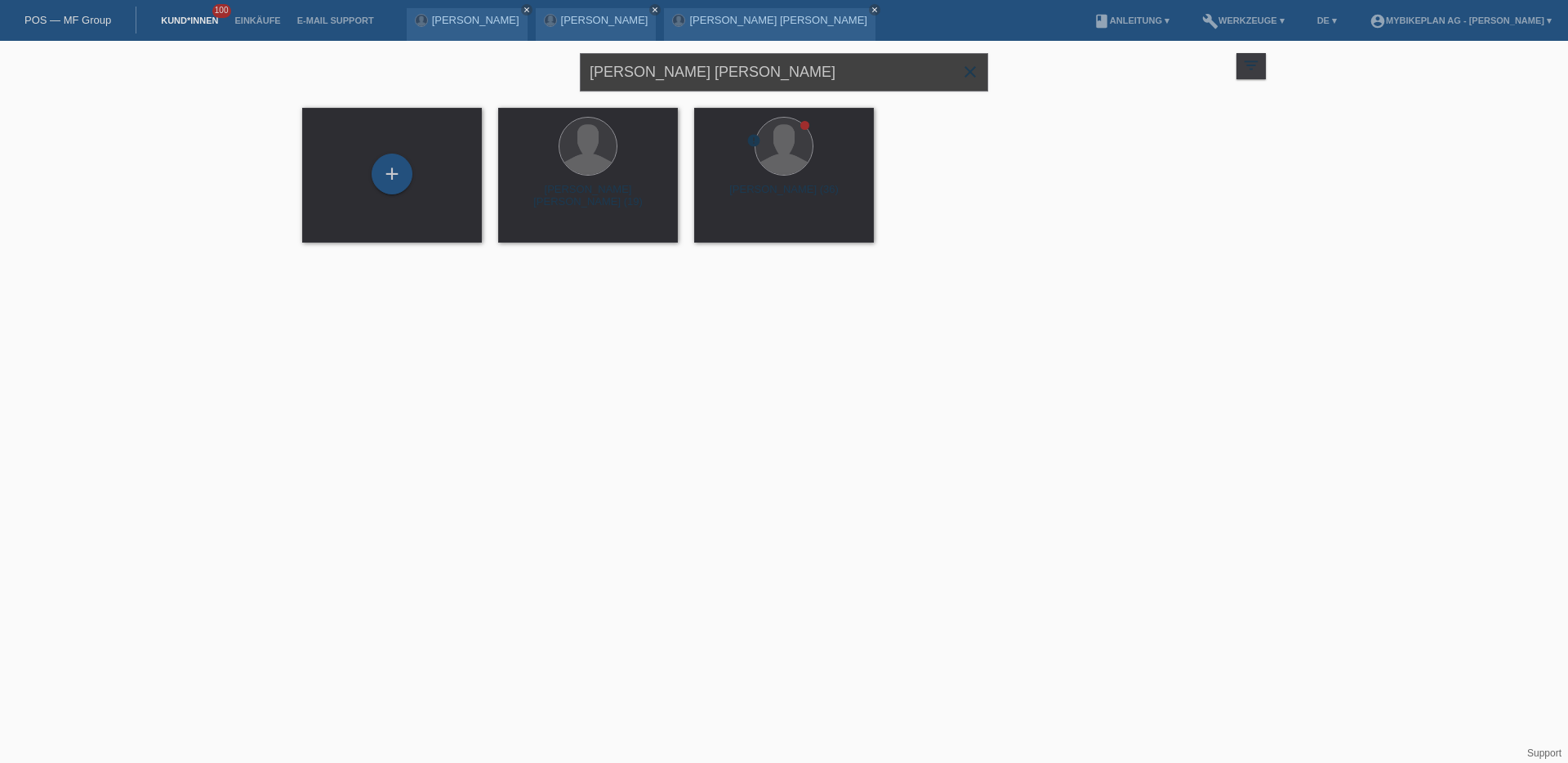
click at [734, 68] on input "[PERSON_NAME] [PERSON_NAME]" at bounding box center [784, 72] width 409 height 39
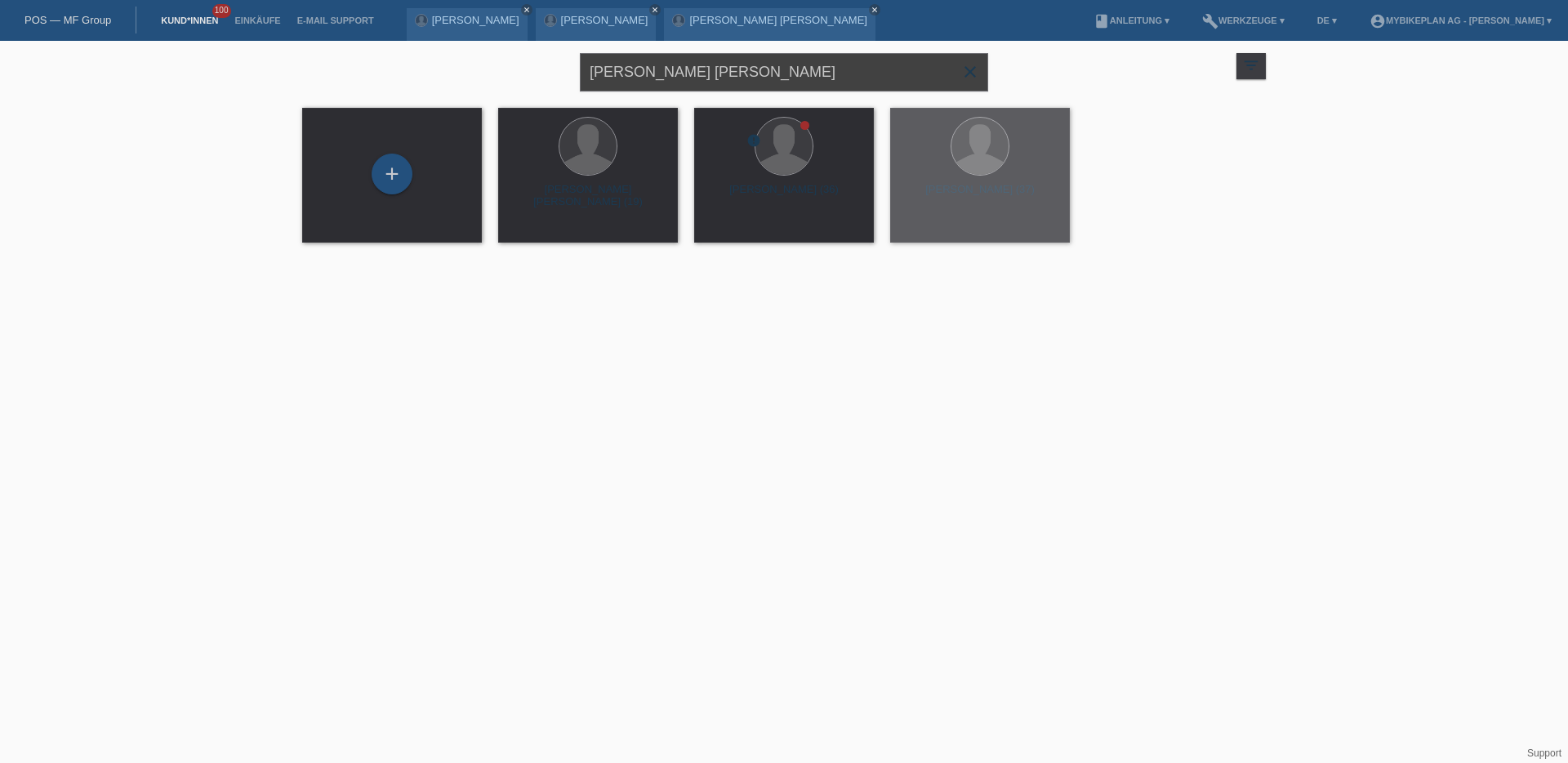
drag, startPoint x: 734, startPoint y: 68, endPoint x: 799, endPoint y: 78, distance: 65.8
click at [735, 68] on input "[PERSON_NAME] [PERSON_NAME]" at bounding box center [784, 72] width 409 height 39
paste input "[PERSON_NAME]"
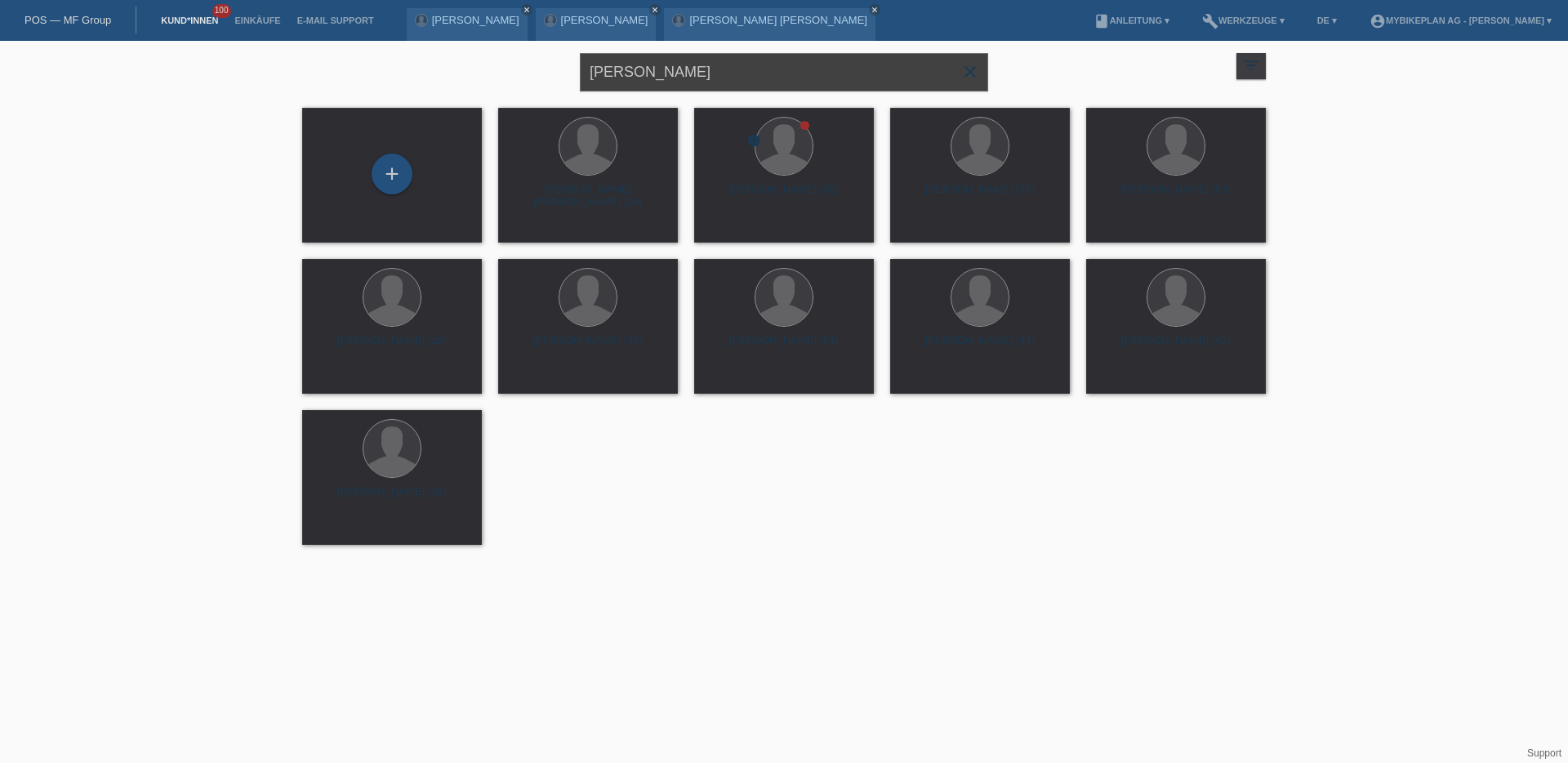
type input "[PERSON_NAME]"
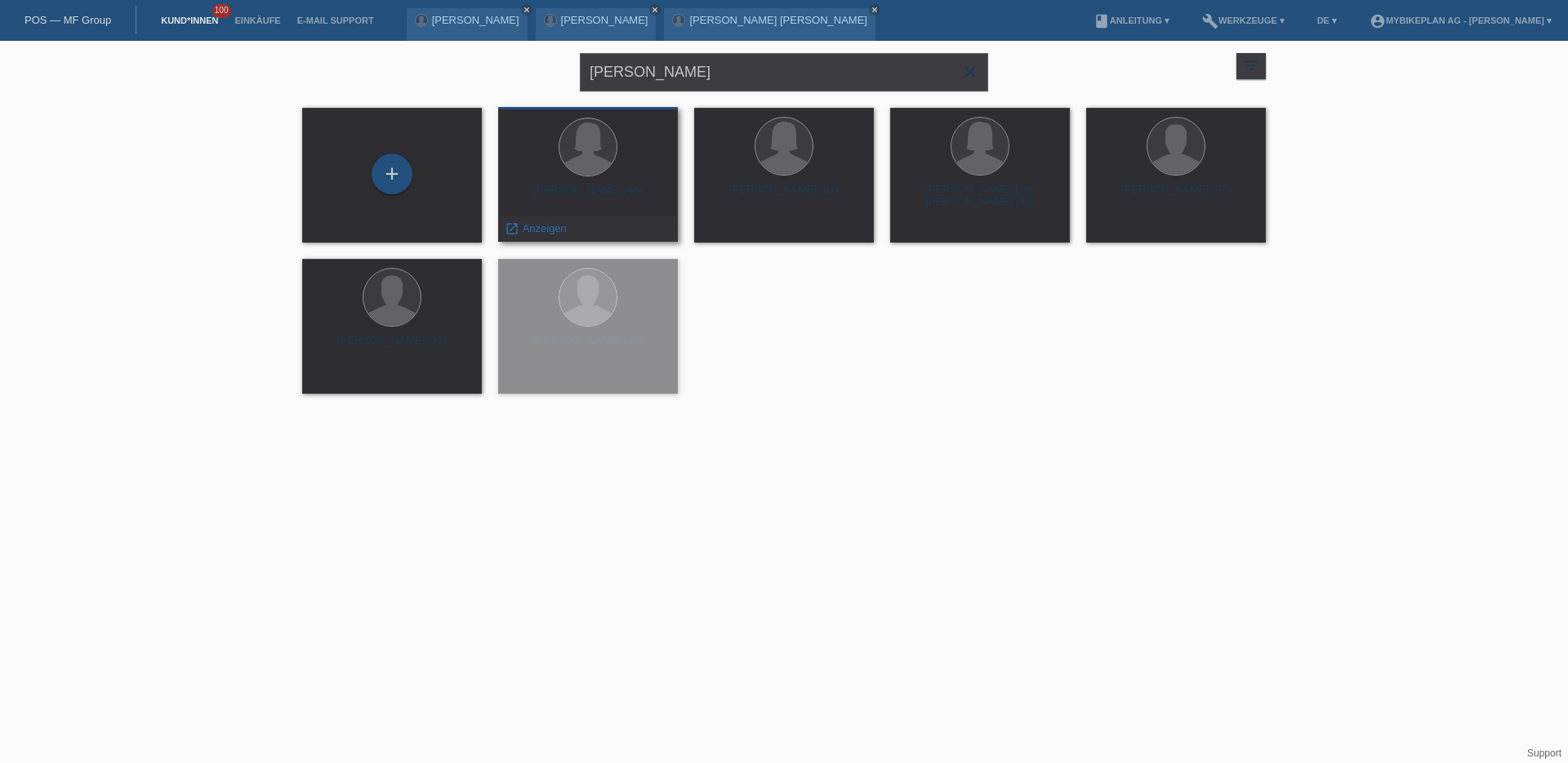
click at [639, 205] on div "Inès Carruzzo (46)" at bounding box center [588, 197] width 154 height 26
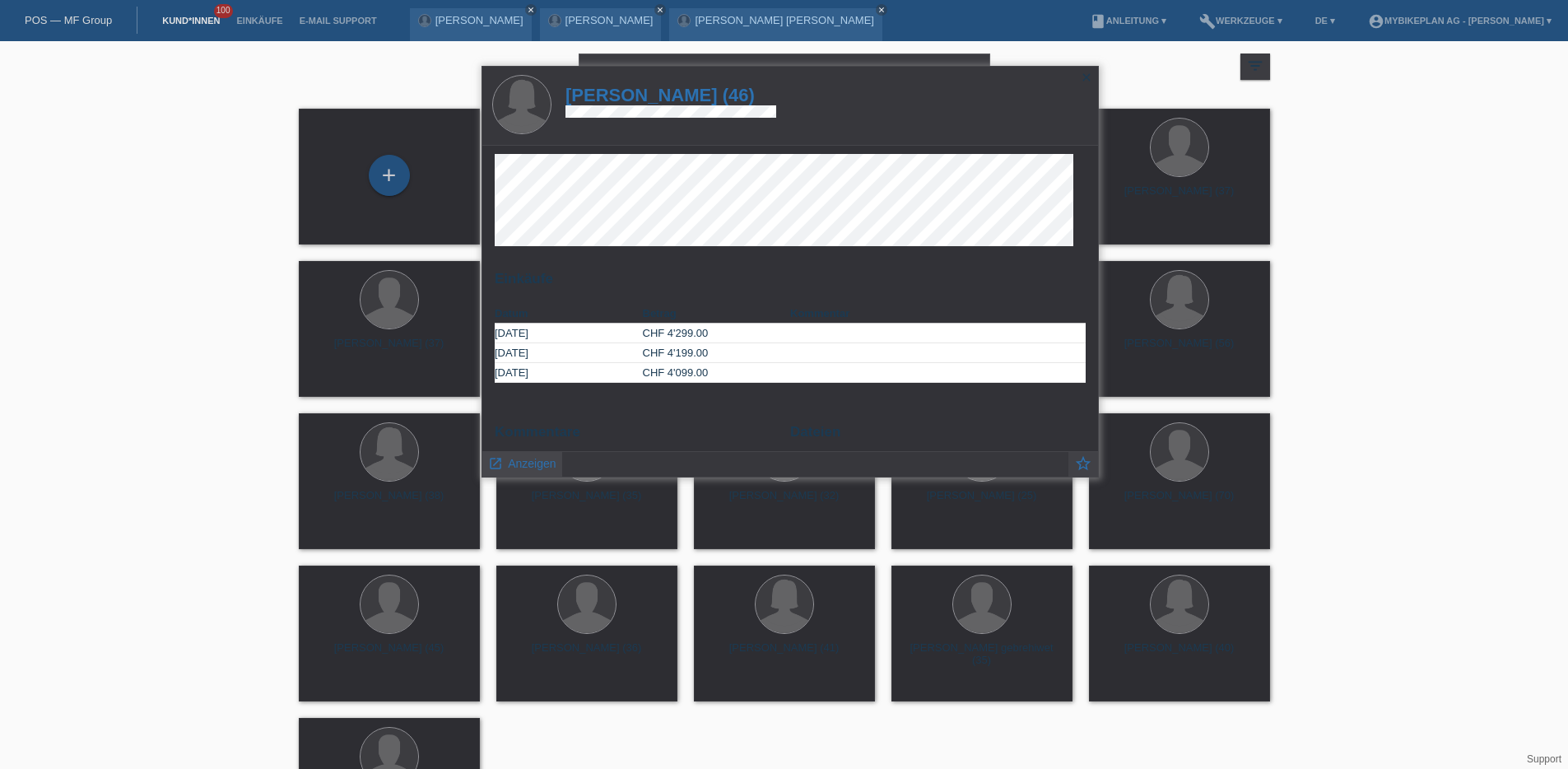
click at [520, 463] on span "Anzeigen" at bounding box center [532, 463] width 48 height 13
click at [520, 462] on span "Anzeigen" at bounding box center [532, 463] width 48 height 13
